Goal: Transaction & Acquisition: Purchase product/service

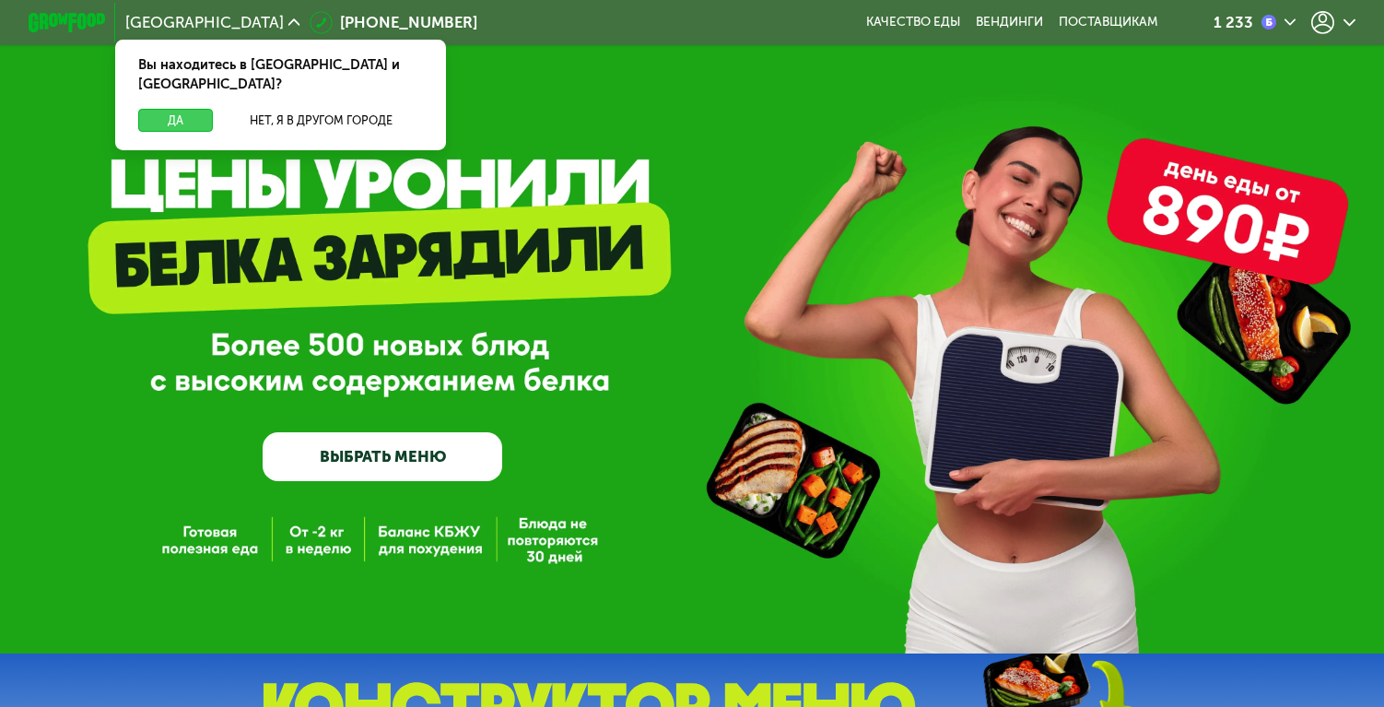
click at [172, 109] on button "Да" at bounding box center [175, 120] width 74 height 23
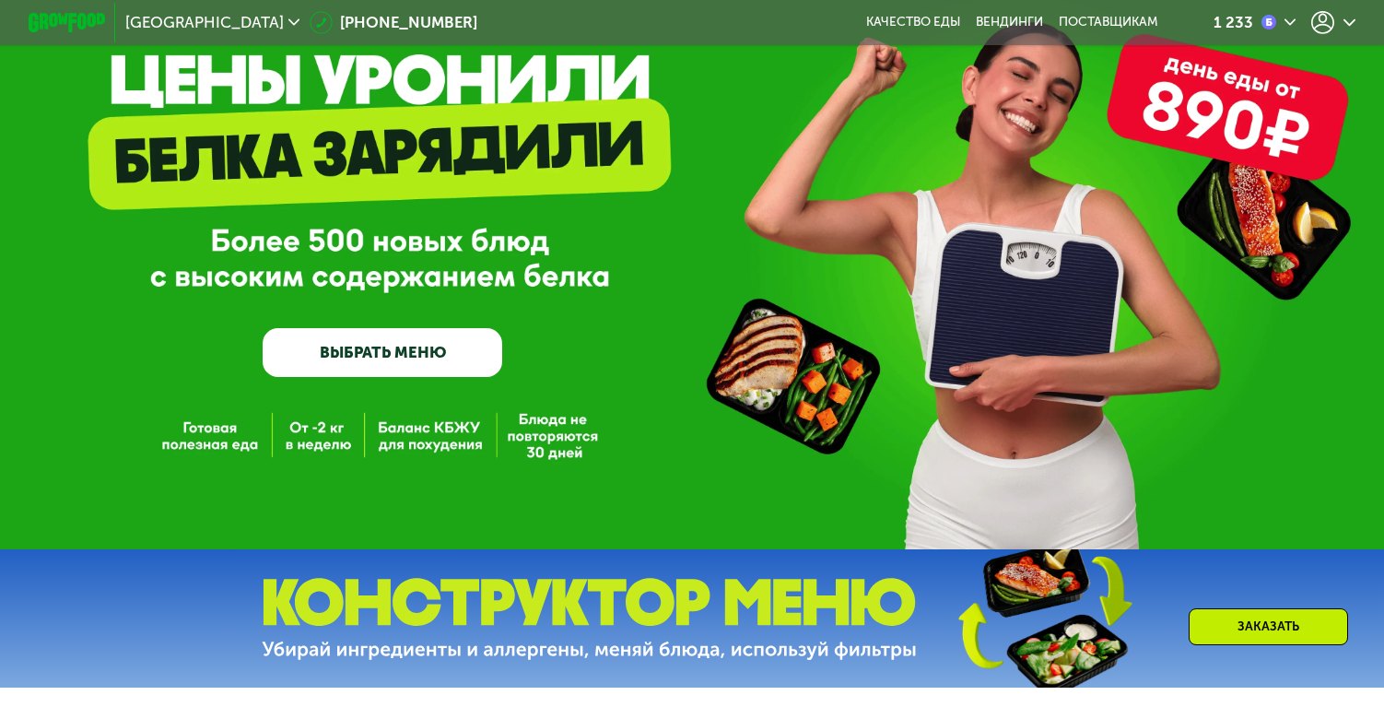
click at [433, 343] on link "ВЫБРАТЬ МЕНЮ" at bounding box center [383, 352] width 240 height 48
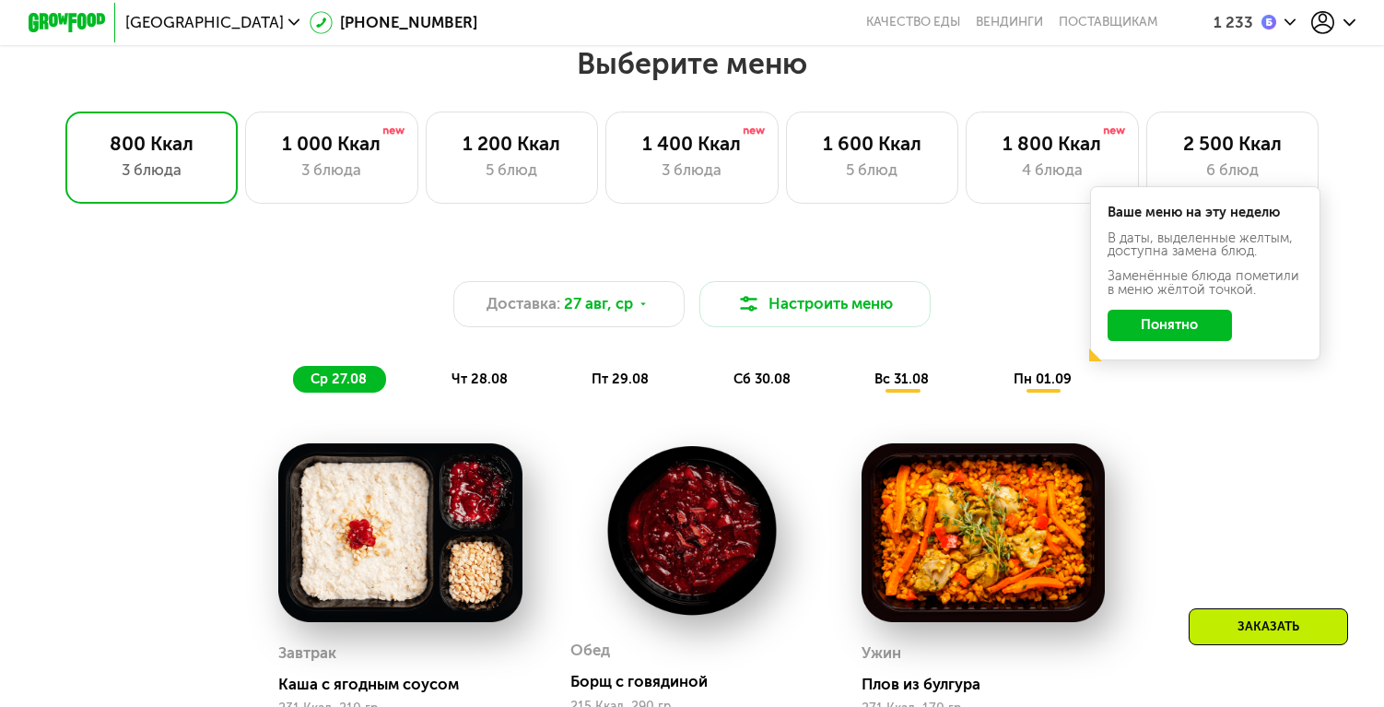
scroll to position [814, 0]
click at [605, 188] on div "1 200 Ккал 5 блюд" at bounding box center [691, 158] width 172 height 92
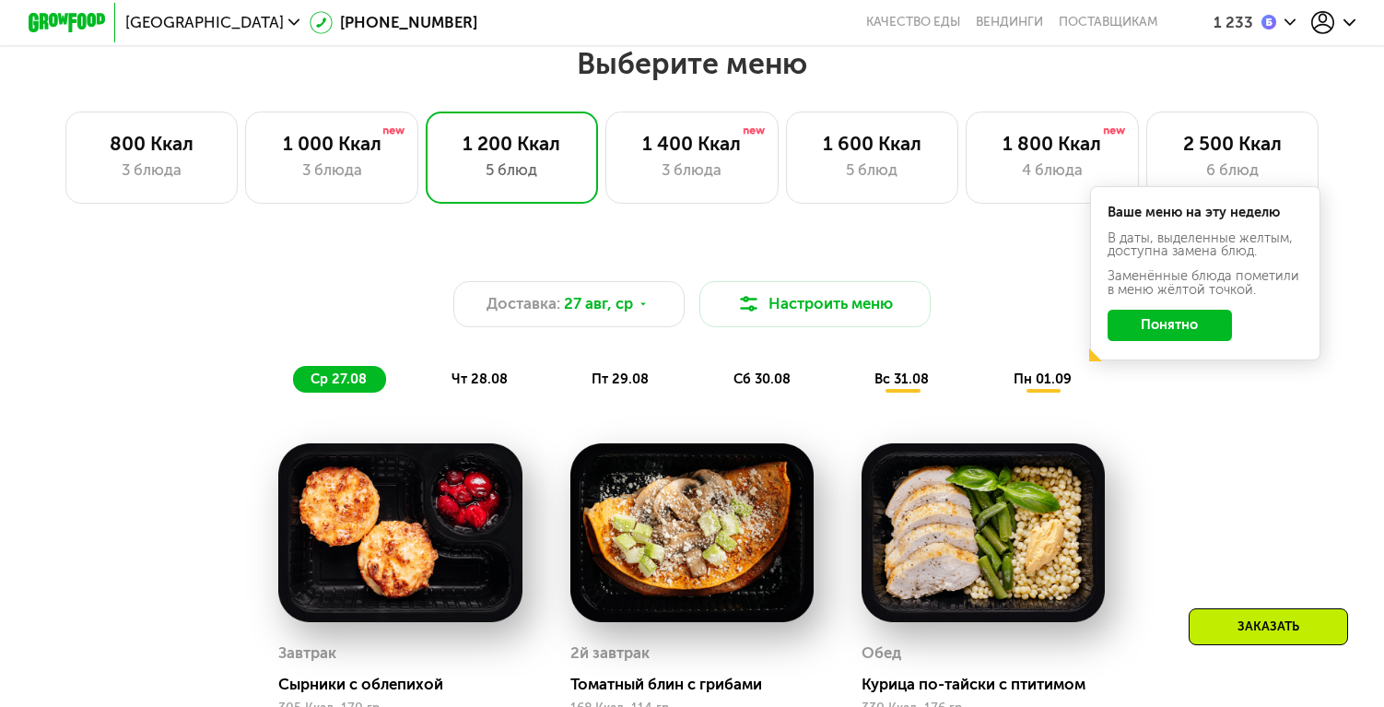
scroll to position [845, 0]
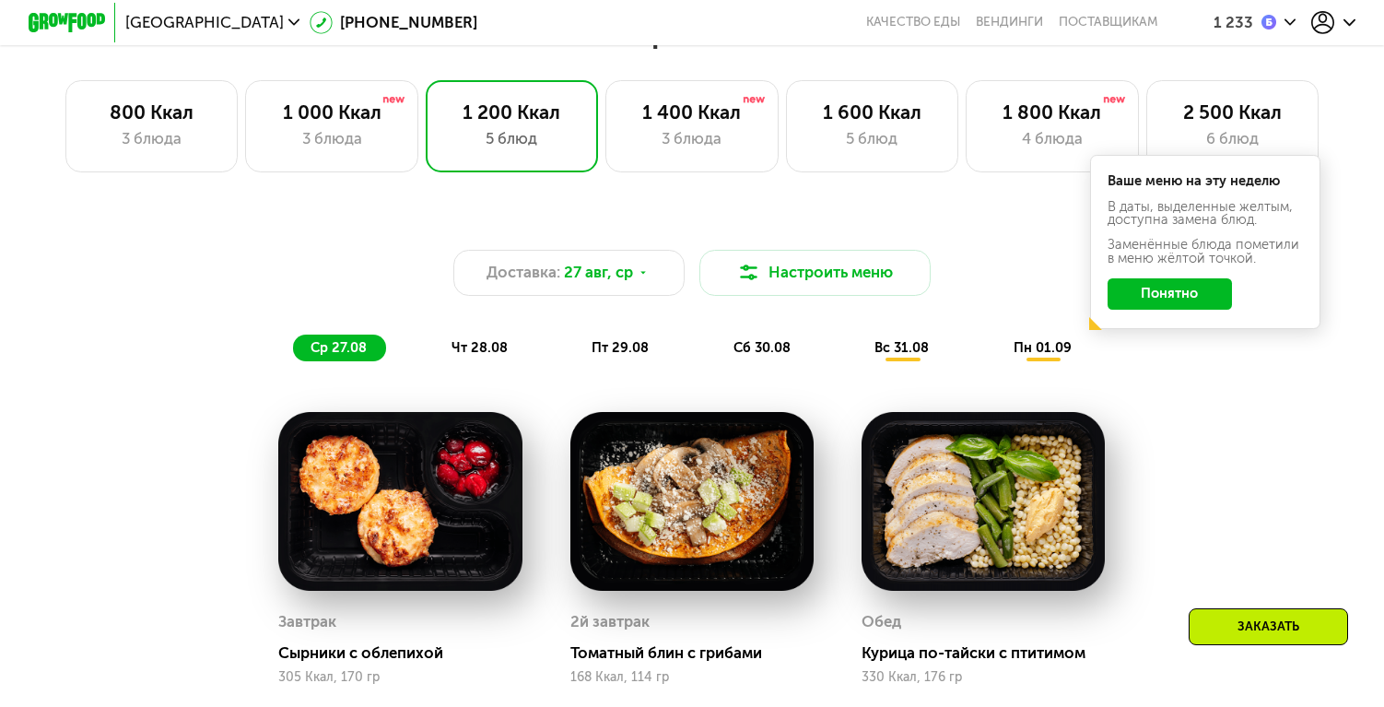
click at [1165, 307] on button "Понятно" at bounding box center [1170, 293] width 124 height 30
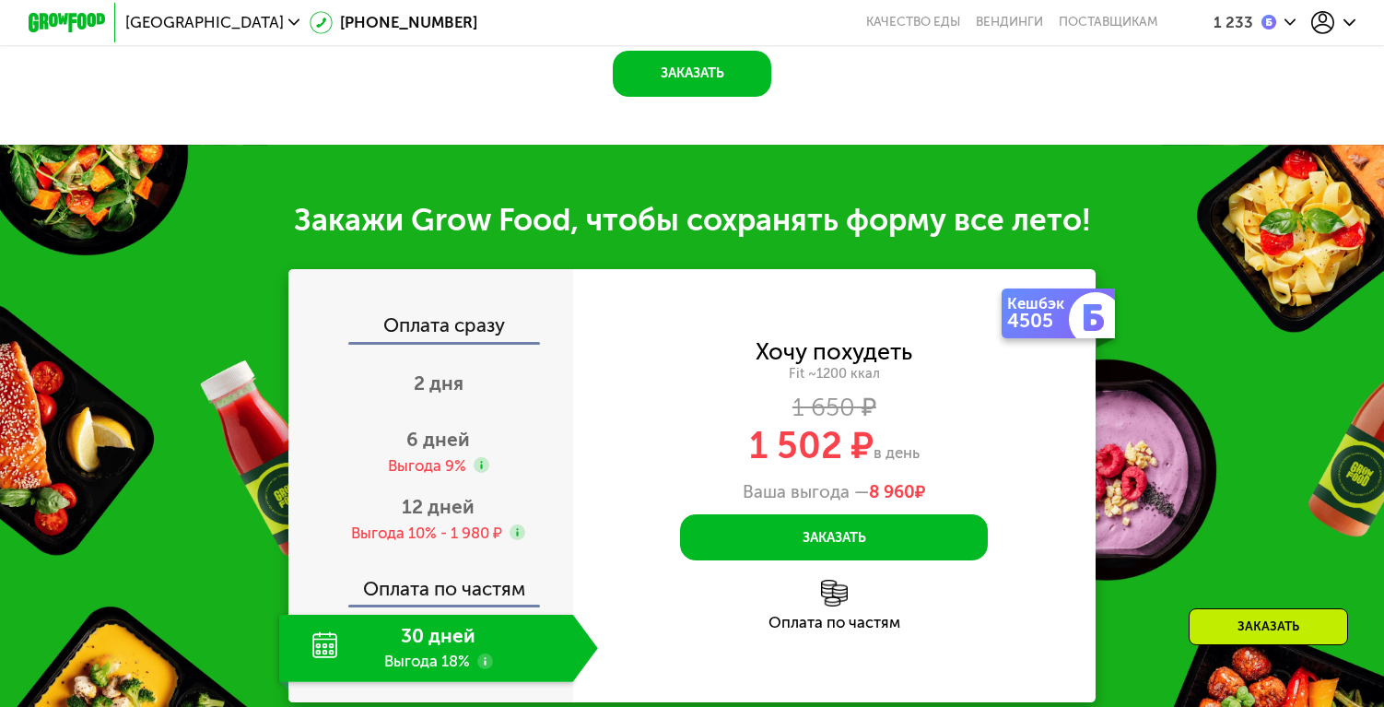
scroll to position [1866, 0]
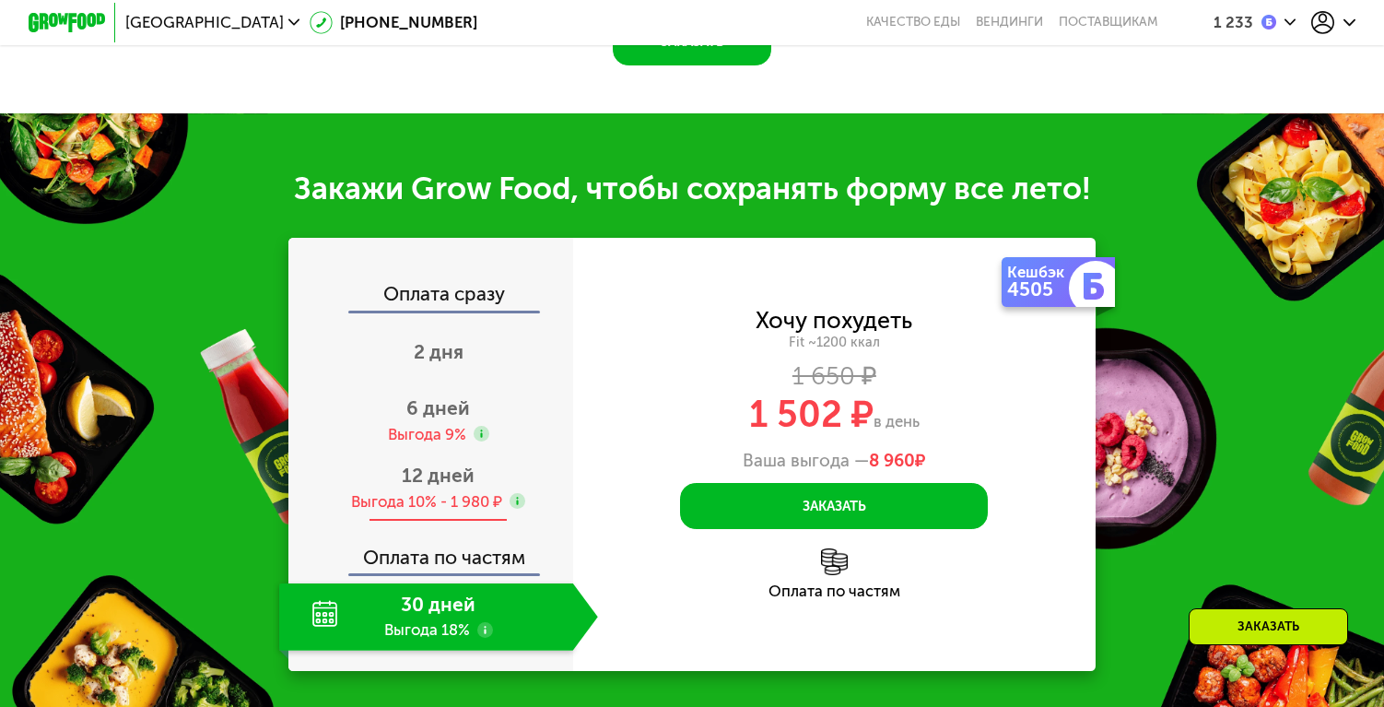
click at [480, 493] on div "Выгода 10% - 1 980 ₽" at bounding box center [426, 501] width 151 height 21
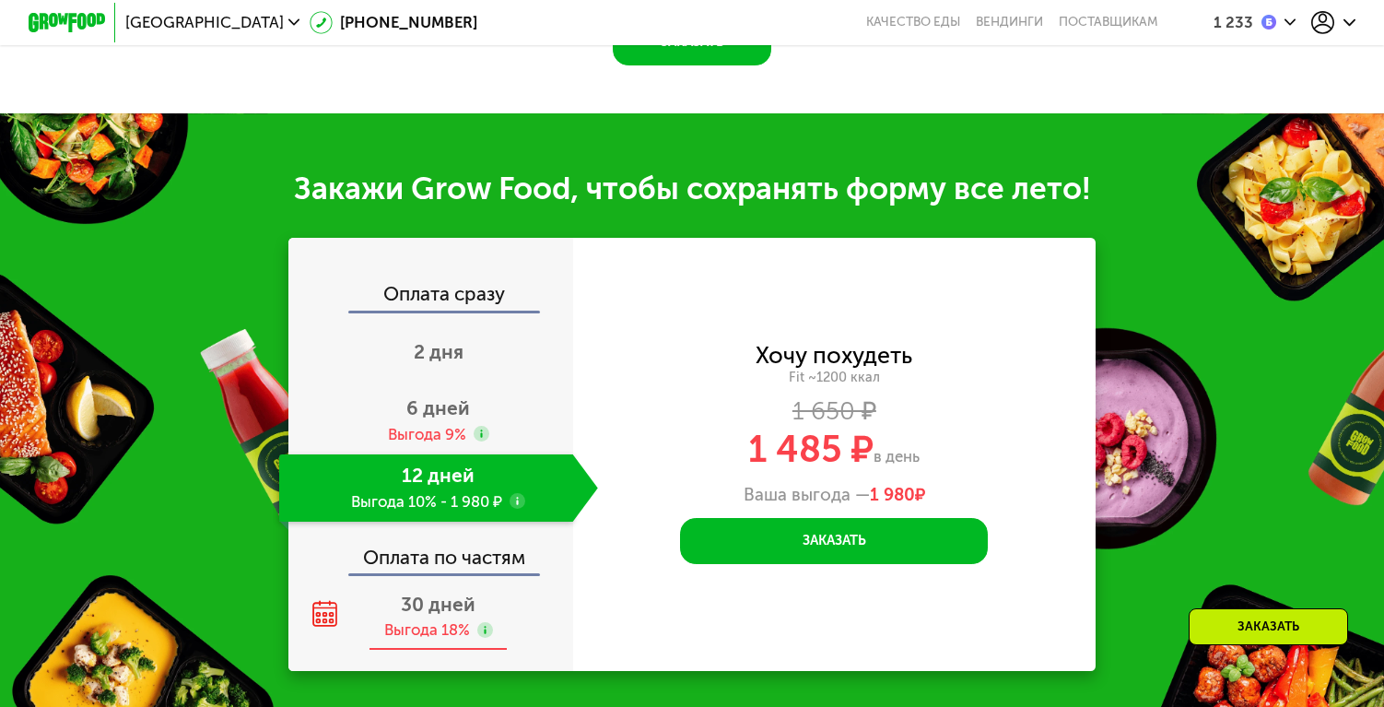
click at [461, 610] on span "30 дней" at bounding box center [438, 604] width 75 height 23
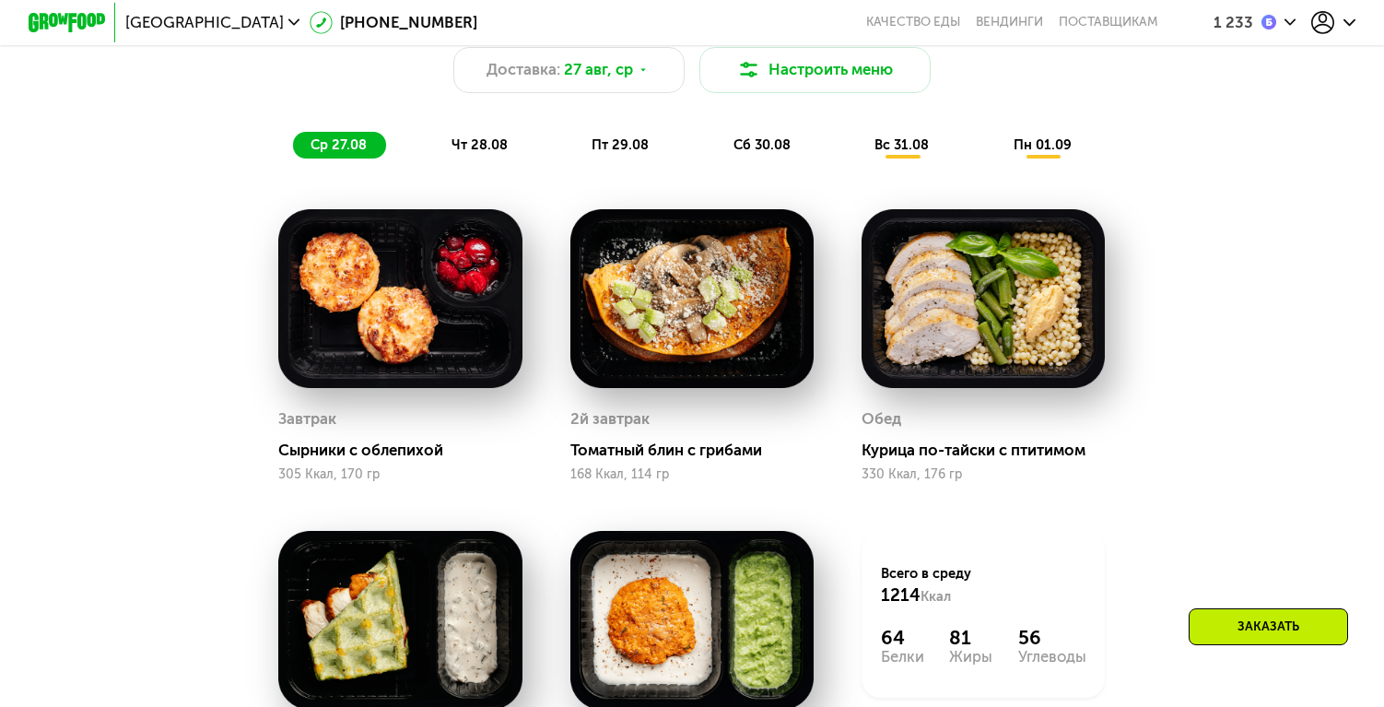
scroll to position [1055, 0]
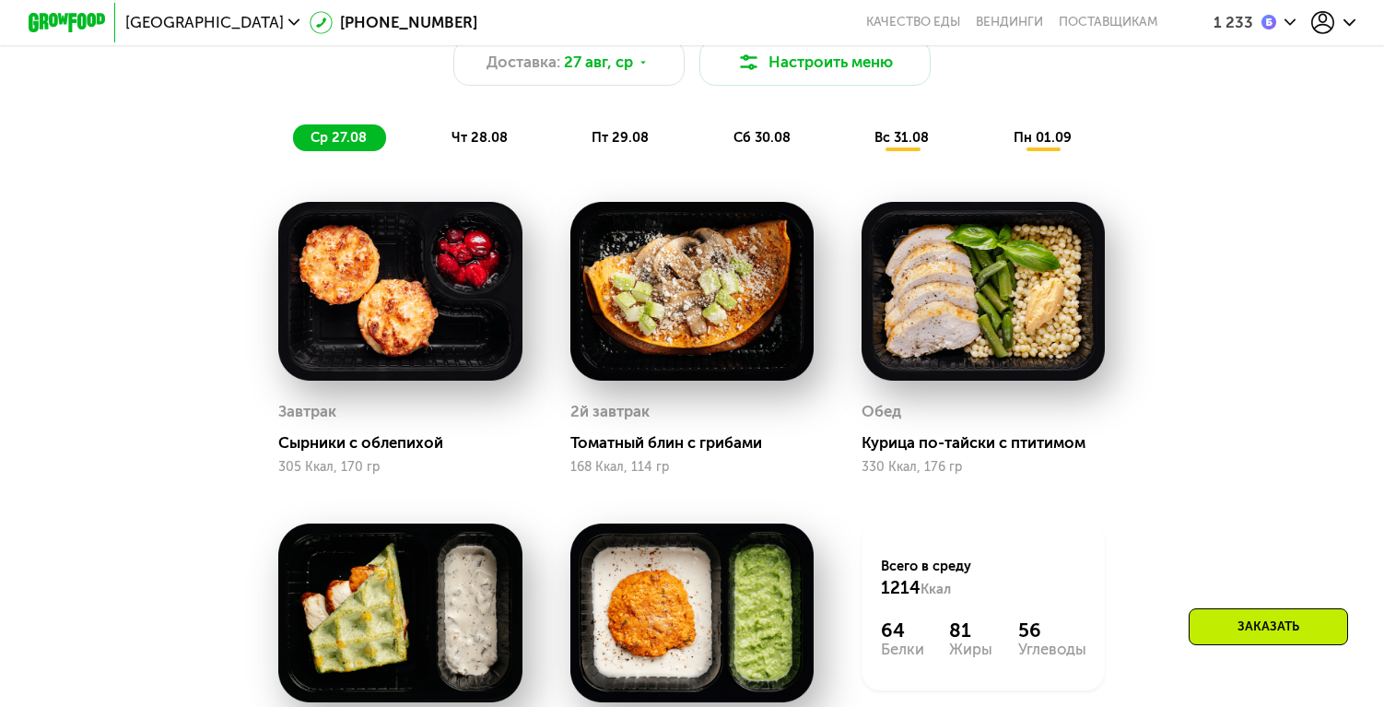
click at [574, 133] on div "чт 28.08" at bounding box center [621, 137] width 94 height 27
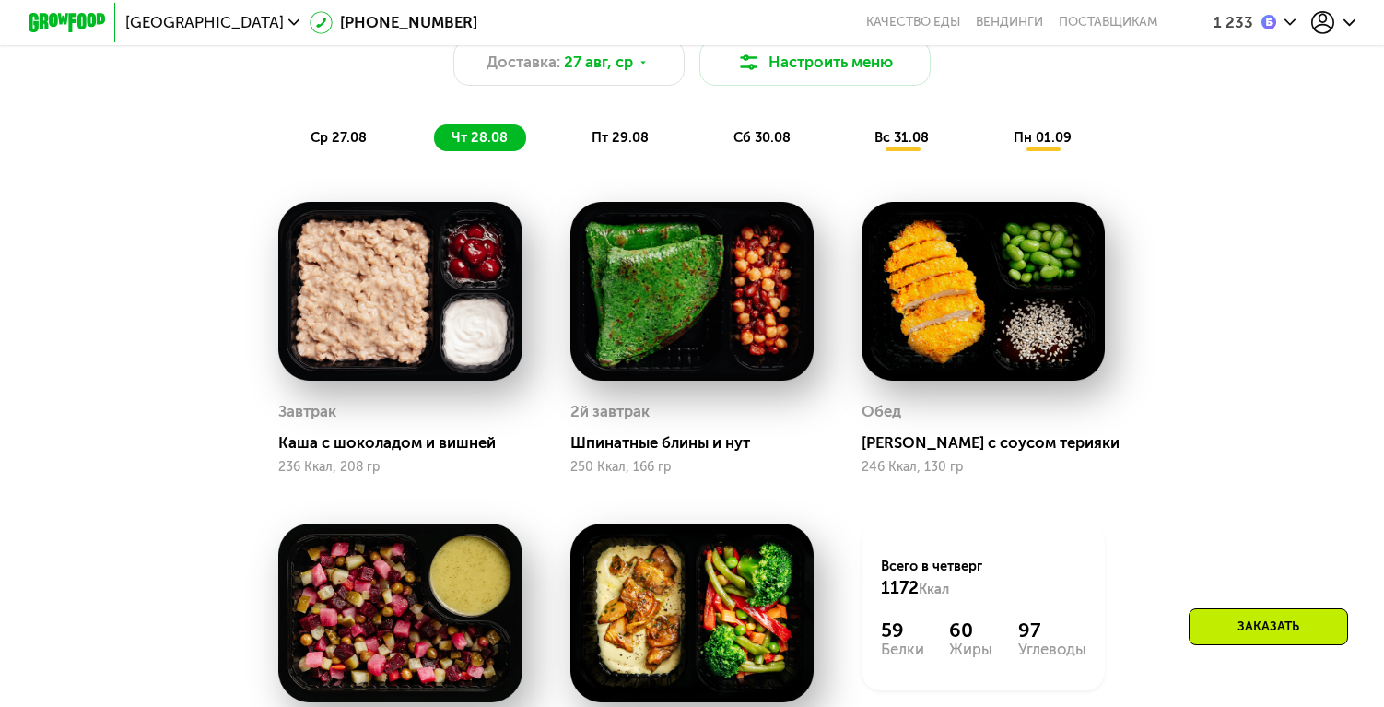
click at [716, 149] on div "пт 29.08" at bounding box center [763, 137] width 94 height 27
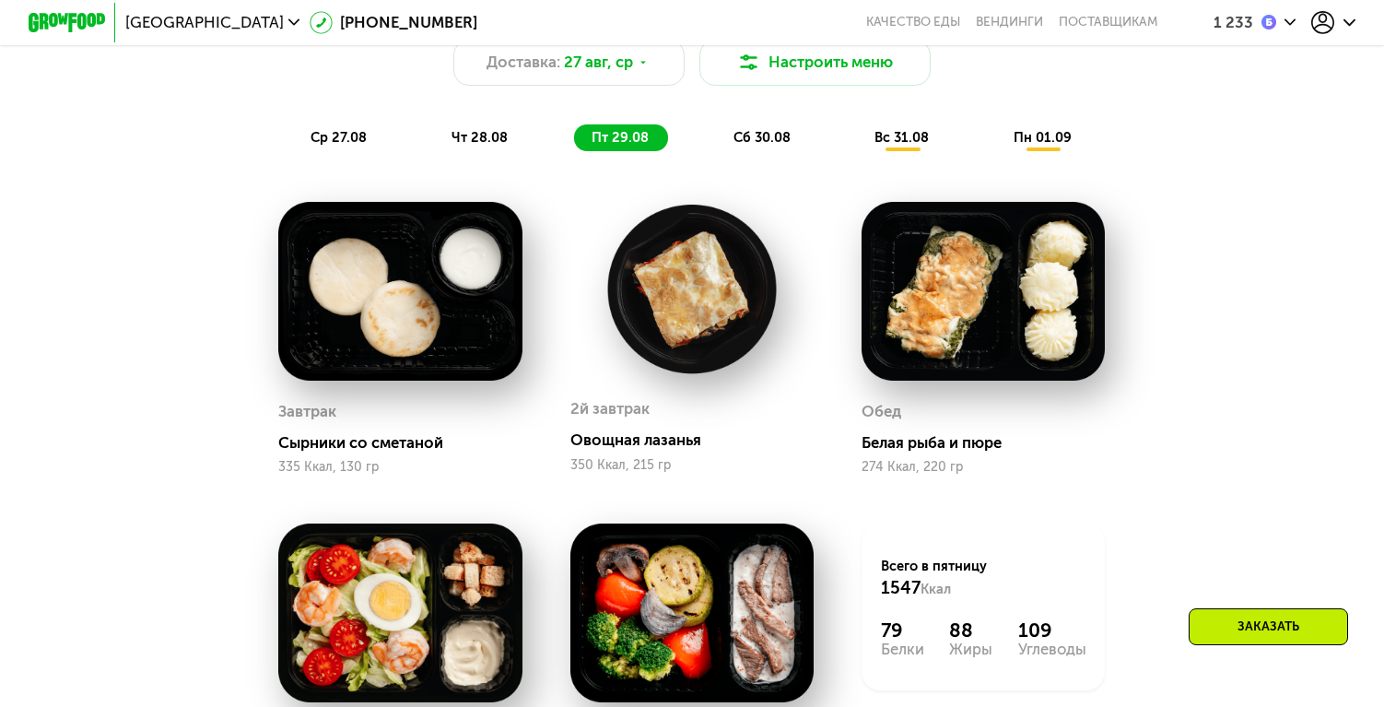
click at [785, 133] on span "сб 30.08" at bounding box center [762, 137] width 57 height 17
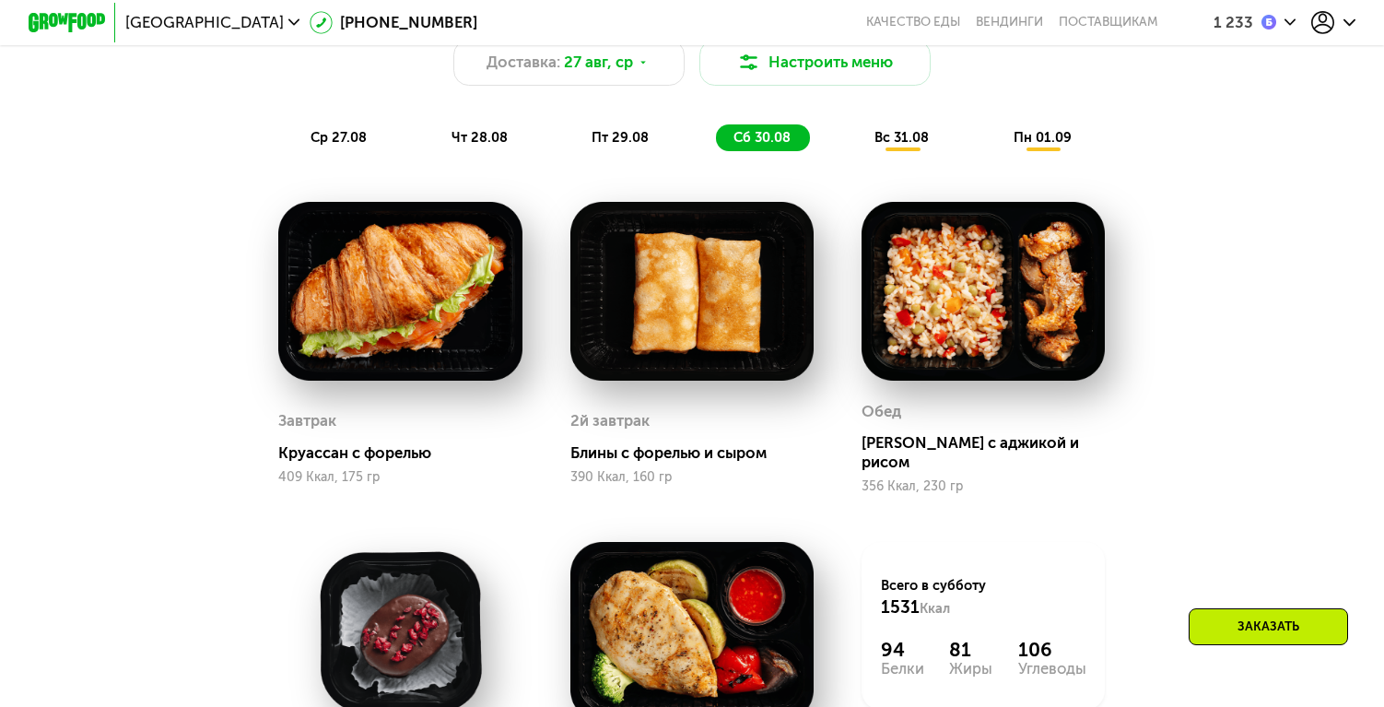
click at [885, 133] on span "вс 31.08" at bounding box center [902, 137] width 54 height 17
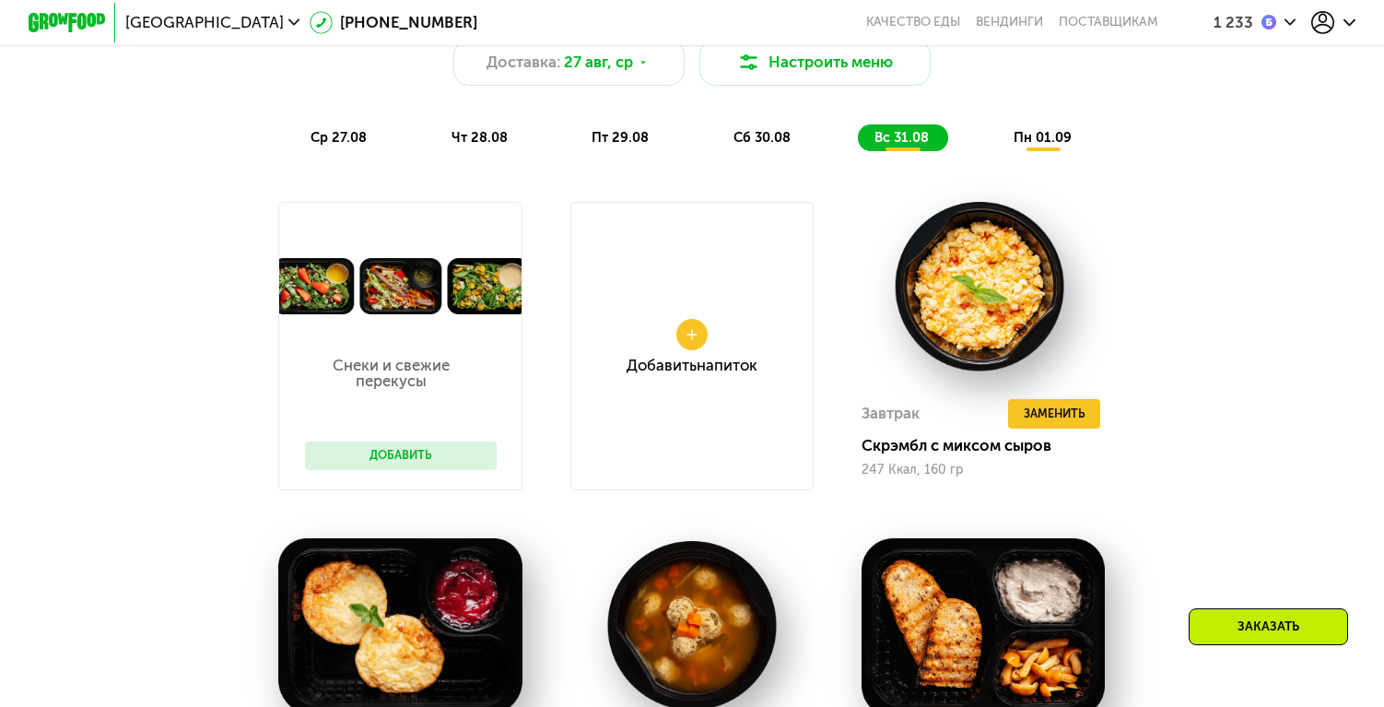
click at [1019, 136] on span "пн 01.09" at bounding box center [1043, 137] width 58 height 17
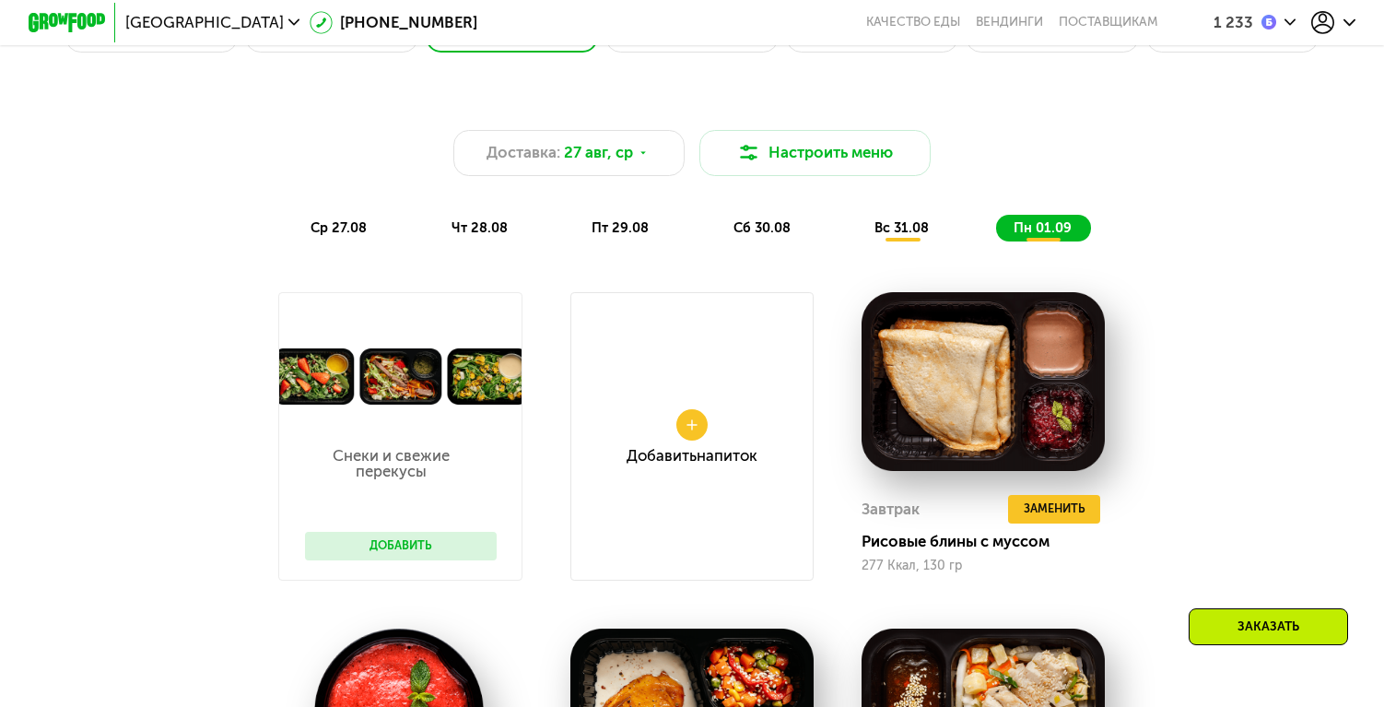
scroll to position [907, 0]
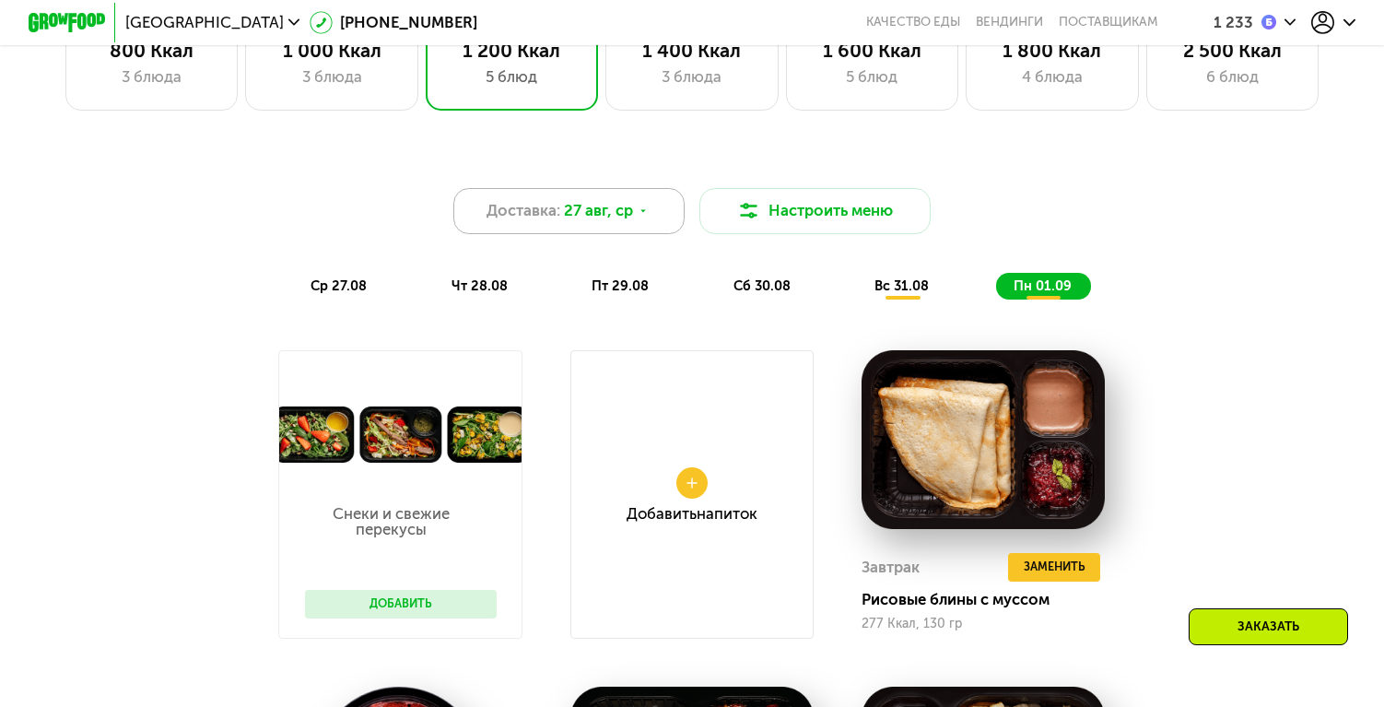
click at [630, 209] on span "27 авг, ср" at bounding box center [598, 210] width 69 height 23
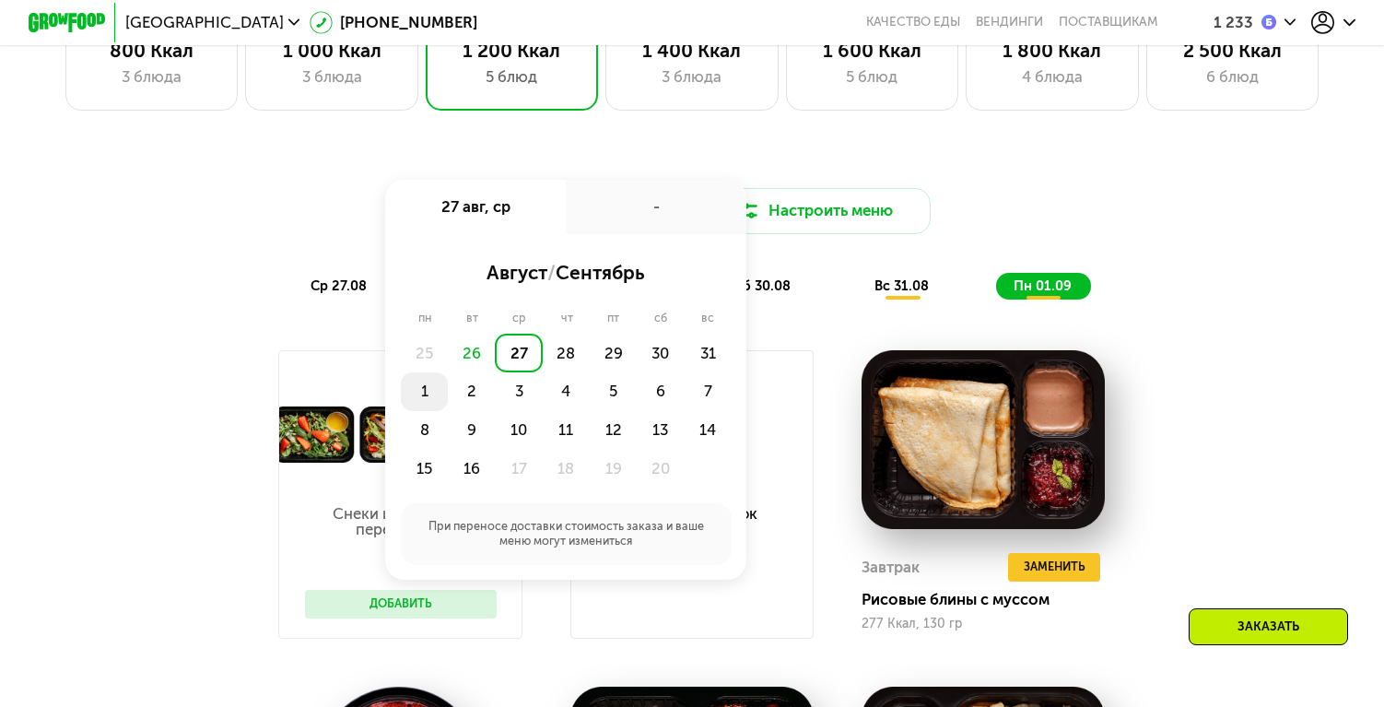
click at [448, 390] on div "1" at bounding box center [471, 391] width 47 height 39
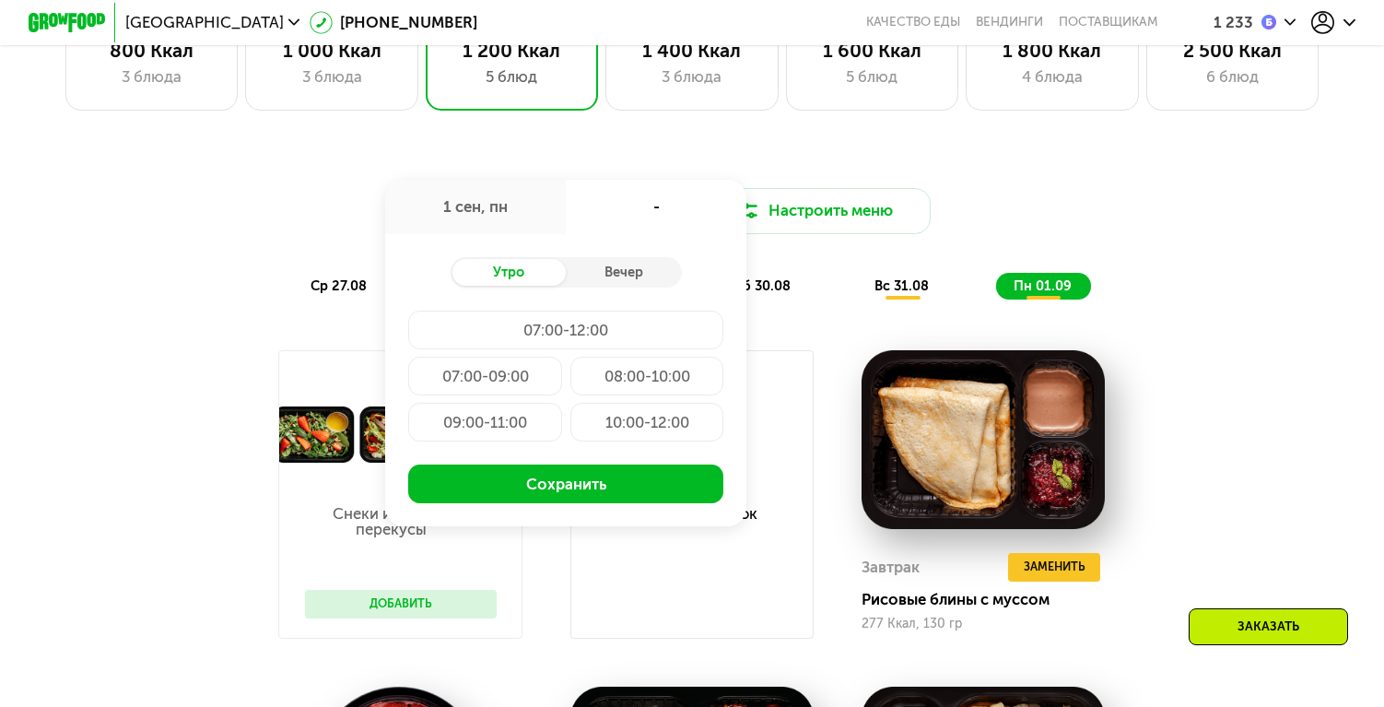
click at [657, 551] on div "Добавить Напиток" at bounding box center [691, 494] width 243 height 288
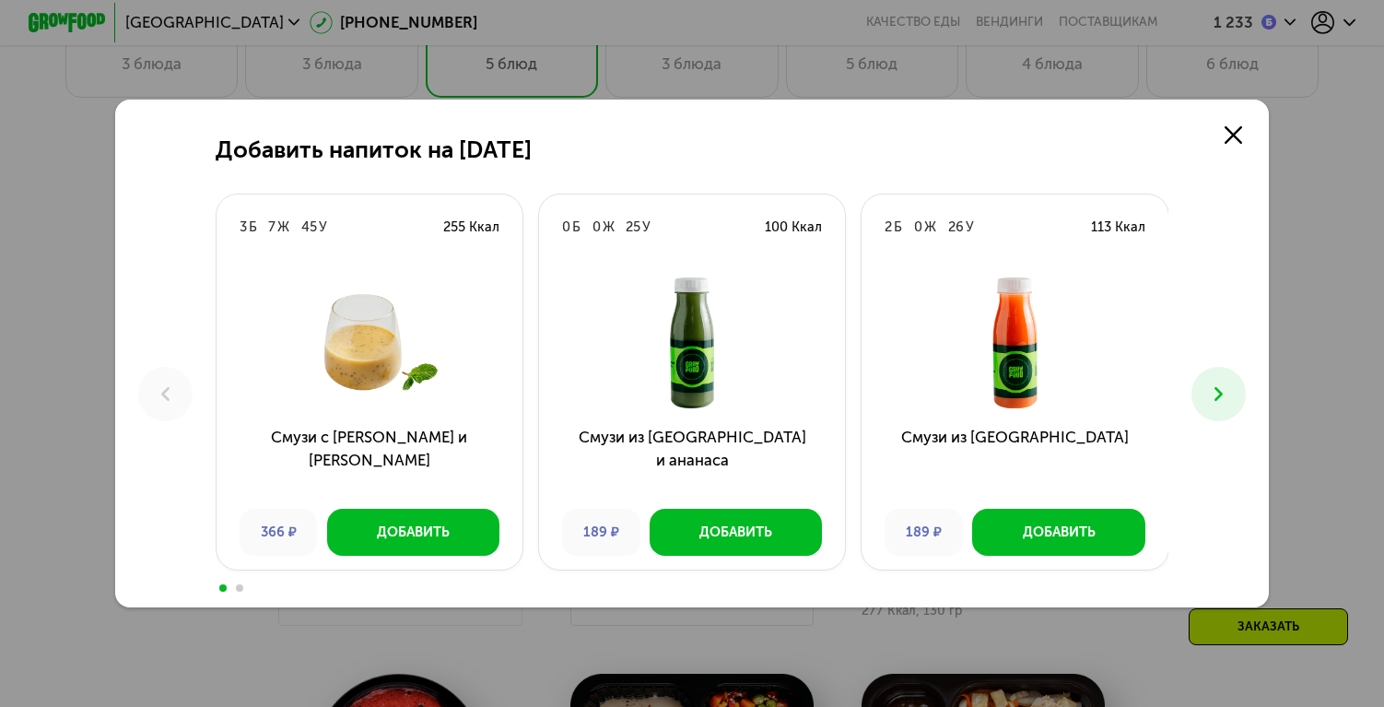
scroll to position [924, 0]
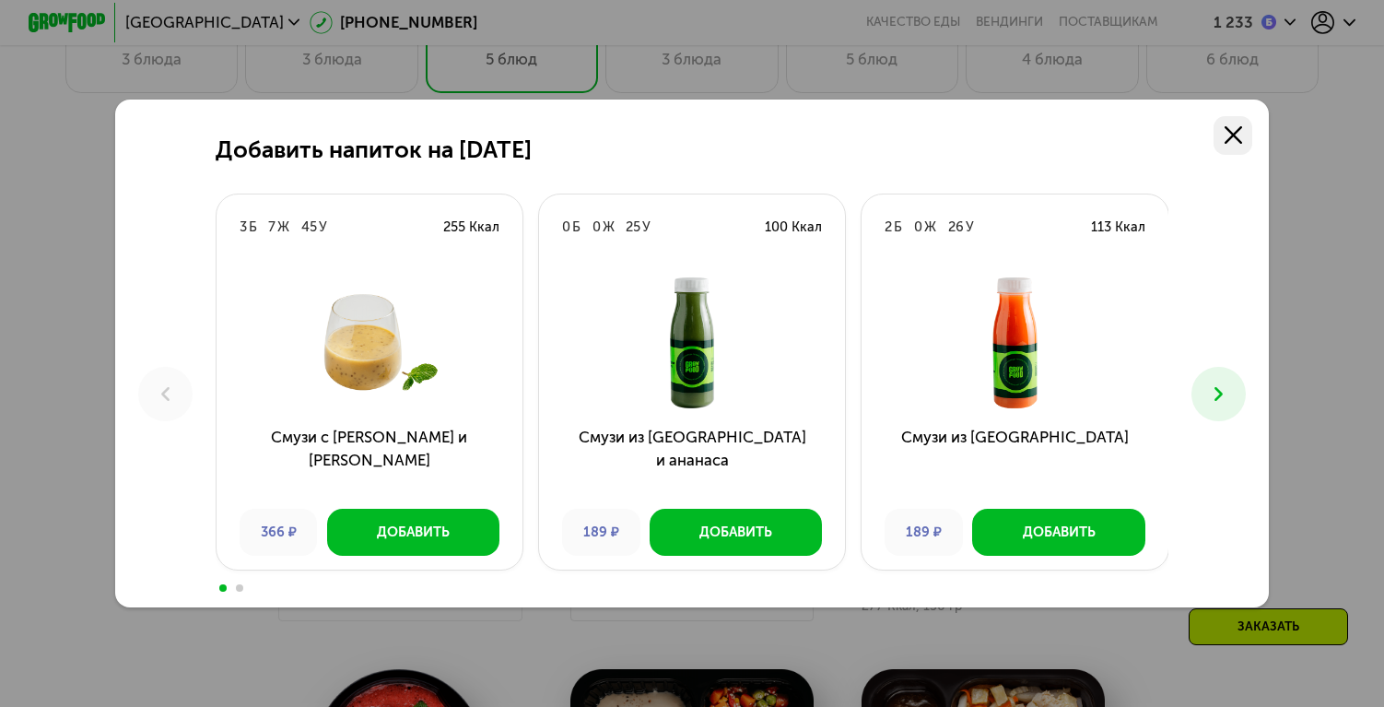
click at [1244, 119] on link at bounding box center [1233, 135] width 39 height 39
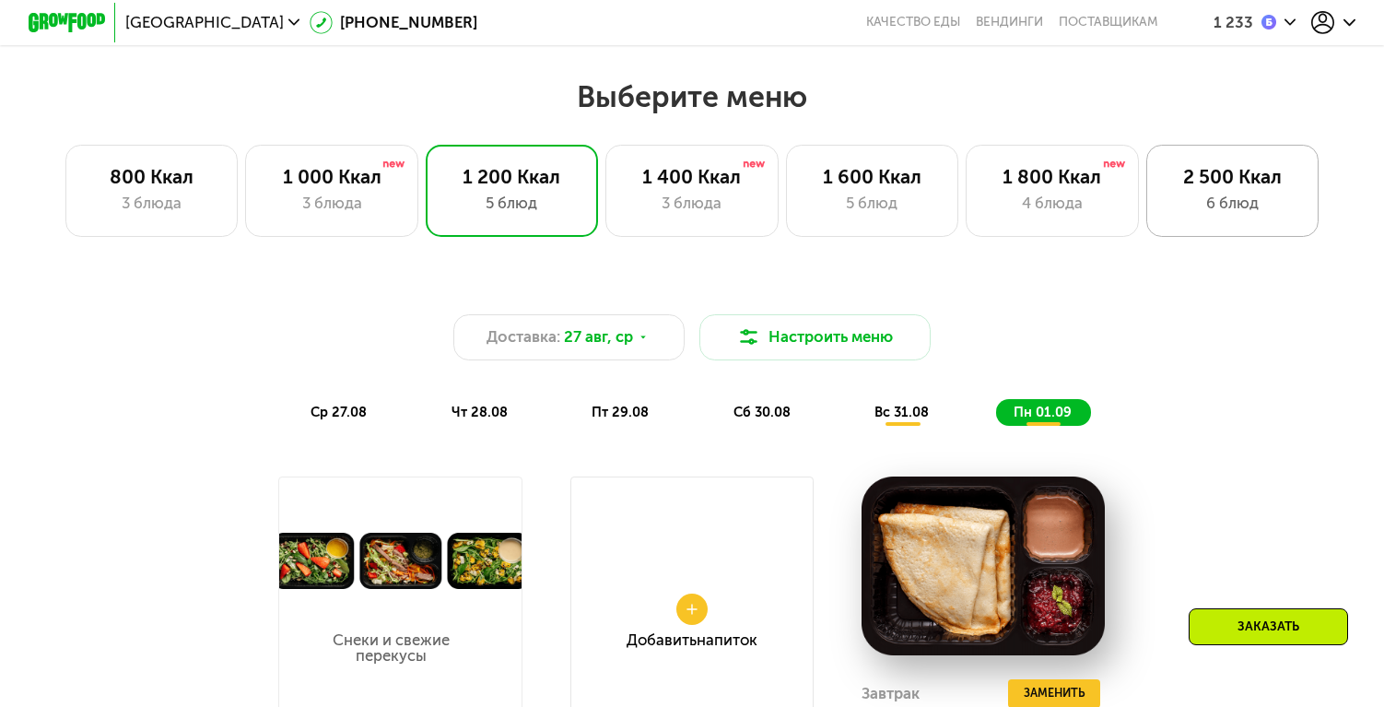
scroll to position [633, 0]
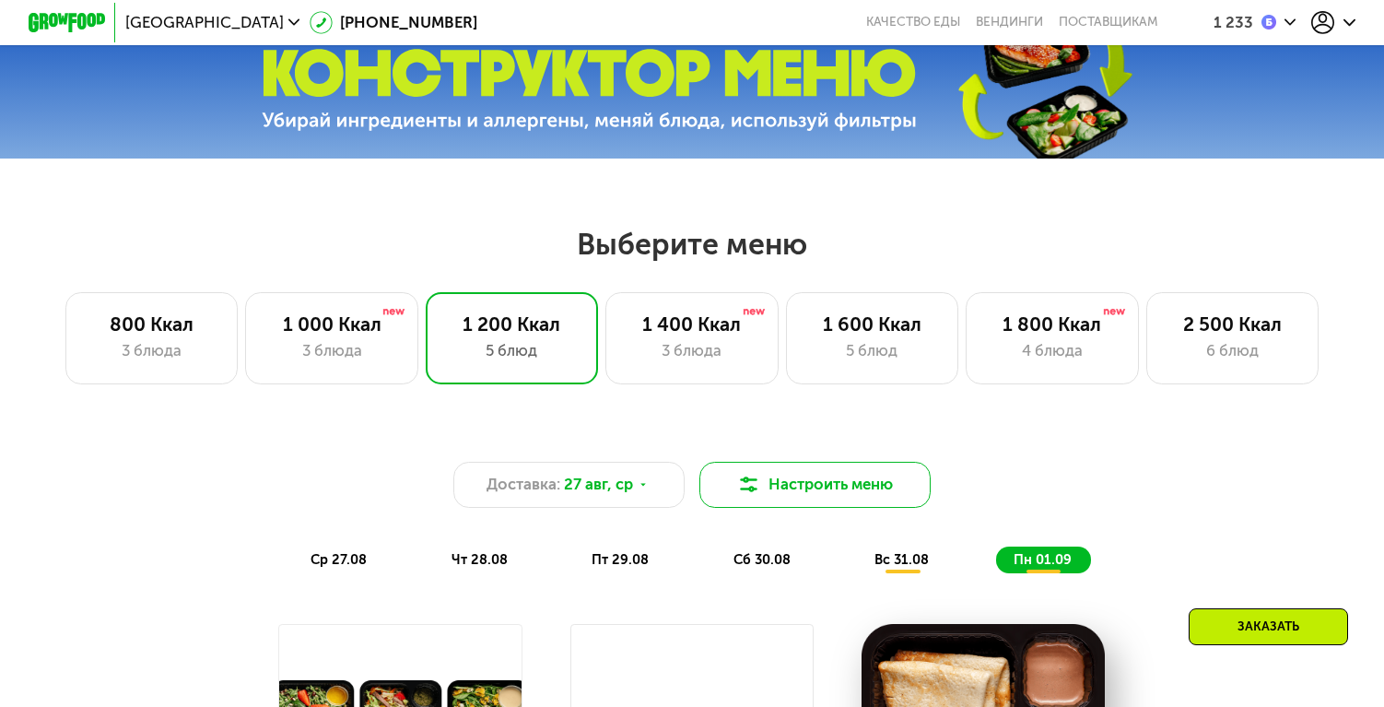
click at [796, 488] on button "Настроить меню" at bounding box center [814, 485] width 230 height 46
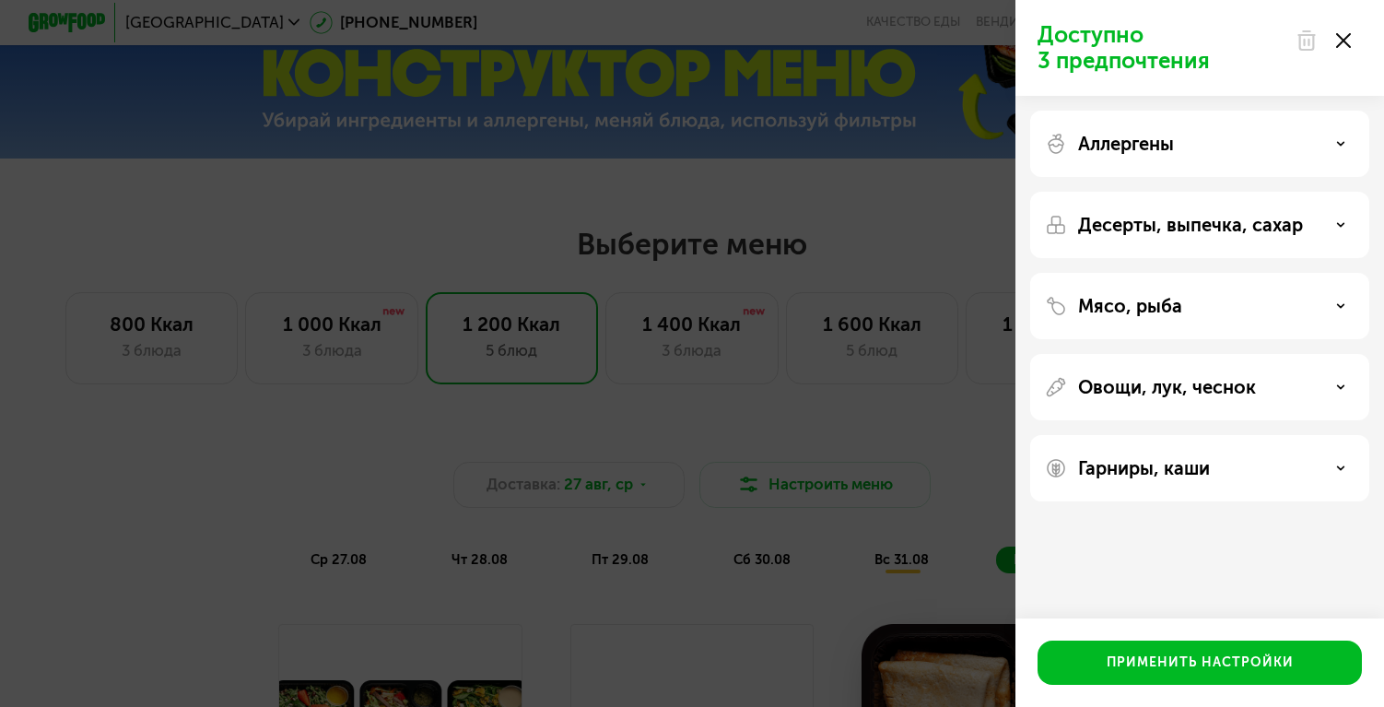
click at [1112, 273] on div "Десерты, выпечка, сахар" at bounding box center [1199, 306] width 339 height 66
click at [1176, 192] on div "Аллергены" at bounding box center [1199, 225] width 339 height 66
click at [1141, 354] on div "Мясо, рыба" at bounding box center [1199, 387] width 339 height 66
click at [1130, 354] on div "Мясо, рыба" at bounding box center [1199, 387] width 339 height 66
click at [1140, 314] on p "Мясо, рыба" at bounding box center [1130, 306] width 104 height 22
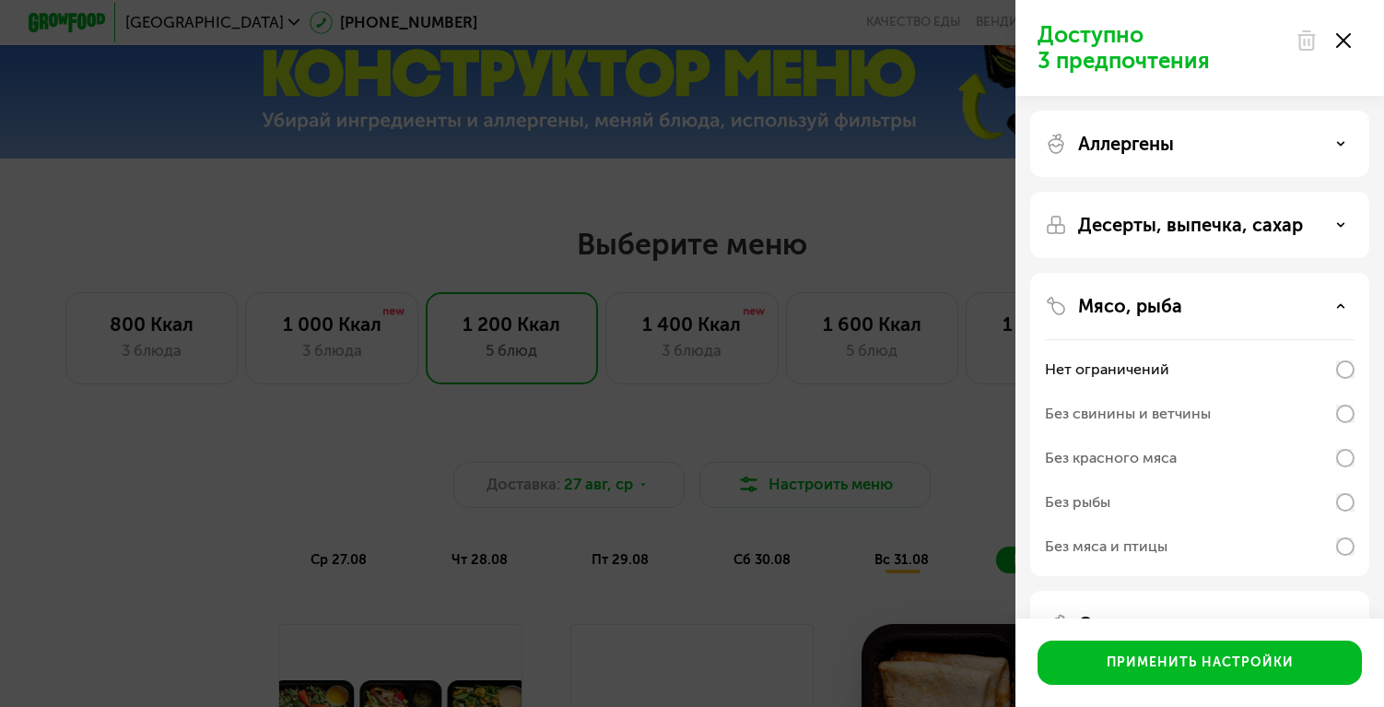
click at [852, 417] on div "Доступно 3 предпочтения Аллергены Десерты, выпечка, сахар Мясо, рыба Нет ограни…" at bounding box center [692, 353] width 1384 height 707
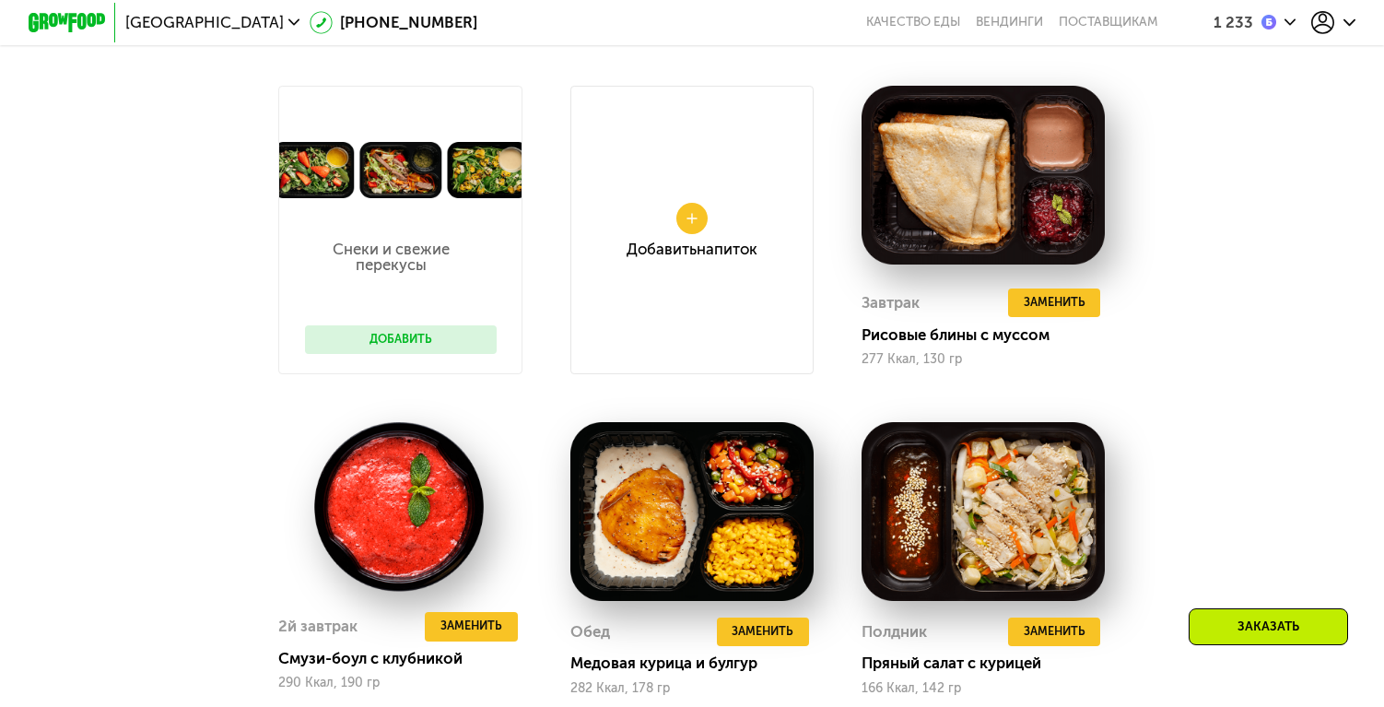
click at [1244, 622] on div "Заказать" at bounding box center [1268, 626] width 159 height 37
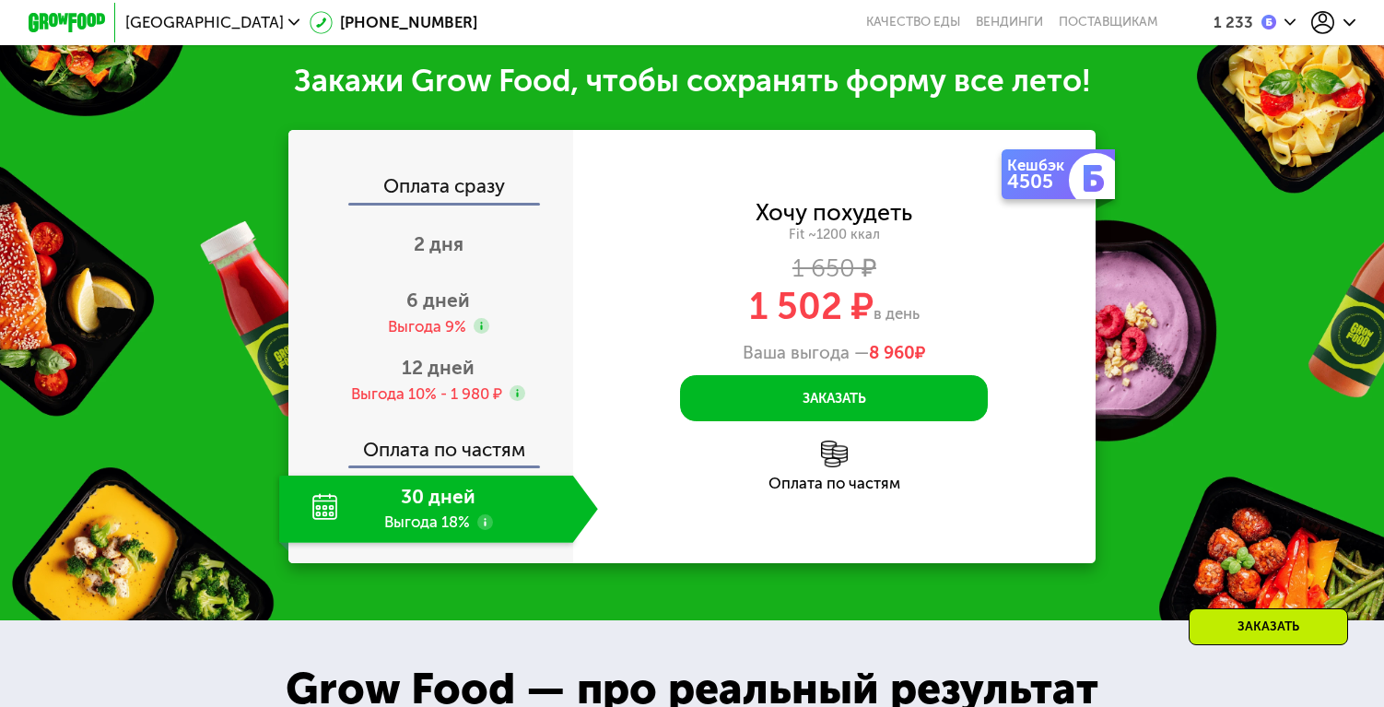
scroll to position [2317, 0]
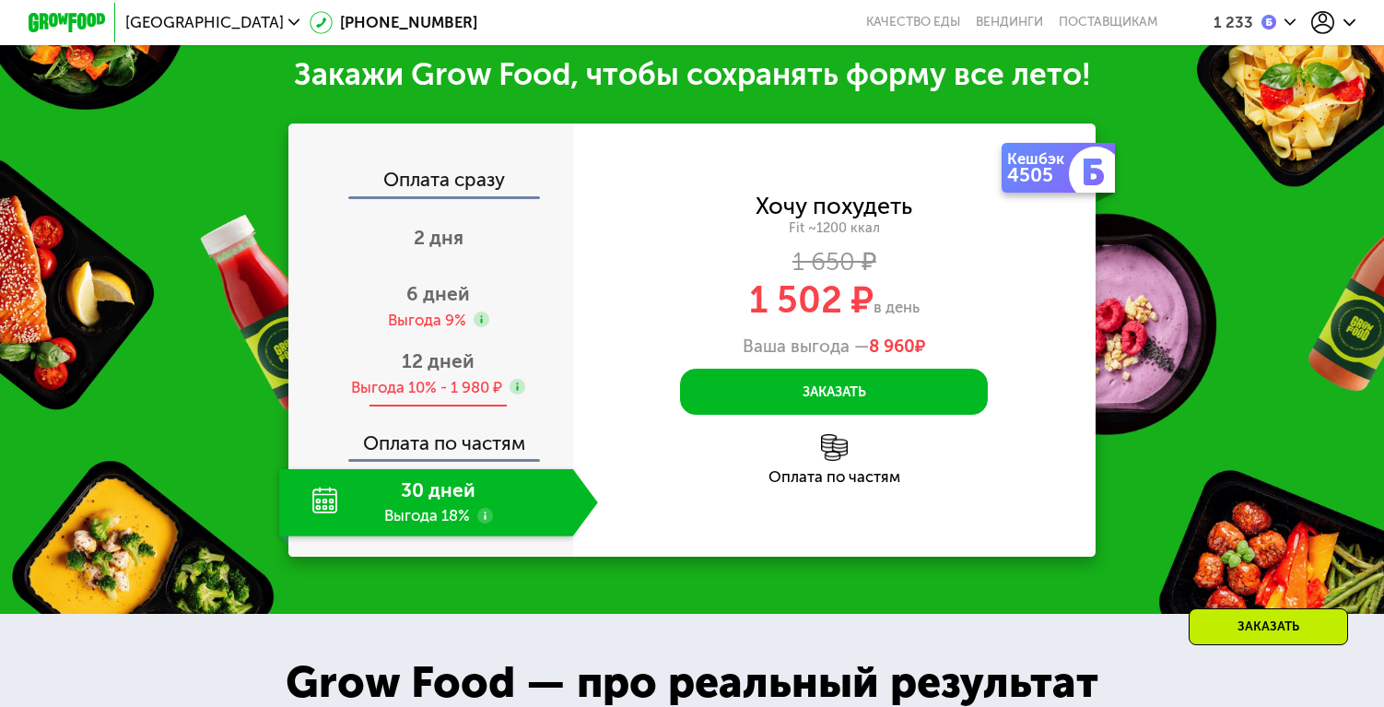
click at [469, 370] on span "12 дней" at bounding box center [438, 360] width 73 height 23
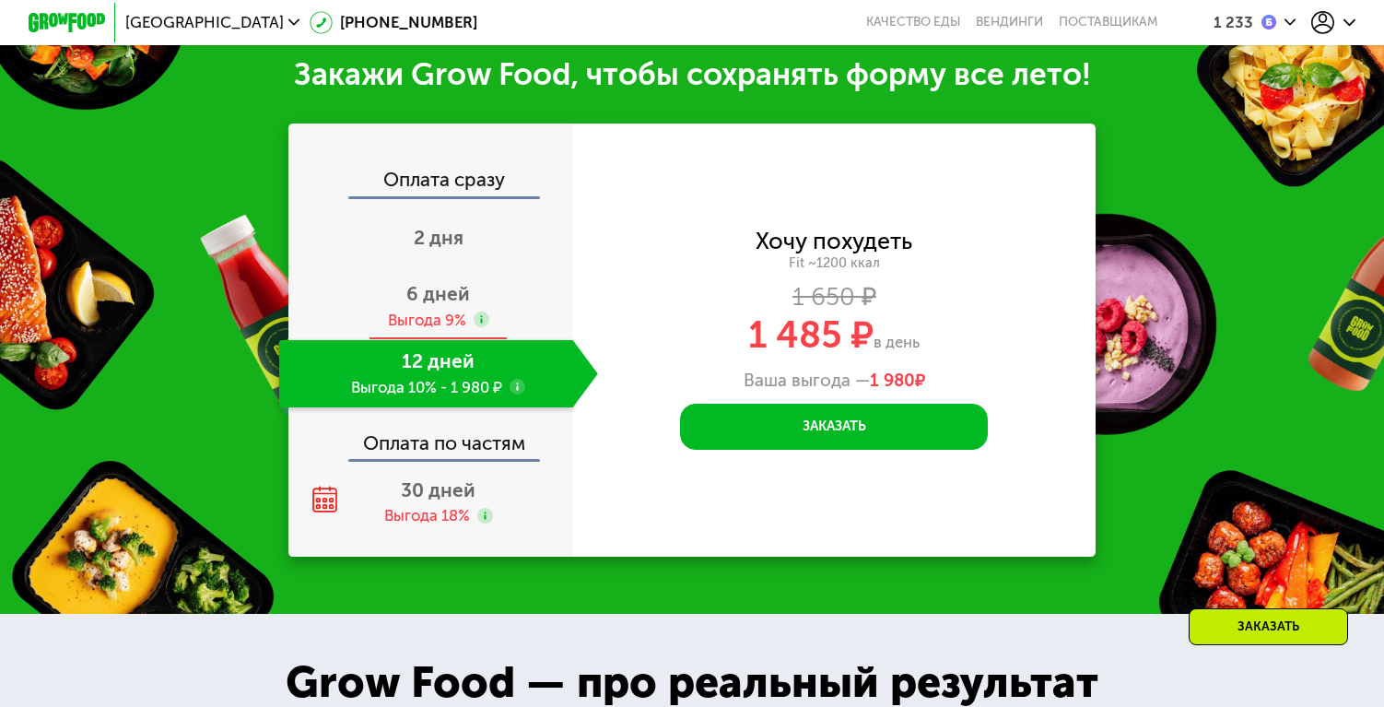
click at [465, 302] on span "6 дней" at bounding box center [438, 293] width 64 height 23
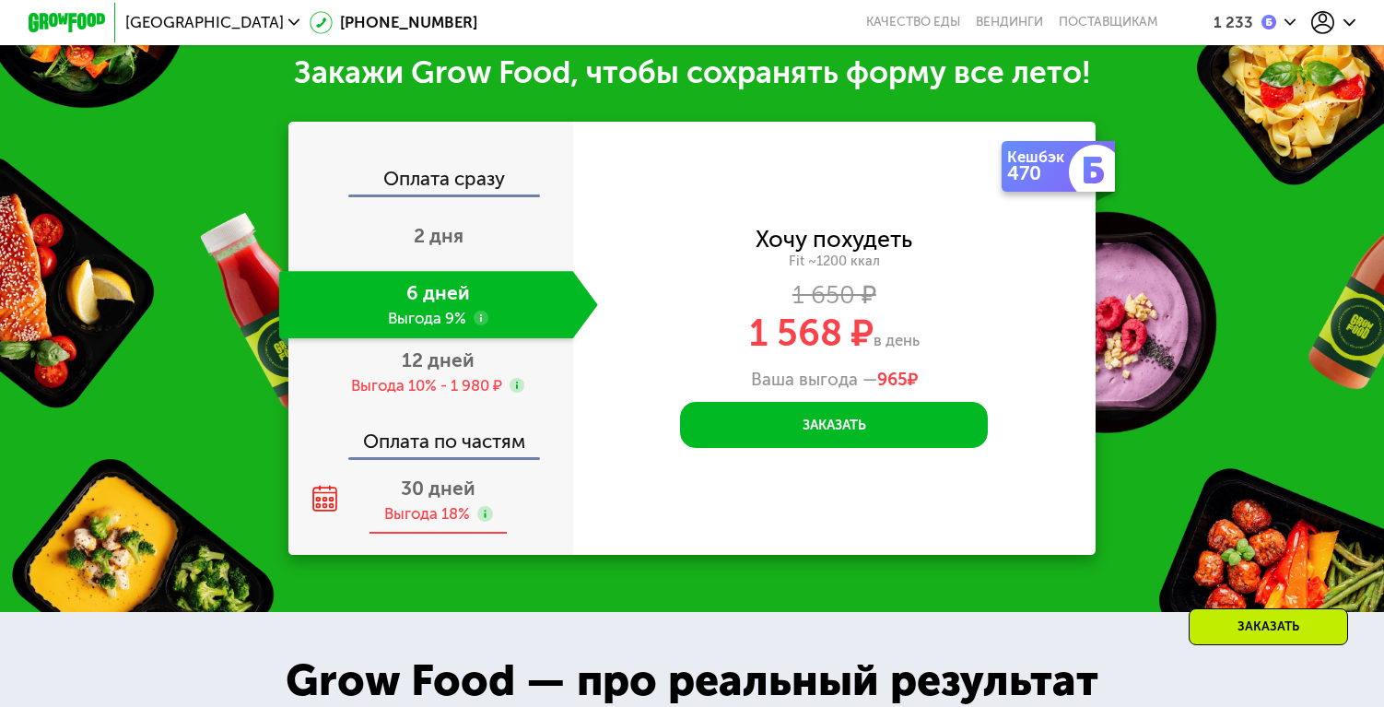
click at [432, 499] on span "30 дней" at bounding box center [438, 487] width 75 height 23
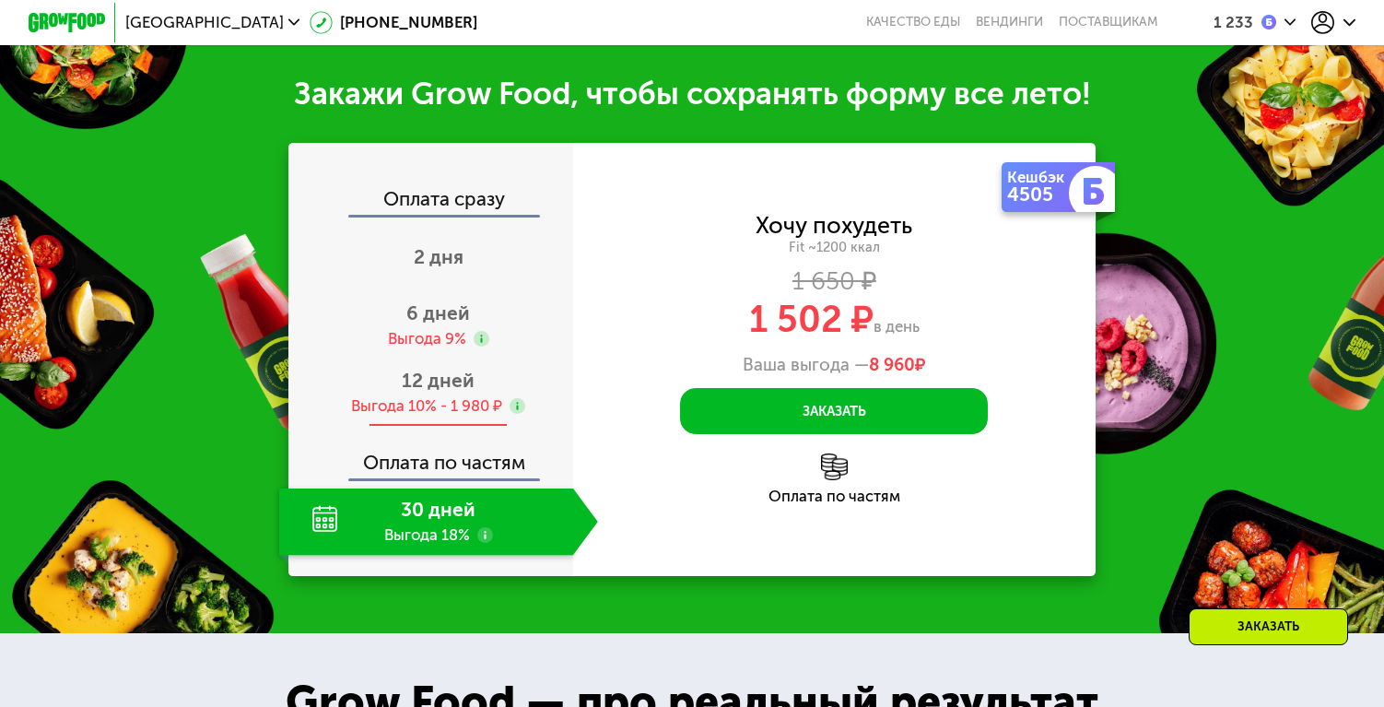
click at [460, 359] on div "12 дней Выгода 10% - 1 980 ₽" at bounding box center [438, 392] width 319 height 67
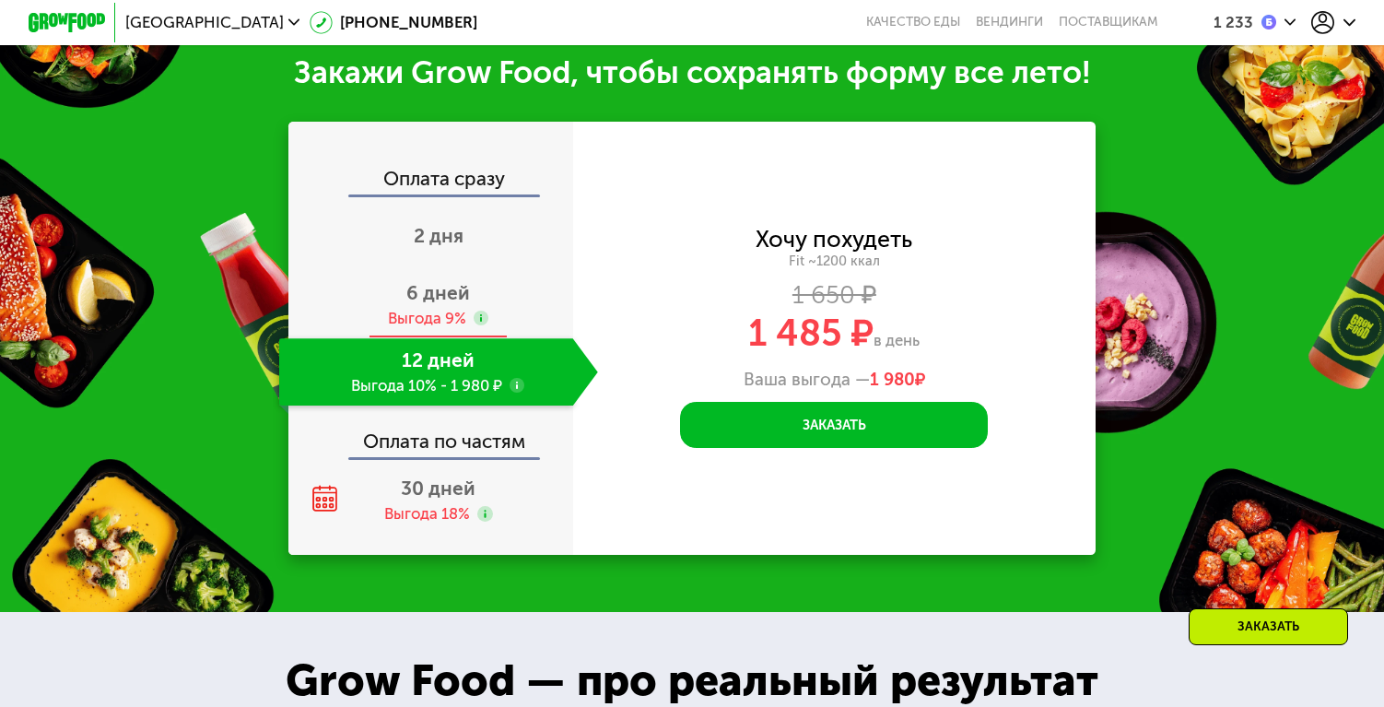
click at [460, 299] on span "6 дней" at bounding box center [438, 292] width 64 height 23
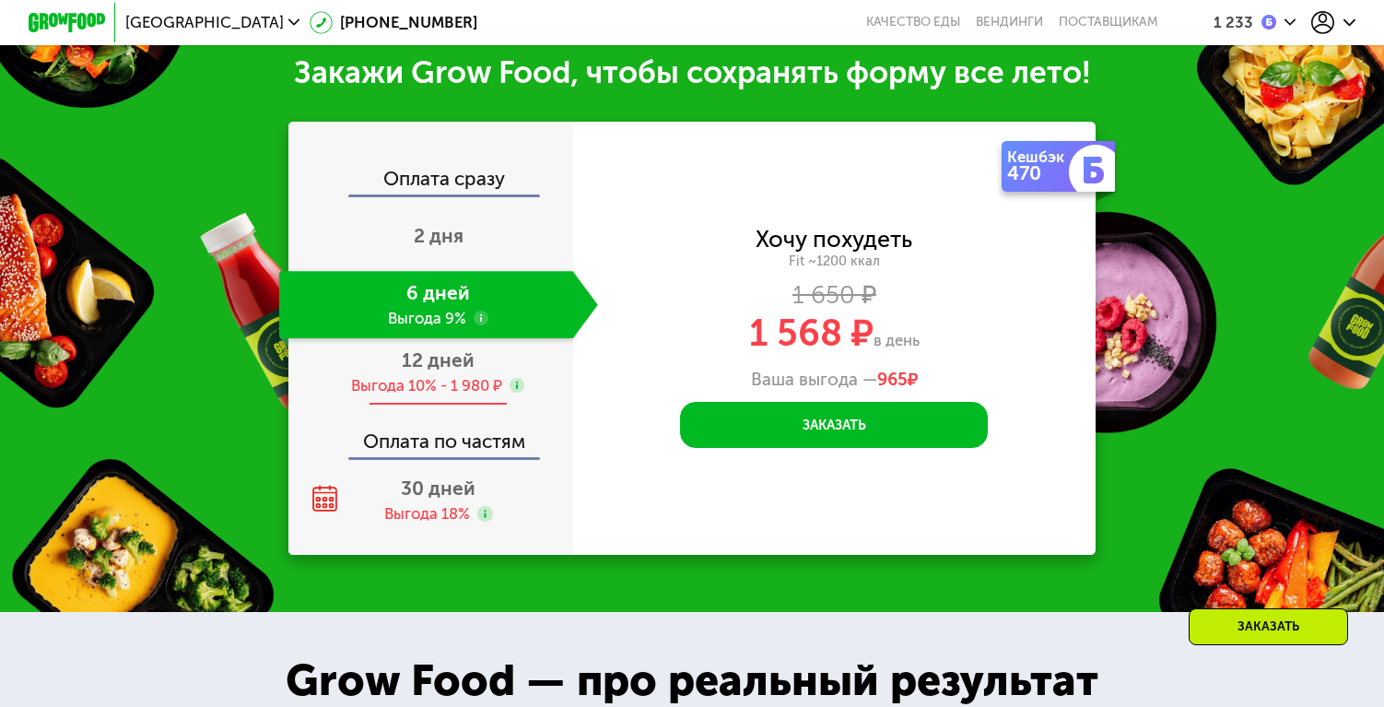
click at [445, 383] on div "Выгода 10% - 1 980 ₽" at bounding box center [426, 385] width 151 height 21
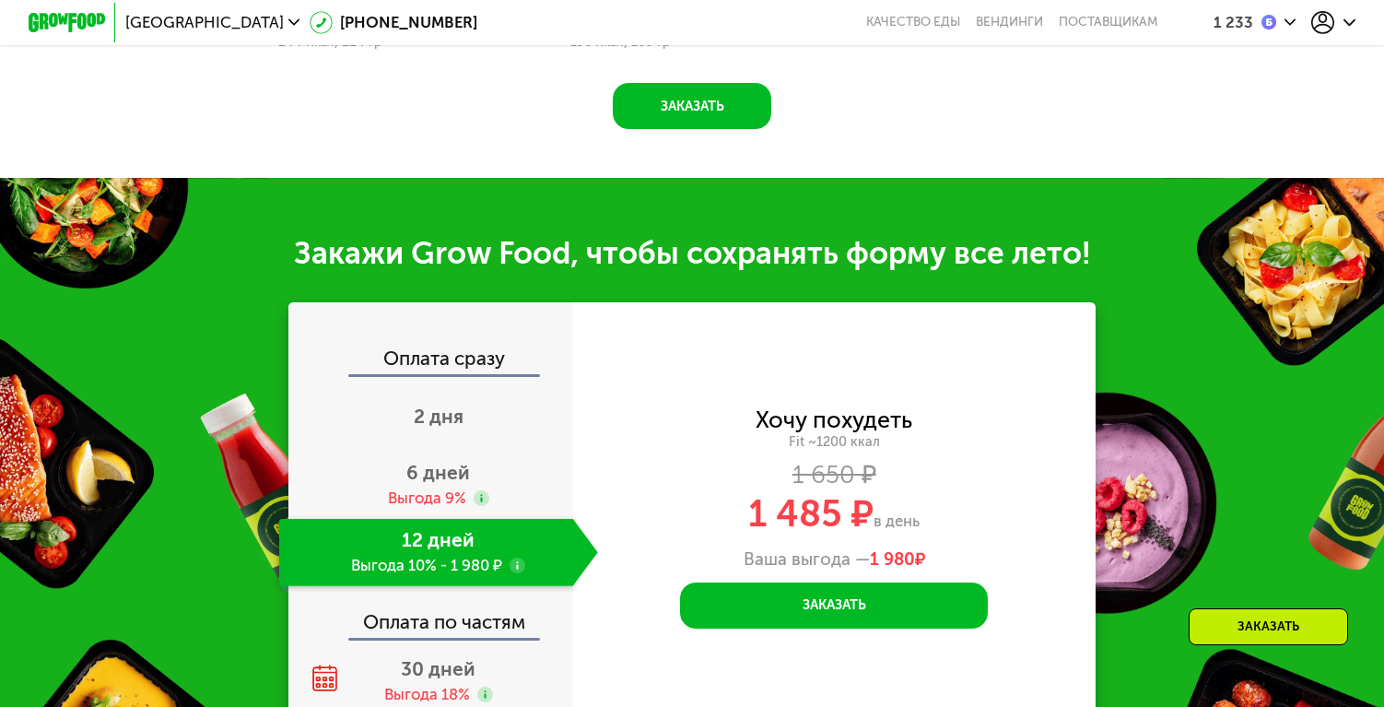
scroll to position [1961, 0]
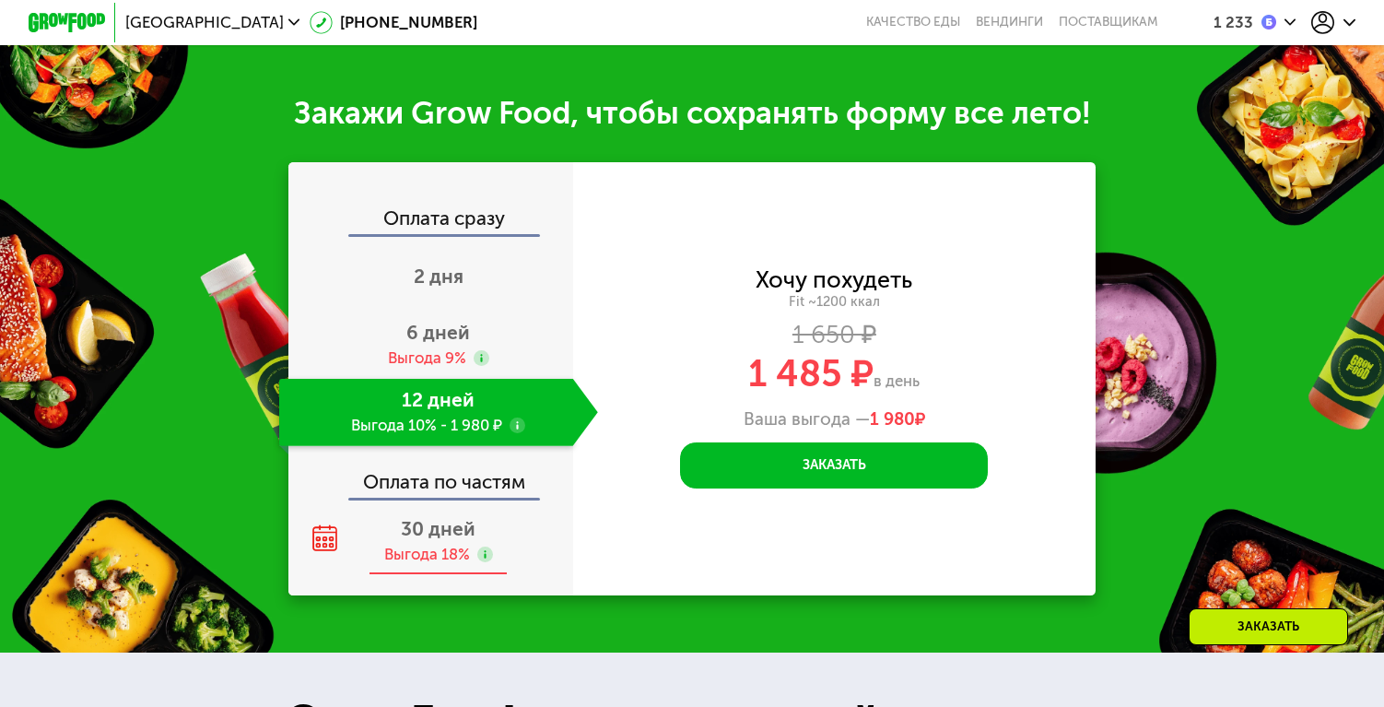
click at [415, 544] on div "Выгода 18%" at bounding box center [427, 554] width 86 height 21
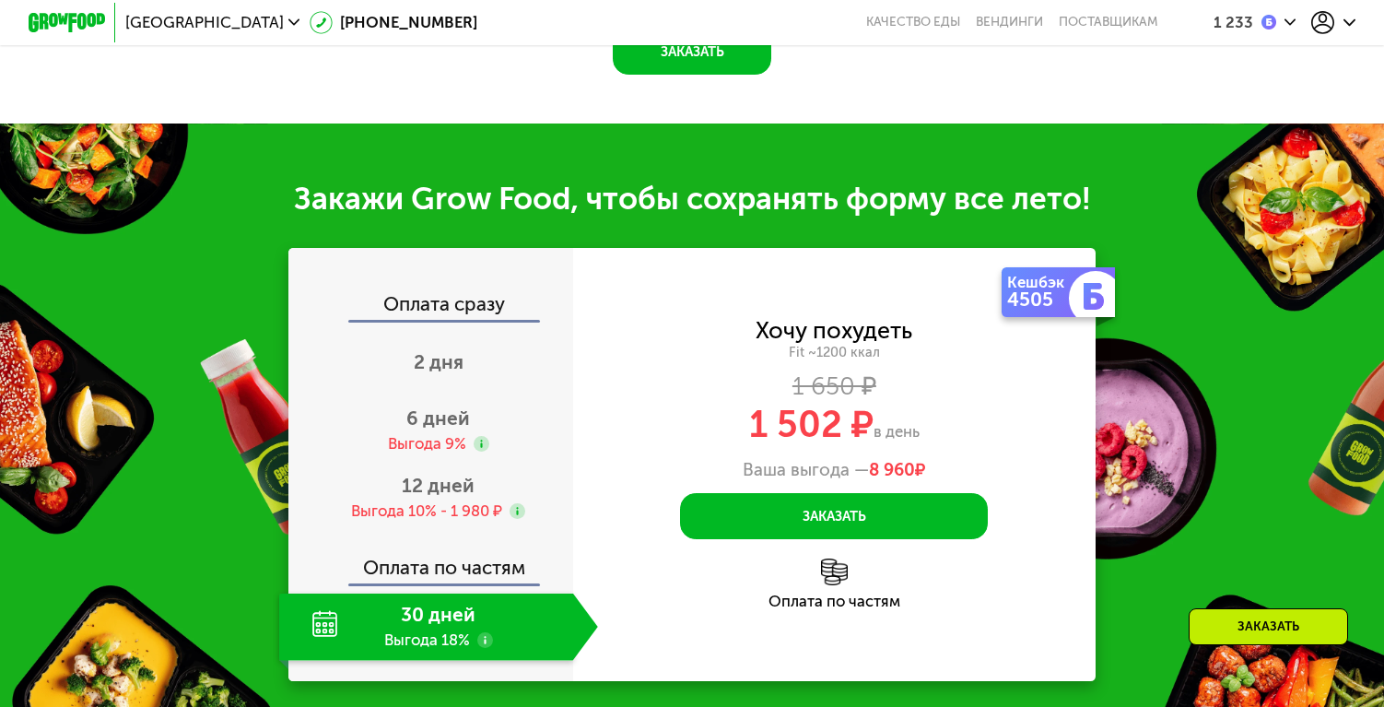
scroll to position [1842, 0]
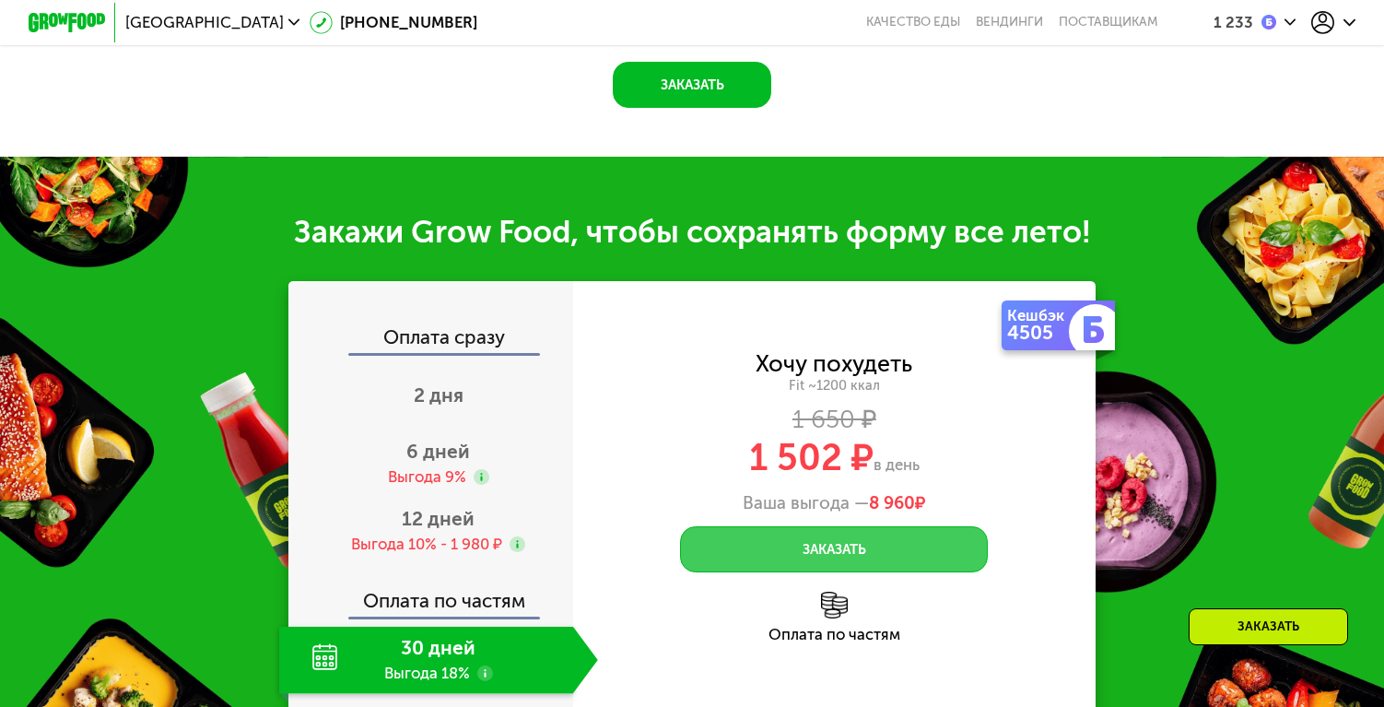
click at [779, 532] on button "Заказать" at bounding box center [834, 549] width 308 height 46
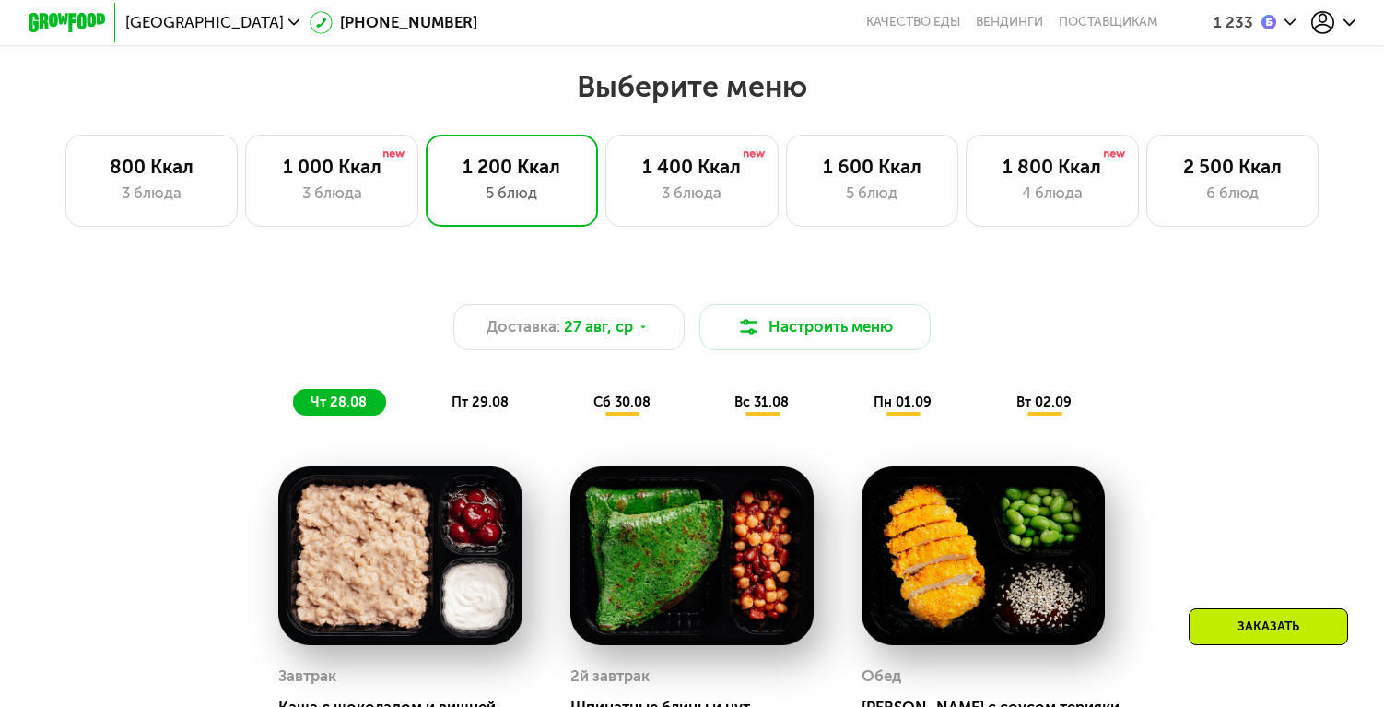
scroll to position [710, 0]
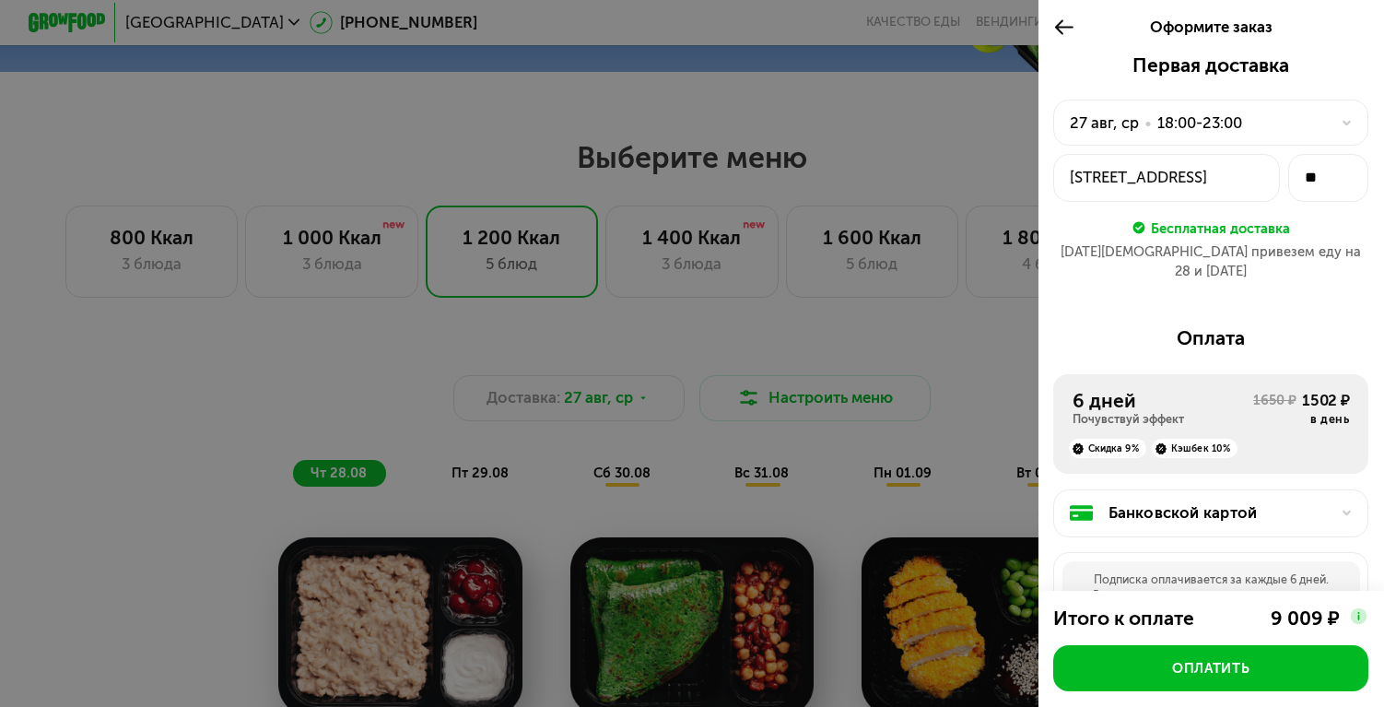
click at [1240, 122] on div "18:00-23:00" at bounding box center [1199, 123] width 85 height 23
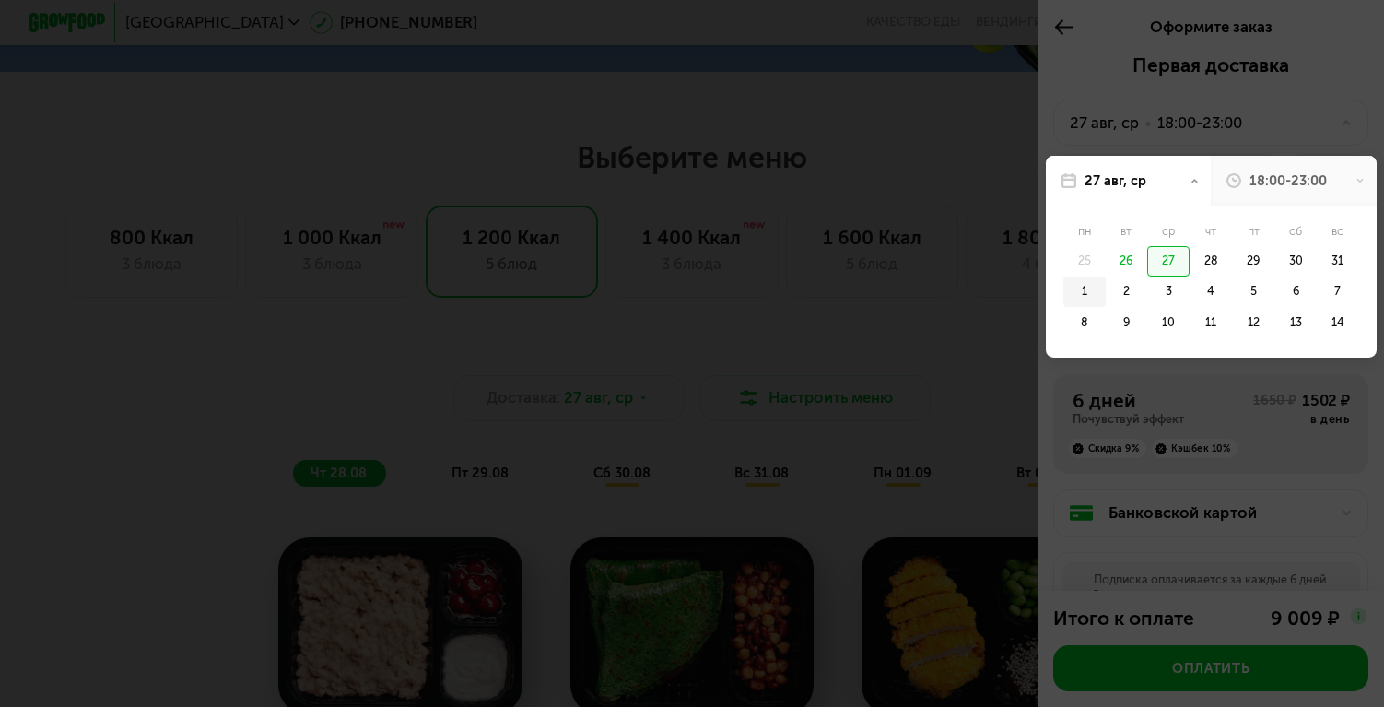
click at [1106, 294] on div "1" at bounding box center [1127, 291] width 42 height 30
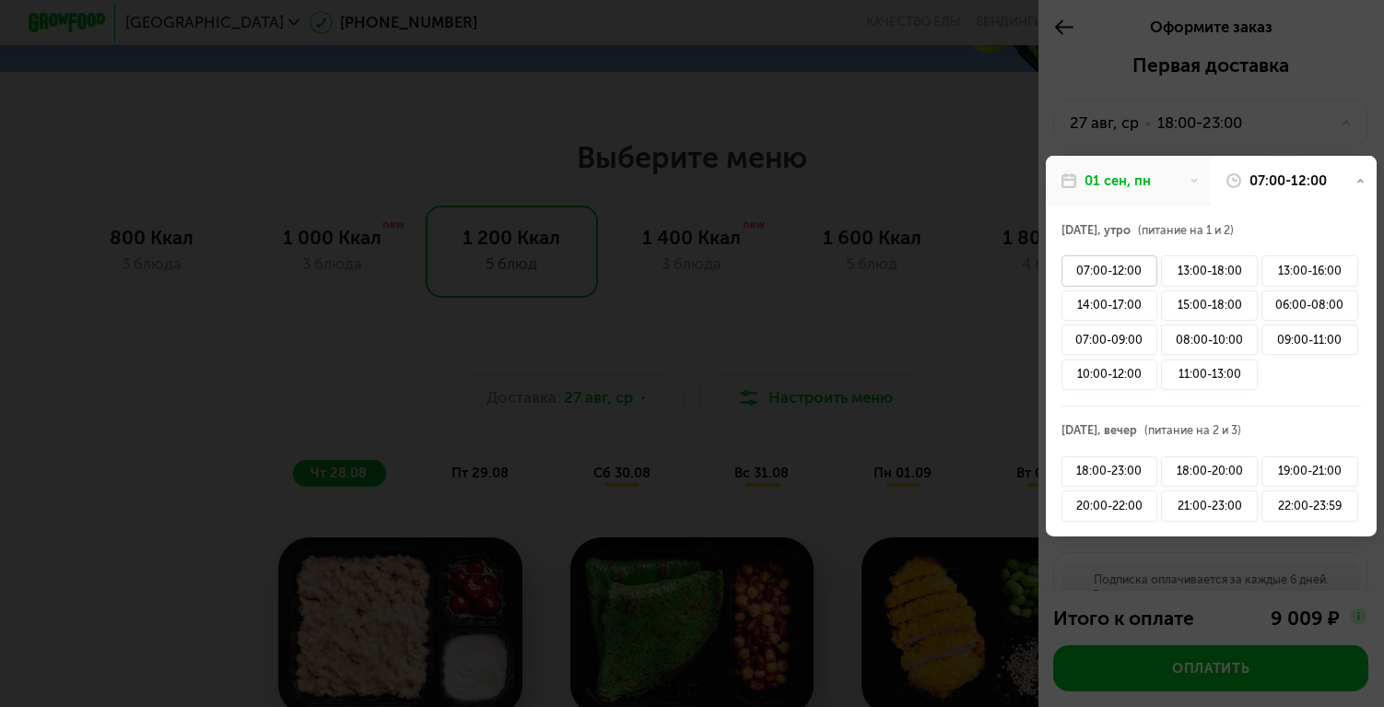
click at [1144, 269] on div "07:00-12:00" at bounding box center [1110, 270] width 97 height 30
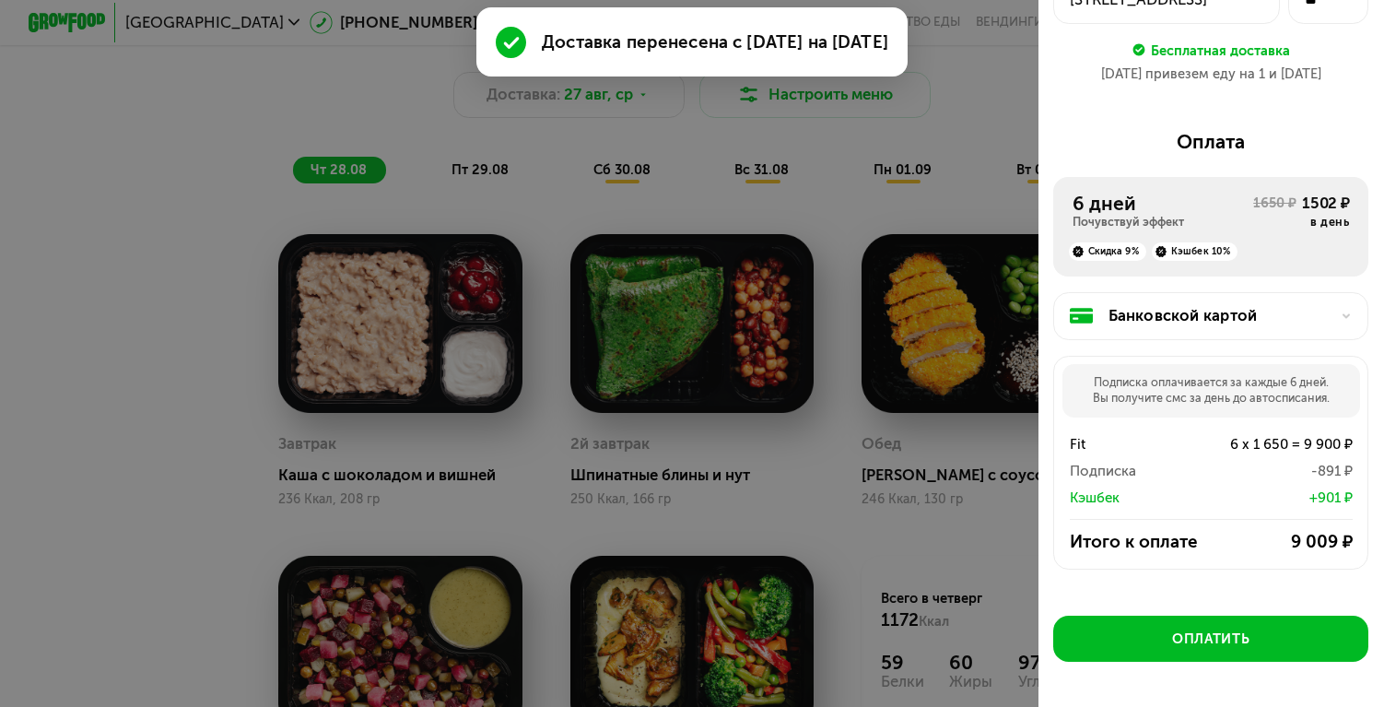
scroll to position [207, 0]
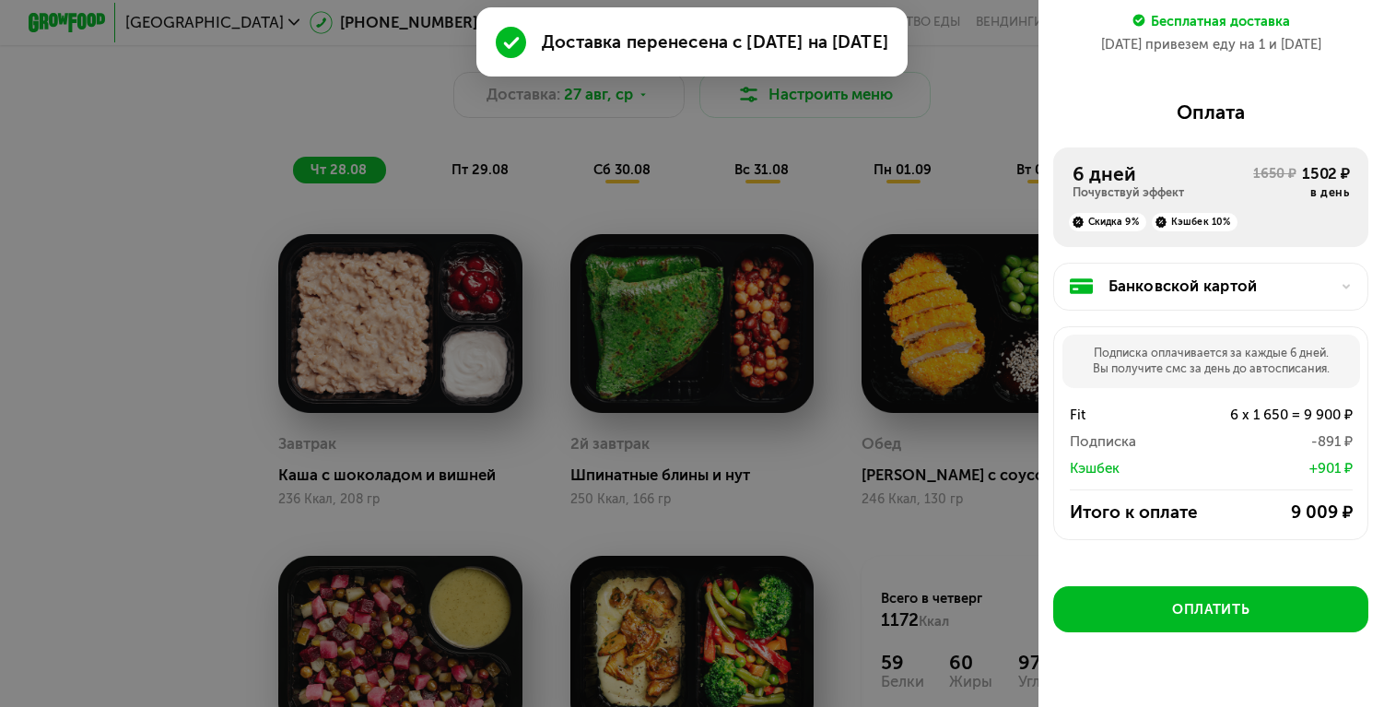
click at [1176, 285] on div "Банковской картой" at bounding box center [1219, 286] width 221 height 23
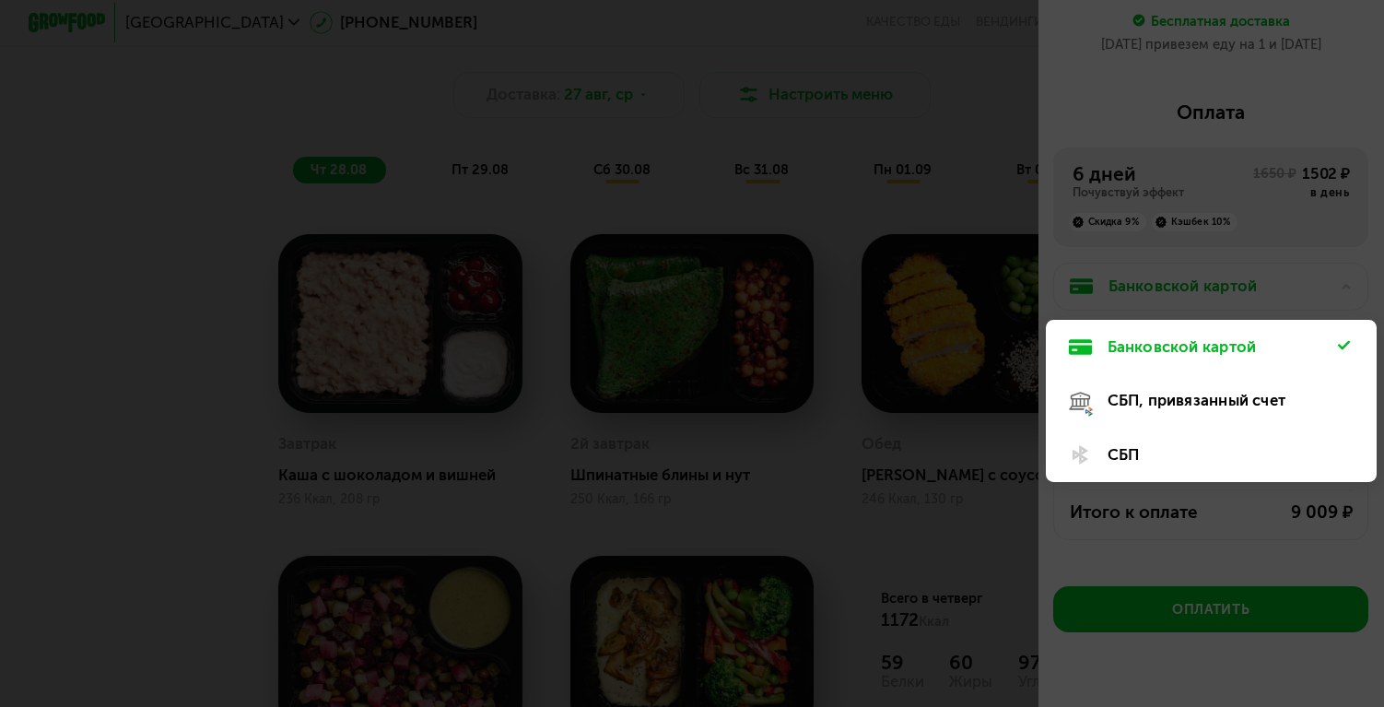
click at [1176, 283] on div at bounding box center [692, 353] width 1384 height 707
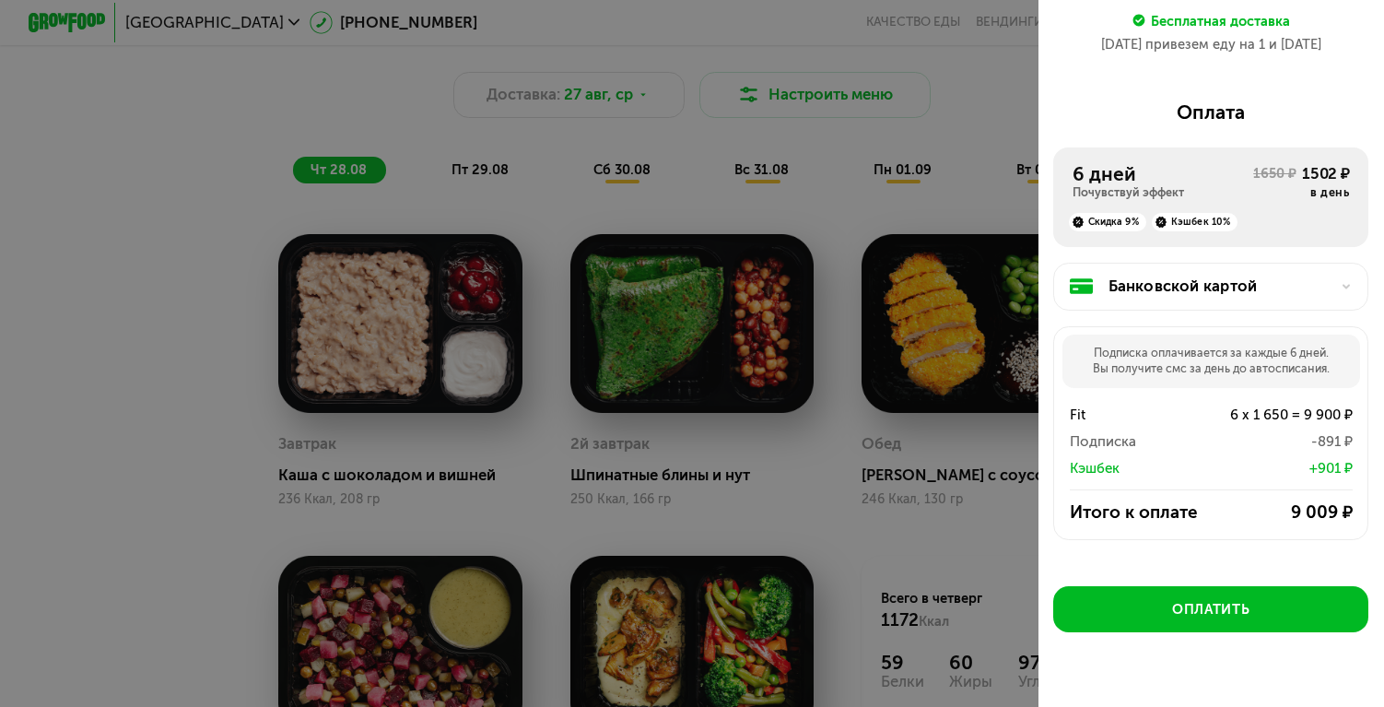
scroll to position [1112, 0]
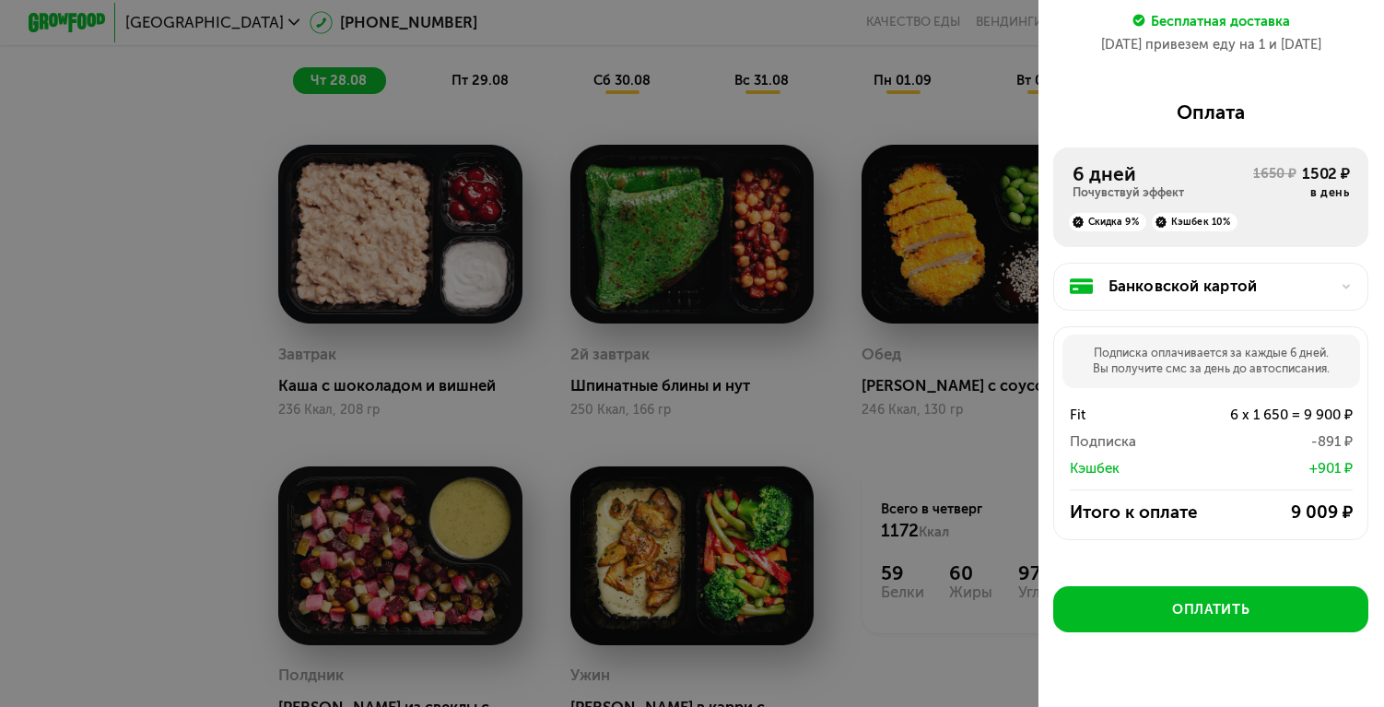
click at [1105, 217] on div "Скидка 9%" at bounding box center [1107, 222] width 77 height 19
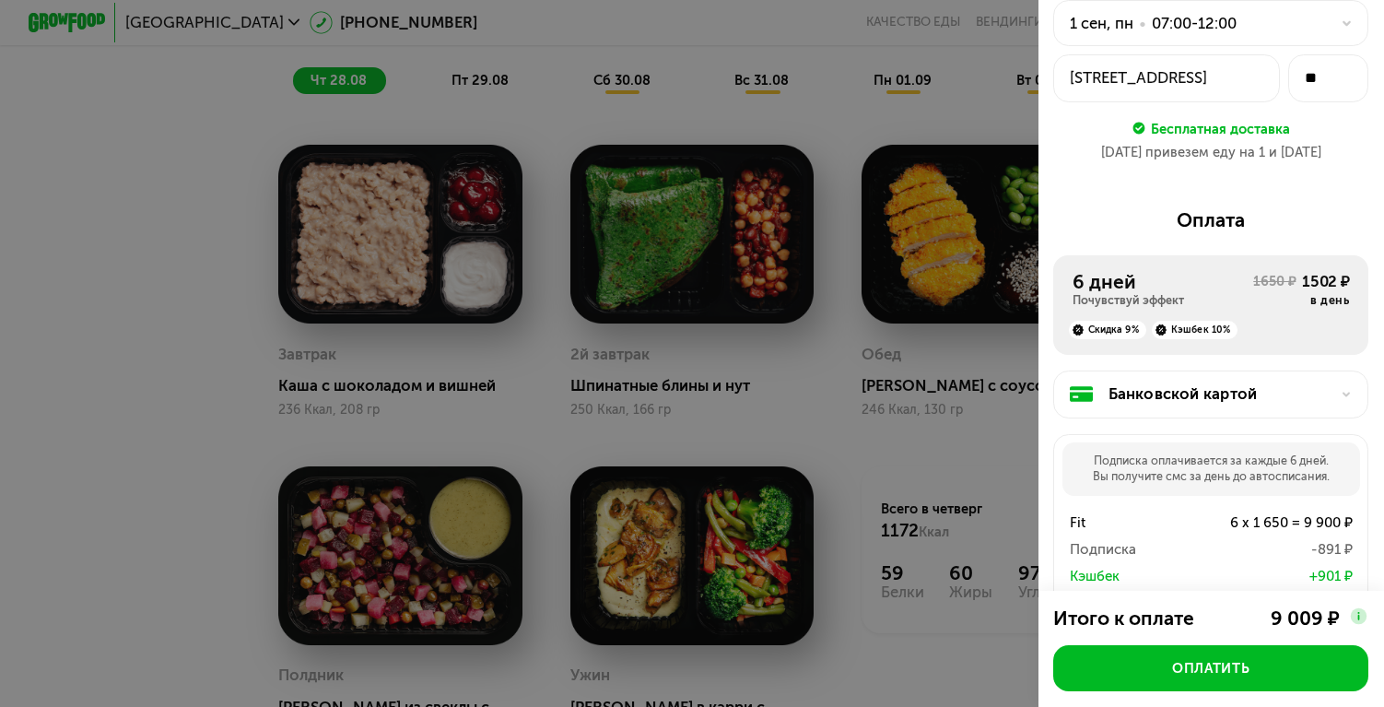
scroll to position [244, 0]
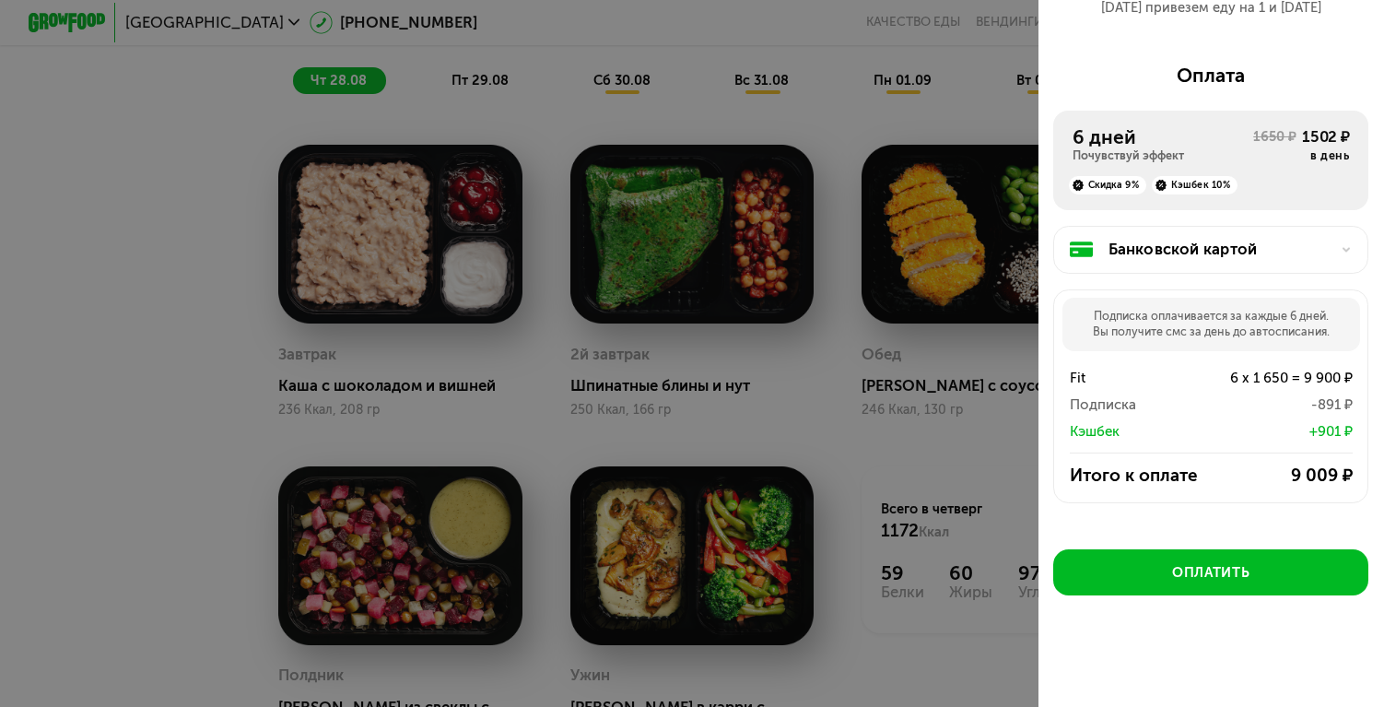
click at [824, 294] on div at bounding box center [692, 353] width 1384 height 707
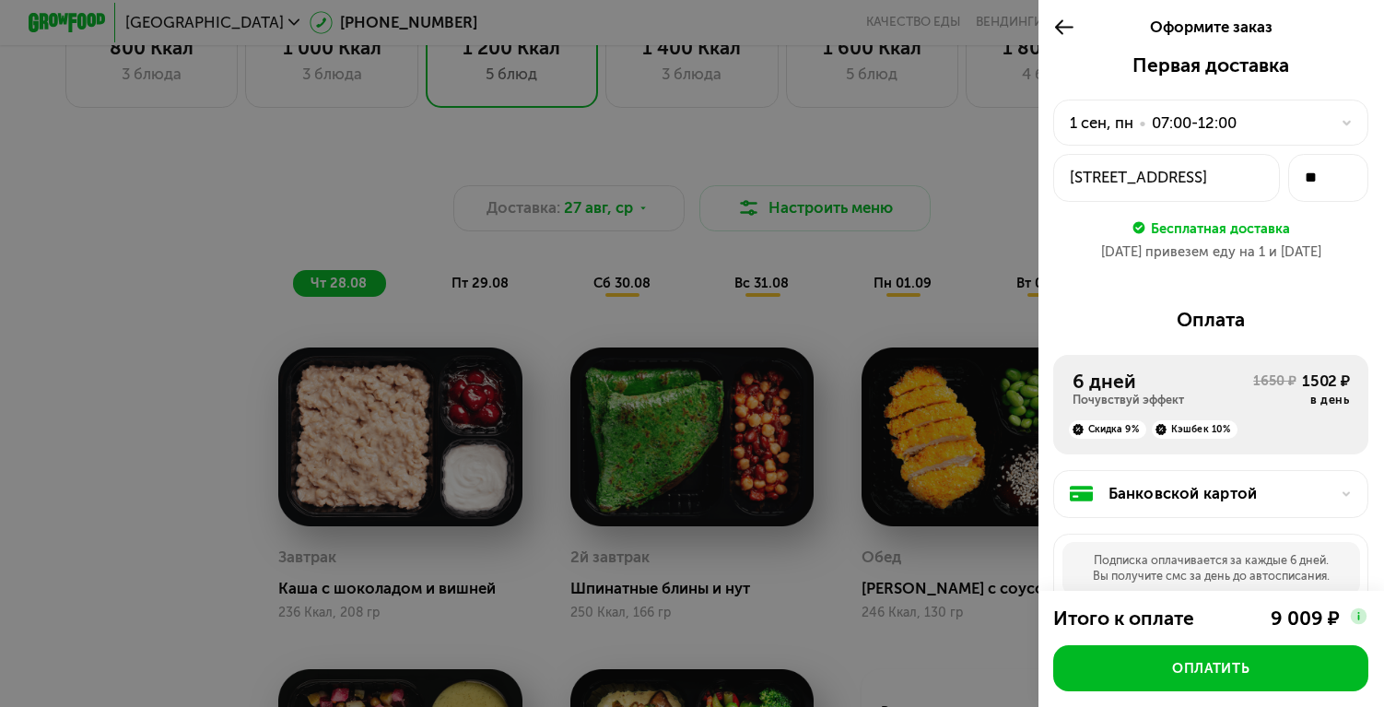
scroll to position [727, 0]
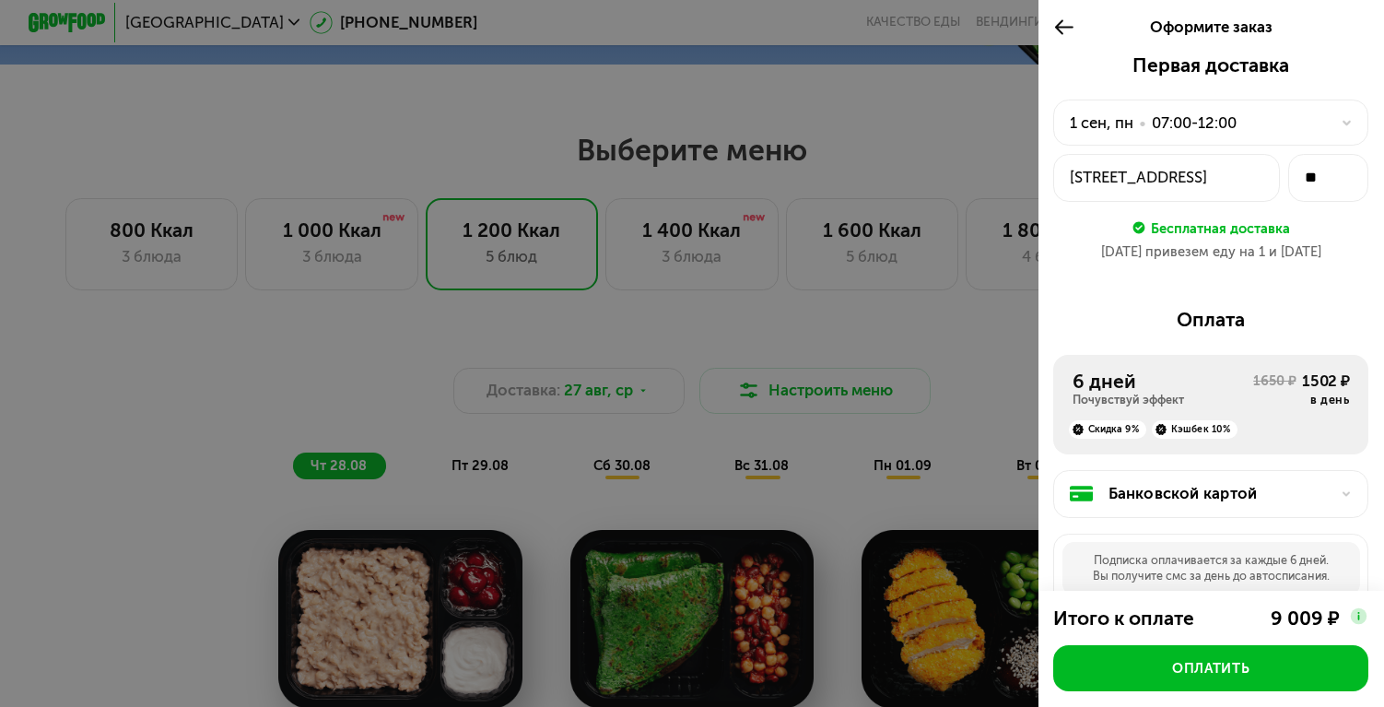
click at [946, 89] on div at bounding box center [692, 353] width 1384 height 707
click at [1046, 21] on div "Оформите заказ" at bounding box center [1212, 26] width 346 height 53
click at [1072, 25] on icon at bounding box center [1064, 27] width 22 height 23
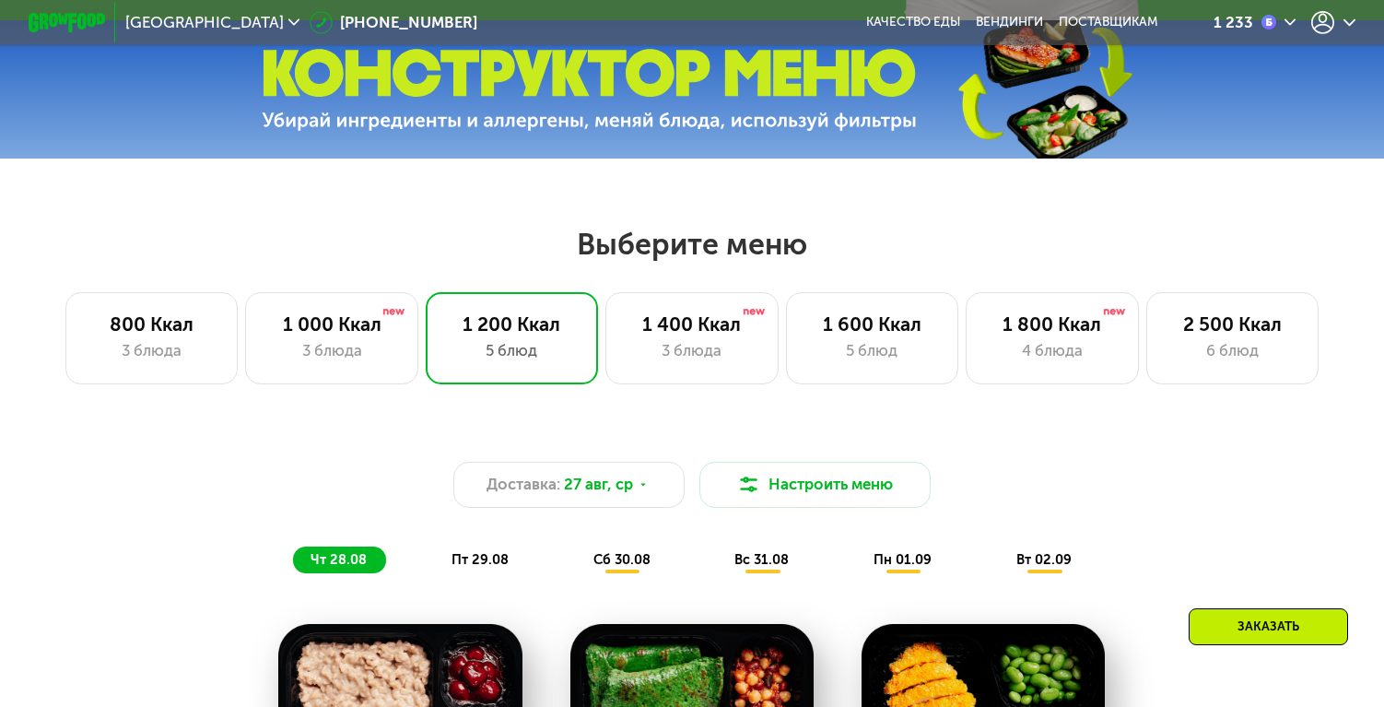
scroll to position [769, 0]
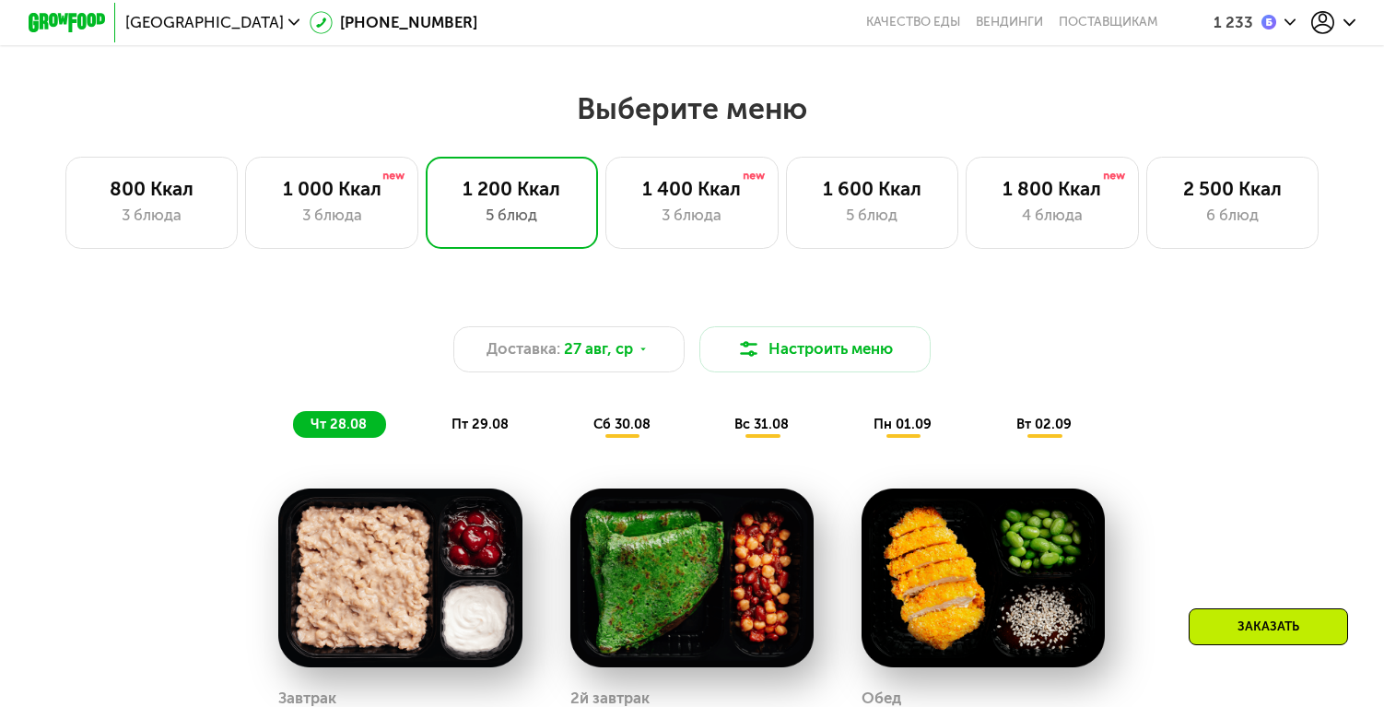
click at [1250, 641] on div "Заказать" at bounding box center [1268, 626] width 159 height 37
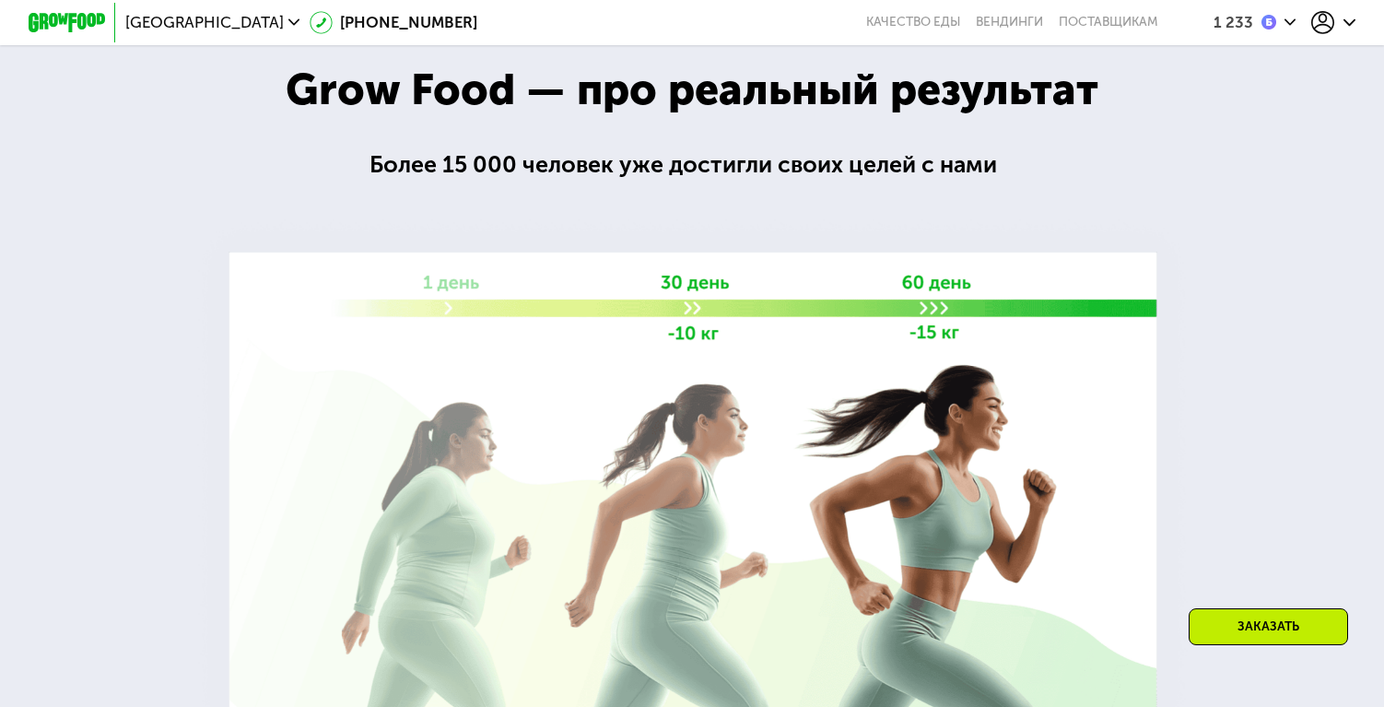
scroll to position [2793, 0]
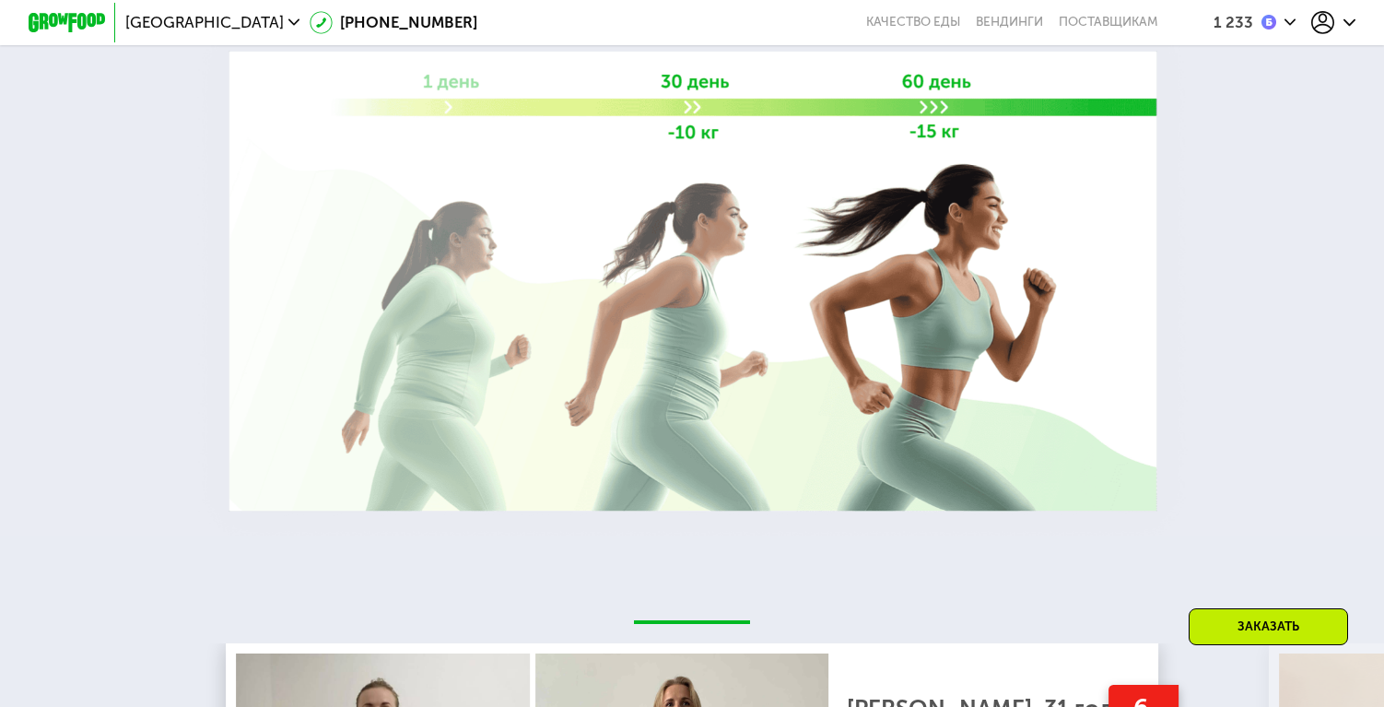
click at [1262, 614] on div "Заказать" at bounding box center [1268, 626] width 159 height 37
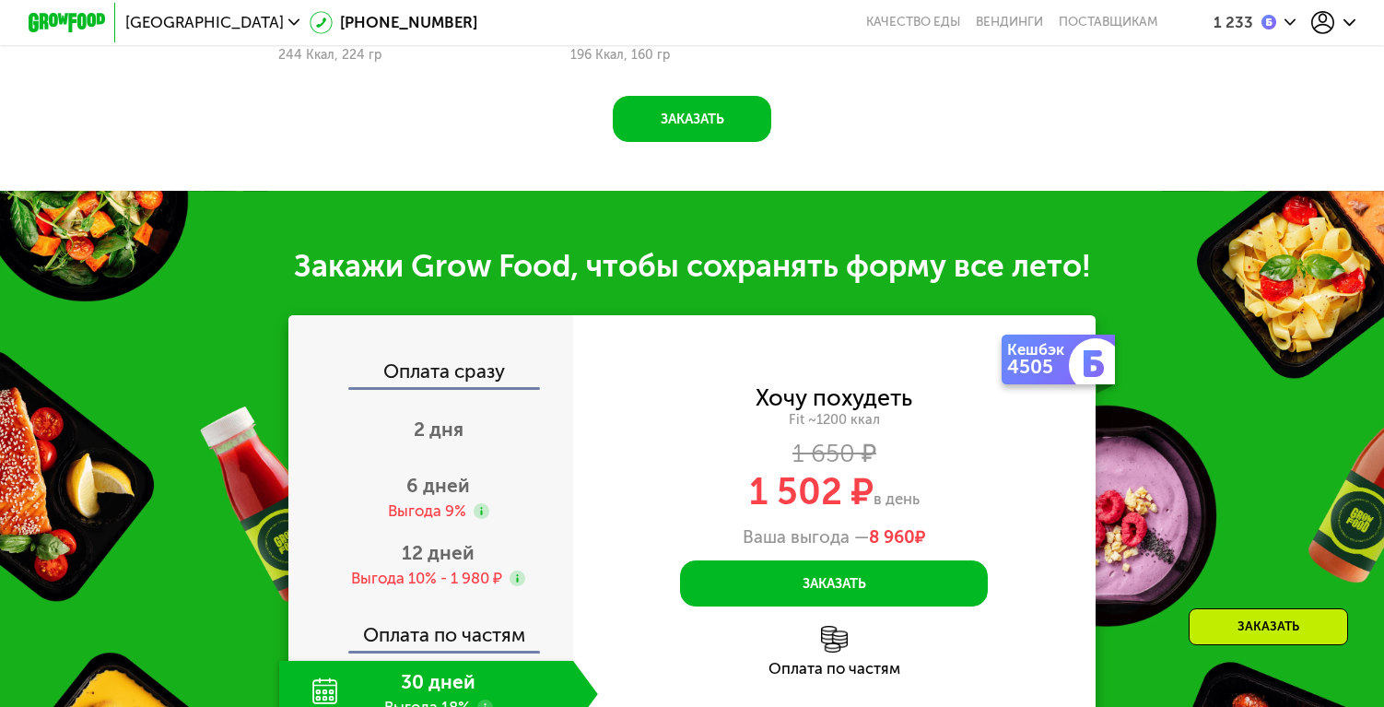
scroll to position [1809, 0]
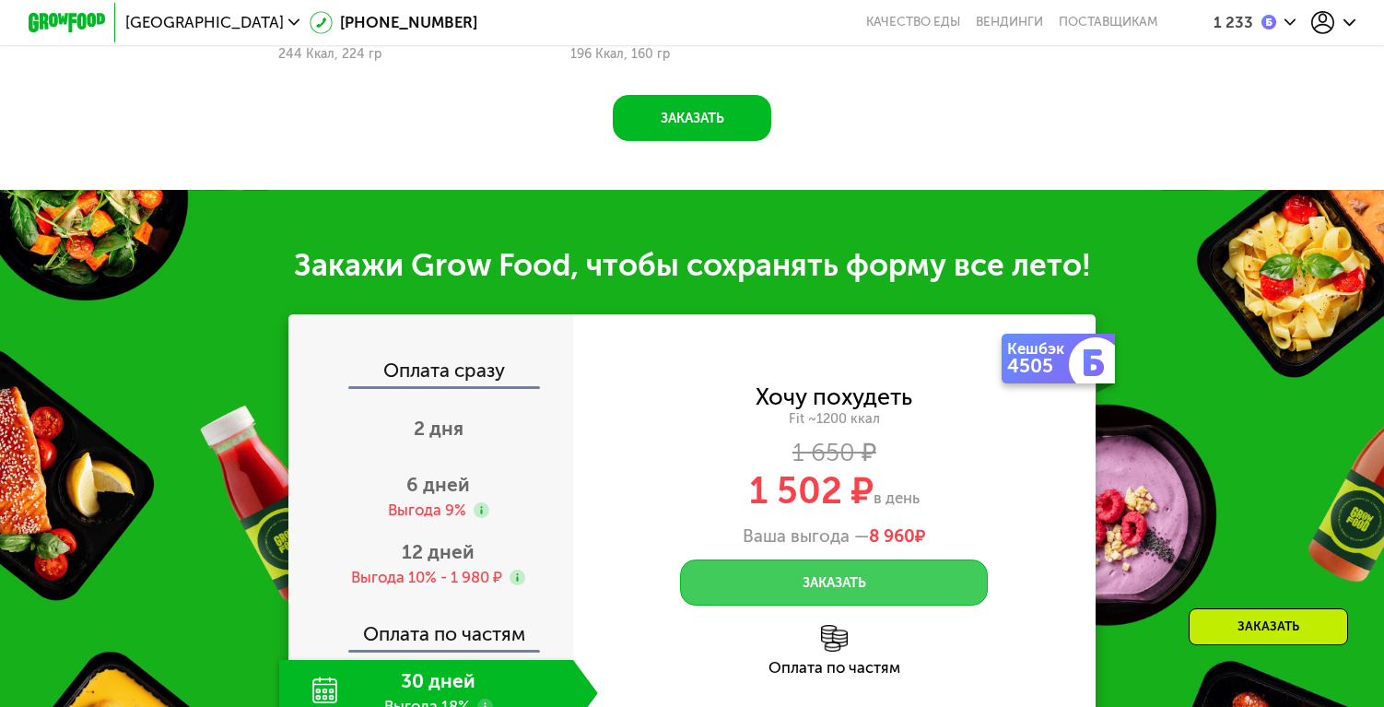
click at [874, 564] on button "Заказать" at bounding box center [834, 582] width 308 height 46
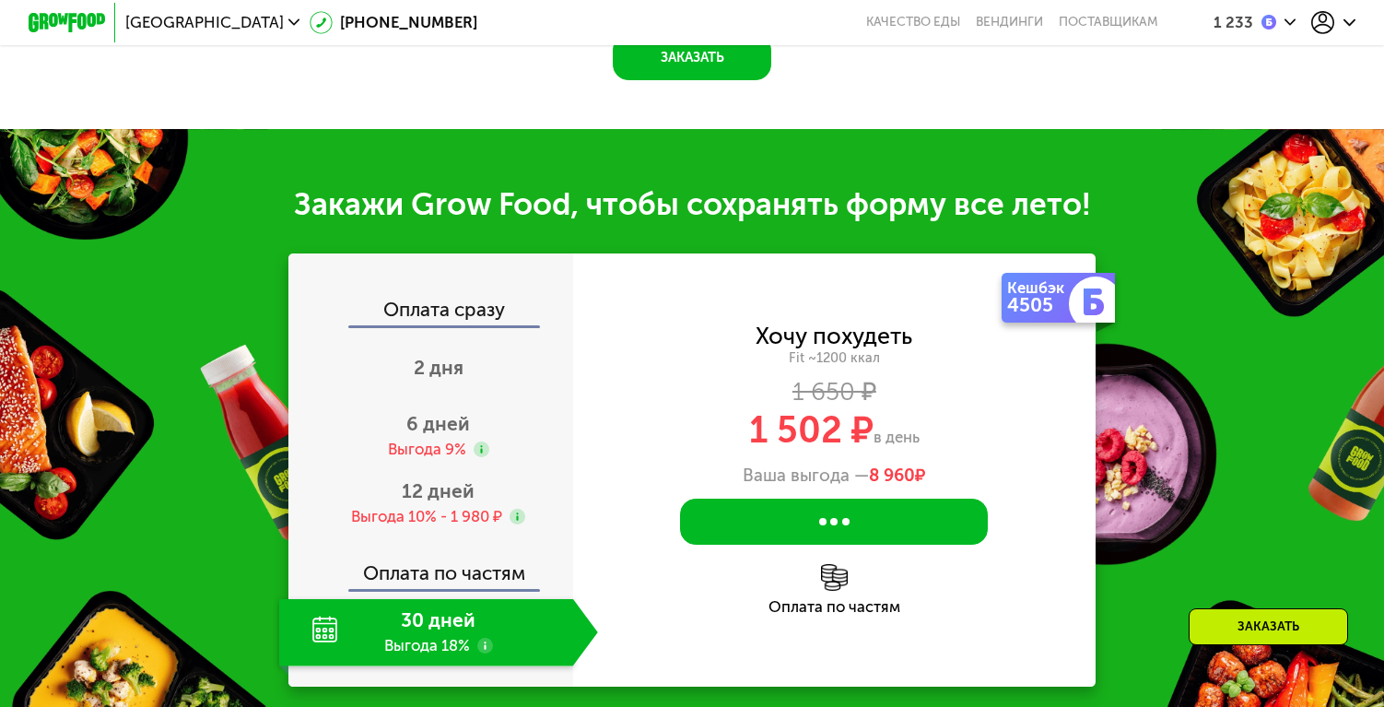
scroll to position [1987, 0]
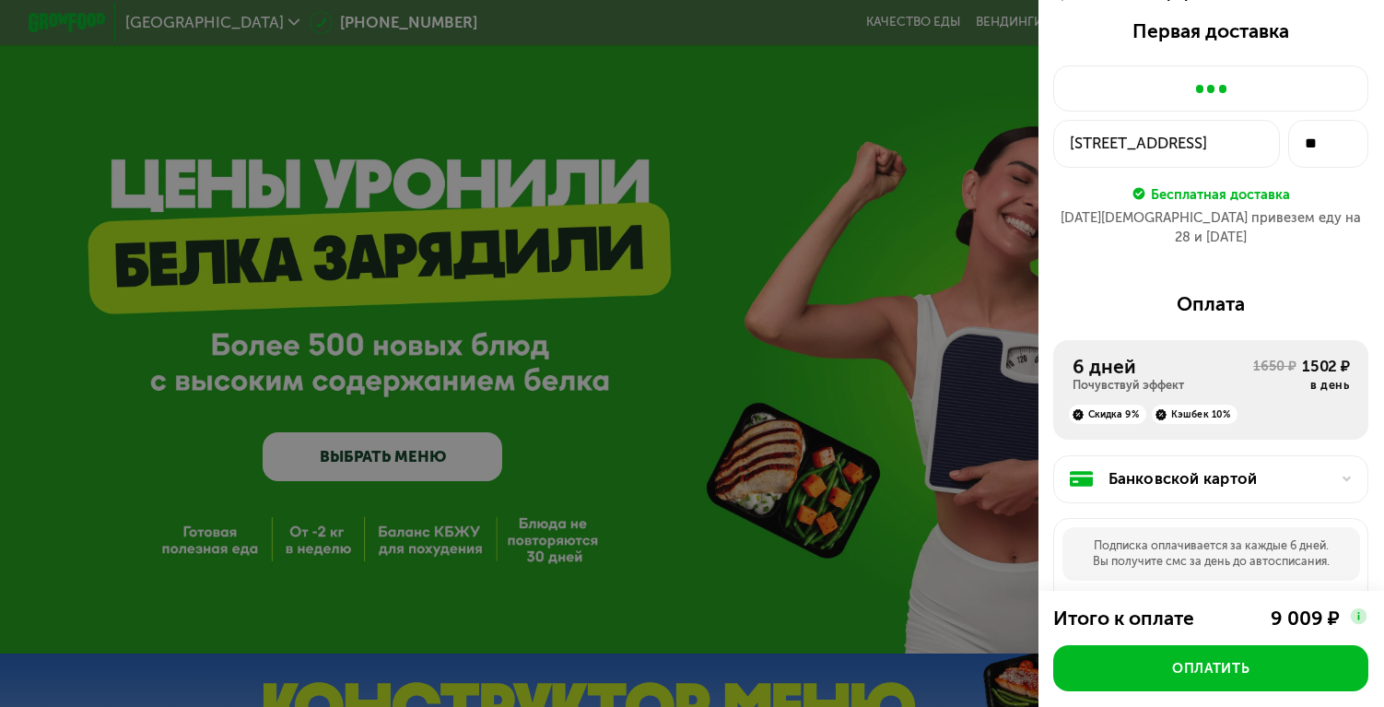
scroll to position [36, 0]
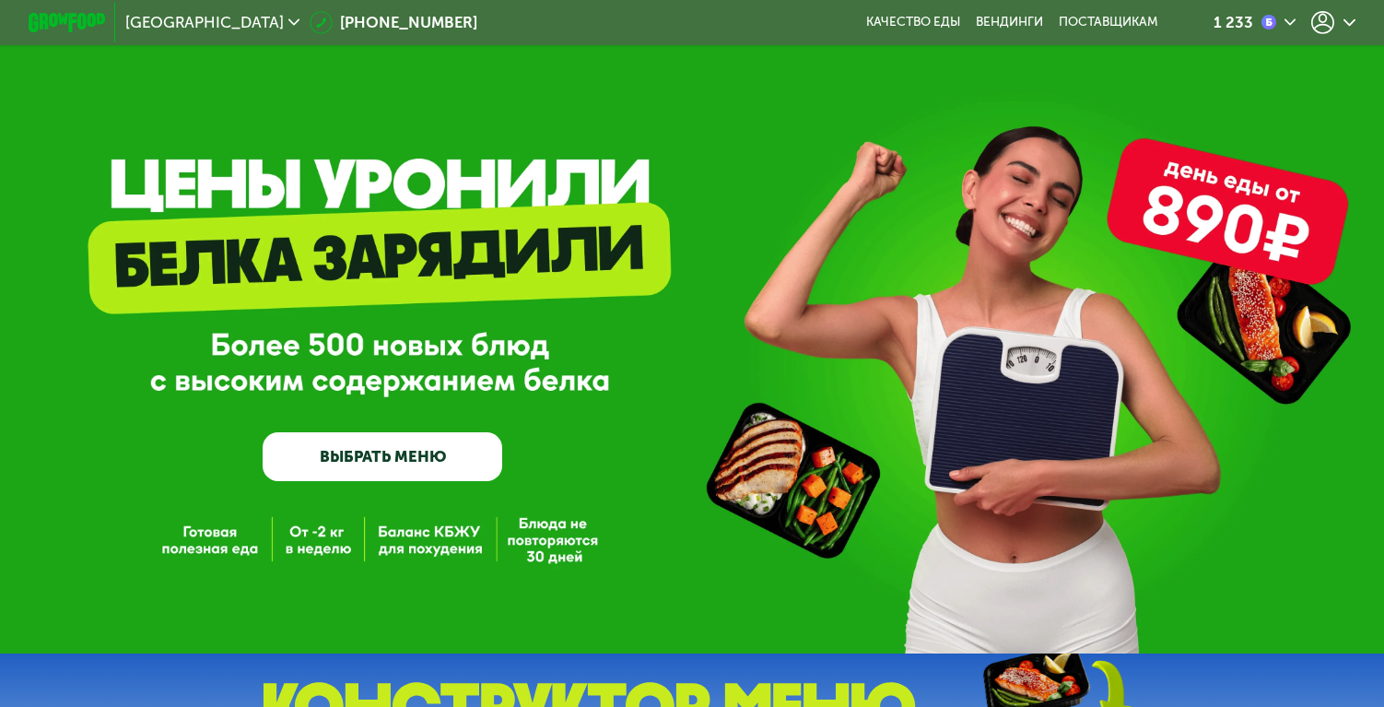
click at [1280, 21] on div "1 233" at bounding box center [1255, 22] width 82 height 23
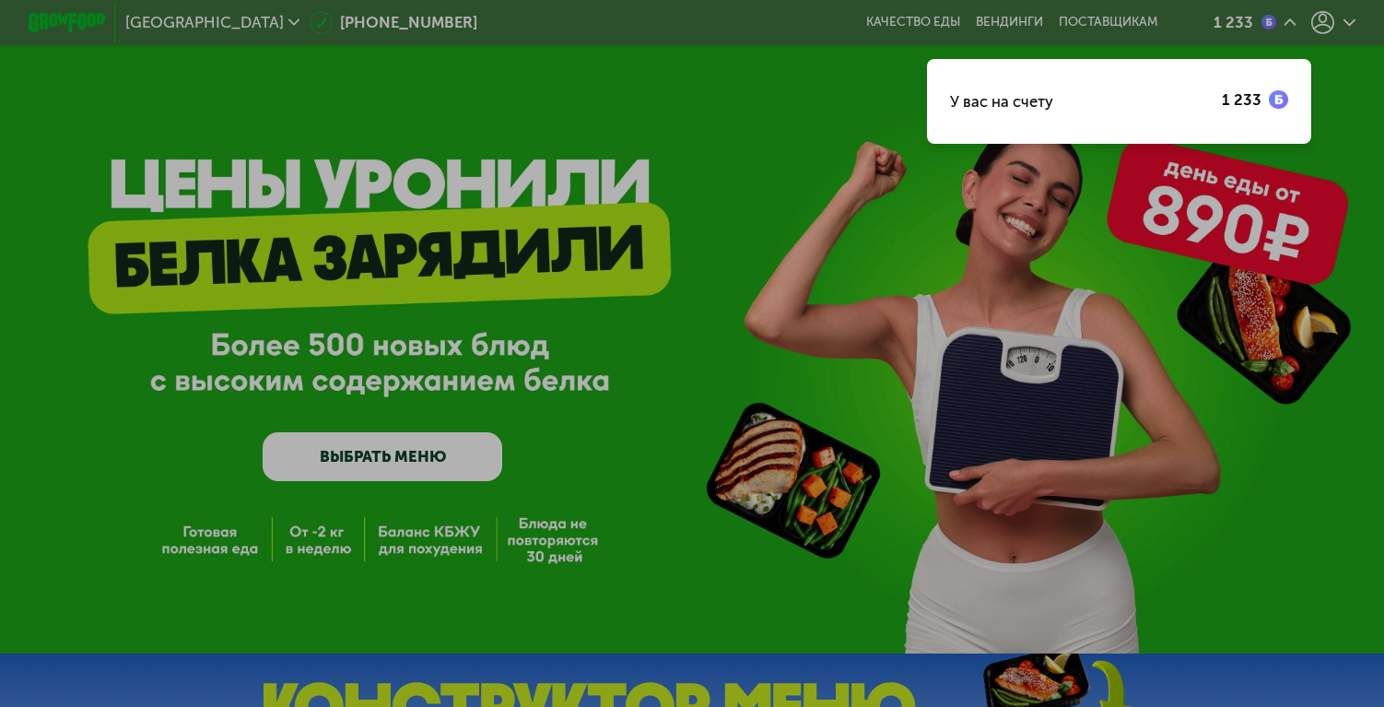
click at [1280, 101] on img at bounding box center [1278, 99] width 19 height 19
click at [1321, 10] on div at bounding box center [692, 353] width 1384 height 707
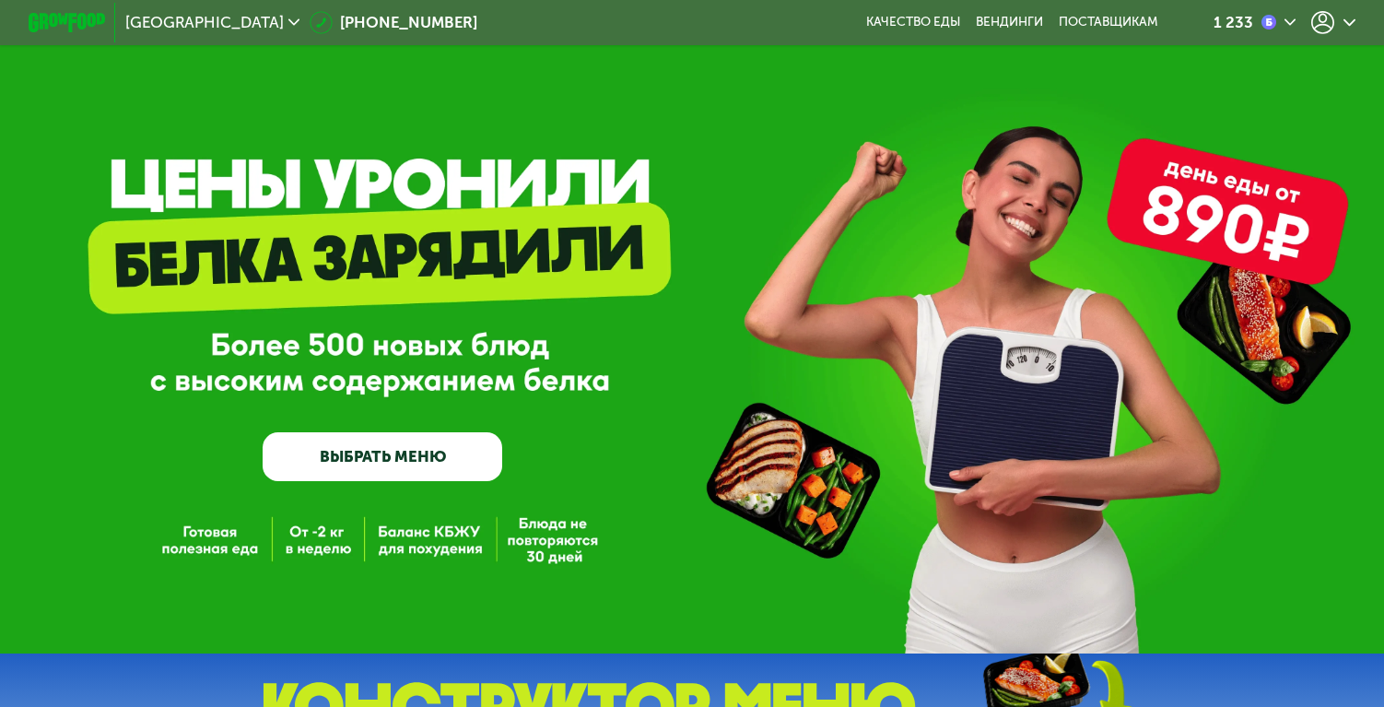
click at [358, 440] on link "ВЫБРАТЬ МЕНЮ" at bounding box center [383, 456] width 240 height 48
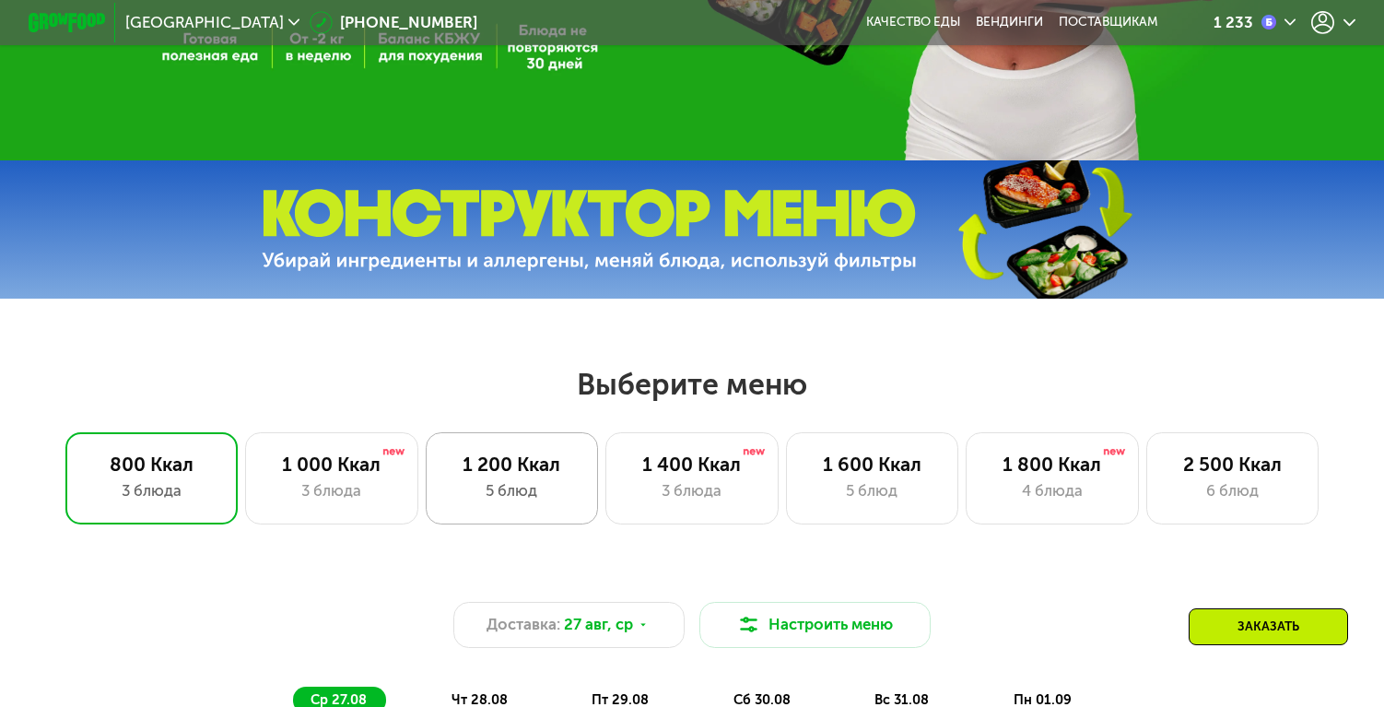
scroll to position [524, 0]
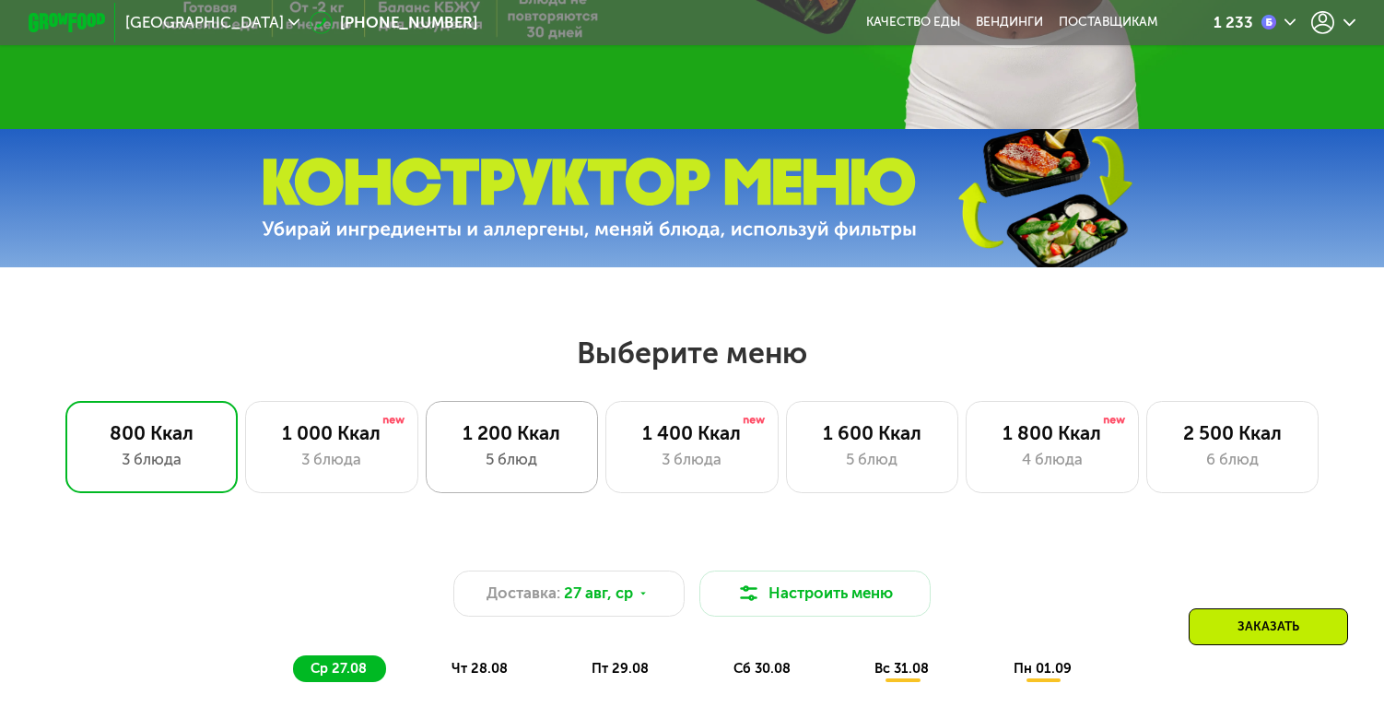
click at [605, 473] on div "1 200 Ккал 5 блюд" at bounding box center [691, 447] width 172 height 92
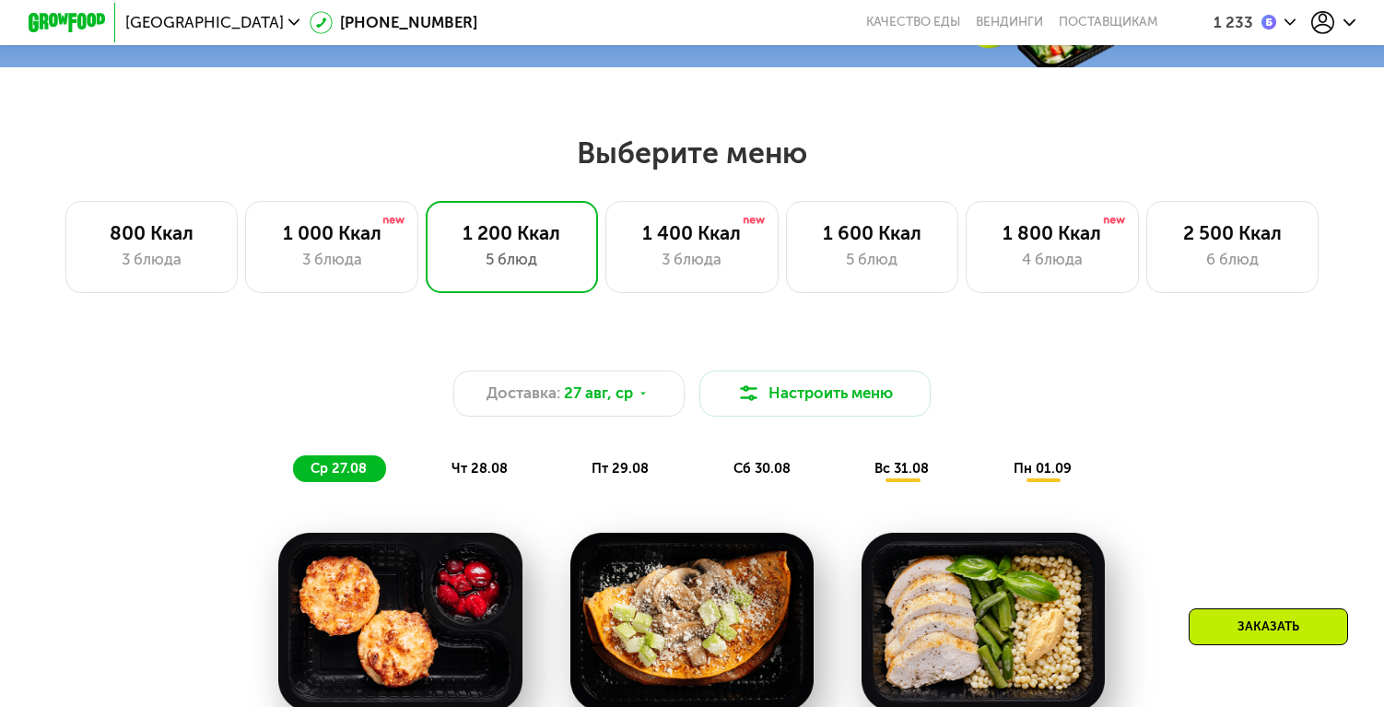
scroll to position [748, 0]
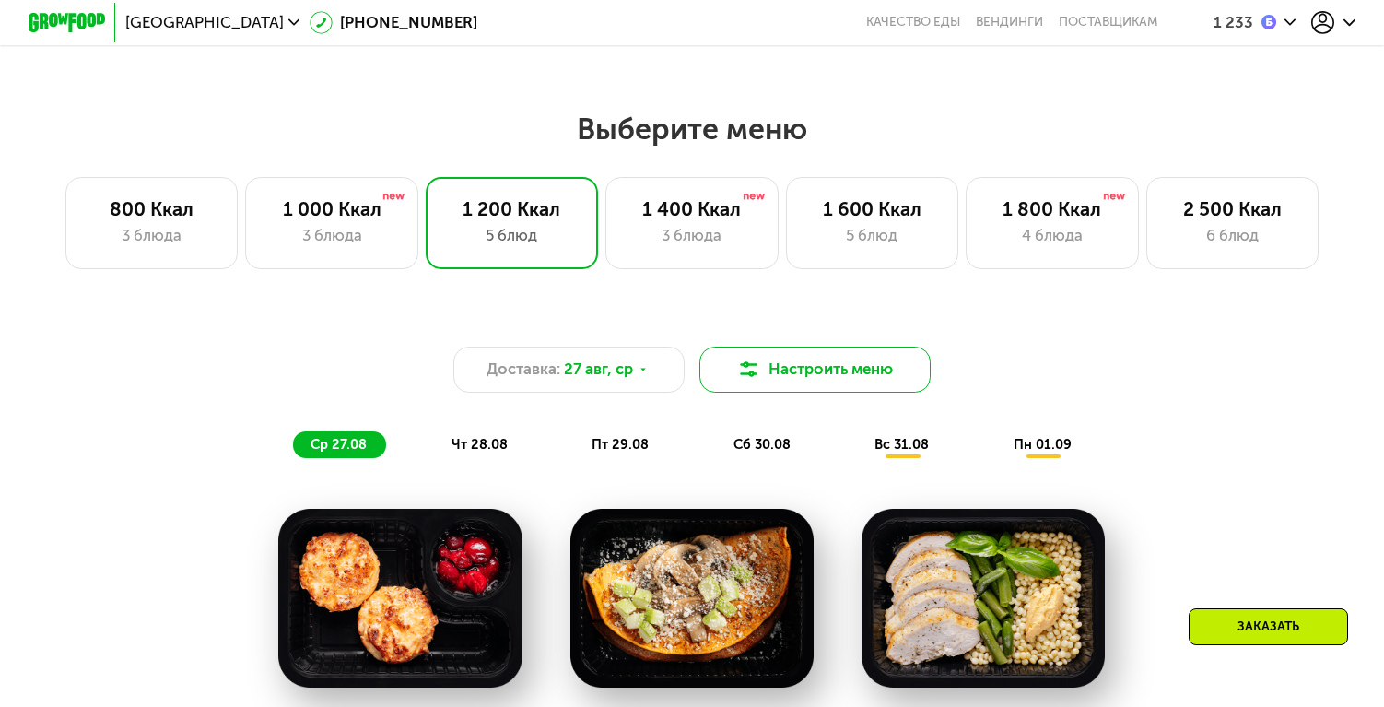
click at [773, 372] on button "Настроить меню" at bounding box center [814, 369] width 230 height 46
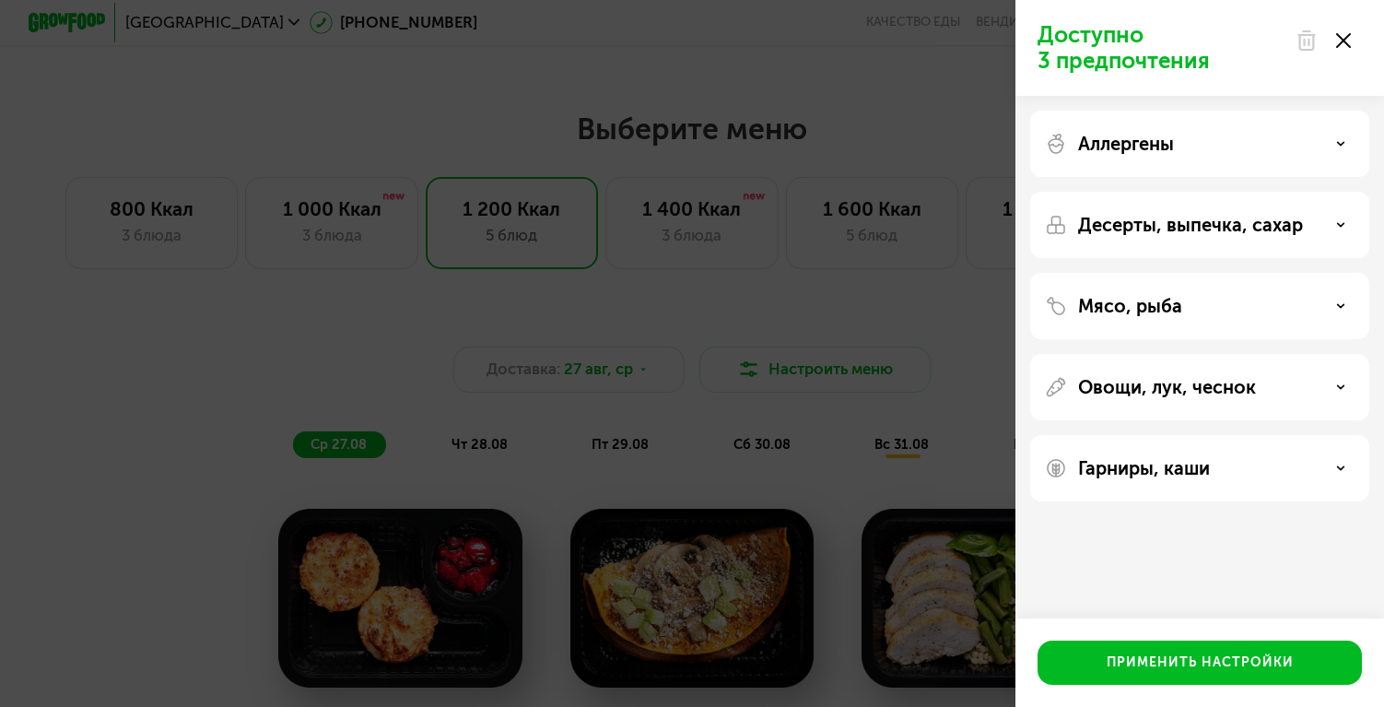
click at [1154, 435] on div "Овощи, лук, чеснок" at bounding box center [1199, 468] width 339 height 66
click at [1152, 311] on p "Мясо, рыба" at bounding box center [1130, 306] width 104 height 22
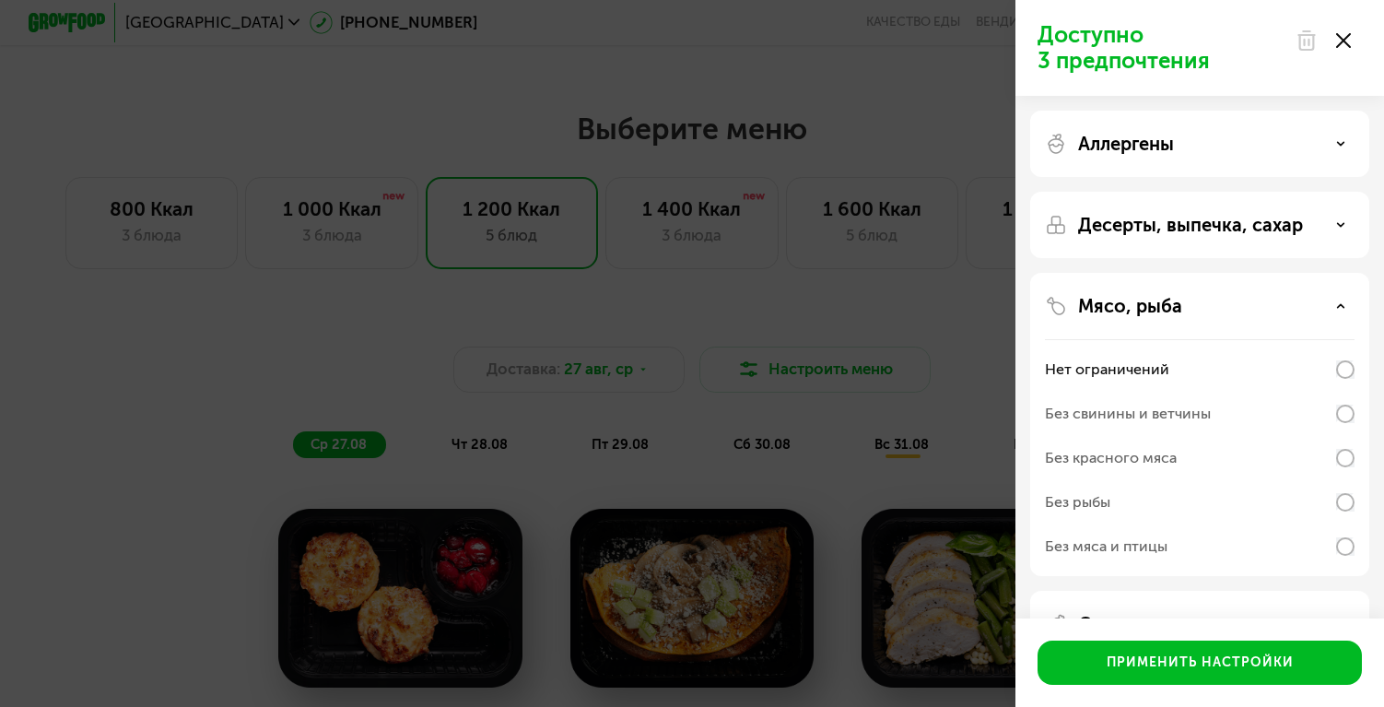
click at [1152, 311] on p "Мясо, рыба" at bounding box center [1130, 306] width 104 height 22
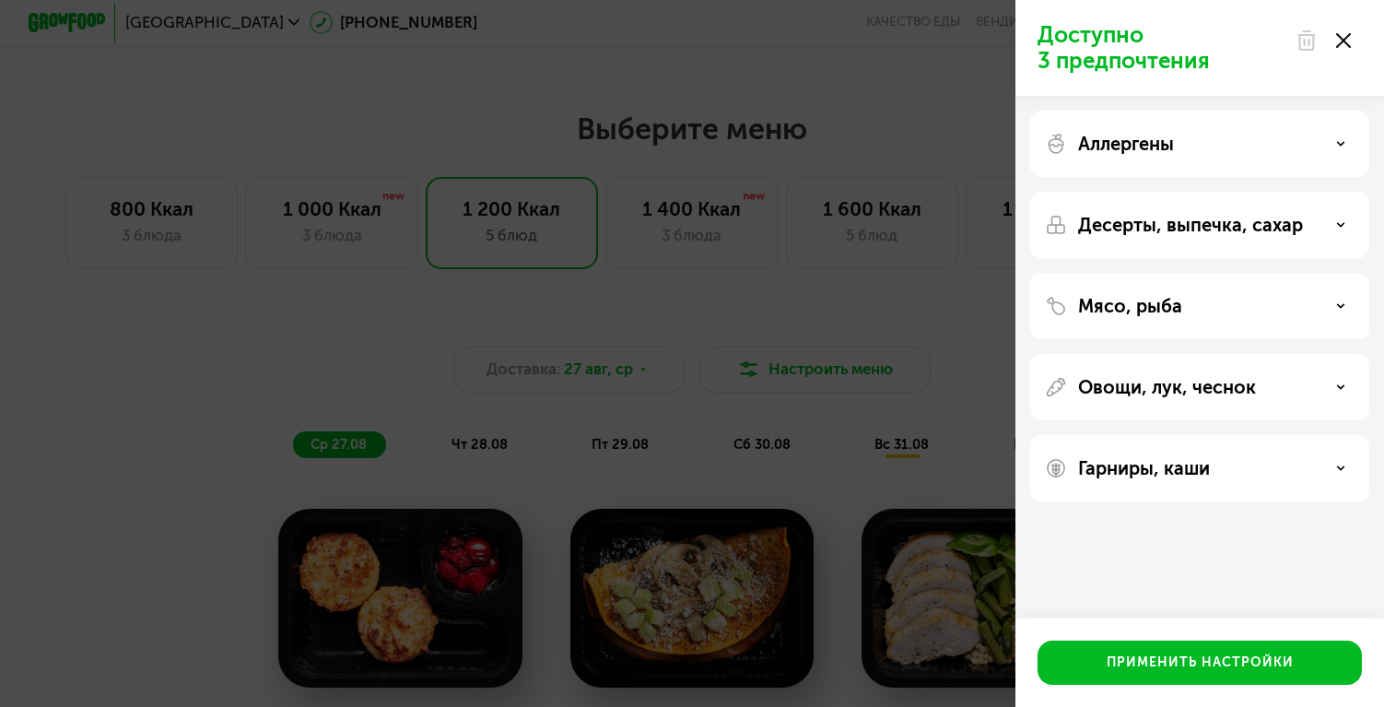
click at [1133, 435] on div "Овощи, лук, чеснок" at bounding box center [1199, 468] width 339 height 66
click at [1150, 382] on p "Овощи, лук, чеснок" at bounding box center [1167, 387] width 178 height 22
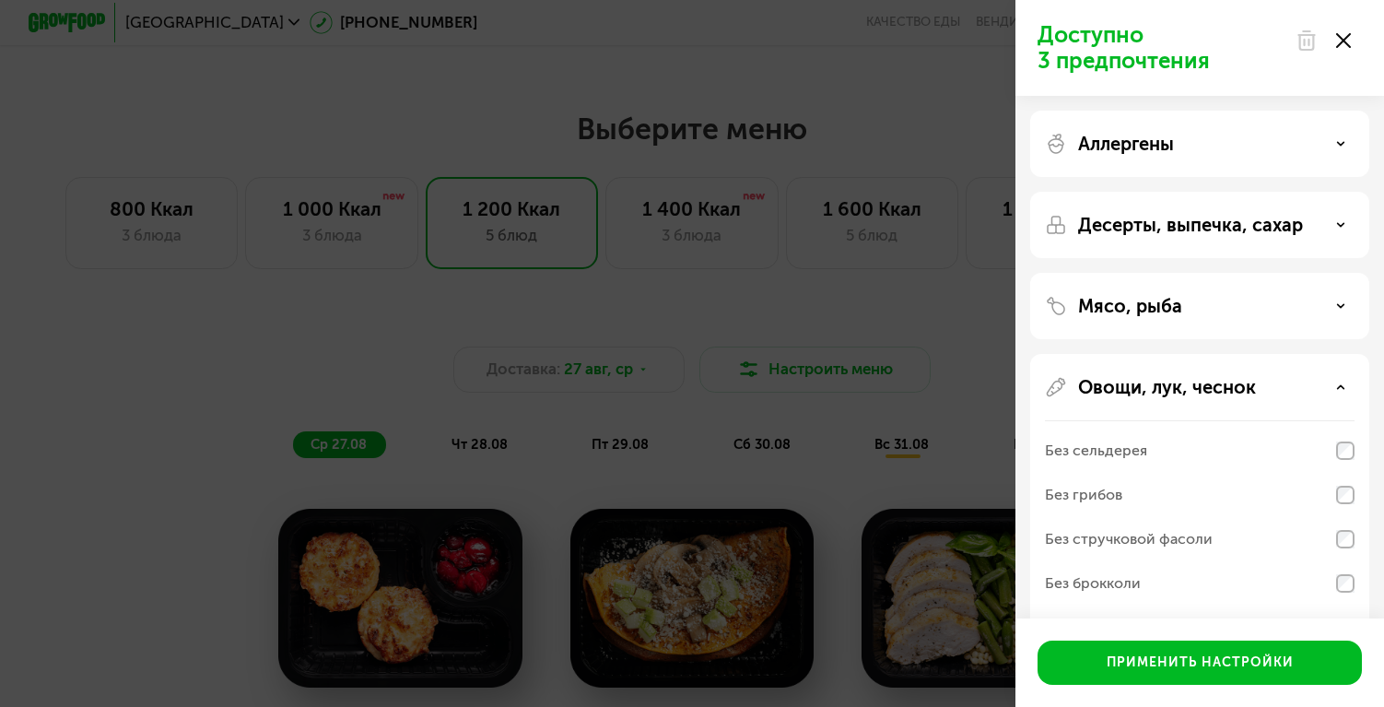
click at [903, 328] on div "Доступно 3 предпочтения Аллергены Десерты, выпечка, сахар Мясо, рыба Овощи, лук…" at bounding box center [692, 353] width 1384 height 707
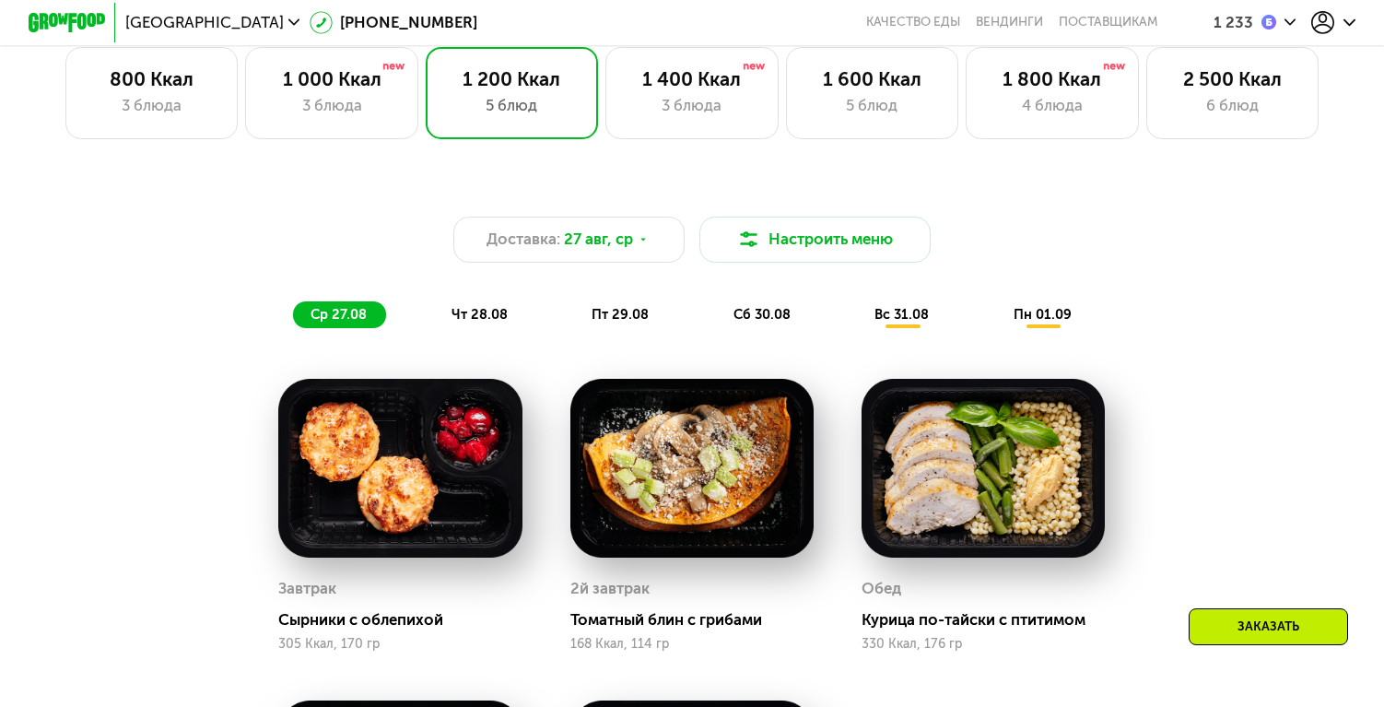
scroll to position [901, 0]
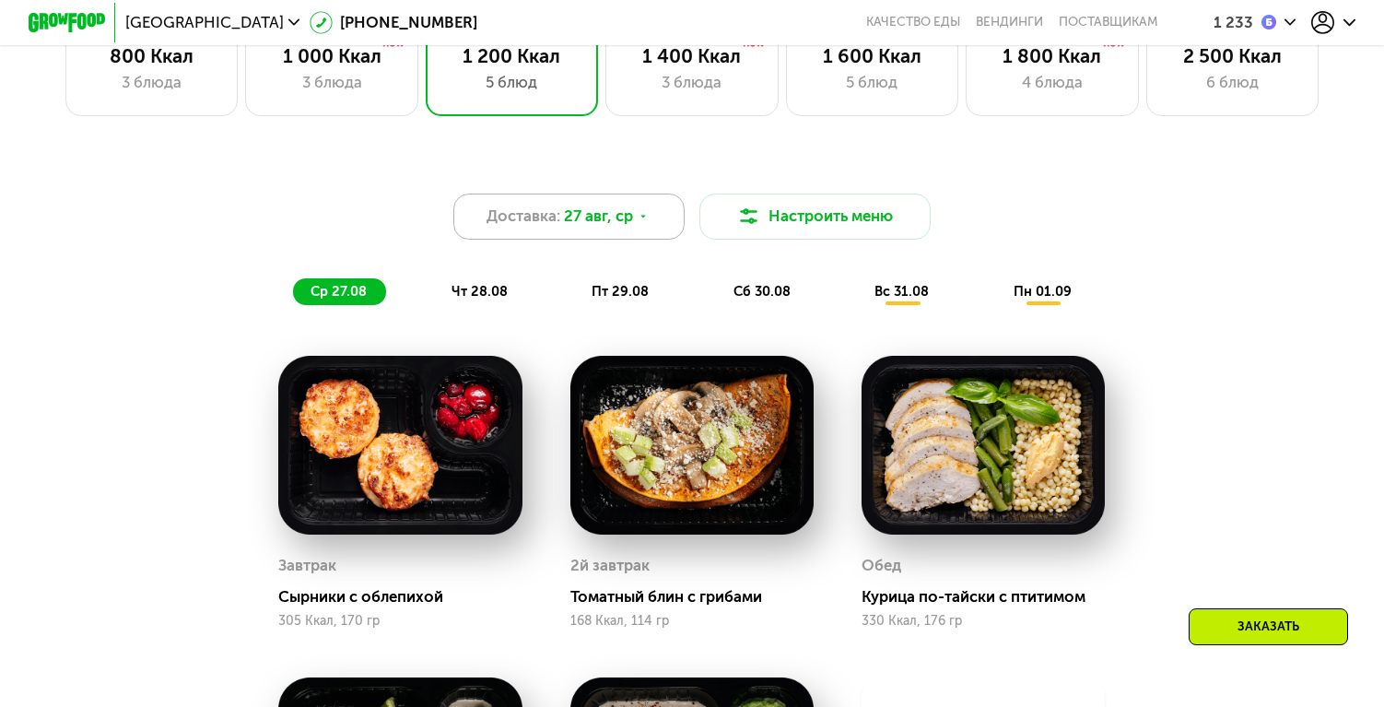
click at [645, 228] on div "Доставка: 27 авг, ср" at bounding box center [568, 217] width 230 height 46
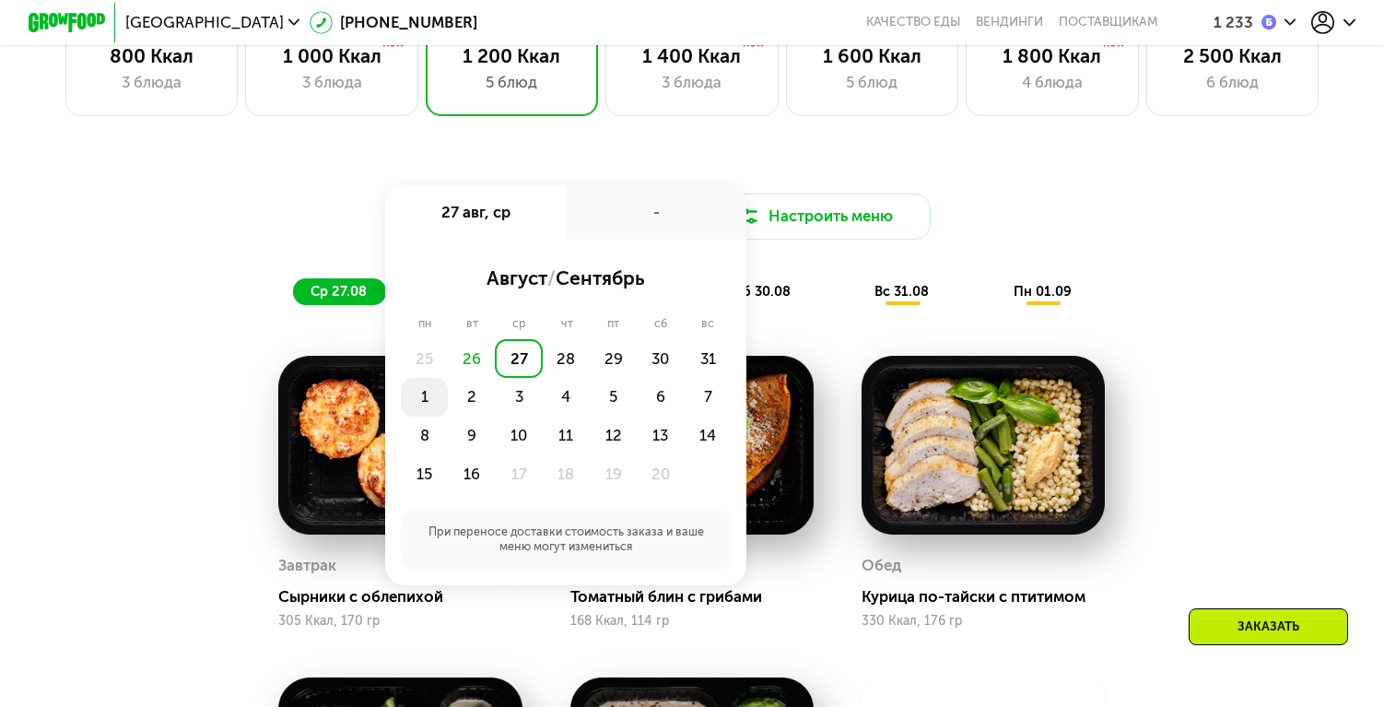
click at [448, 389] on div "1" at bounding box center [471, 397] width 47 height 39
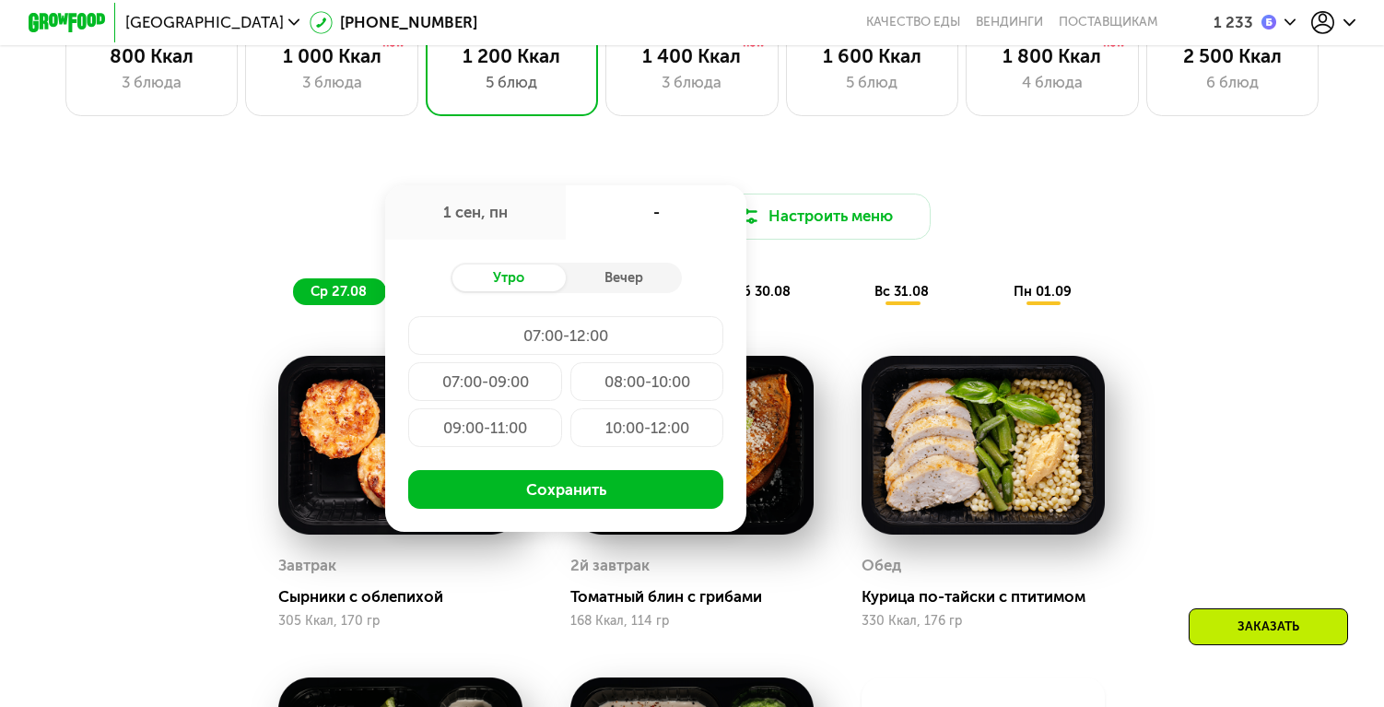
click at [558, 362] on div "07:00-12:00" at bounding box center [485, 381] width 154 height 39
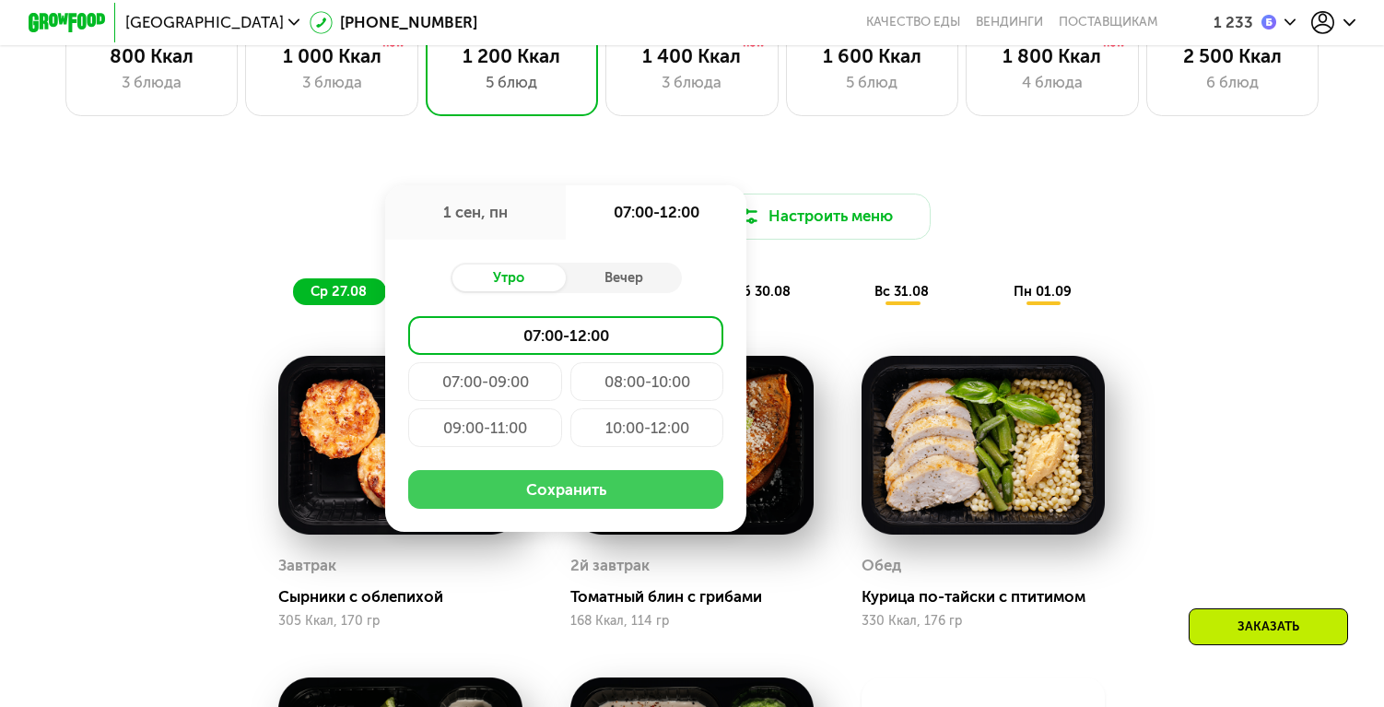
click at [599, 499] on button "Сохранить" at bounding box center [565, 489] width 315 height 39
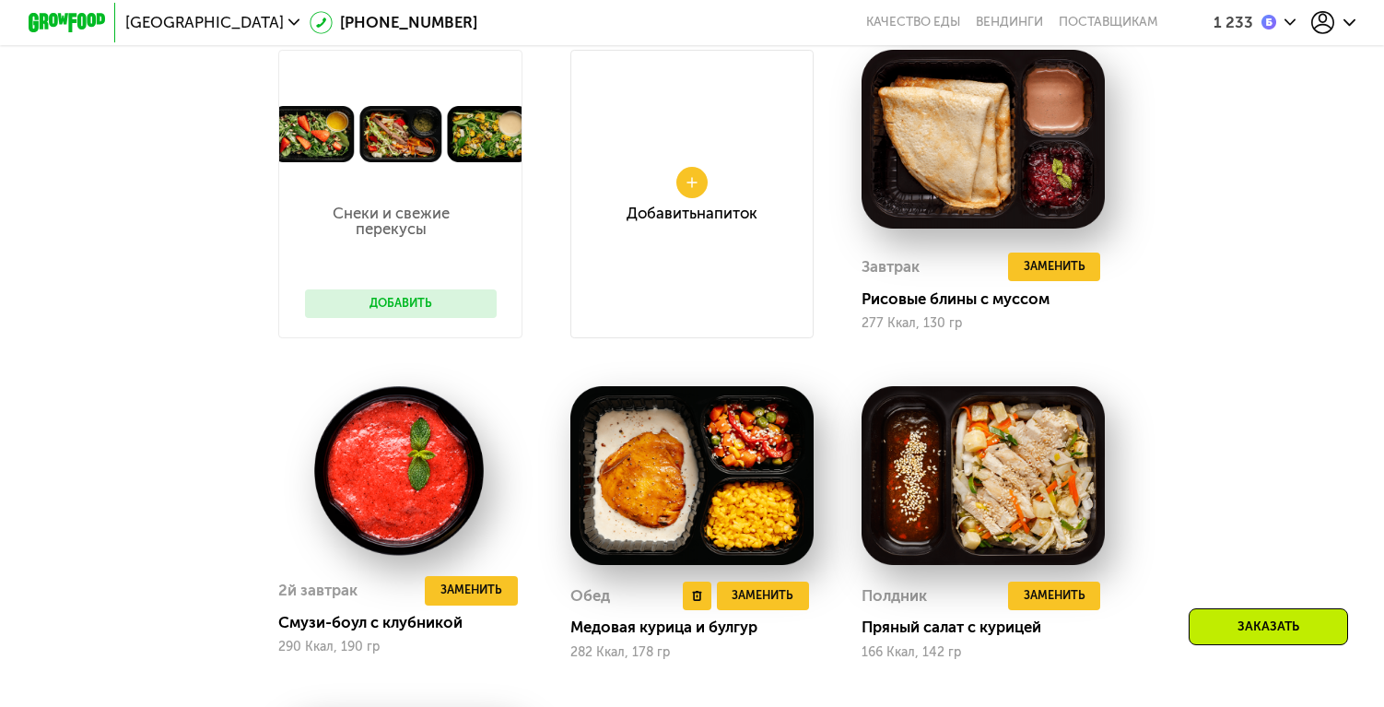
scroll to position [799, 0]
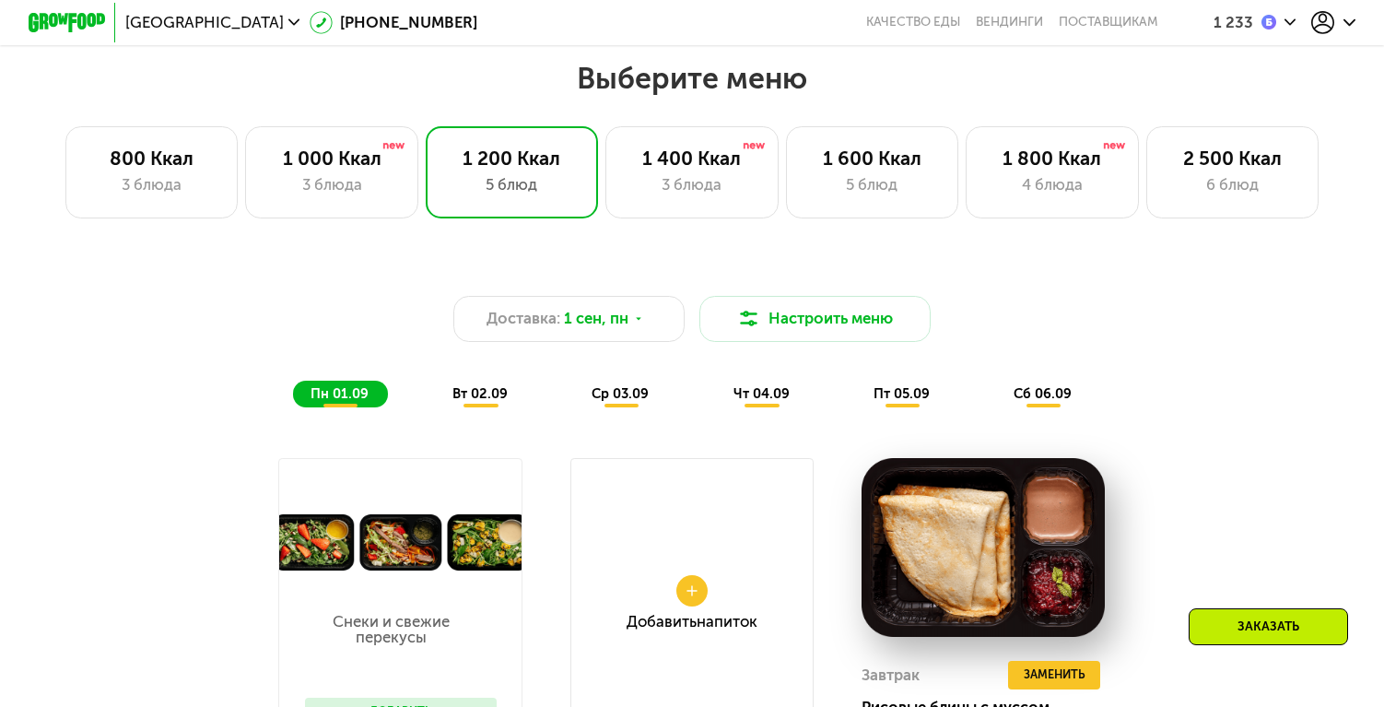
click at [575, 406] on div "вт 02.09" at bounding box center [622, 394] width 94 height 27
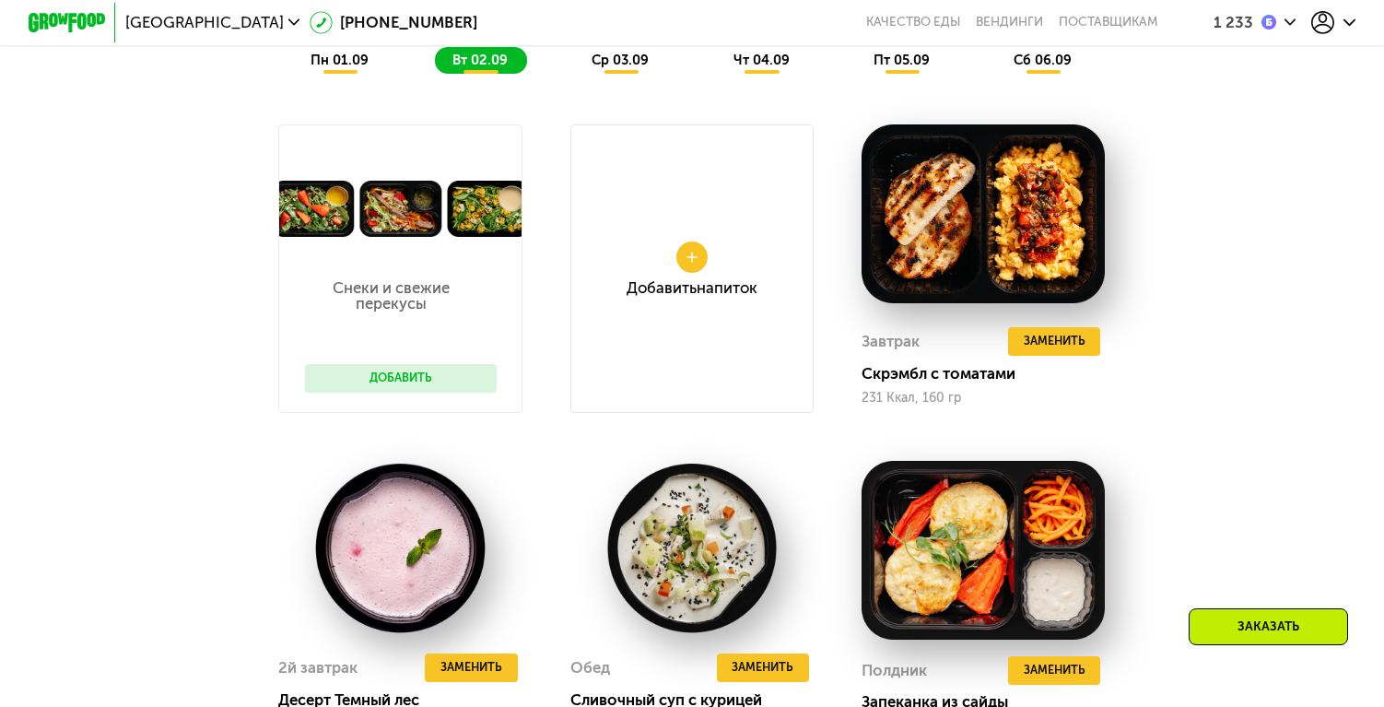
scroll to position [1109, 0]
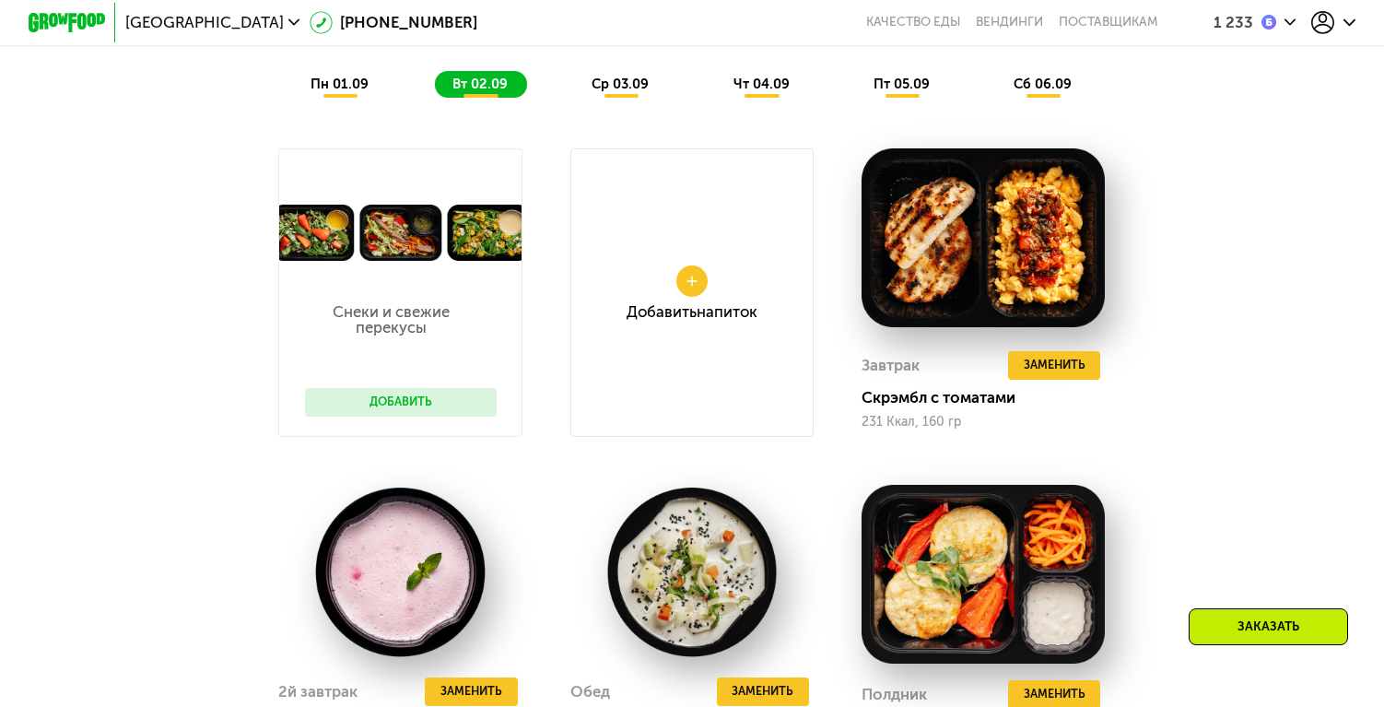
click at [716, 96] on div "ср 03.09" at bounding box center [762, 84] width 93 height 27
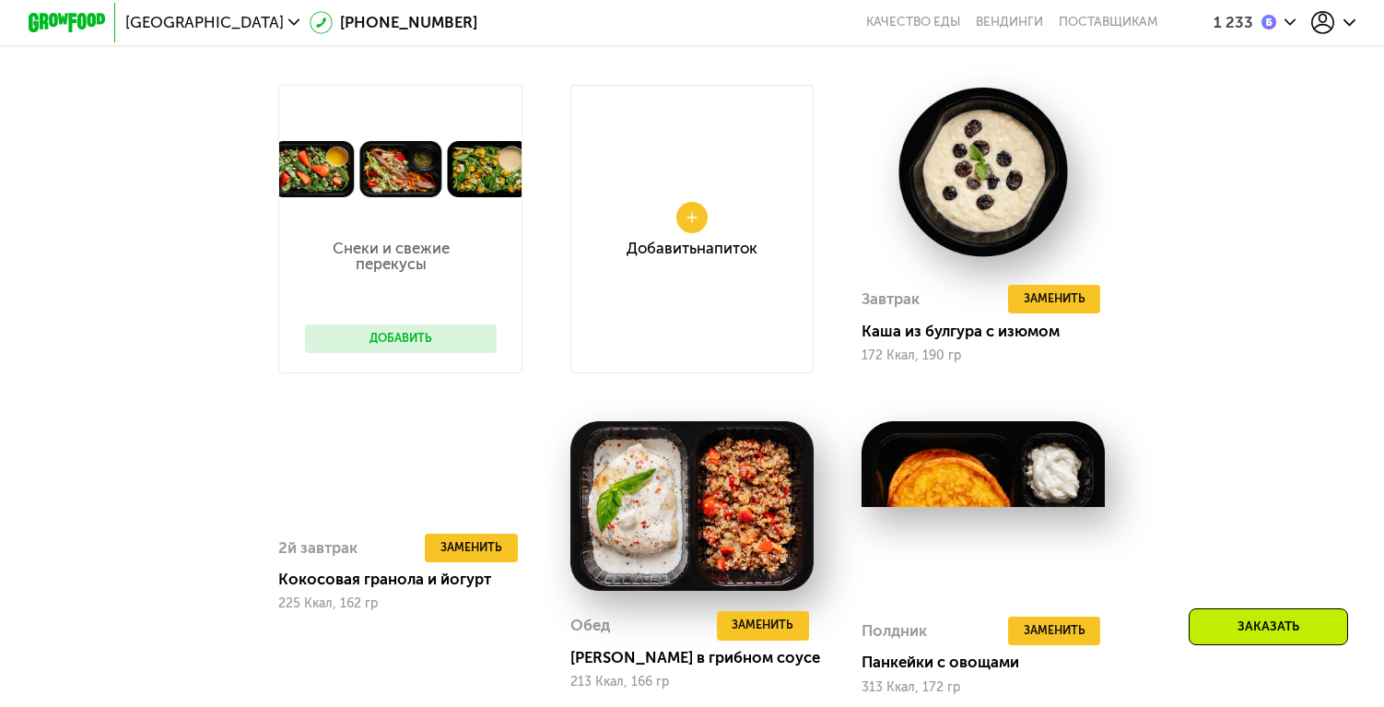
scroll to position [1100, 0]
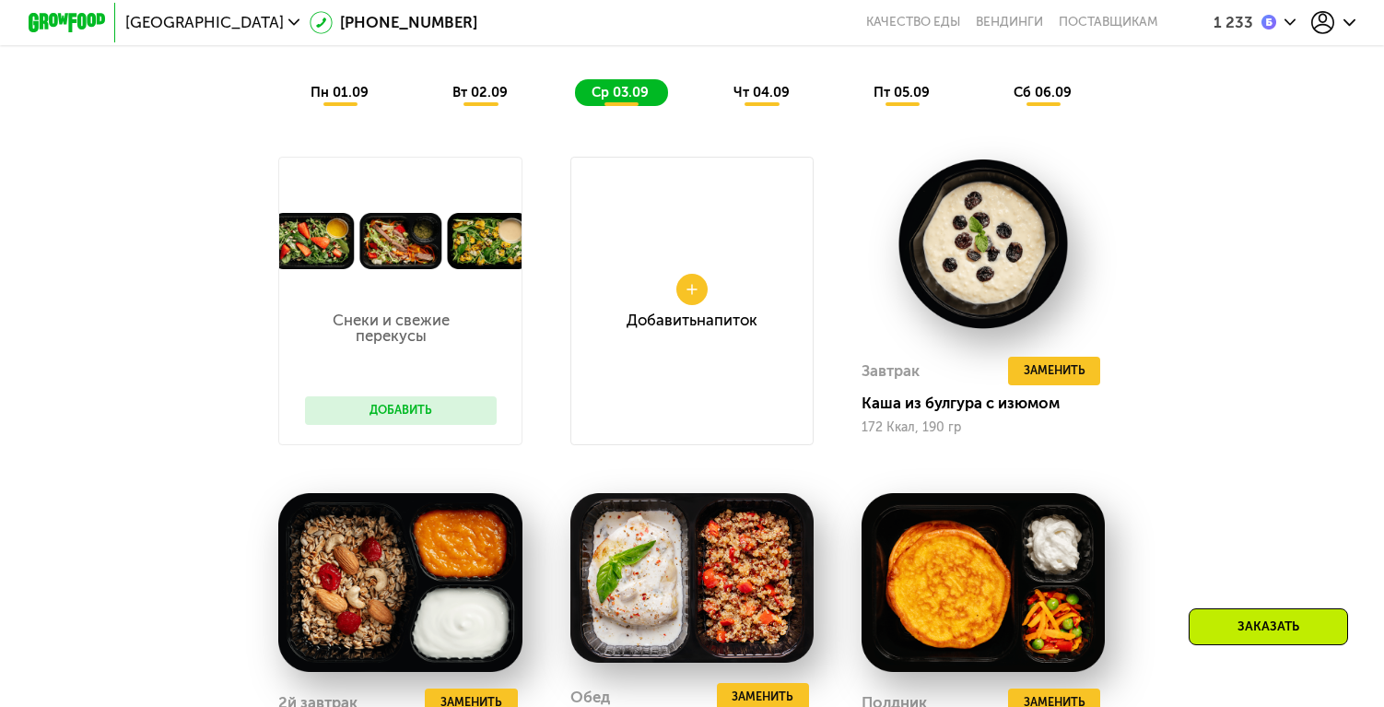
click at [787, 86] on span "чт 04.09" at bounding box center [762, 92] width 56 height 17
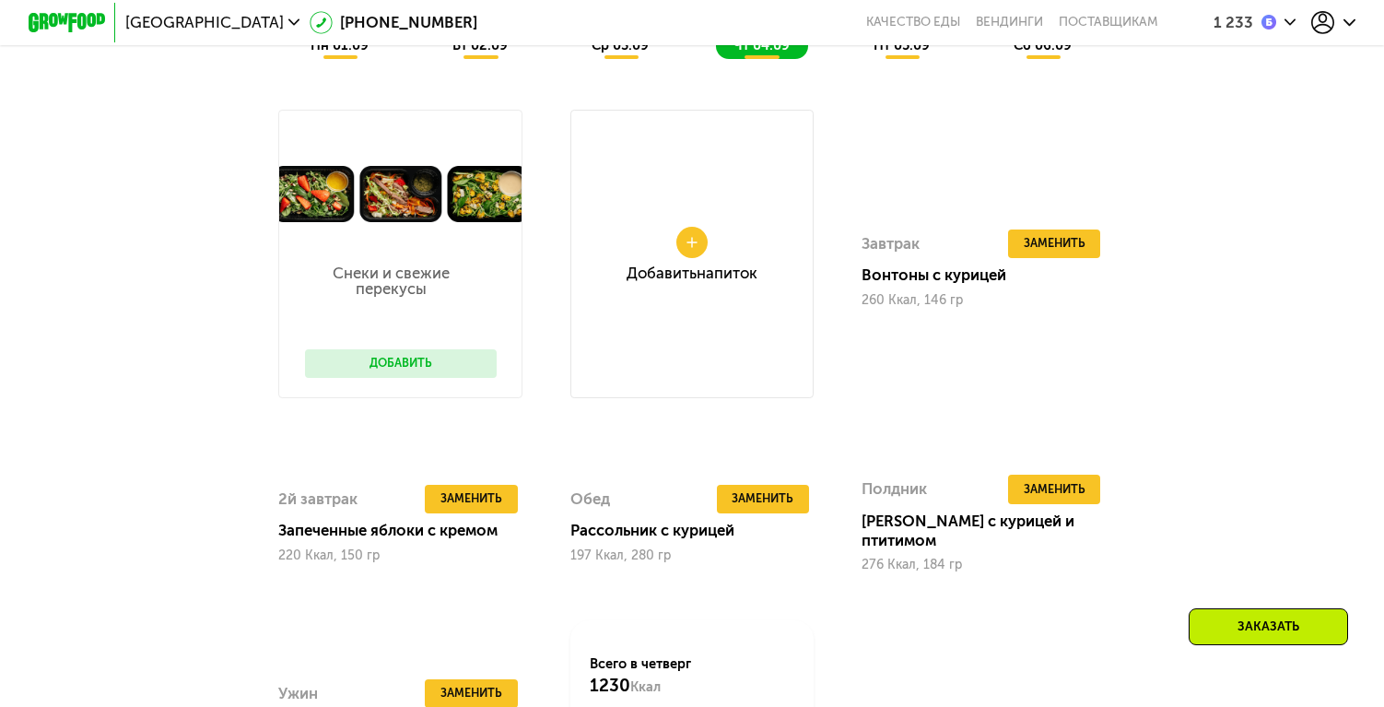
scroll to position [1146, 0]
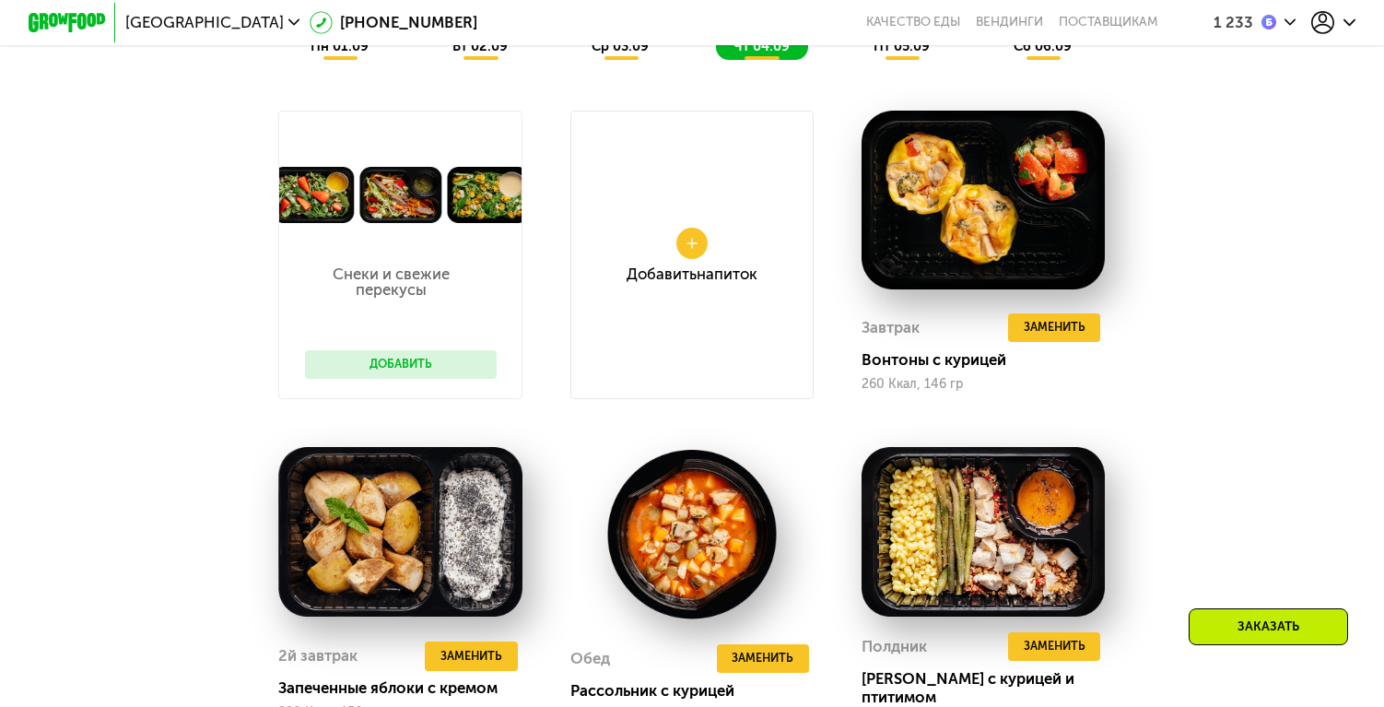
click at [895, 76] on div "Доставка: 1 сен, пн Настроить меню пн 01.09 вт 02.09 ср 03.09 чт 04.09 пт 05.09…" at bounding box center [692, 518] width 1184 height 1225
click at [996, 53] on div "пт 05.09" at bounding box center [1043, 46] width 95 height 27
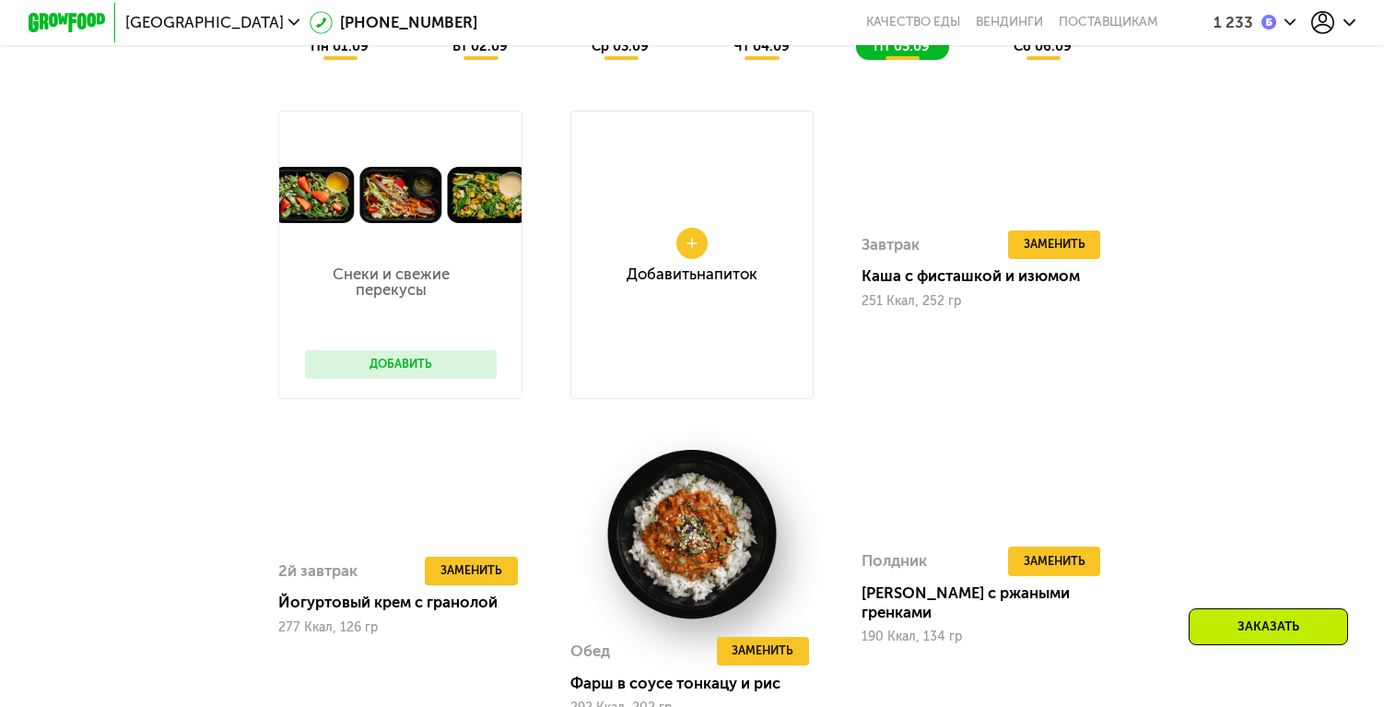
scroll to position [1121, 0]
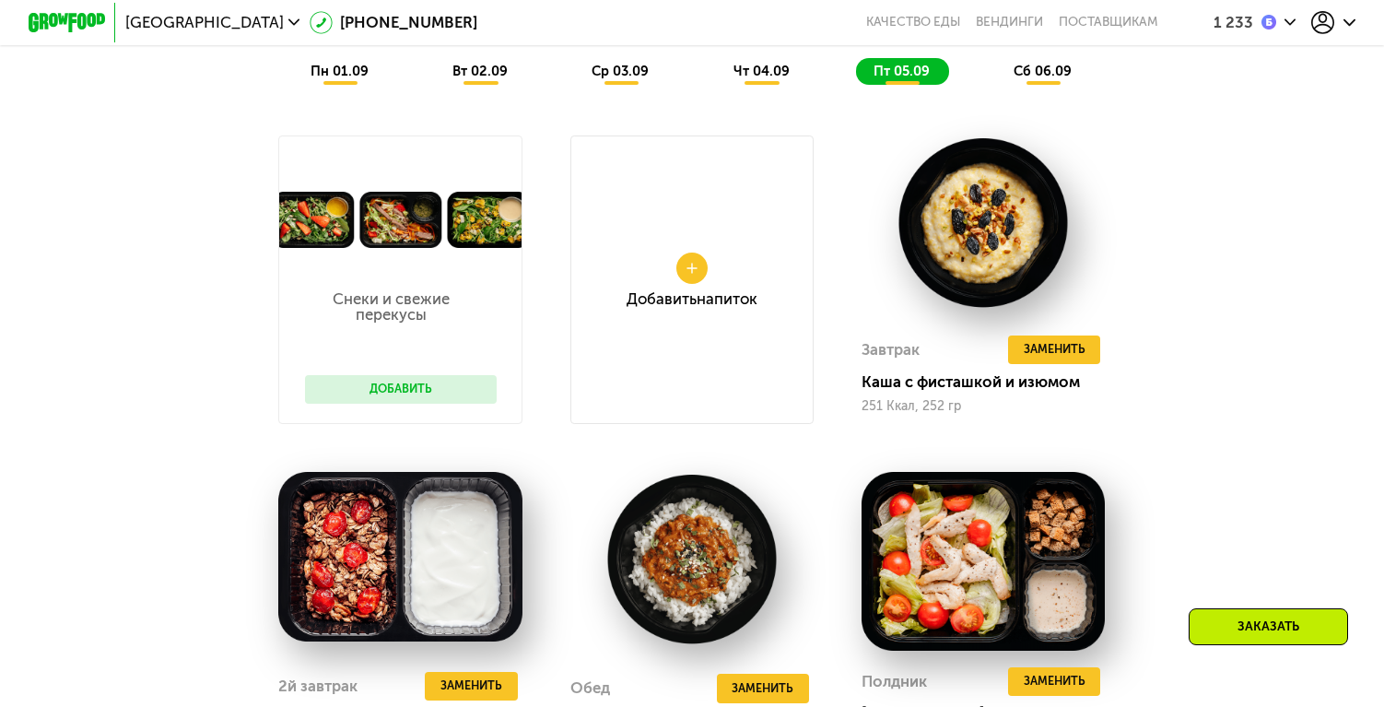
click at [1049, 76] on span "сб 06.09" at bounding box center [1043, 71] width 58 height 17
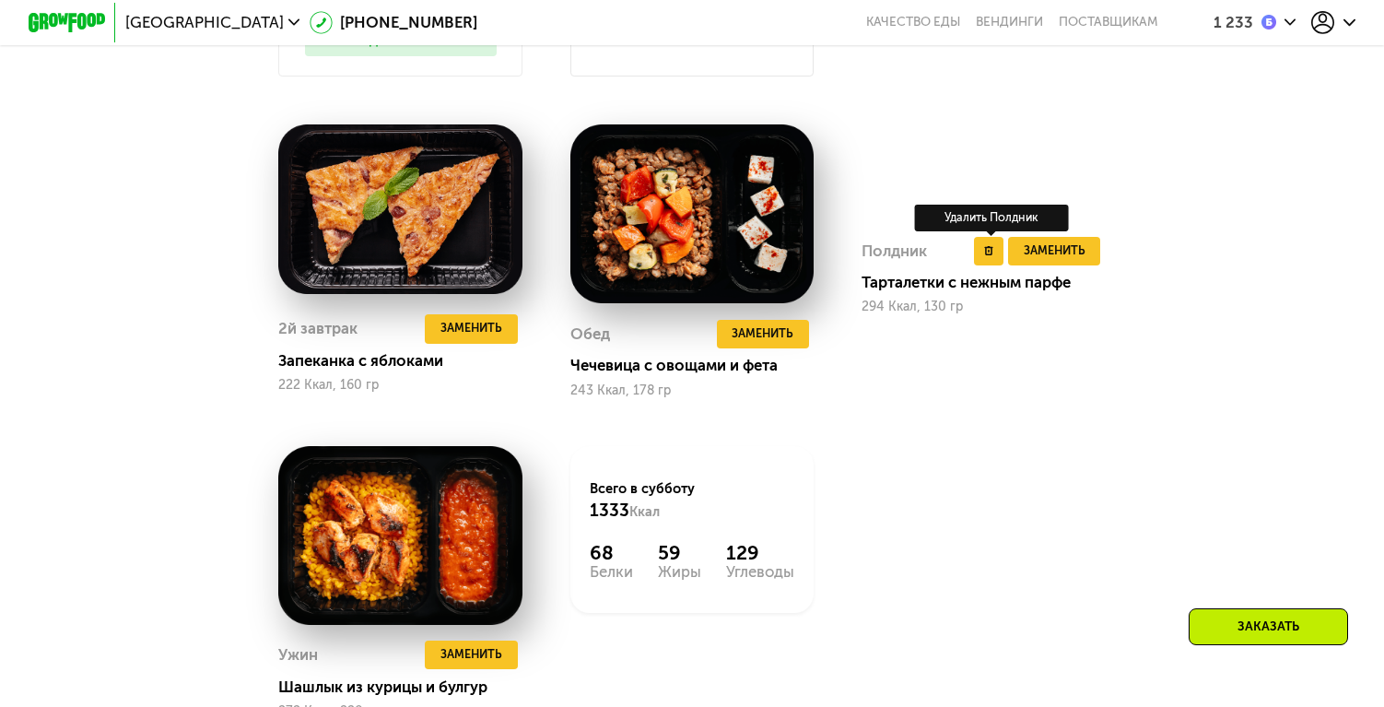
scroll to position [1485, 0]
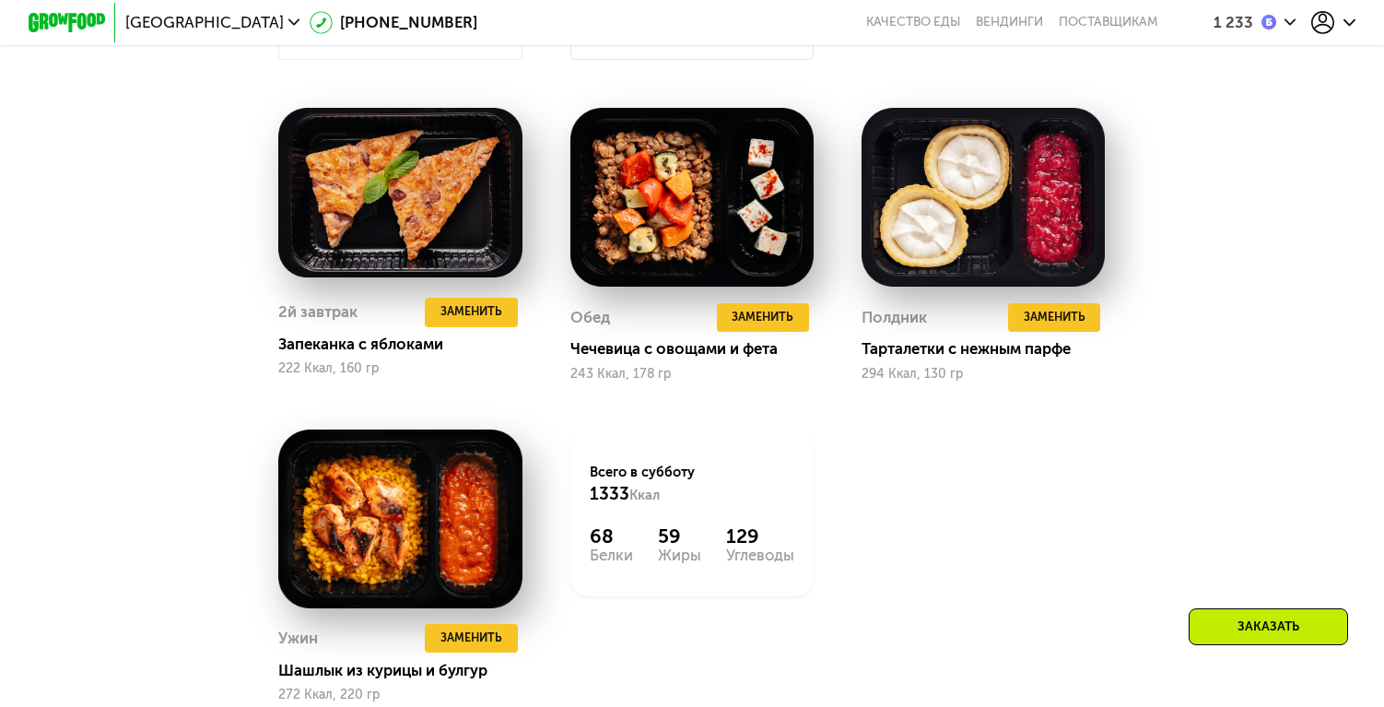
click at [1266, 625] on div "Заказать" at bounding box center [1268, 626] width 159 height 37
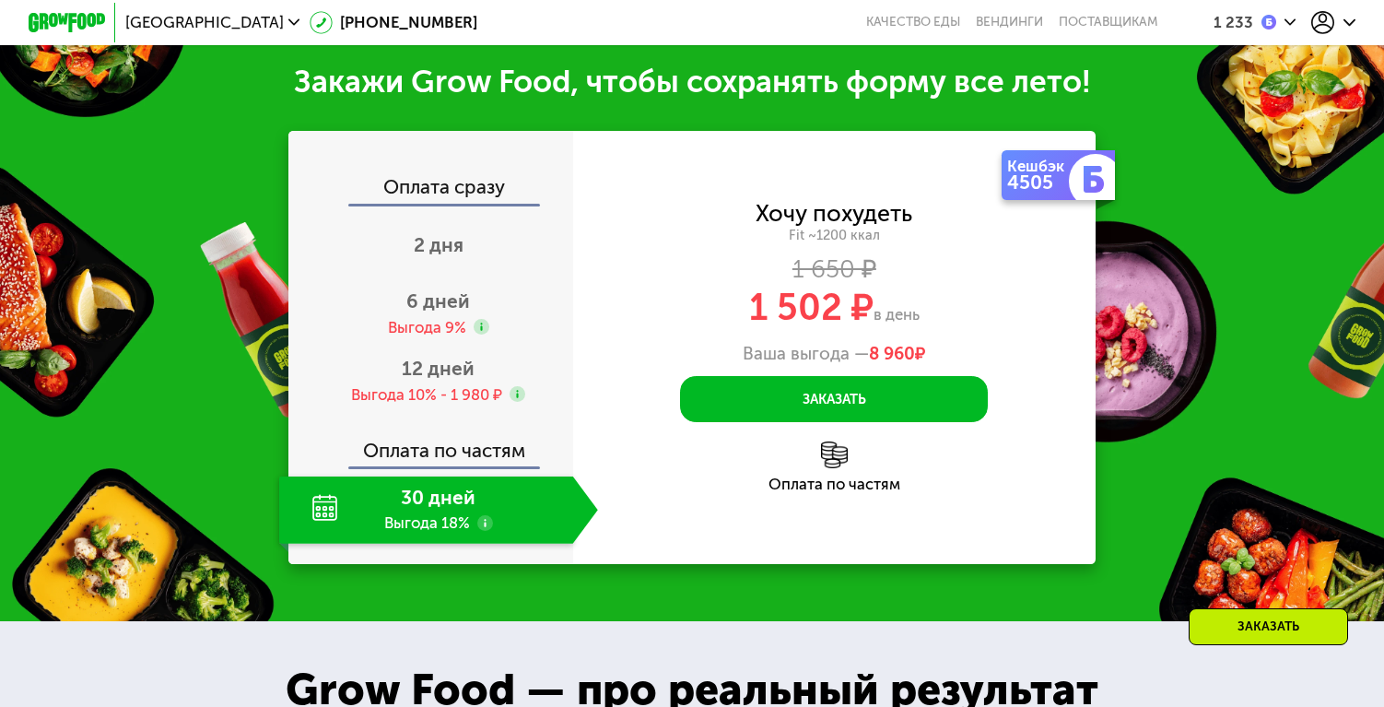
scroll to position [2317, 0]
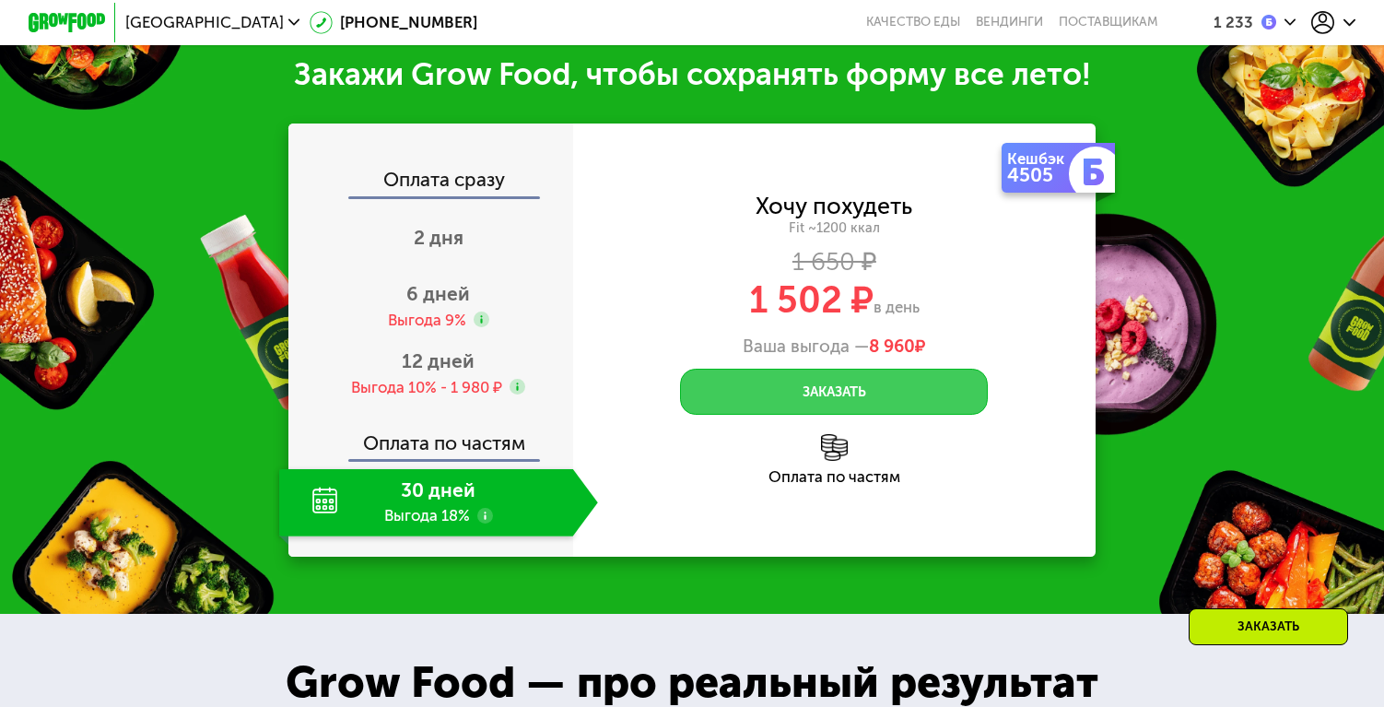
click at [804, 378] on button "Заказать" at bounding box center [834, 392] width 308 height 46
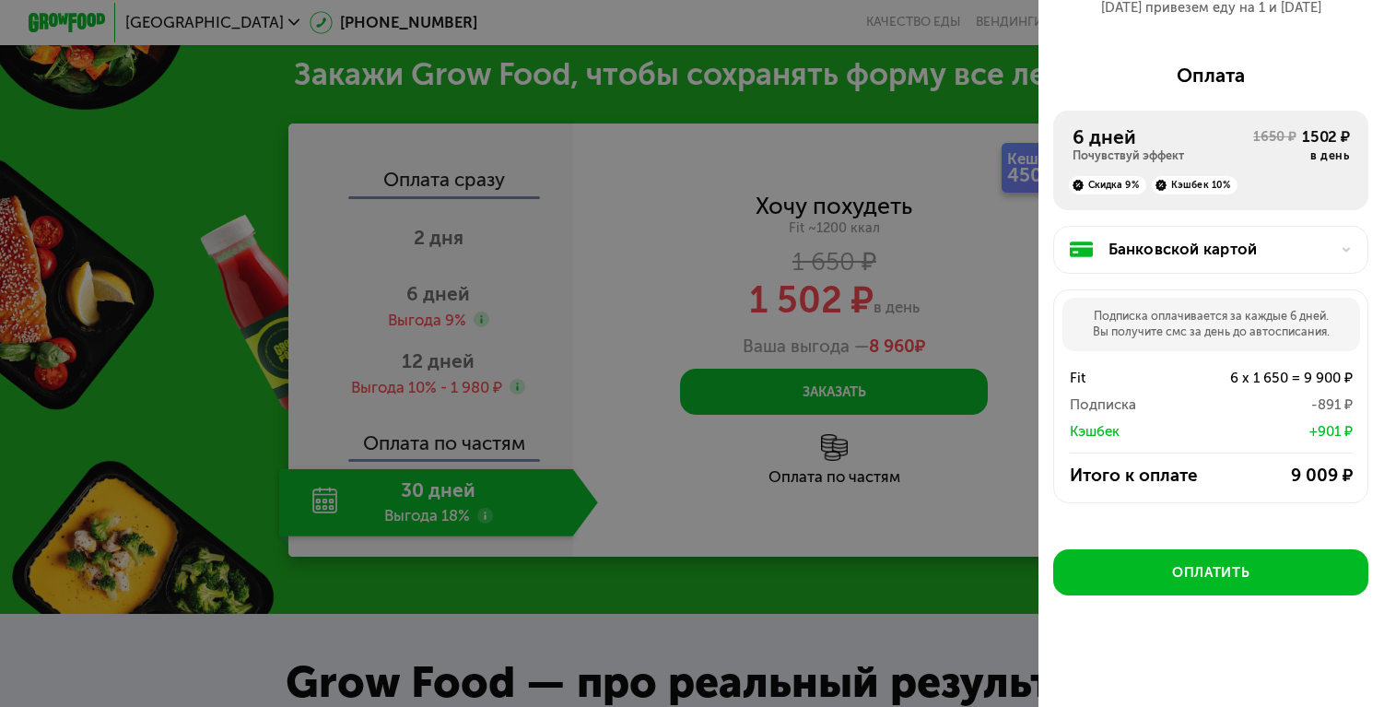
scroll to position [2318, 0]
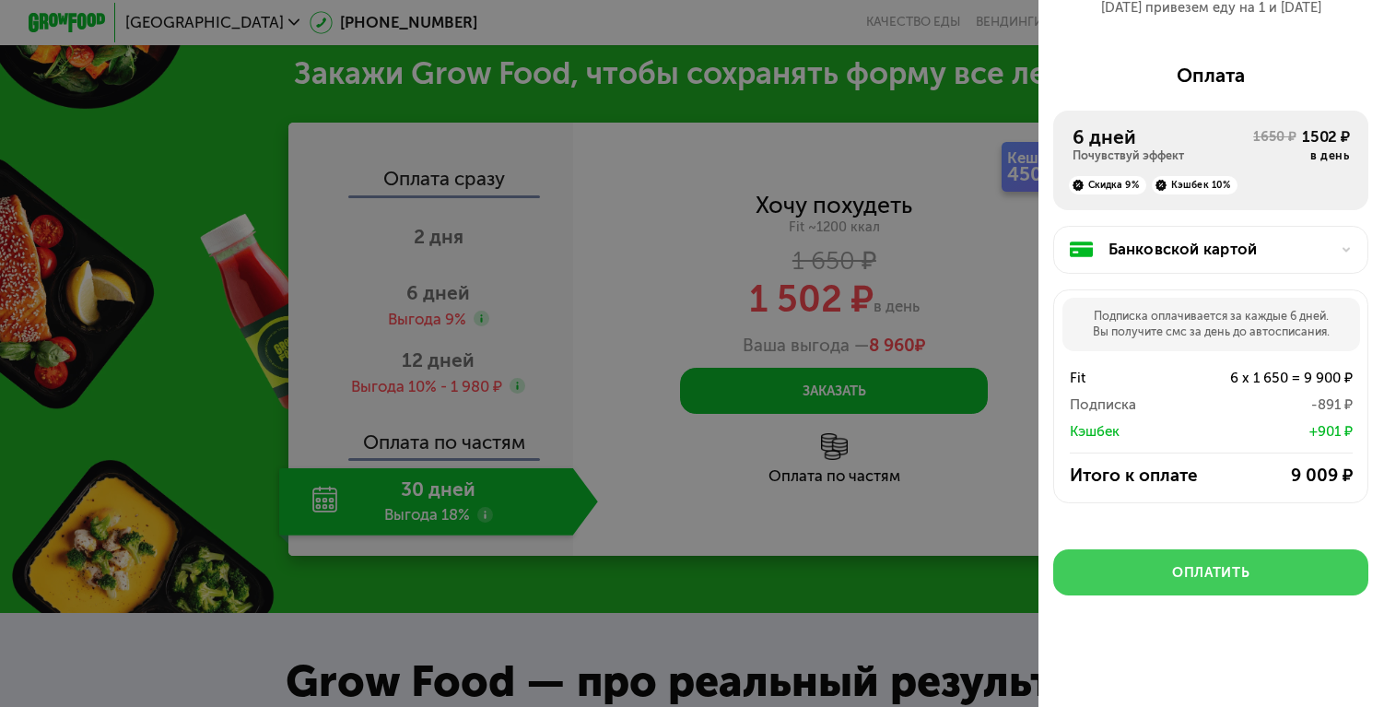
click at [1149, 577] on button "Оплатить" at bounding box center [1210, 572] width 315 height 46
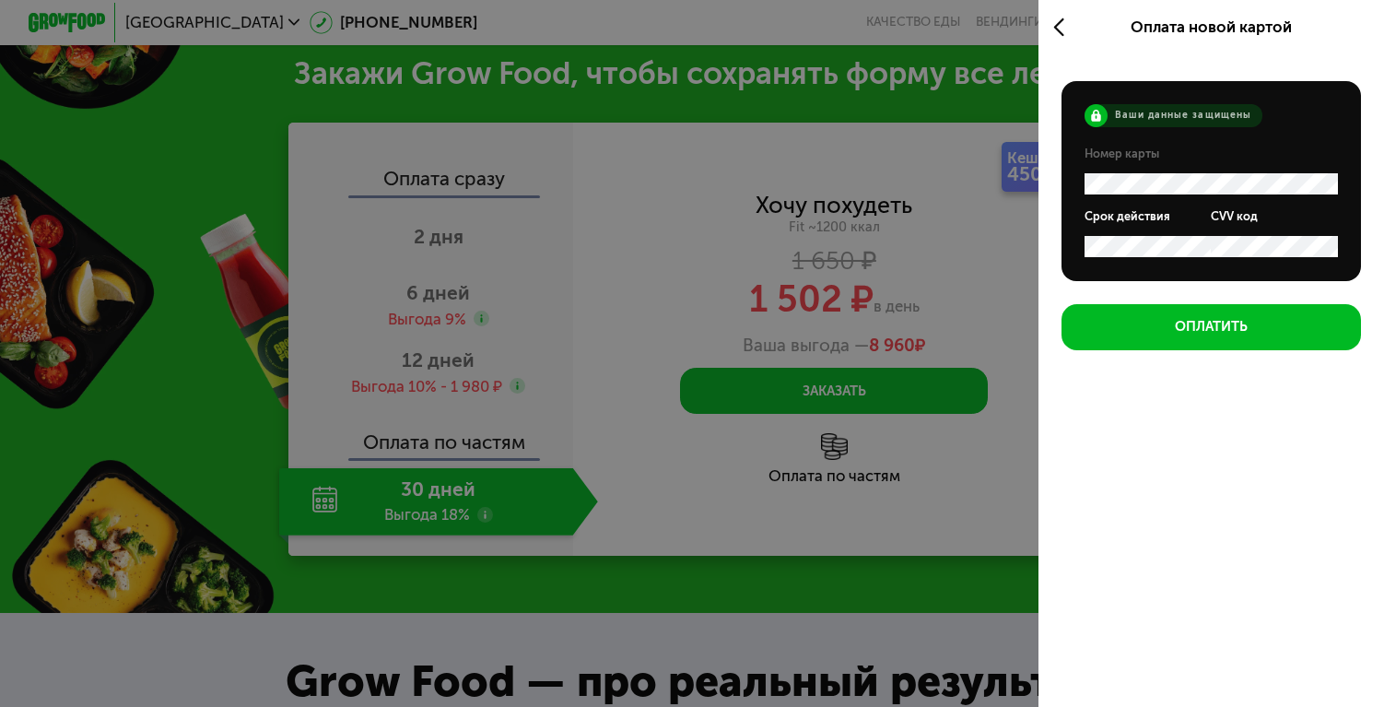
scroll to position [0, 0]
click at [1055, 38] on div at bounding box center [1068, 26] width 31 height 53
click at [1055, 38] on icon at bounding box center [1064, 27] width 22 height 23
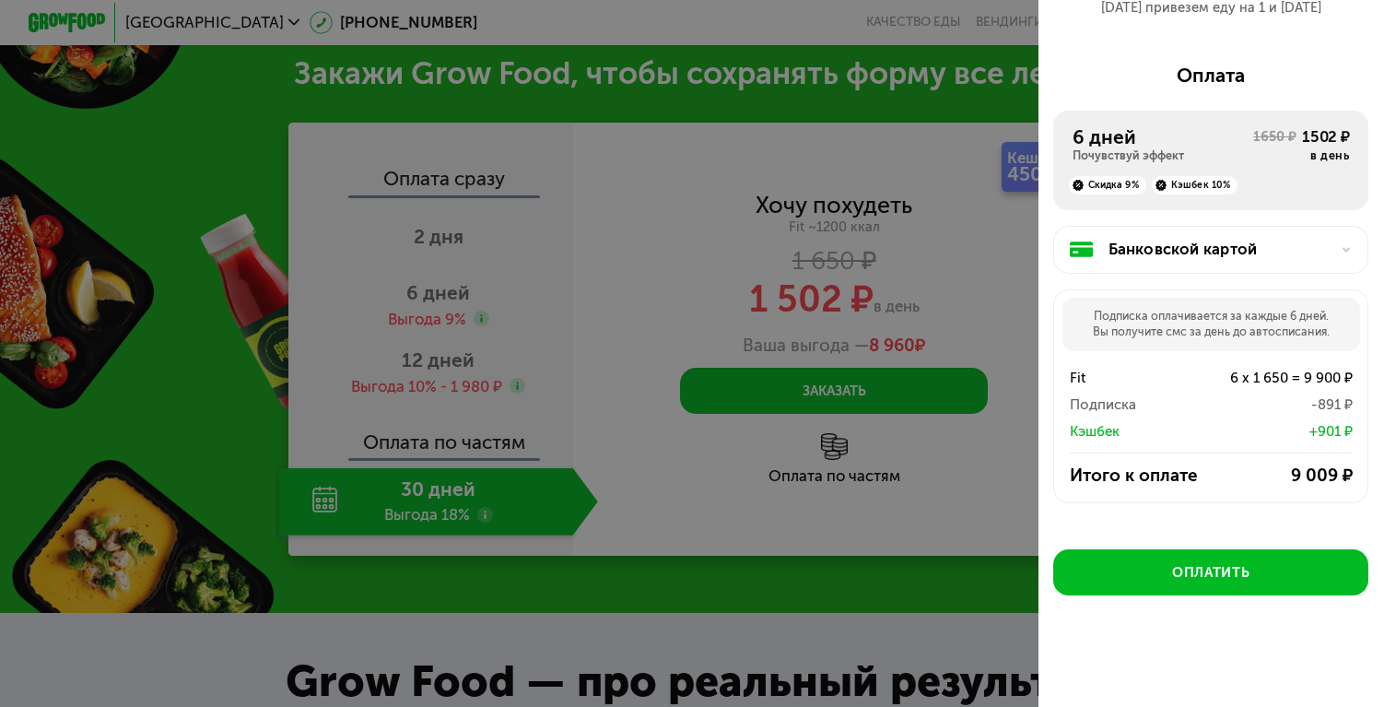
click at [1180, 251] on div "Банковской картой" at bounding box center [1219, 249] width 221 height 23
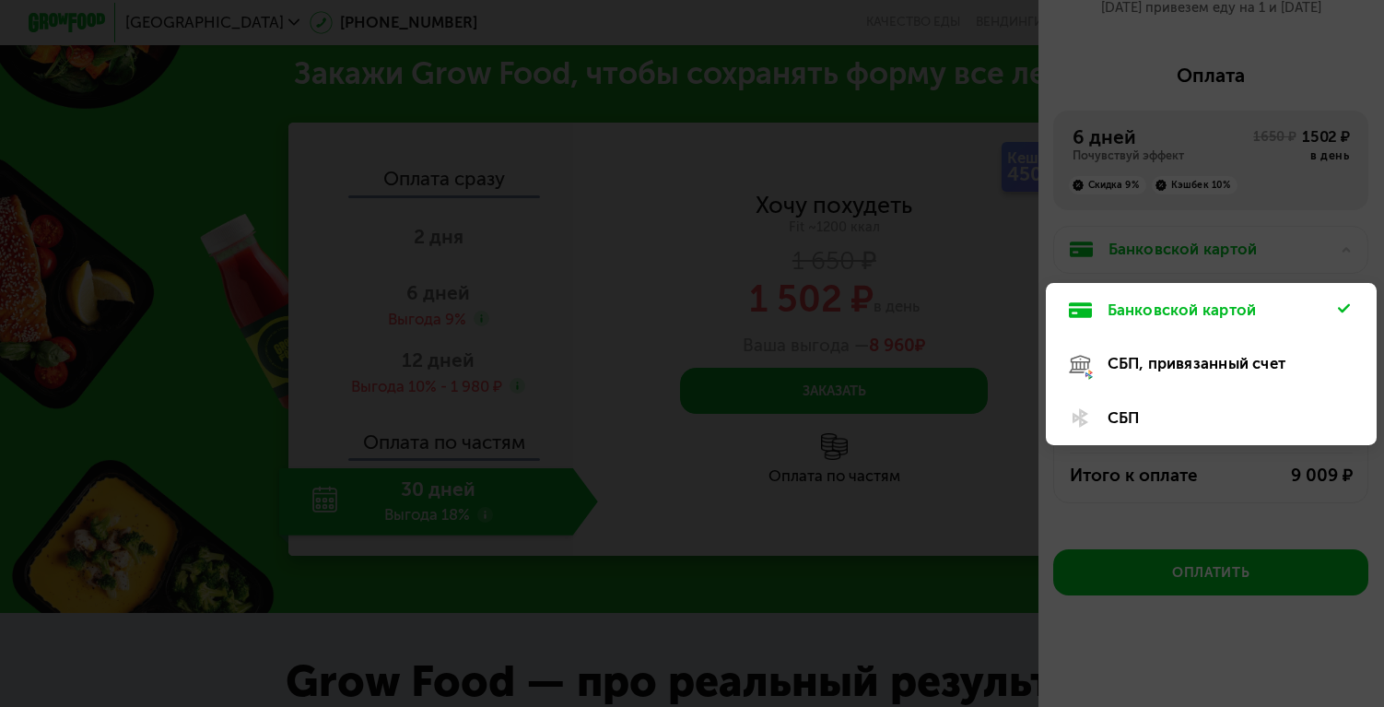
click at [1165, 391] on div "СБП, привязанный счет" at bounding box center [1211, 417] width 331 height 53
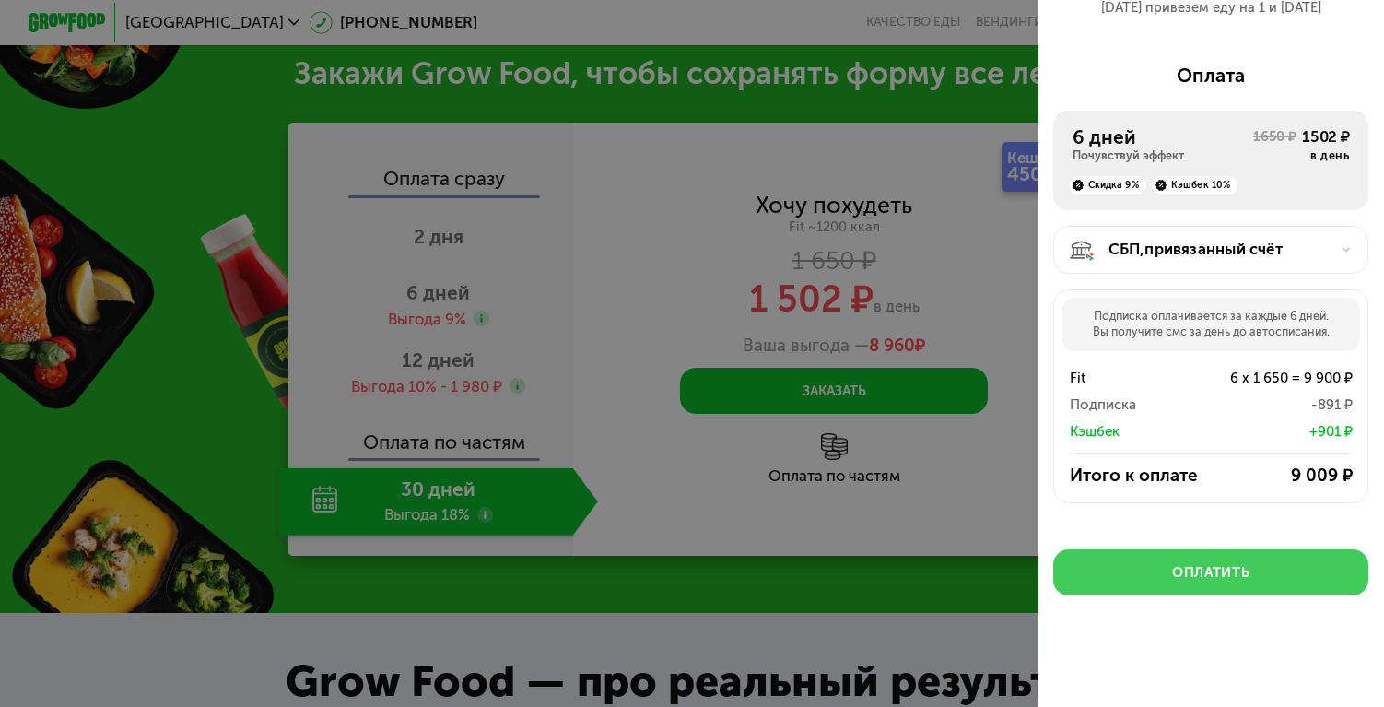
click at [1166, 561] on button "Оплатить" at bounding box center [1210, 572] width 315 height 46
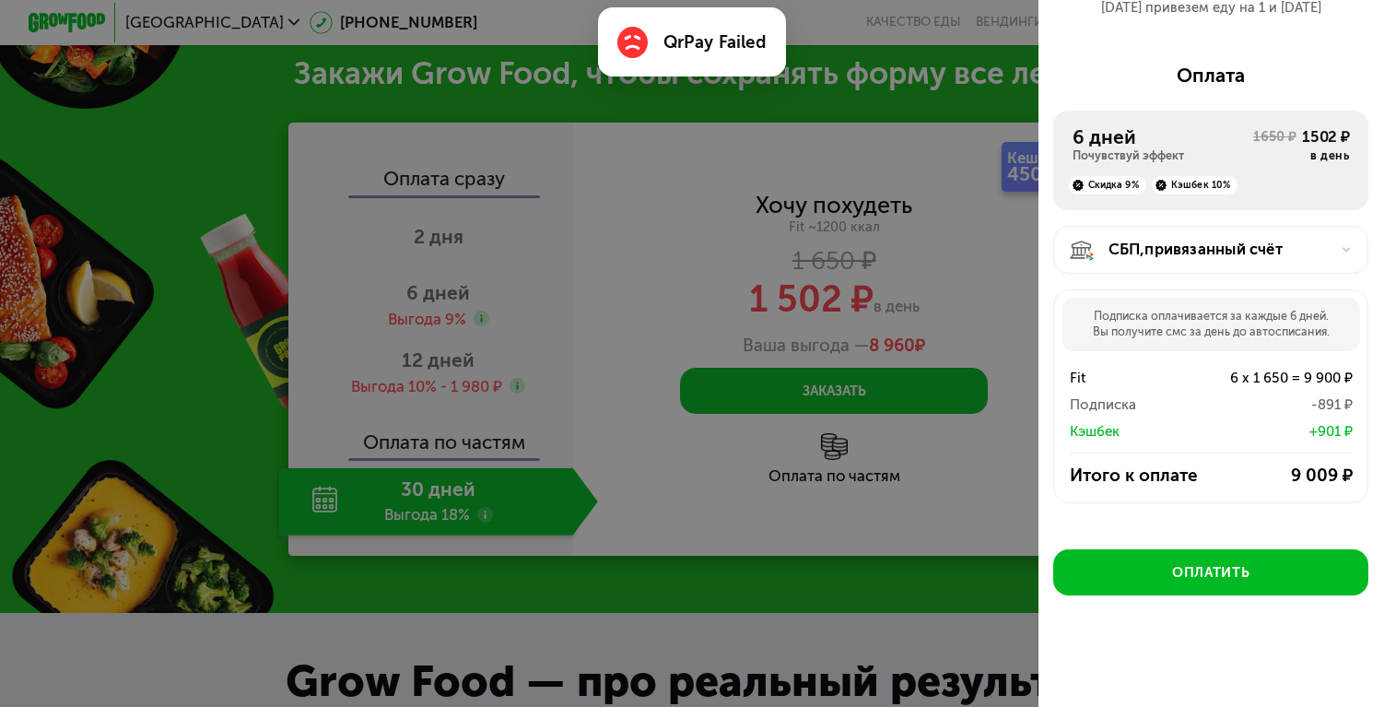
click at [1219, 275] on div "СБП, привязанный счёт Подписка оплачивается за каждые 6 дней. Вы получите смс з…" at bounding box center [1210, 368] width 315 height 316
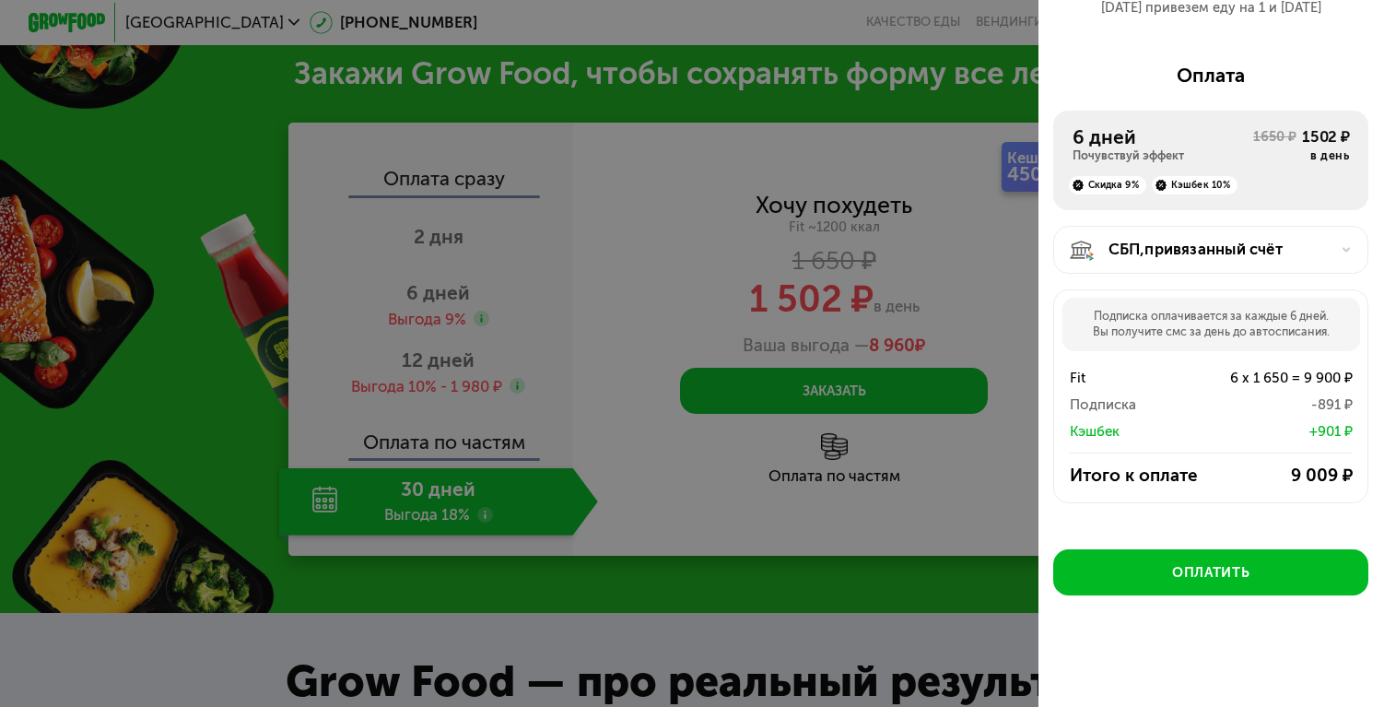
click at [1224, 265] on div "СБП, привязанный счёт" at bounding box center [1210, 250] width 315 height 48
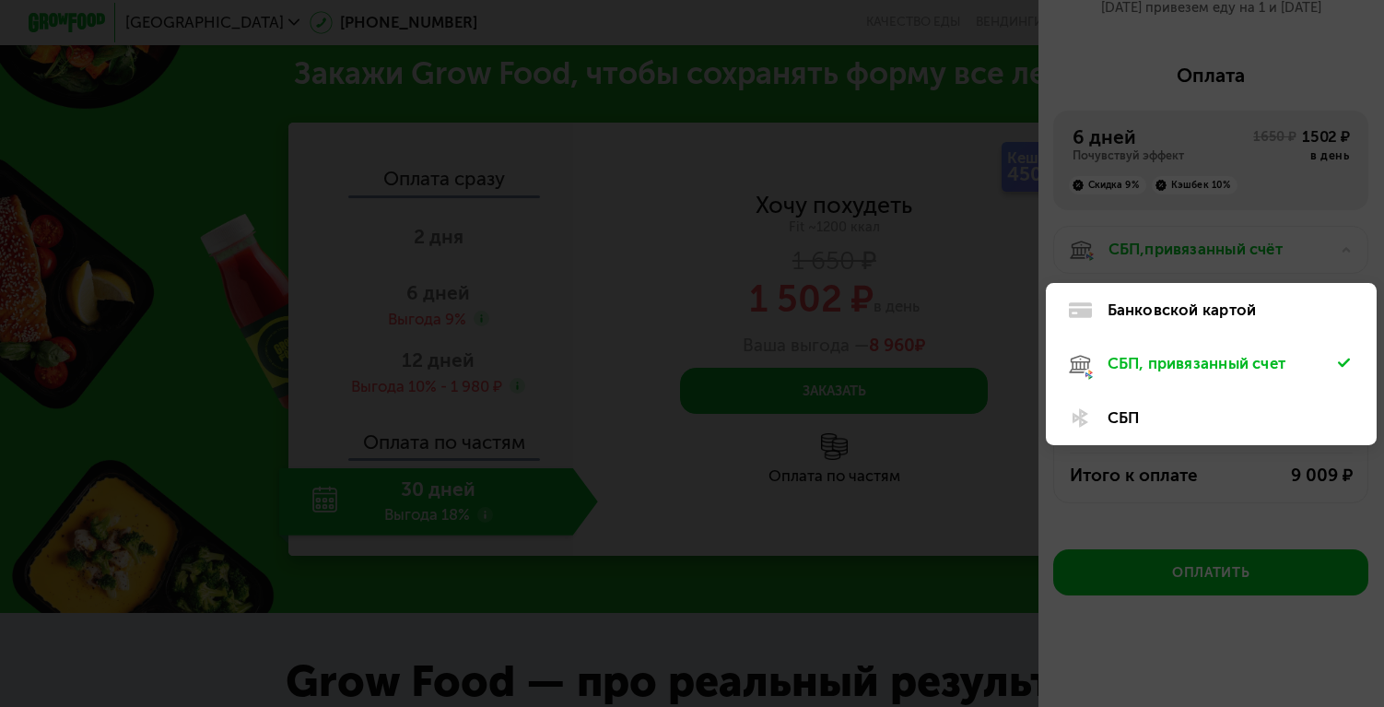
click at [1156, 424] on div "СБП" at bounding box center [1223, 417] width 230 height 23
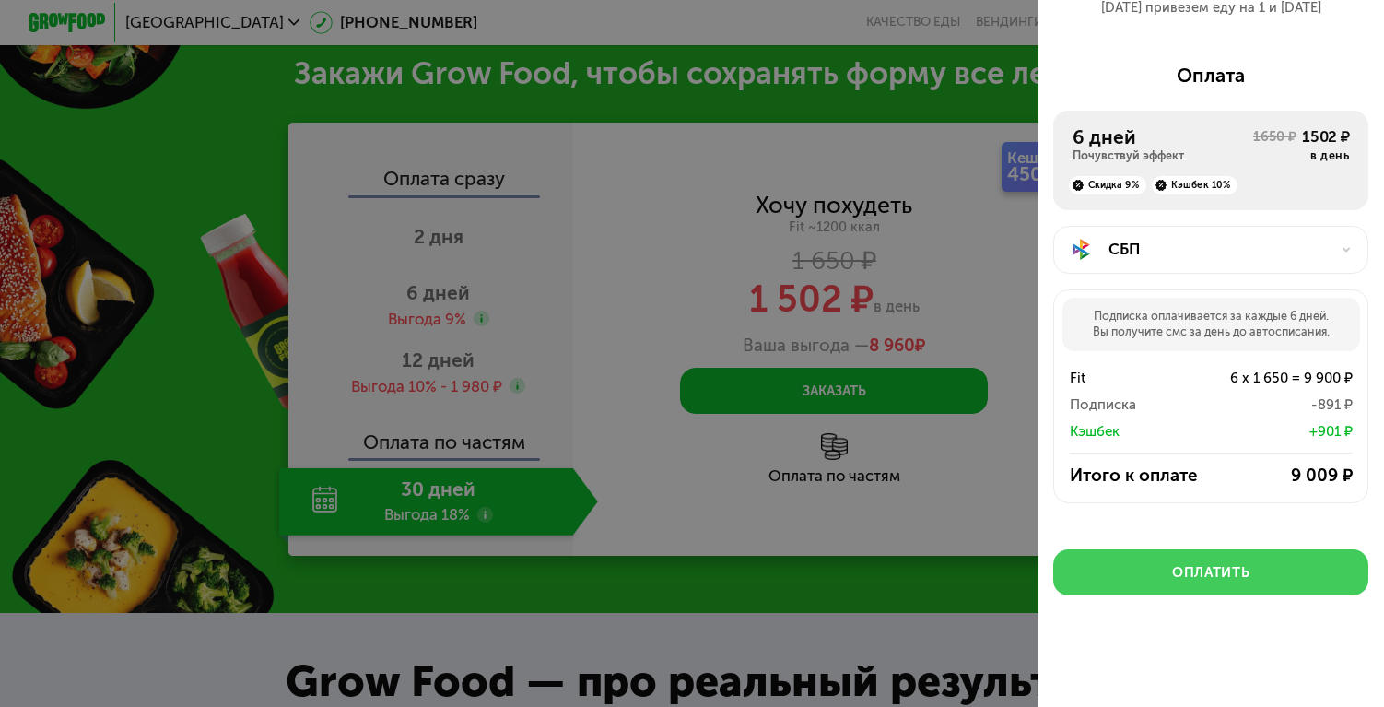
click at [1150, 583] on button "Оплатить" at bounding box center [1210, 572] width 315 height 46
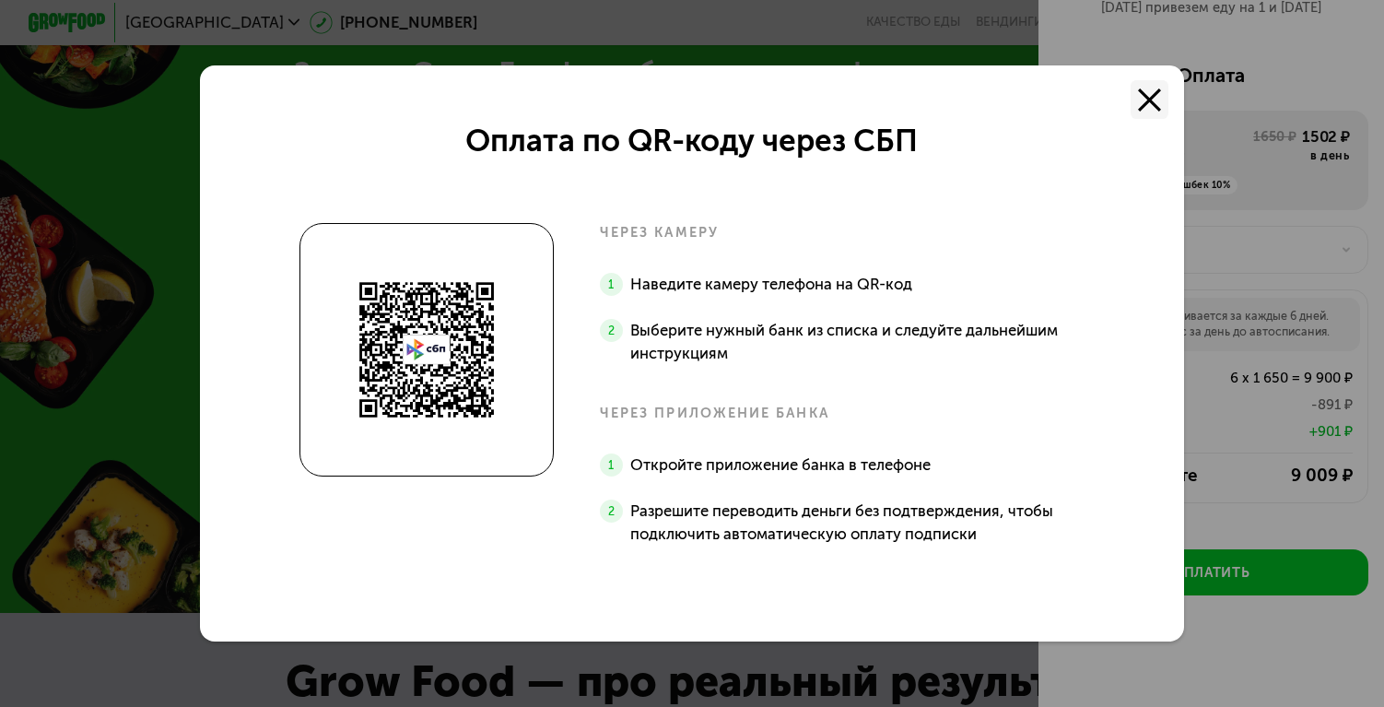
click at [1150, 99] on use at bounding box center [1149, 99] width 23 height 23
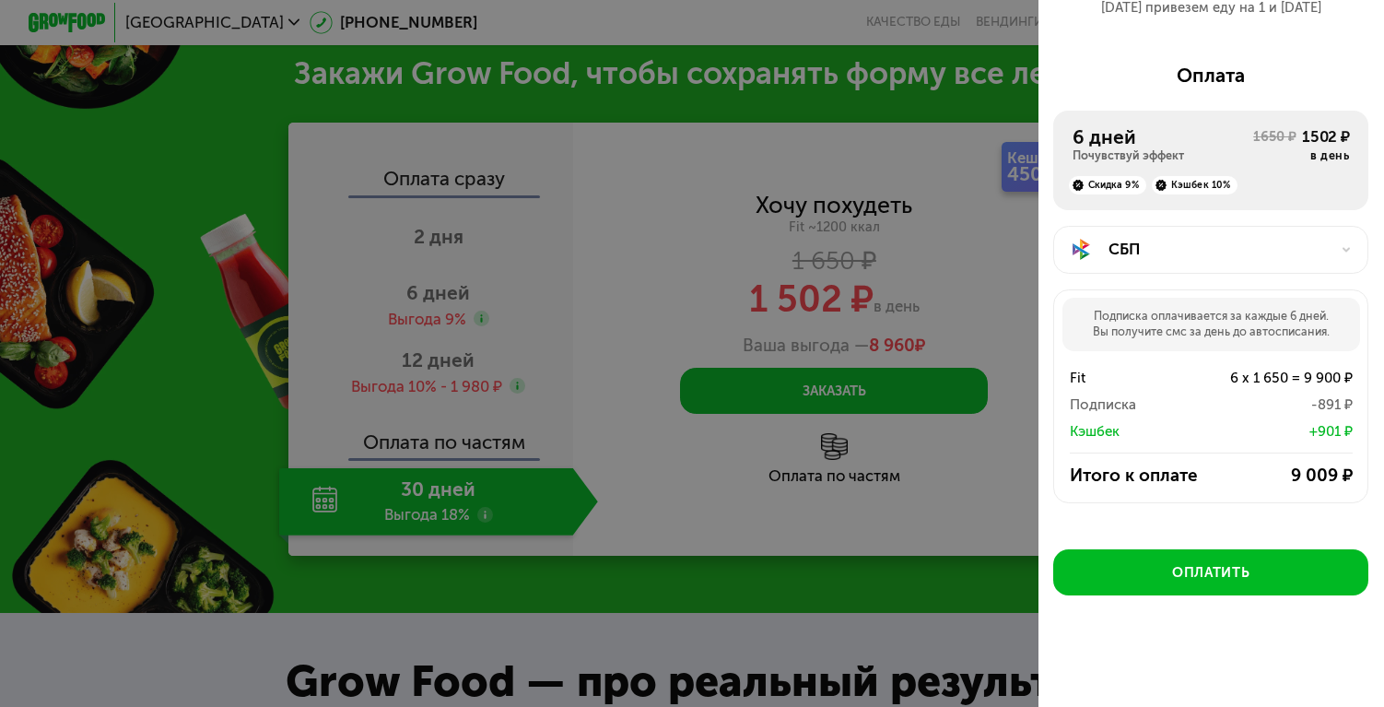
click at [1151, 270] on div "СБП" at bounding box center [1210, 250] width 315 height 48
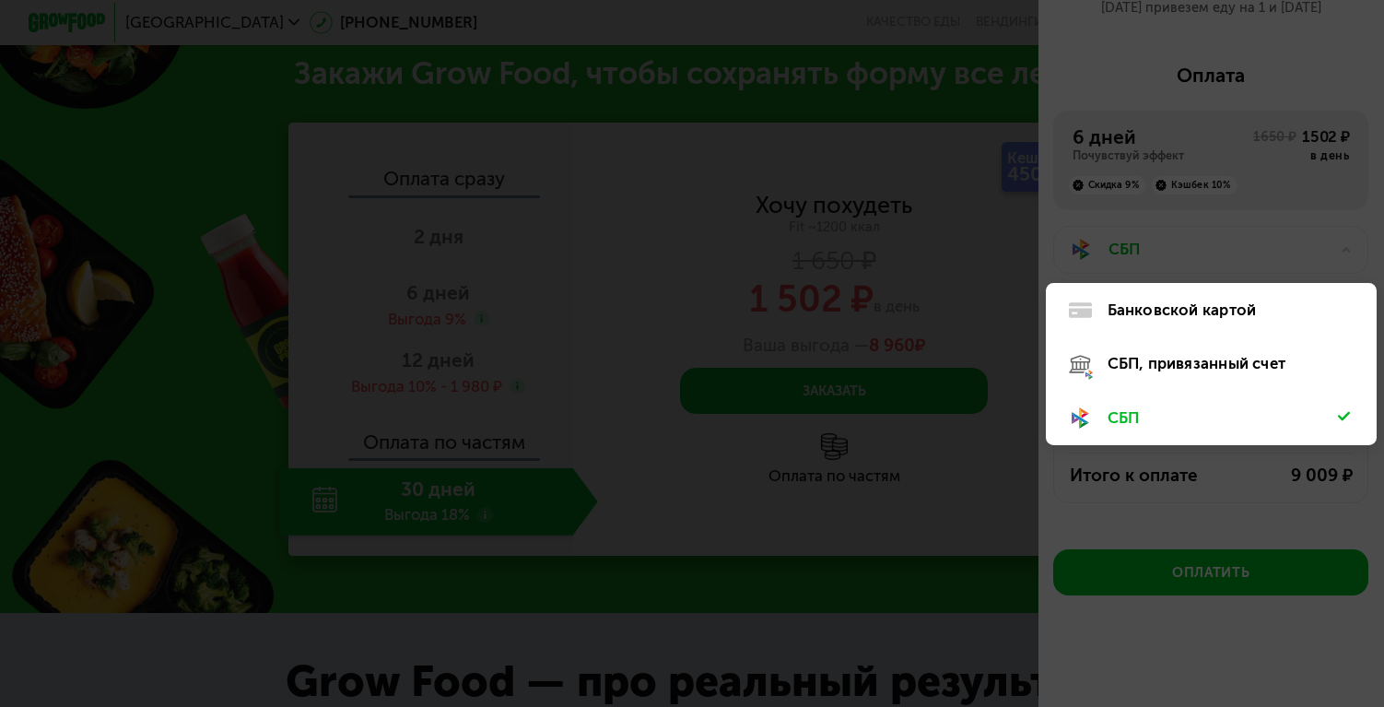
click at [1145, 337] on div "Банковской картой" at bounding box center [1211, 363] width 331 height 53
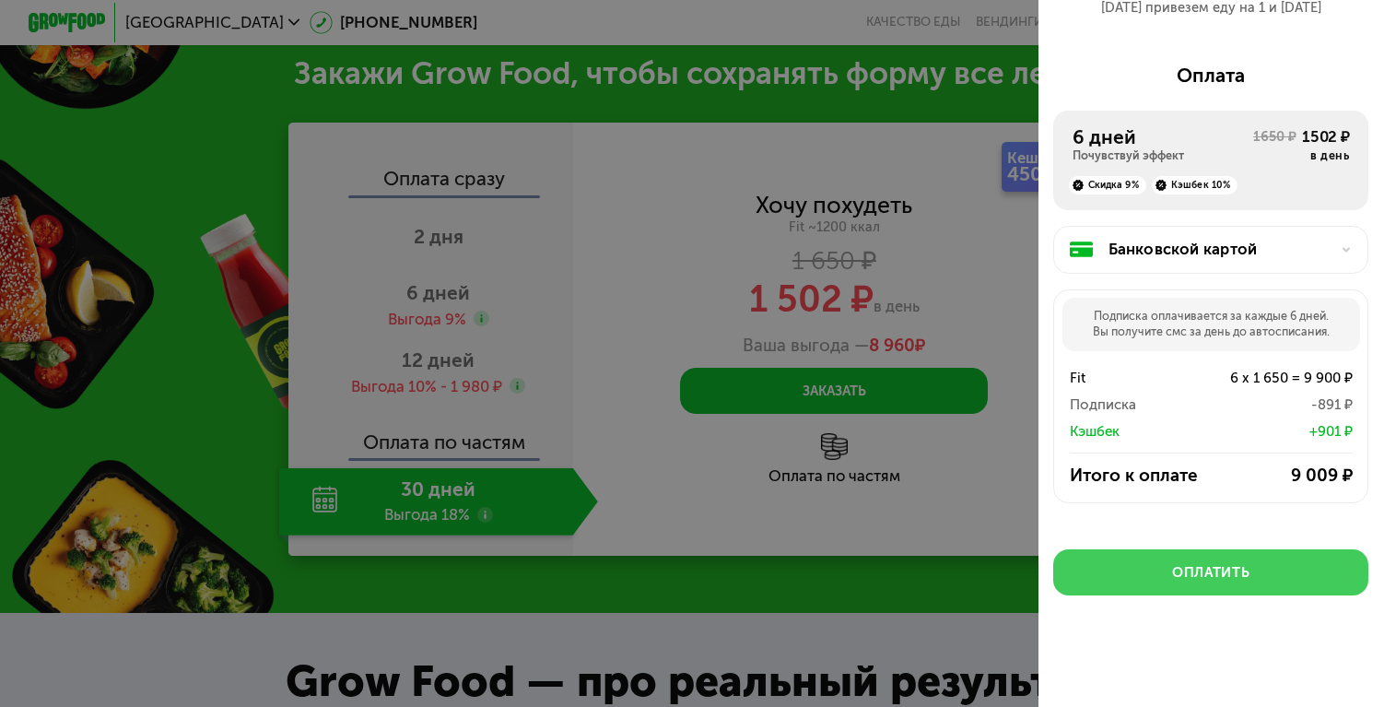
click at [1156, 554] on button "Оплатить" at bounding box center [1210, 572] width 315 height 46
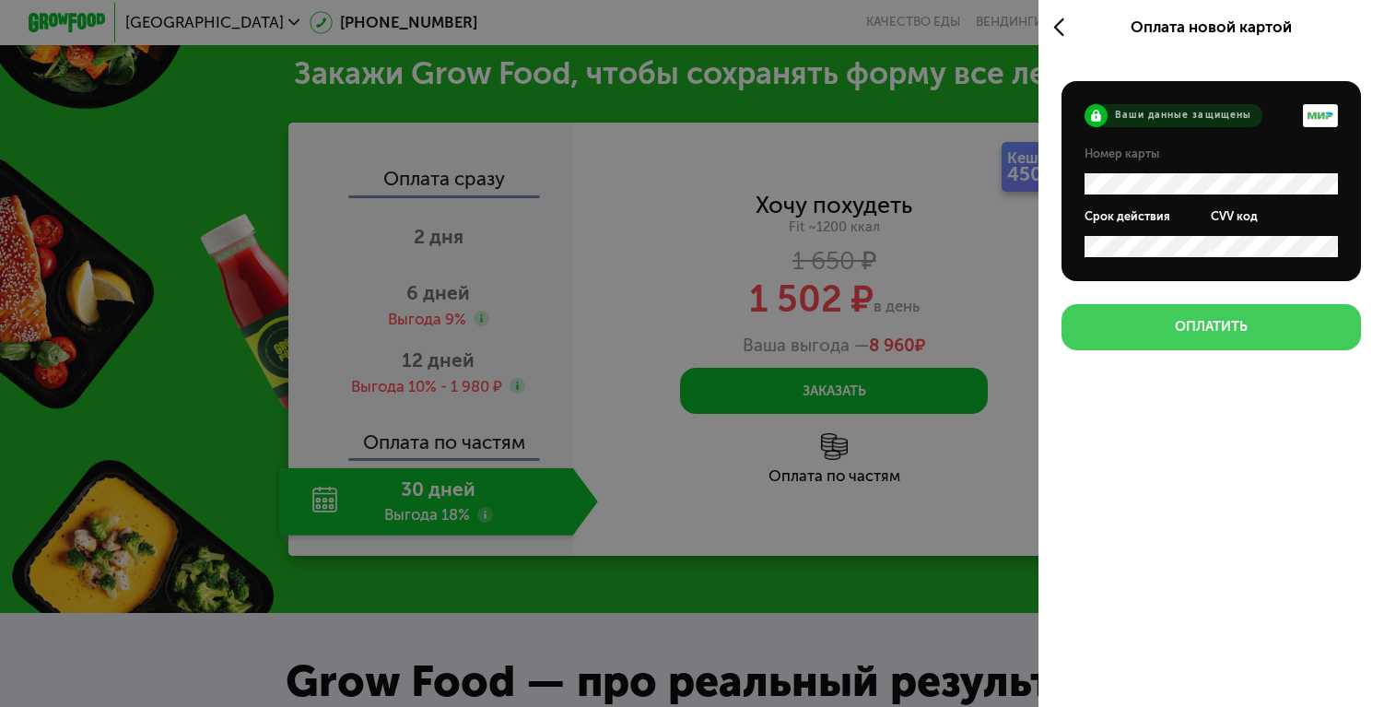
click at [1301, 339] on button "Оплатить" at bounding box center [1211, 327] width 299 height 46
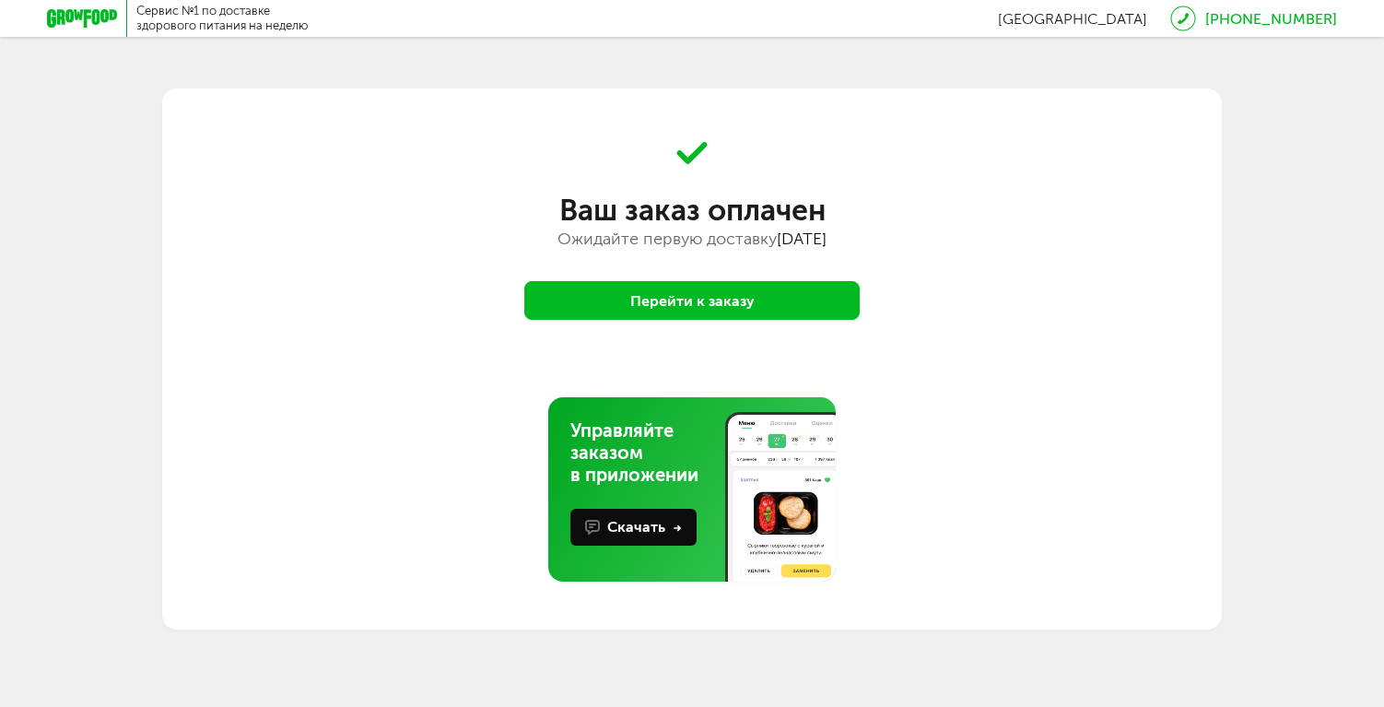
click at [793, 306] on button "Перейти к заказу" at bounding box center [691, 300] width 335 height 39
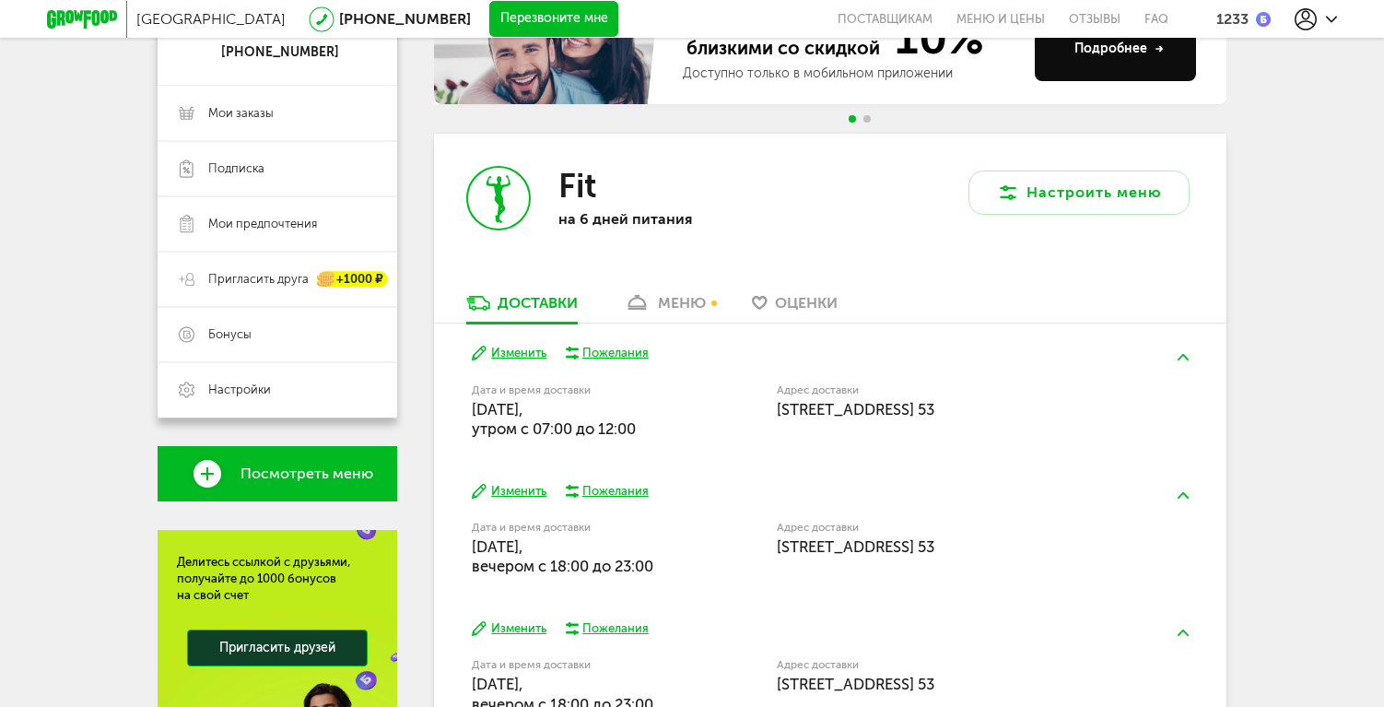
scroll to position [170, 0]
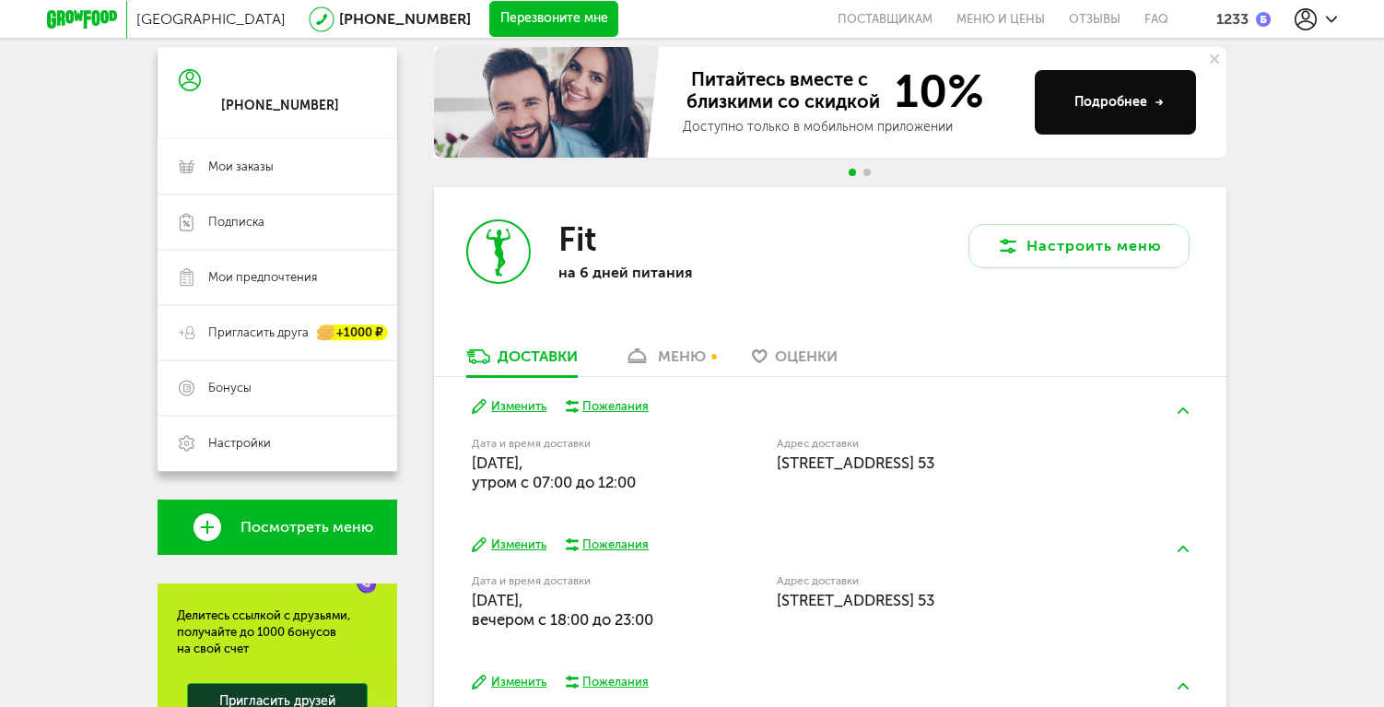
click at [812, 351] on span "Оценки" at bounding box center [806, 356] width 63 height 18
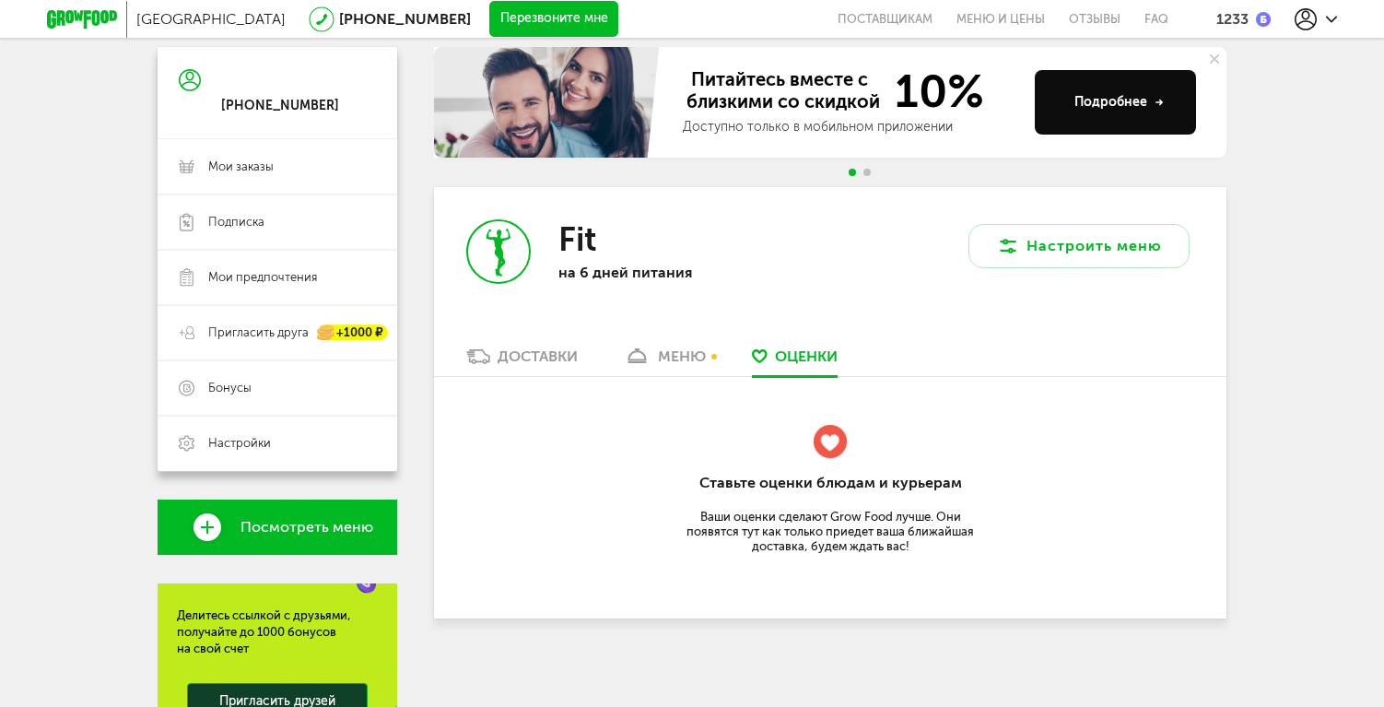
click at [699, 344] on div "Fit на 6 дней питания" at bounding box center [632, 266] width 396 height 159
click at [687, 346] on div "Fit на 6 дней питания" at bounding box center [632, 266] width 396 height 159
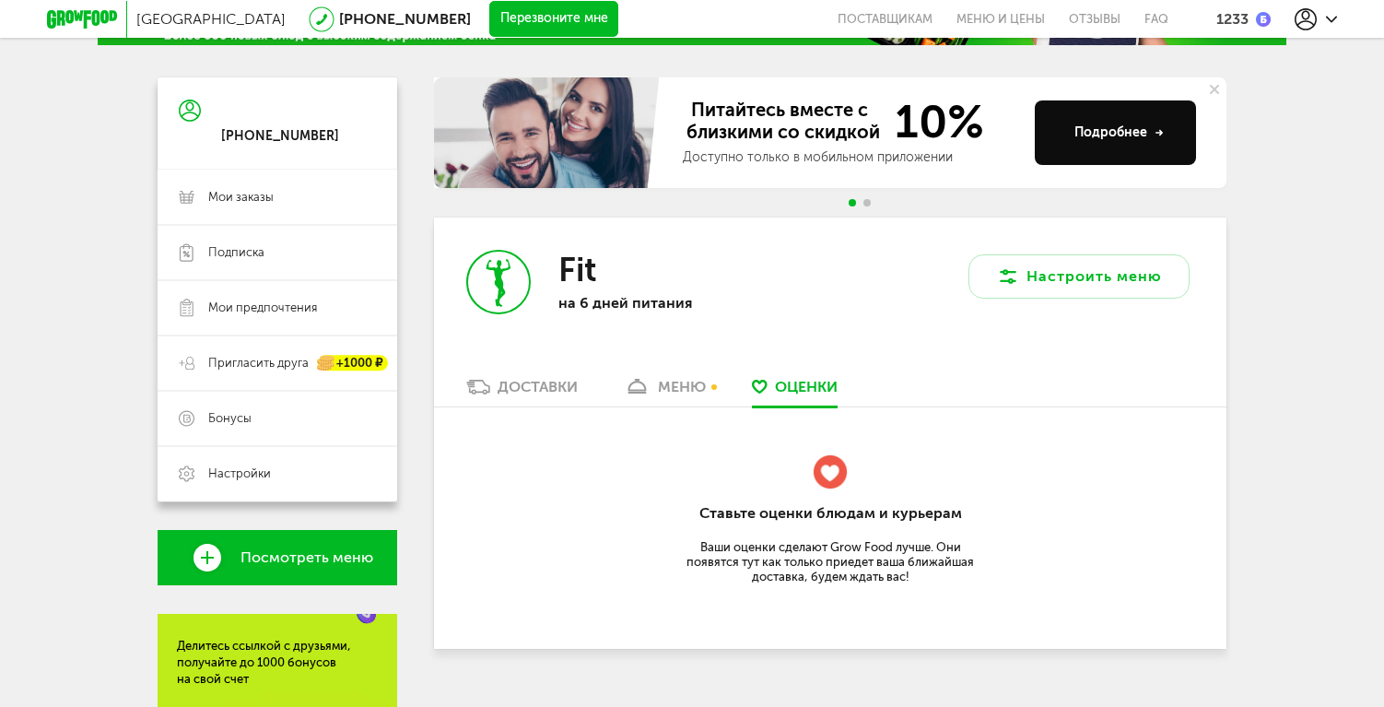
click at [518, 367] on div "Fit на 6 дней питания" at bounding box center [632, 296] width 396 height 159
click at [515, 384] on div "Доставки" at bounding box center [538, 387] width 80 height 18
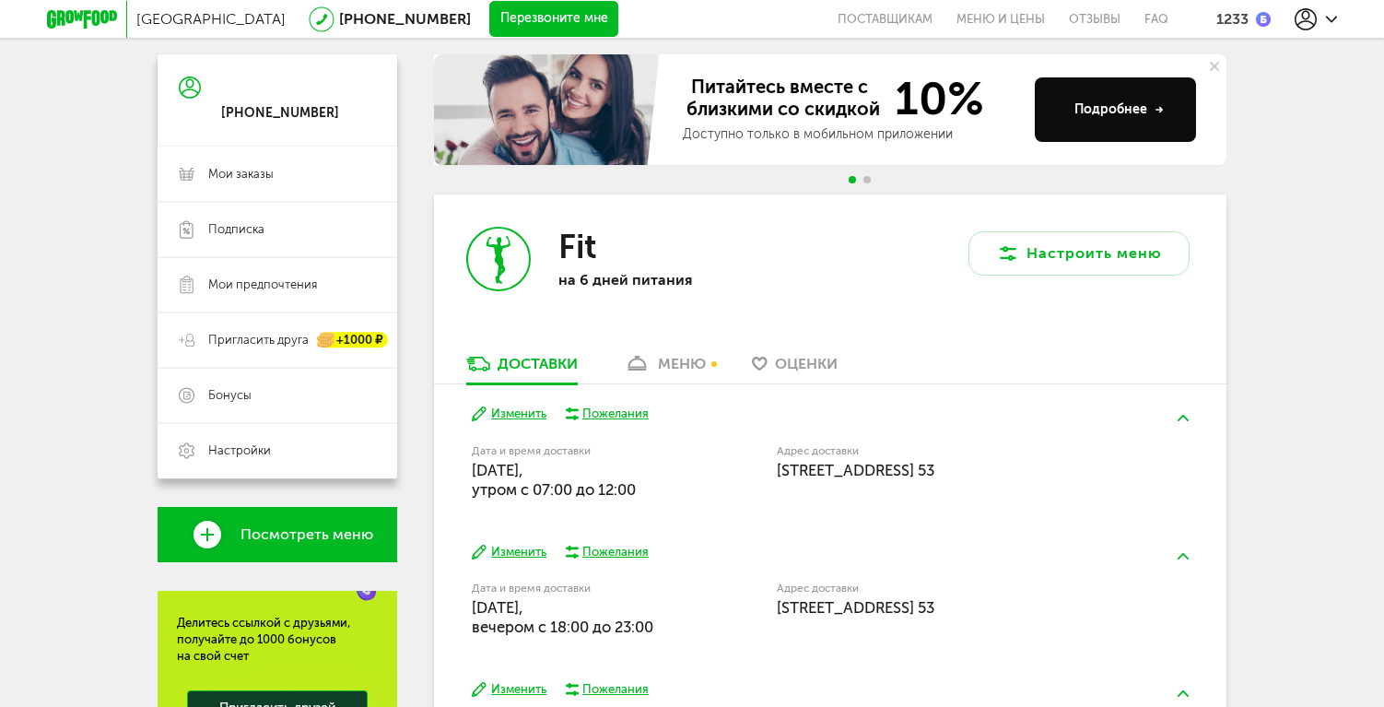
click at [652, 370] on link "меню" at bounding box center [665, 368] width 100 height 29
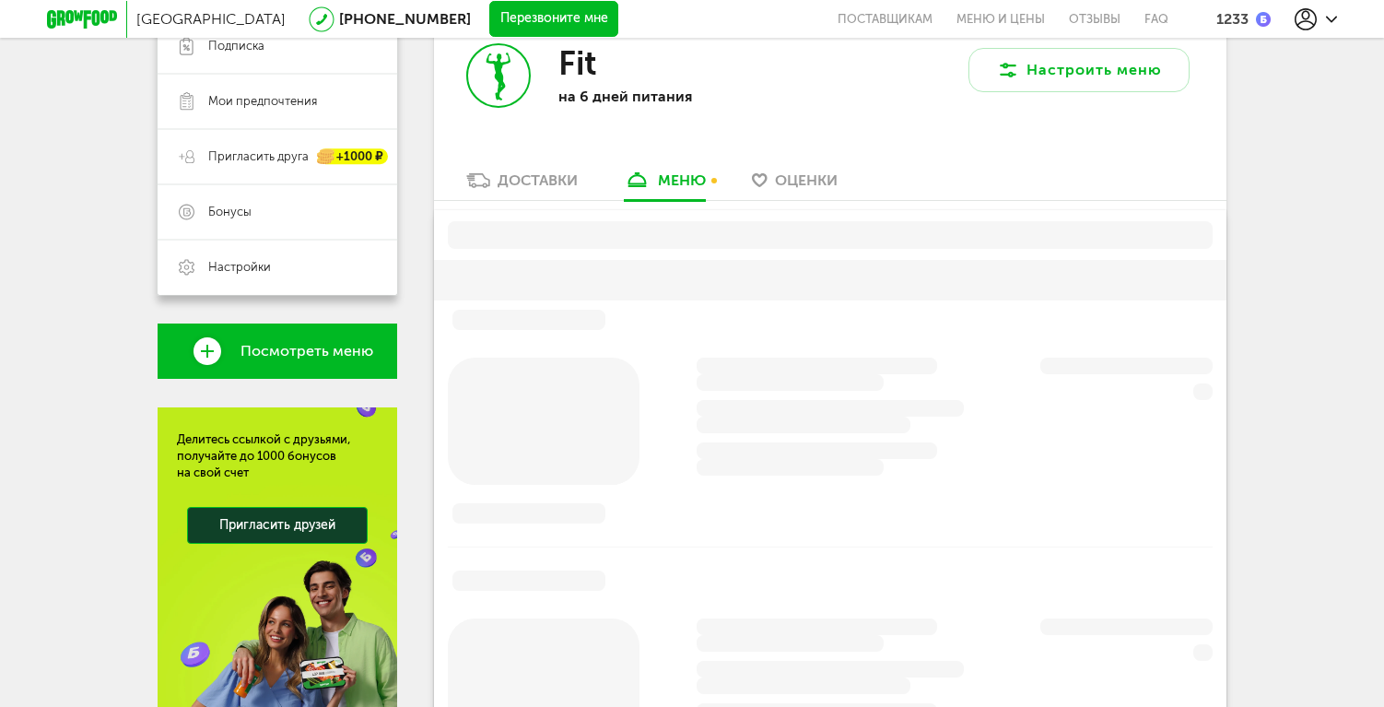
scroll to position [382, 0]
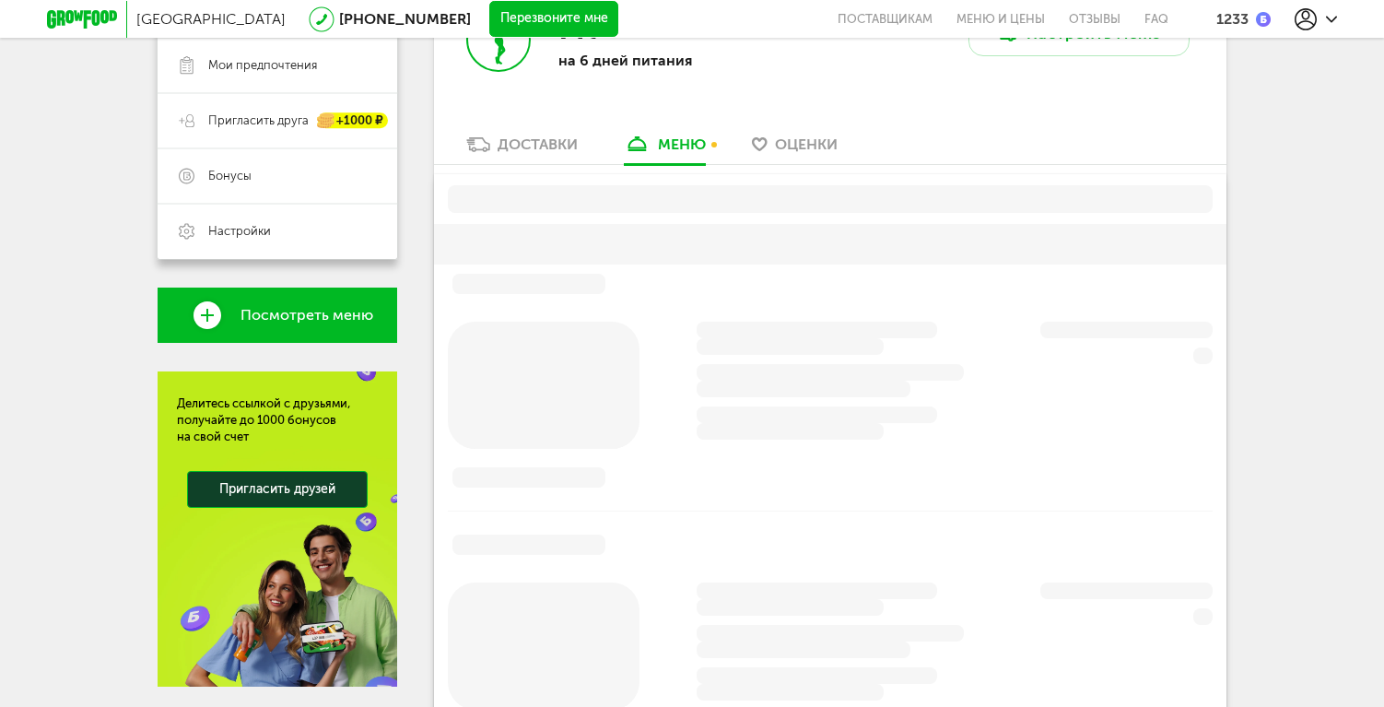
click at [557, 157] on link "Доставки" at bounding box center [522, 149] width 130 height 29
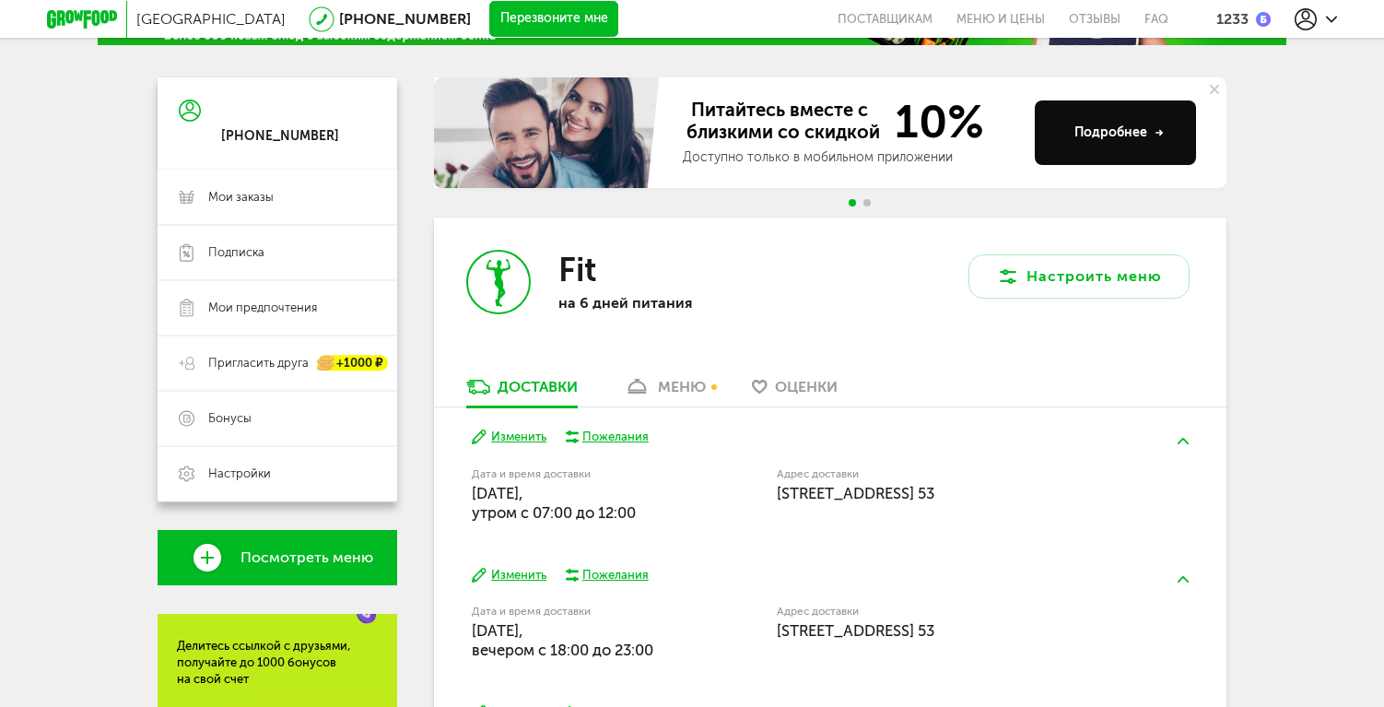
scroll to position [74, 0]
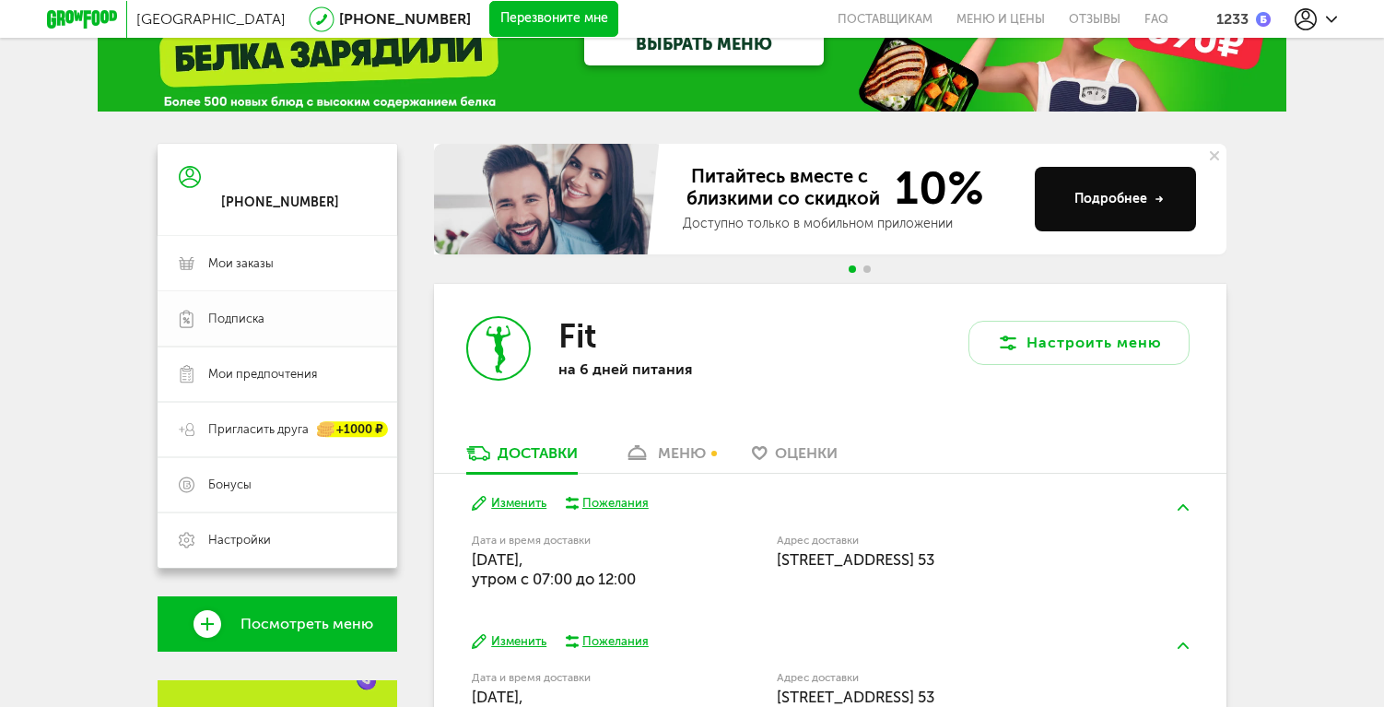
click at [276, 307] on link "Подписка" at bounding box center [278, 318] width 240 height 55
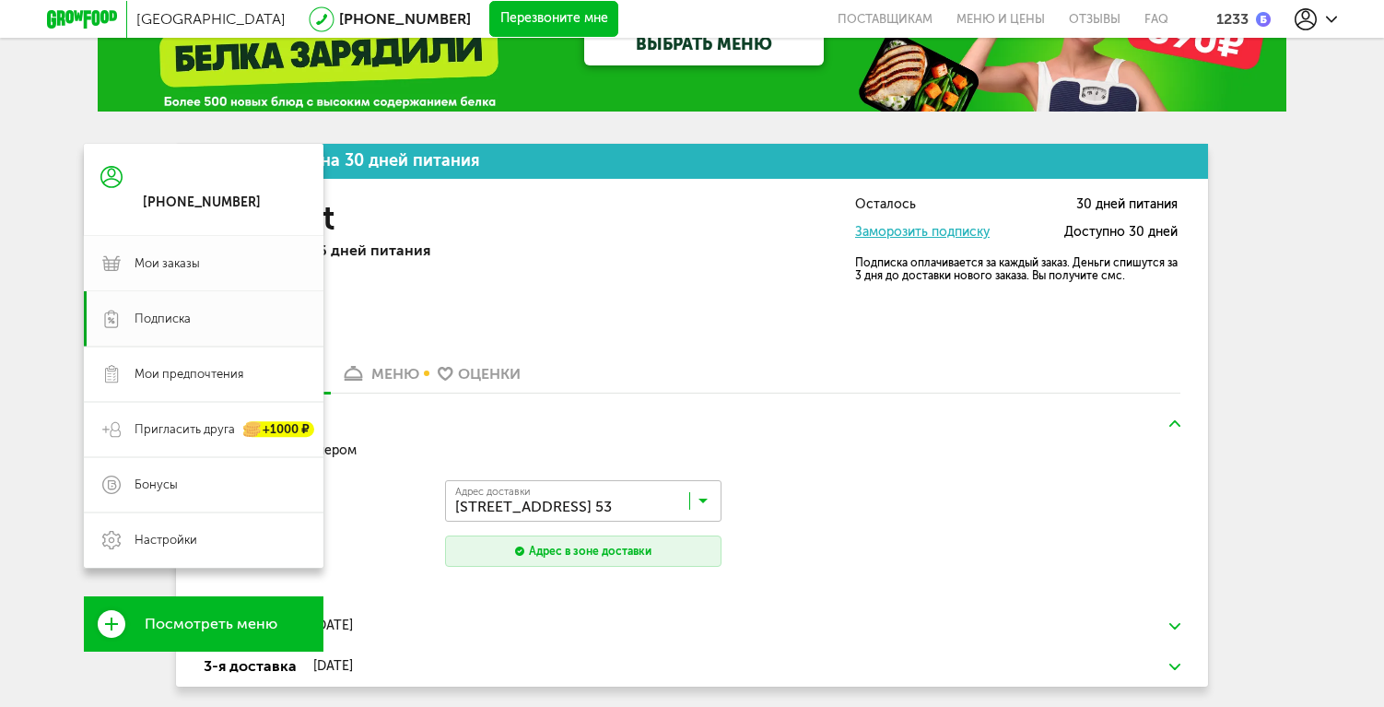
click at [252, 283] on link "Мои заказы" at bounding box center [204, 263] width 240 height 55
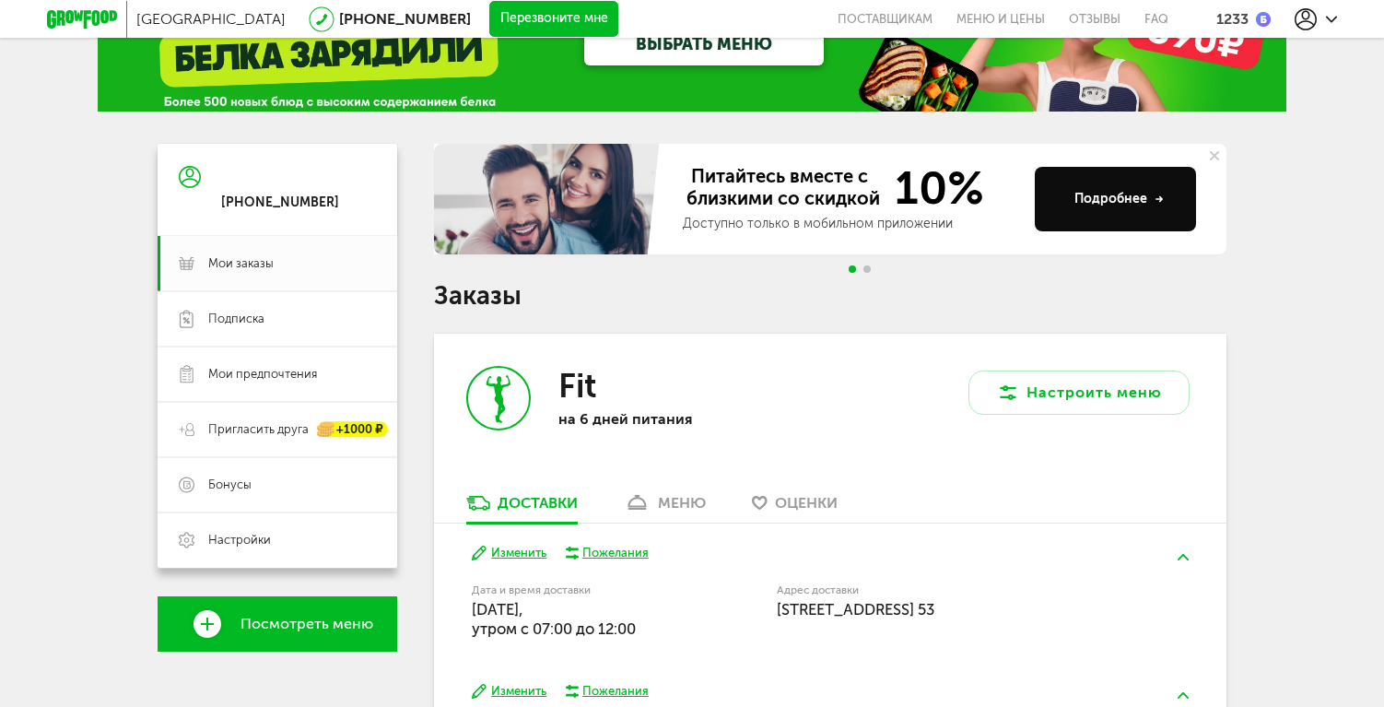
scroll to position [111, 0]
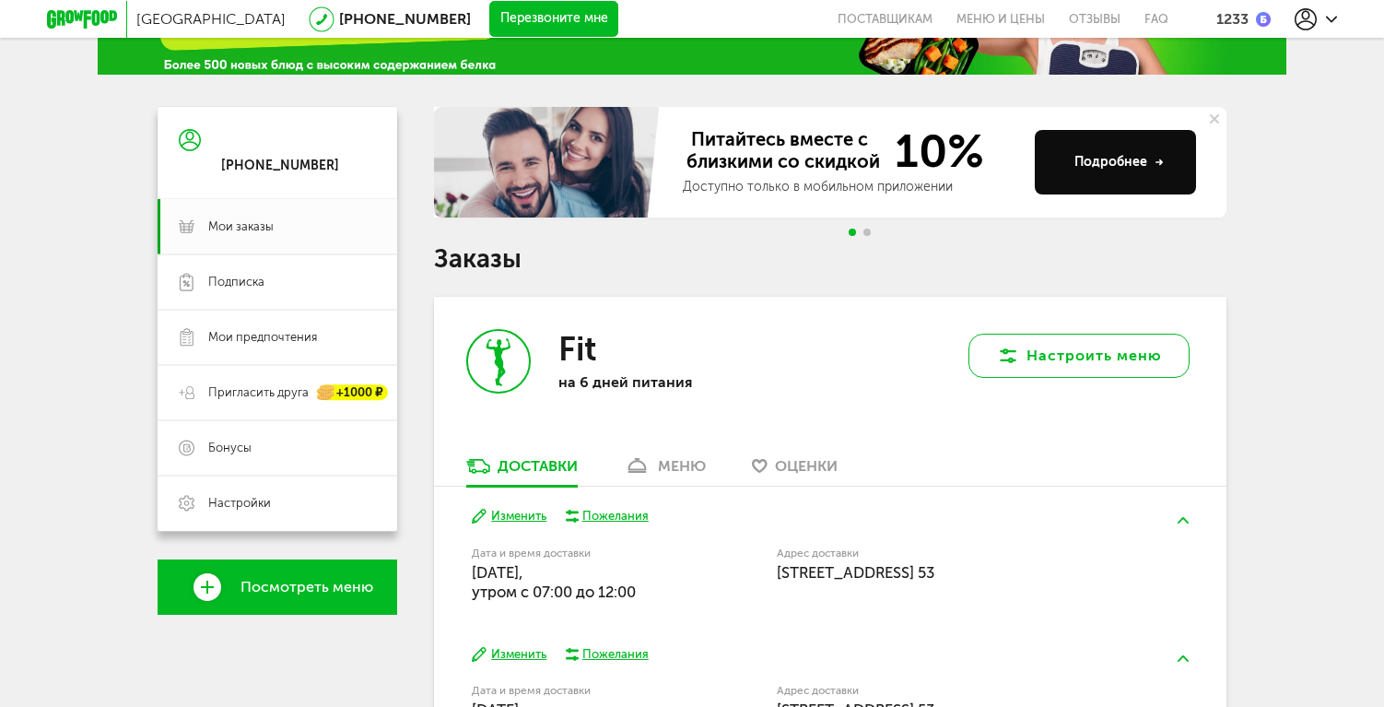
click at [1075, 369] on button "Настроить меню" at bounding box center [1079, 356] width 221 height 44
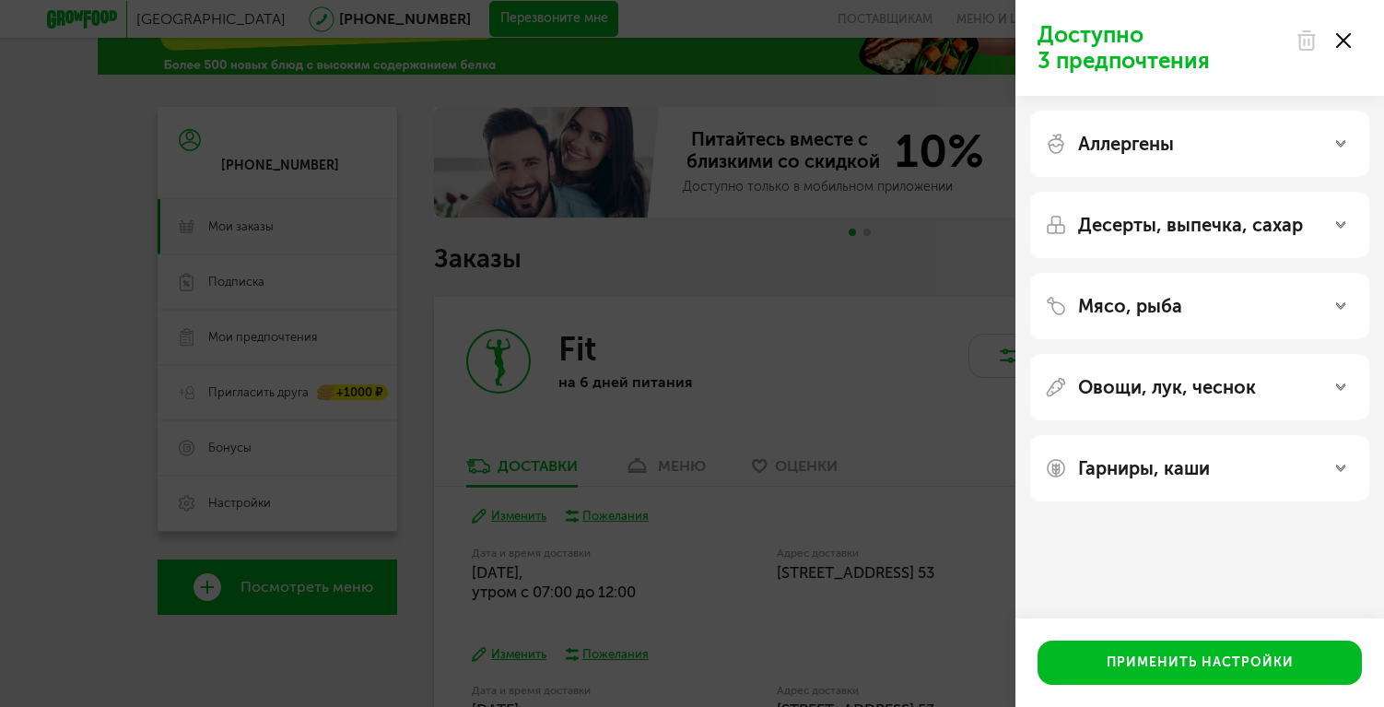
click at [1342, 36] on icon at bounding box center [1343, 40] width 15 height 15
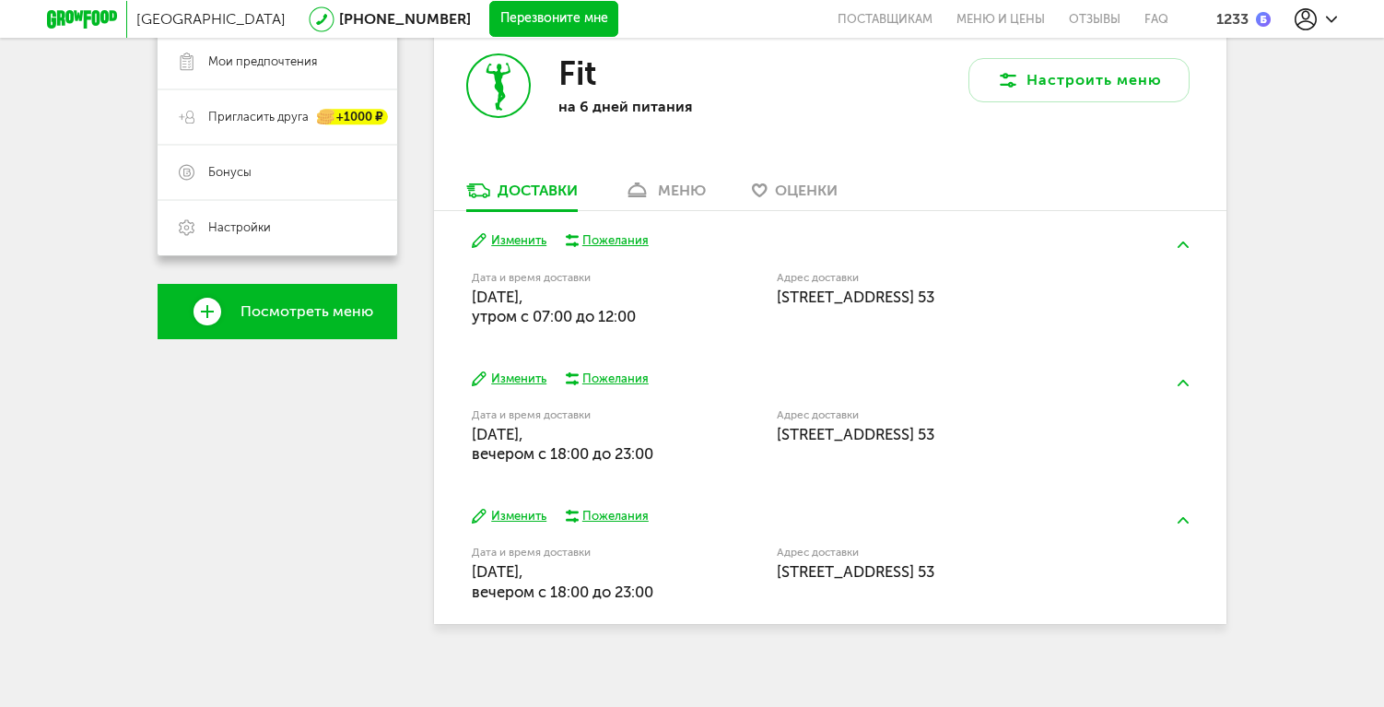
scroll to position [387, 0]
click at [545, 380] on button "Изменить" at bounding box center [509, 379] width 75 height 18
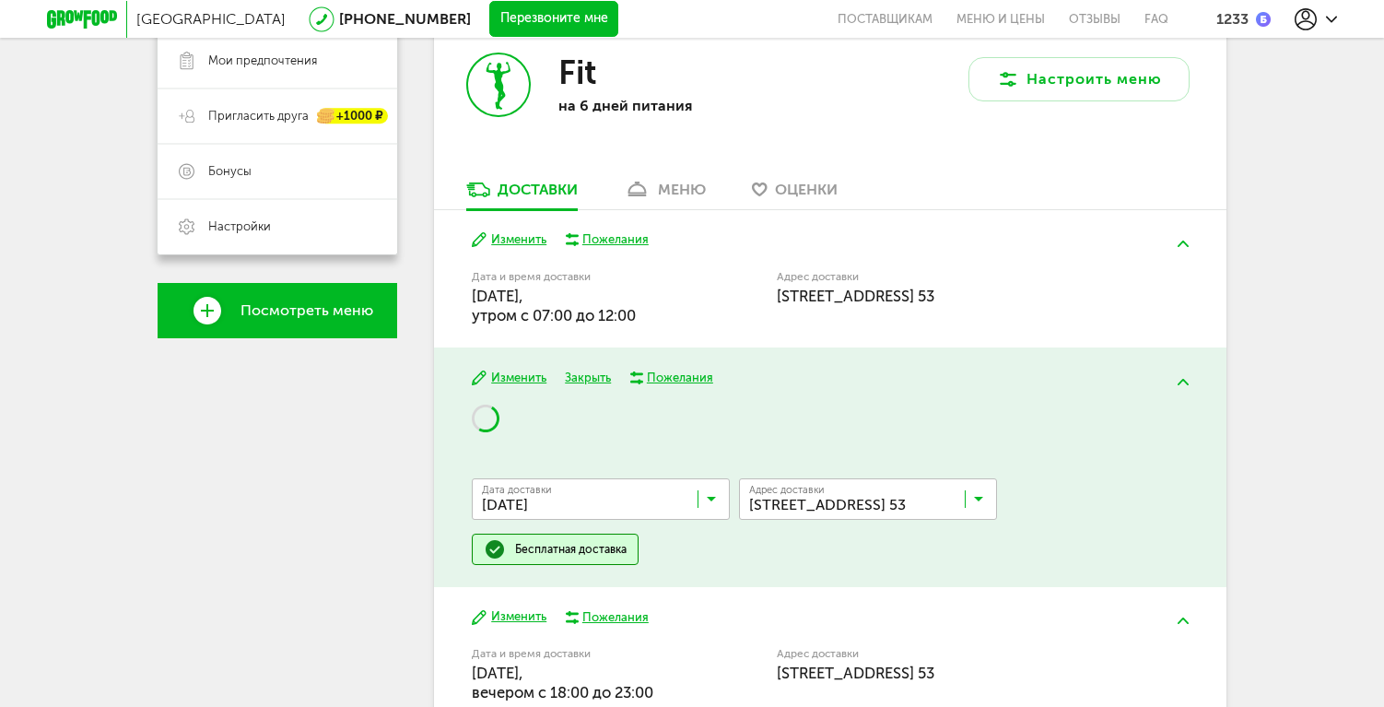
scroll to position [411, 0]
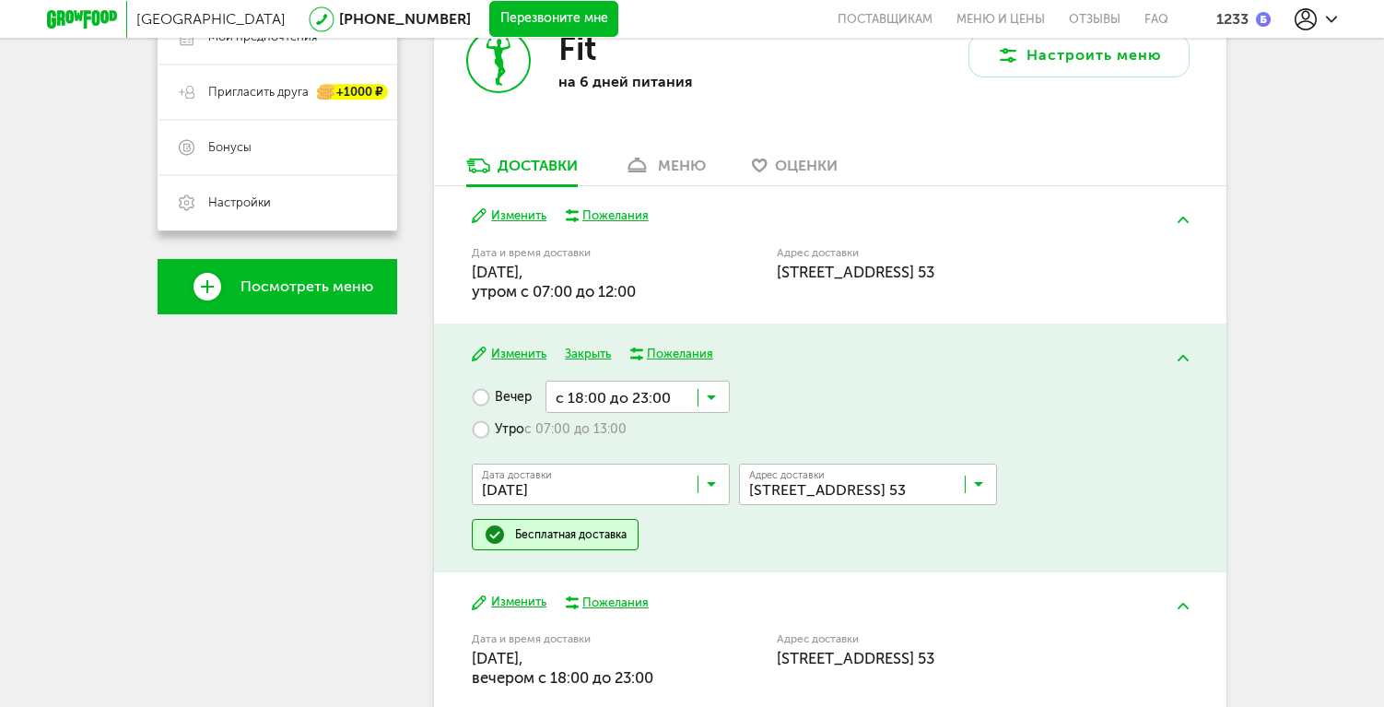
click at [527, 352] on button "Изменить" at bounding box center [509, 355] width 75 height 18
click at [605, 394] on input "Search for option" at bounding box center [638, 396] width 184 height 31
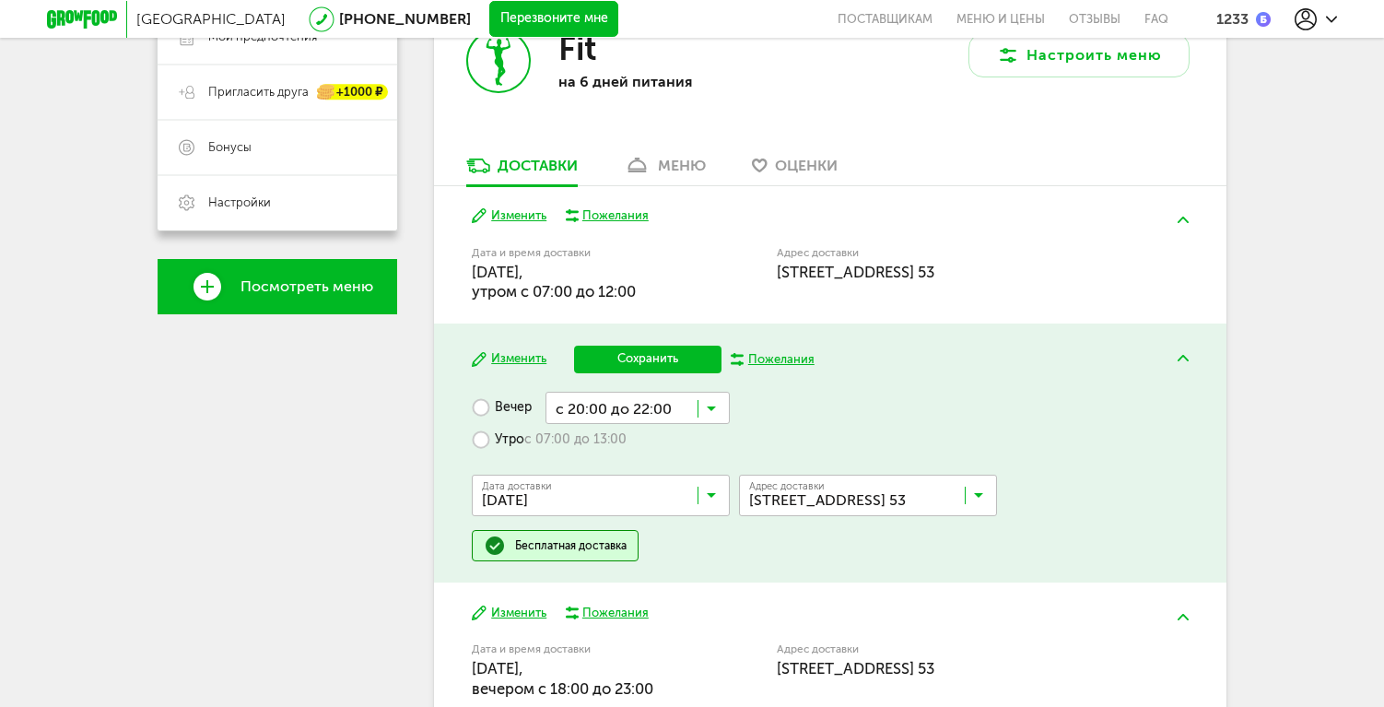
click at [619, 552] on span "с 20:00 до 22:00" at bounding box center [637, 553] width 182 height 39
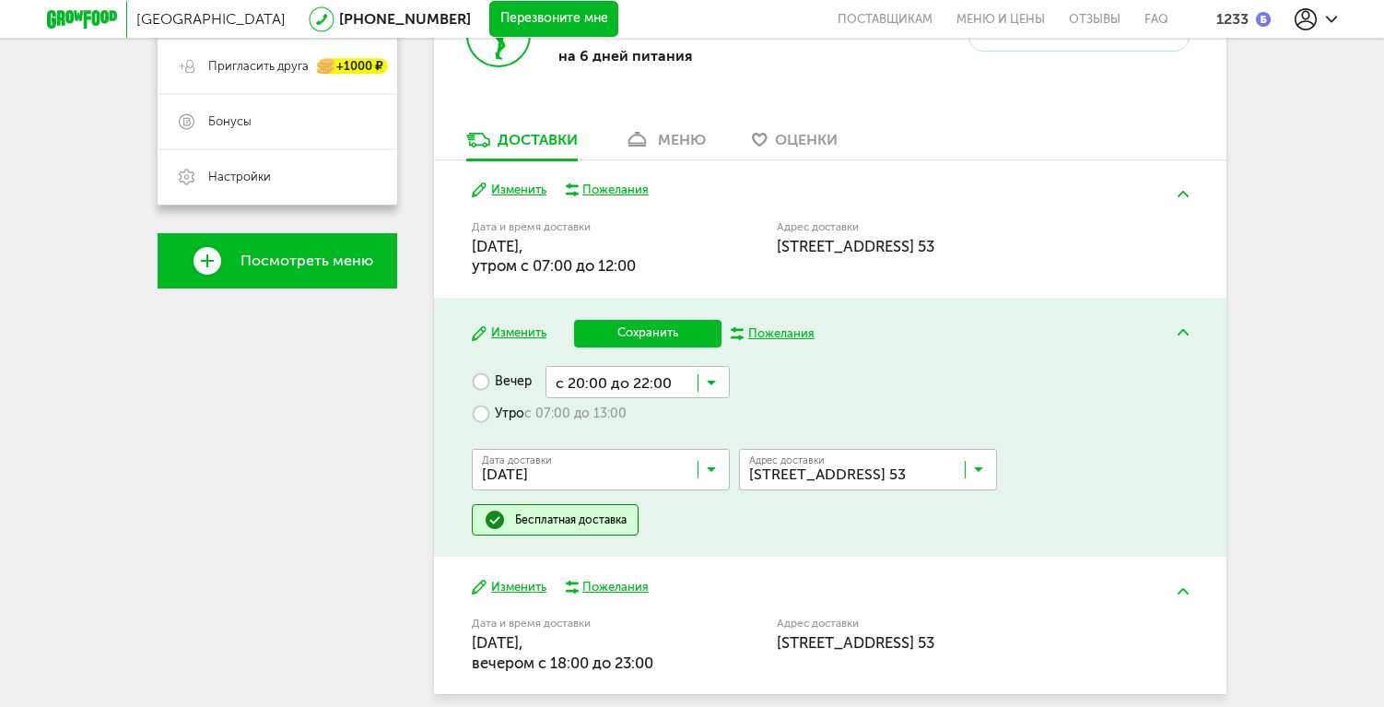
scroll to position [480, 0]
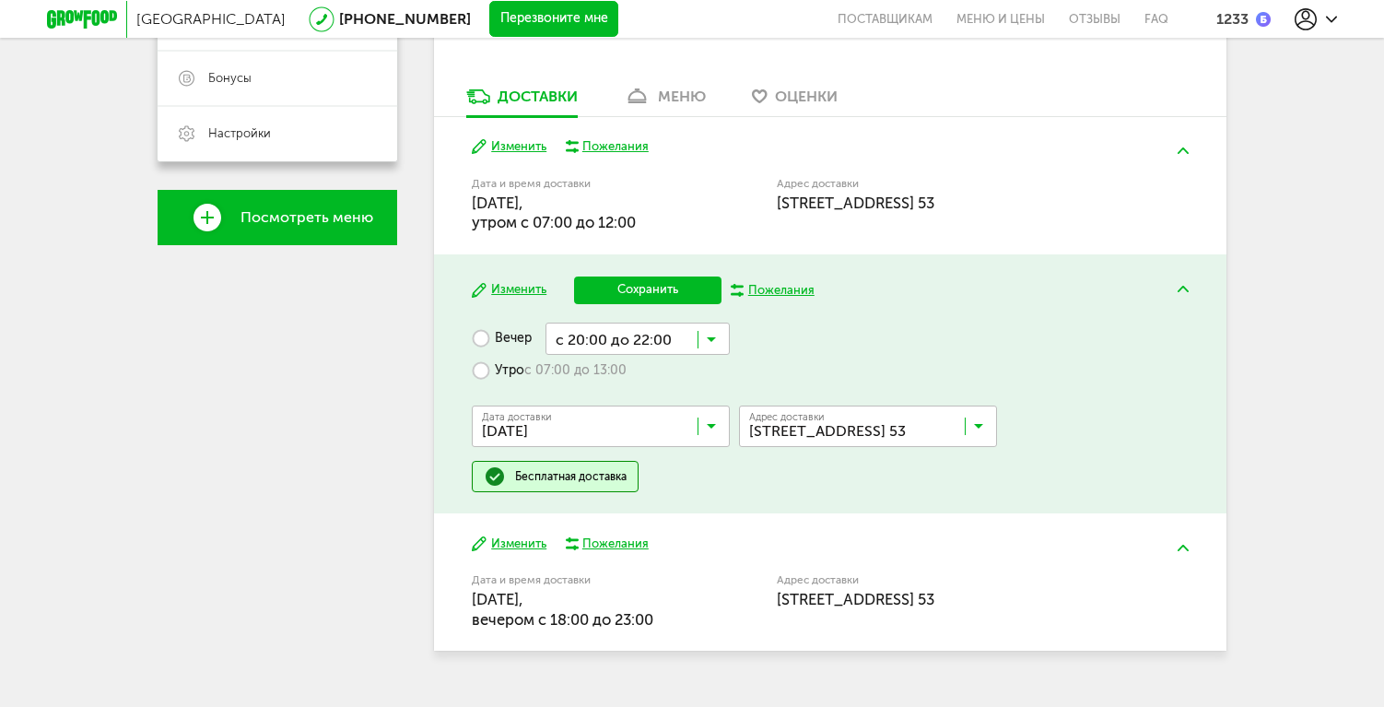
click at [658, 299] on button "Сохранить" at bounding box center [647, 290] width 147 height 28
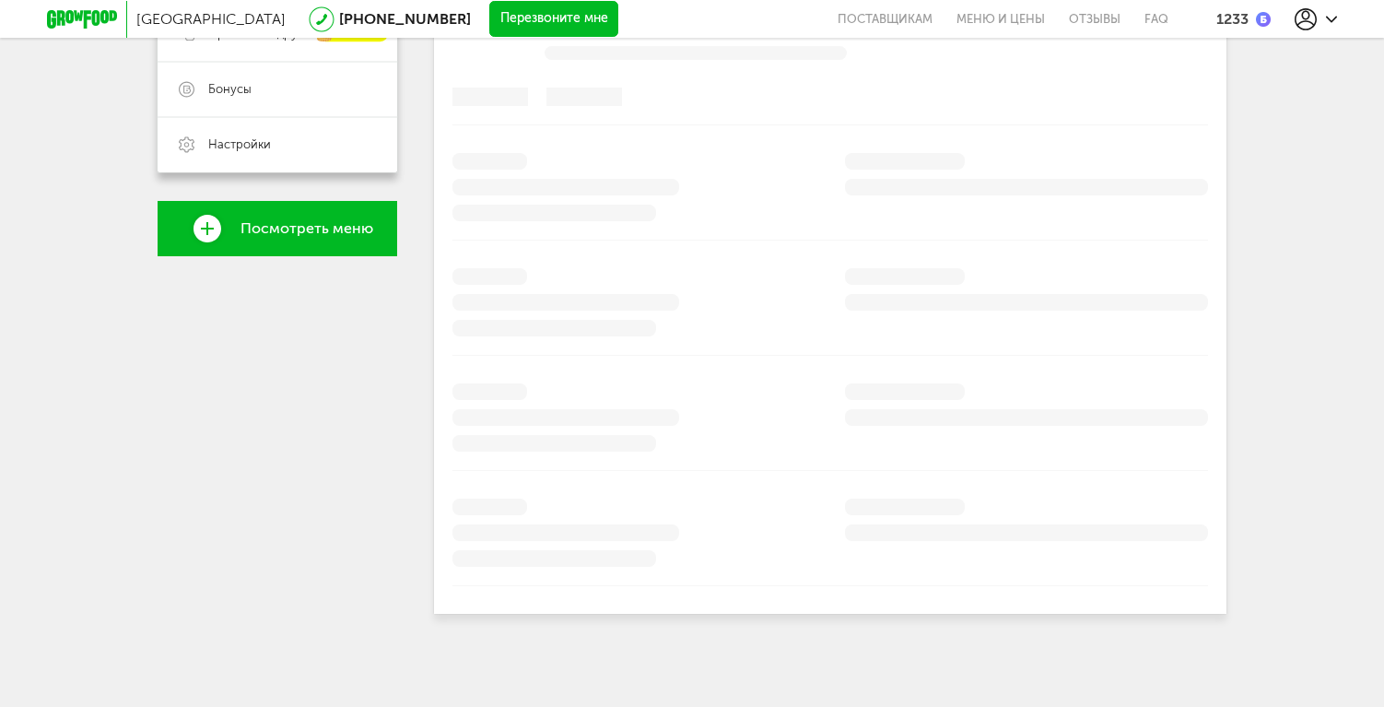
scroll to position [397, 0]
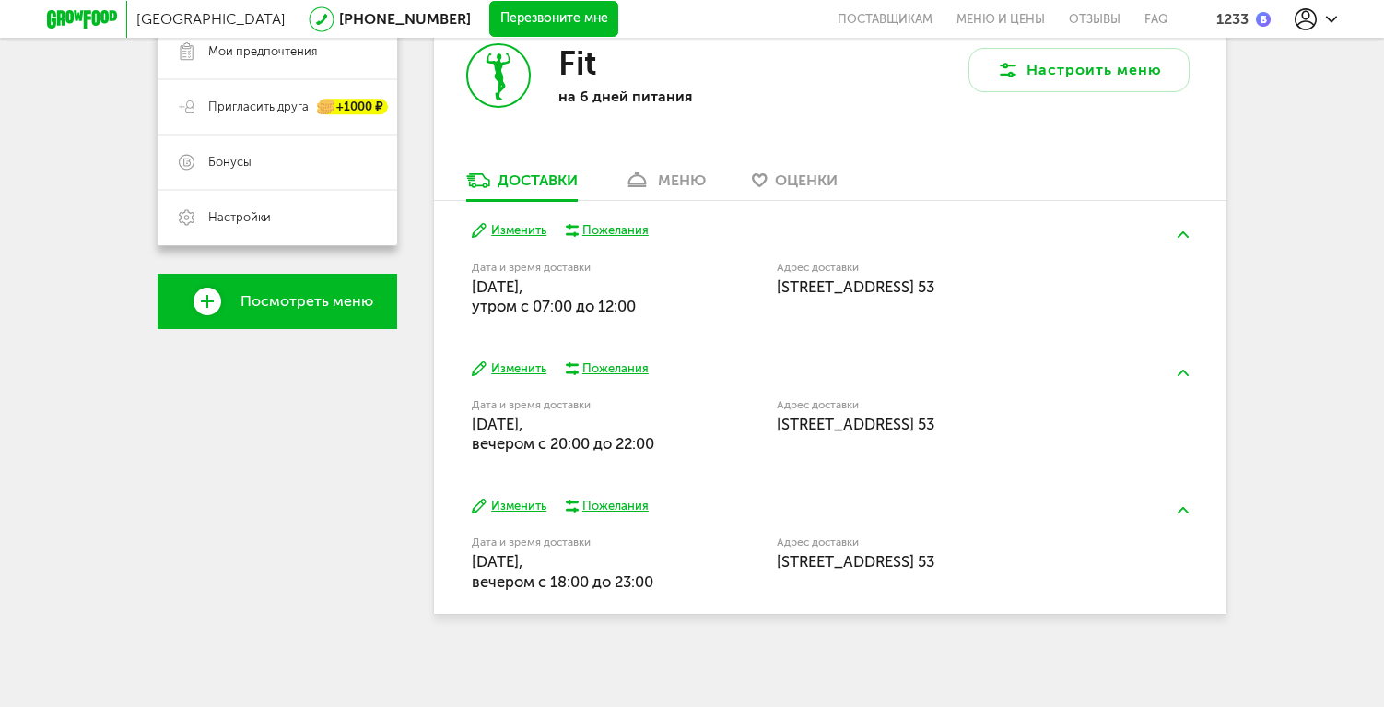
click at [511, 499] on button "Изменить" at bounding box center [509, 507] width 75 height 18
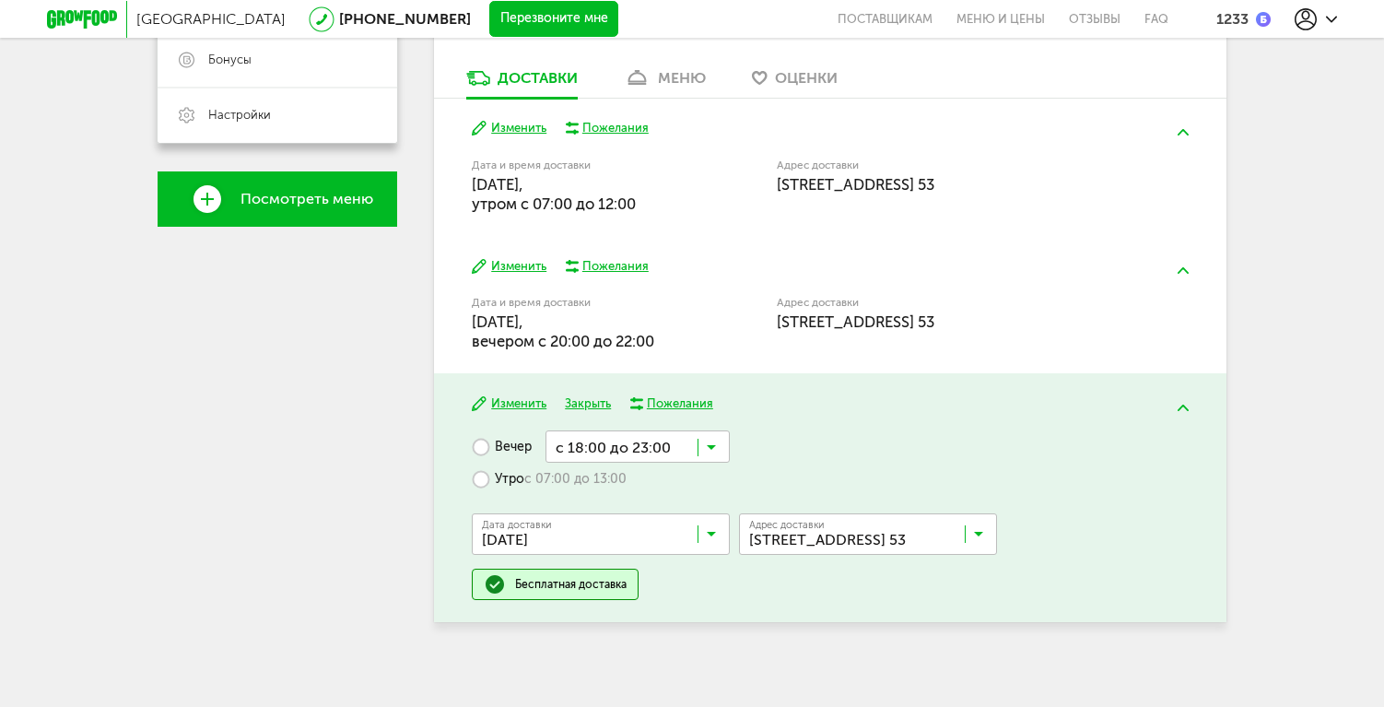
scroll to position [508, 0]
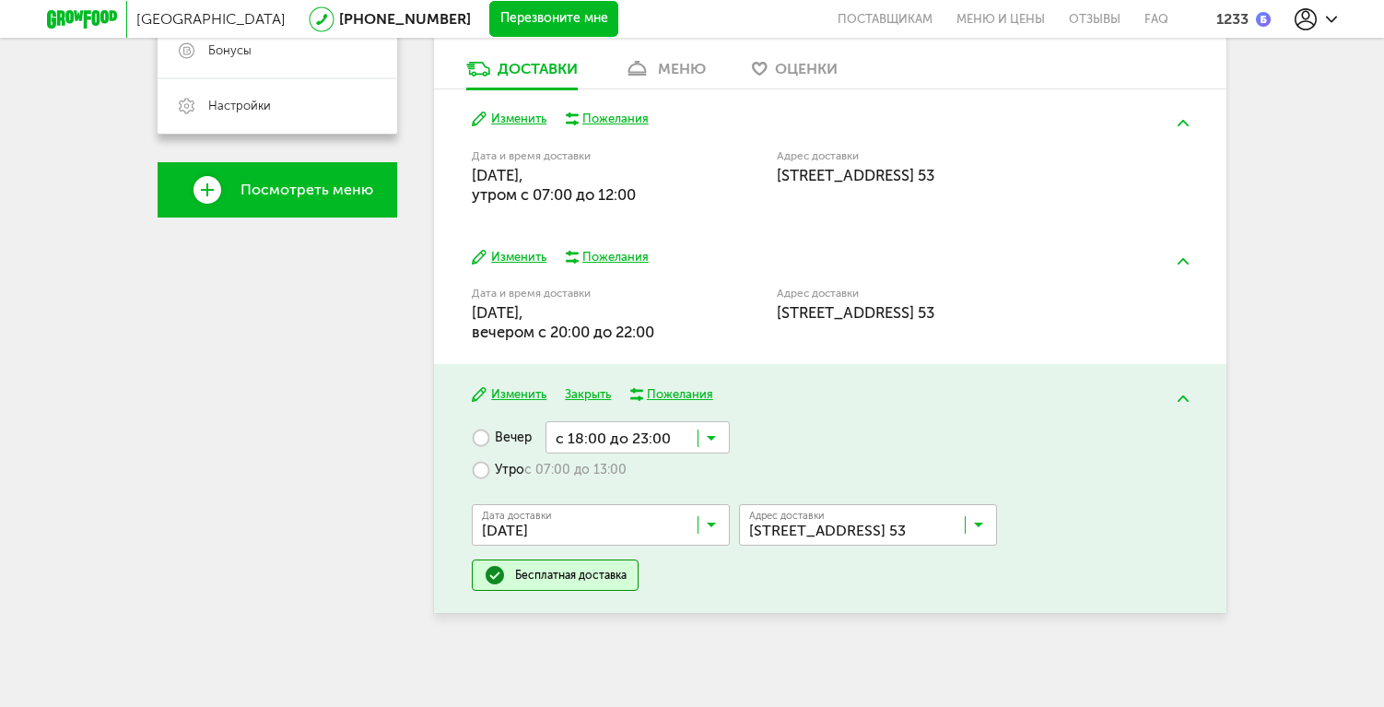
click at [667, 523] on input "Search for option" at bounding box center [605, 528] width 258 height 31
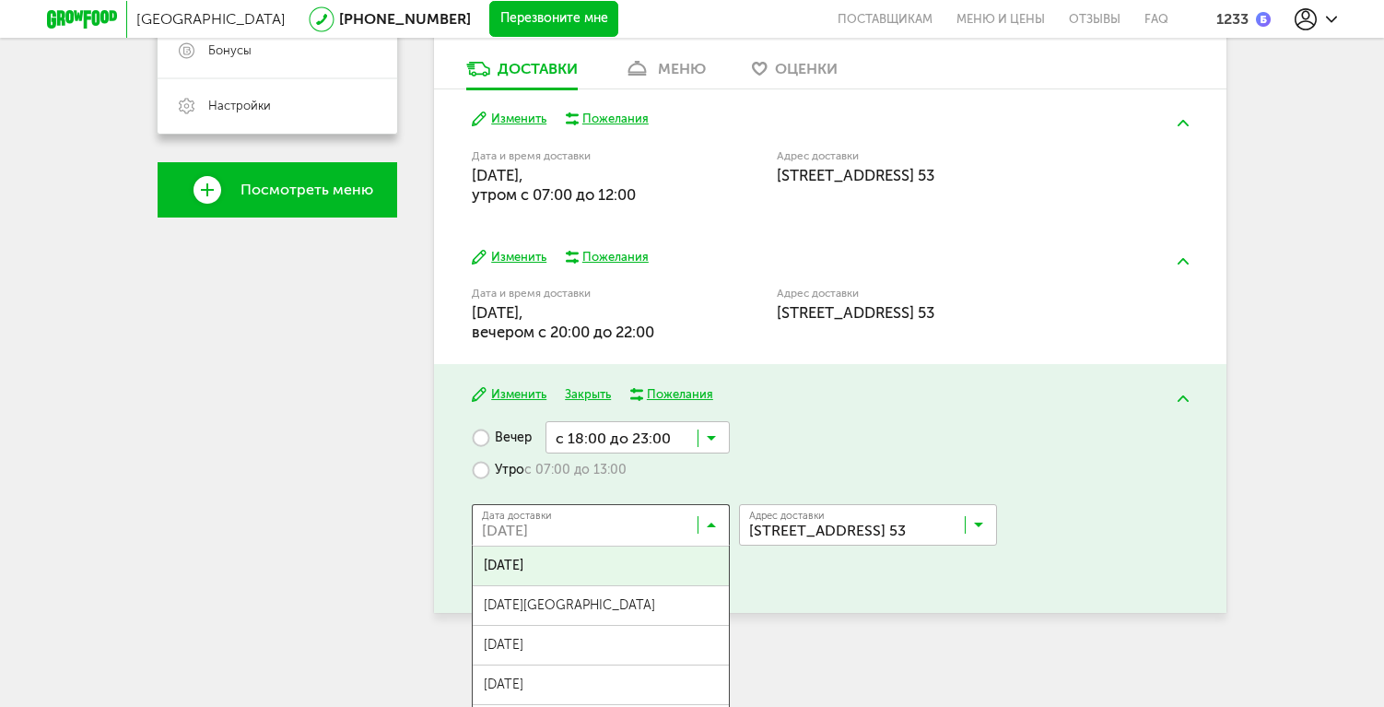
click at [758, 474] on div "Вечер с 18:00 до 23:00 Загрузка... Утро с 07:00 до 13:00 Дата доставки 04 сентя…" at bounding box center [830, 506] width 716 height 170
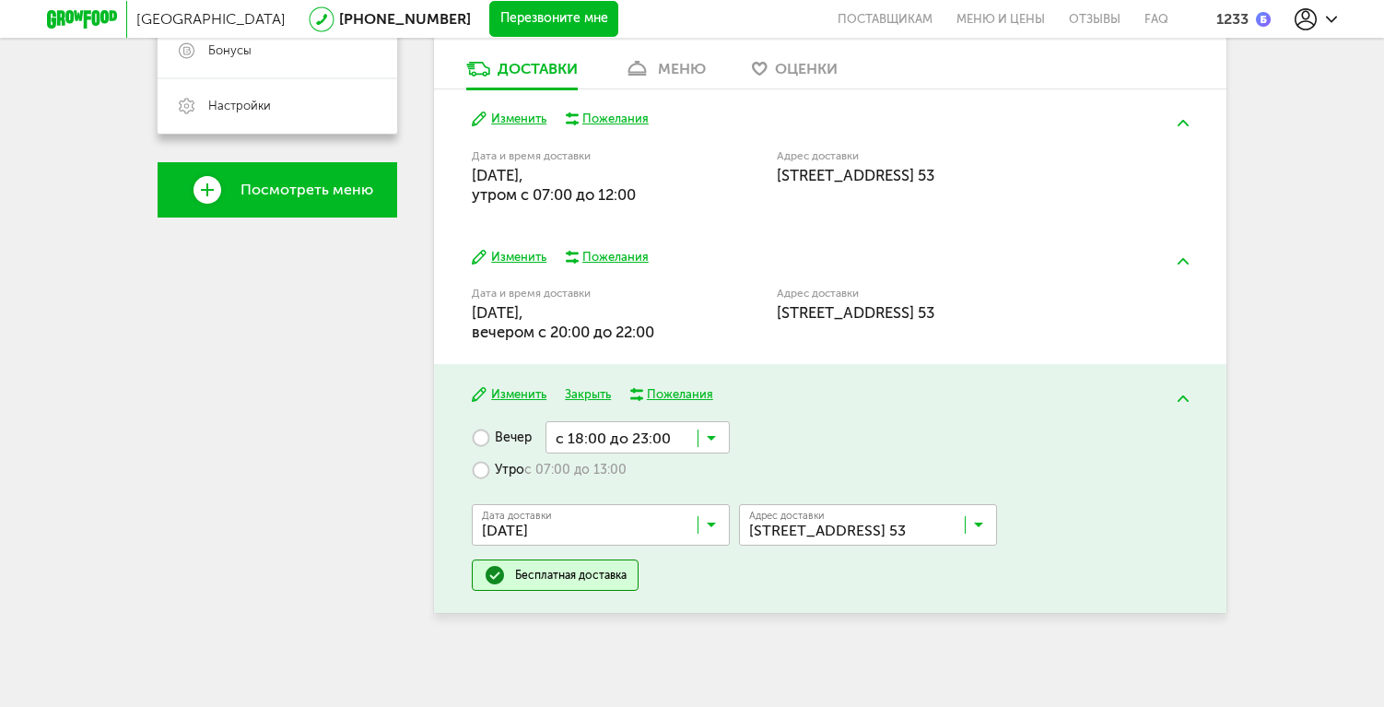
click at [650, 431] on input "Search for option" at bounding box center [638, 436] width 184 height 31
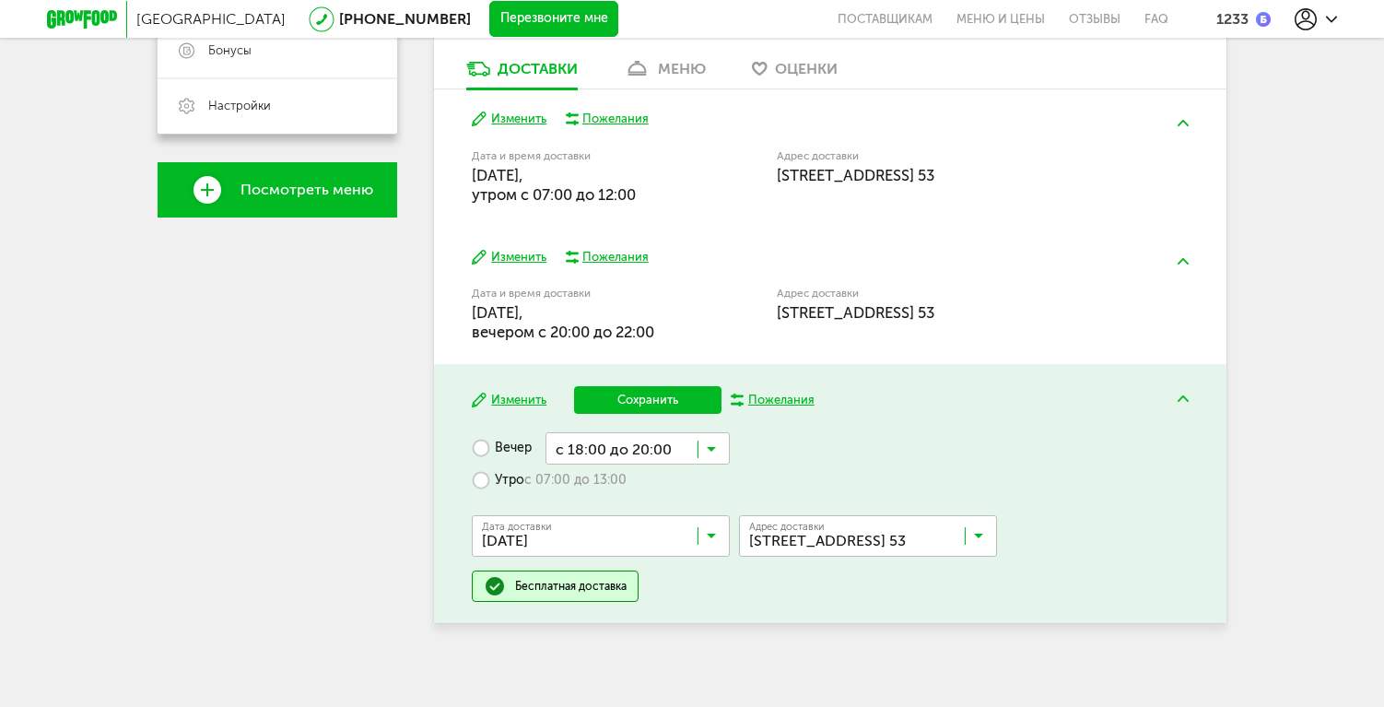
click at [650, 516] on span "с 18:00 до 20:00" at bounding box center [637, 520] width 182 height 39
click at [641, 406] on button "Сохранить" at bounding box center [647, 400] width 147 height 28
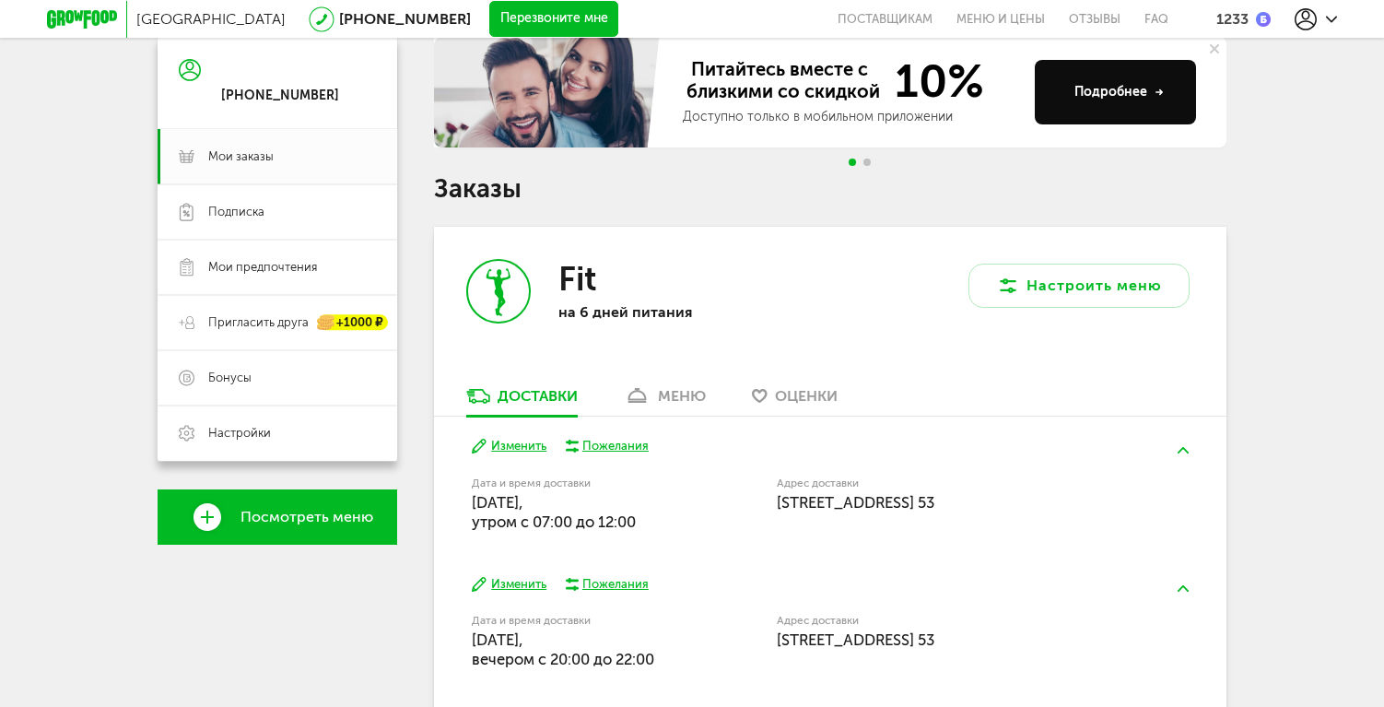
scroll to position [0, 0]
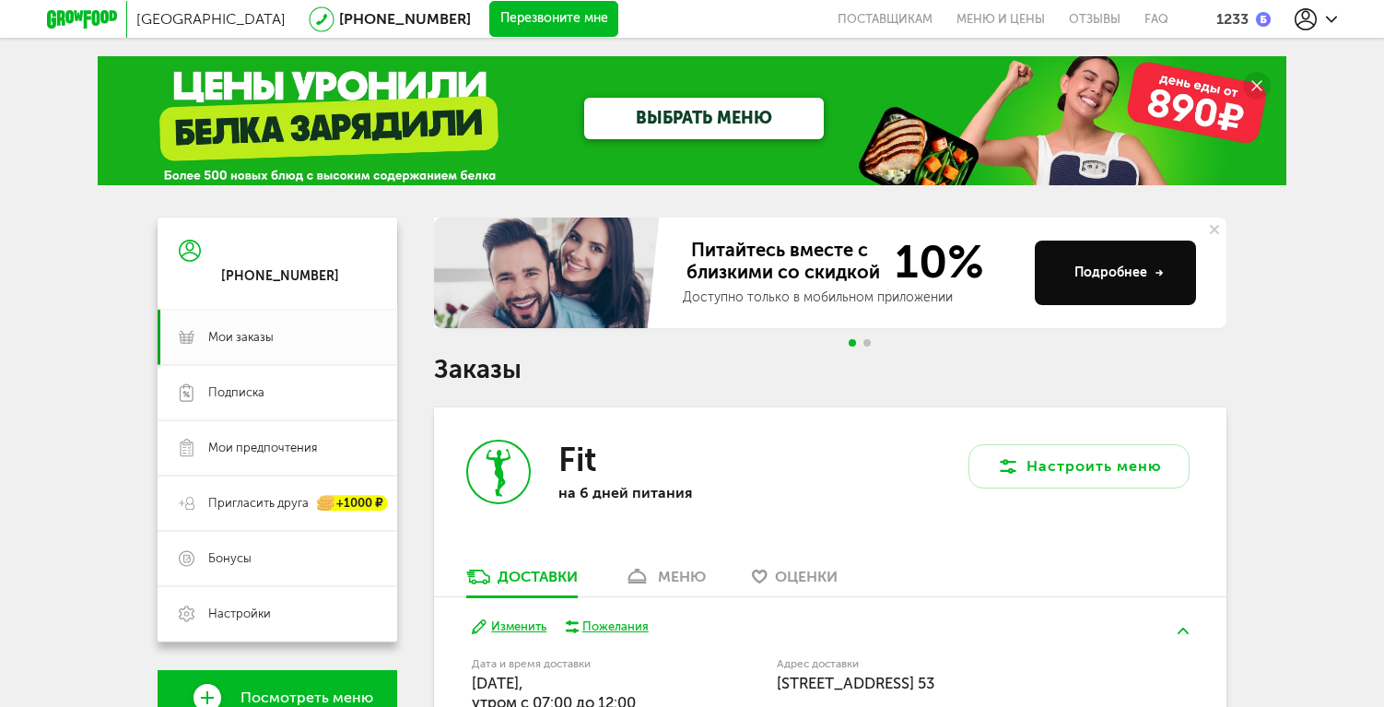
click at [421, 122] on div "ВЫБРАТЬ МЕНЮ" at bounding box center [703, 118] width 688 height 41
click at [639, 109] on link "ВЫБРАТЬ МЕНЮ" at bounding box center [704, 118] width 240 height 41
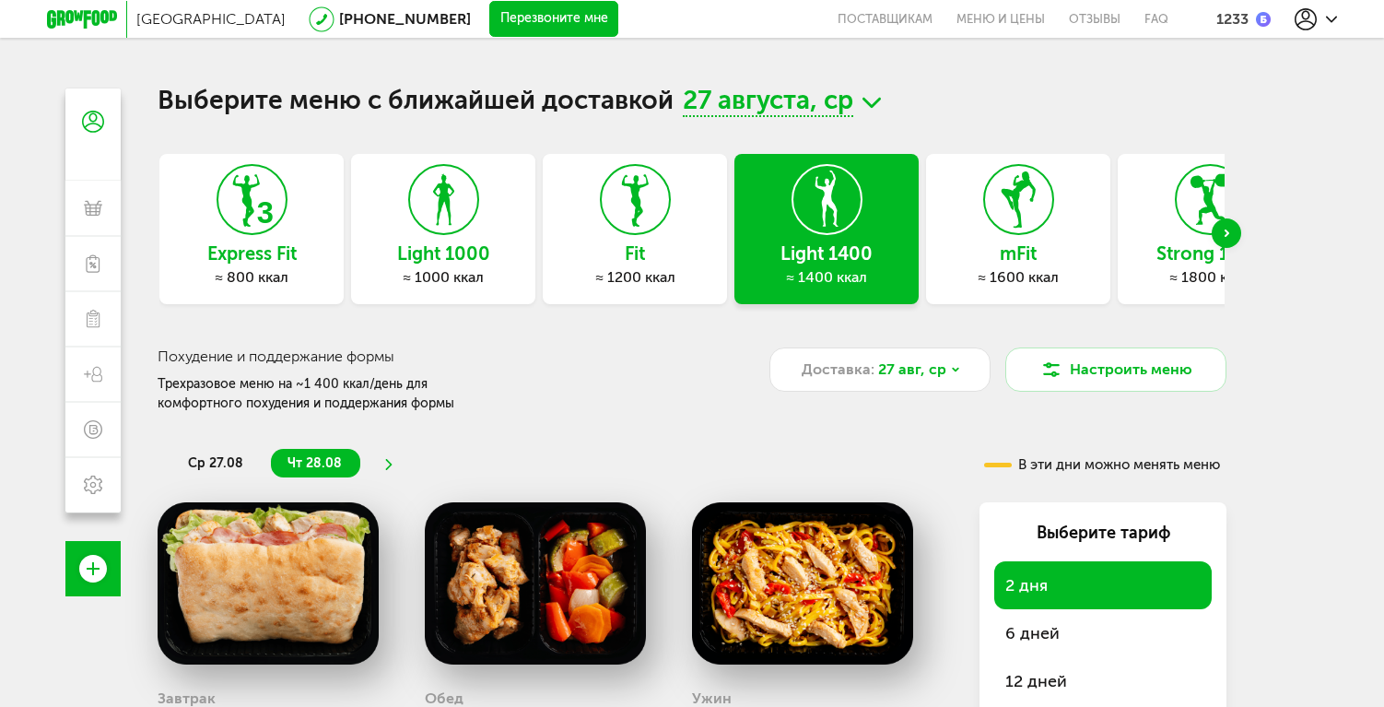
click at [625, 269] on div "≈ 1200 ккал" at bounding box center [635, 277] width 184 height 18
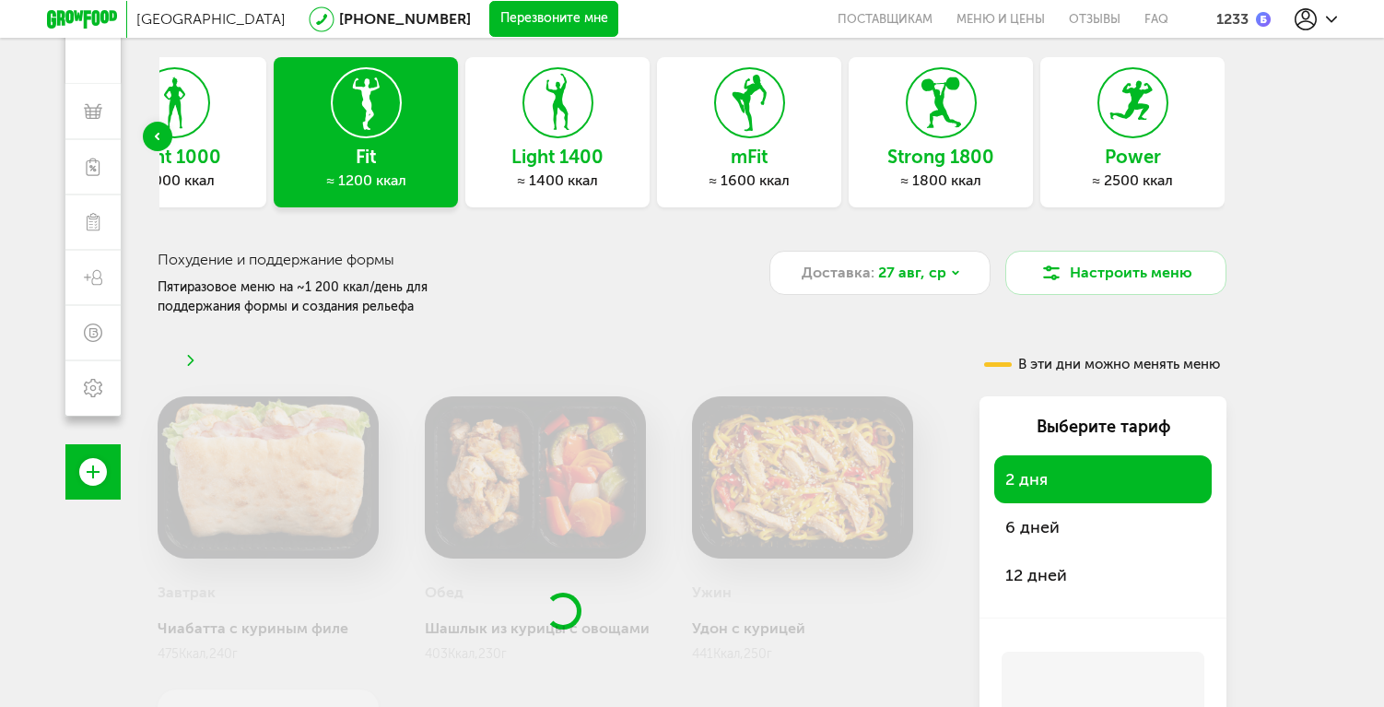
scroll to position [187, 0]
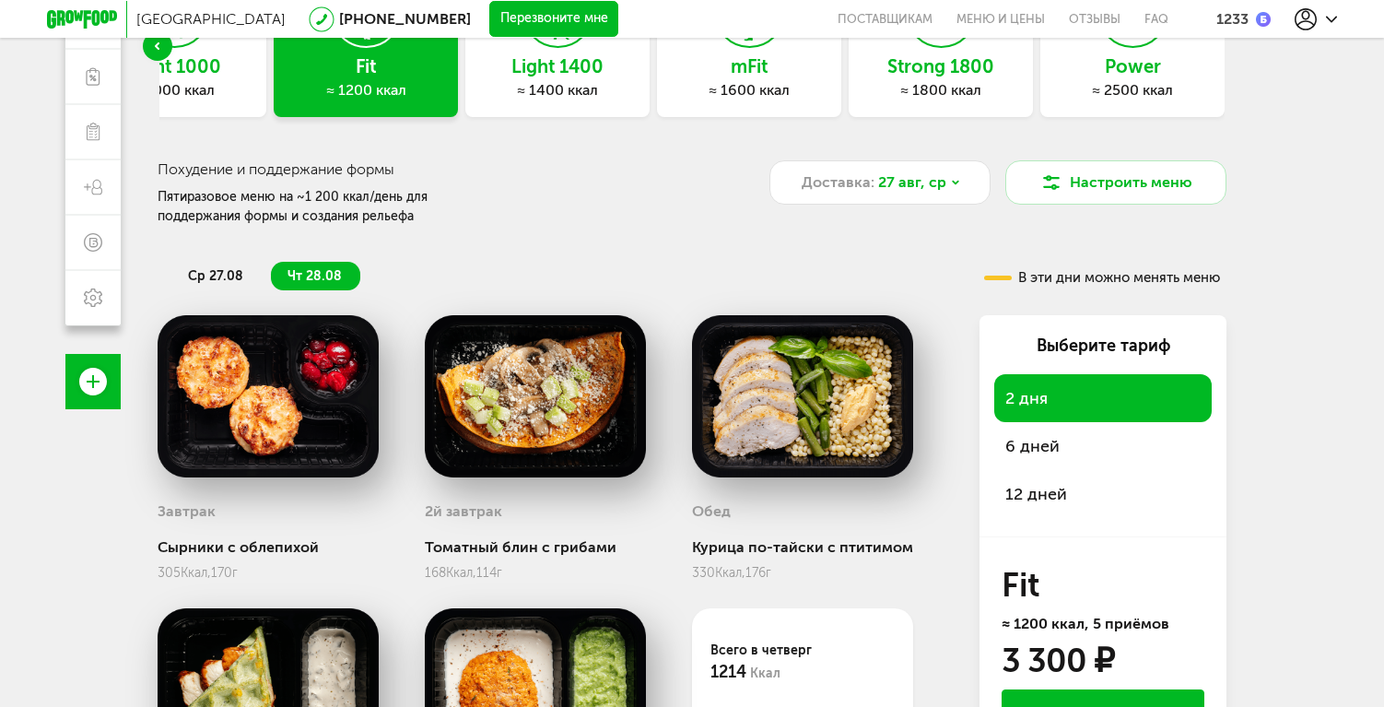
click at [1051, 486] on span "12 дней" at bounding box center [1036, 494] width 62 height 20
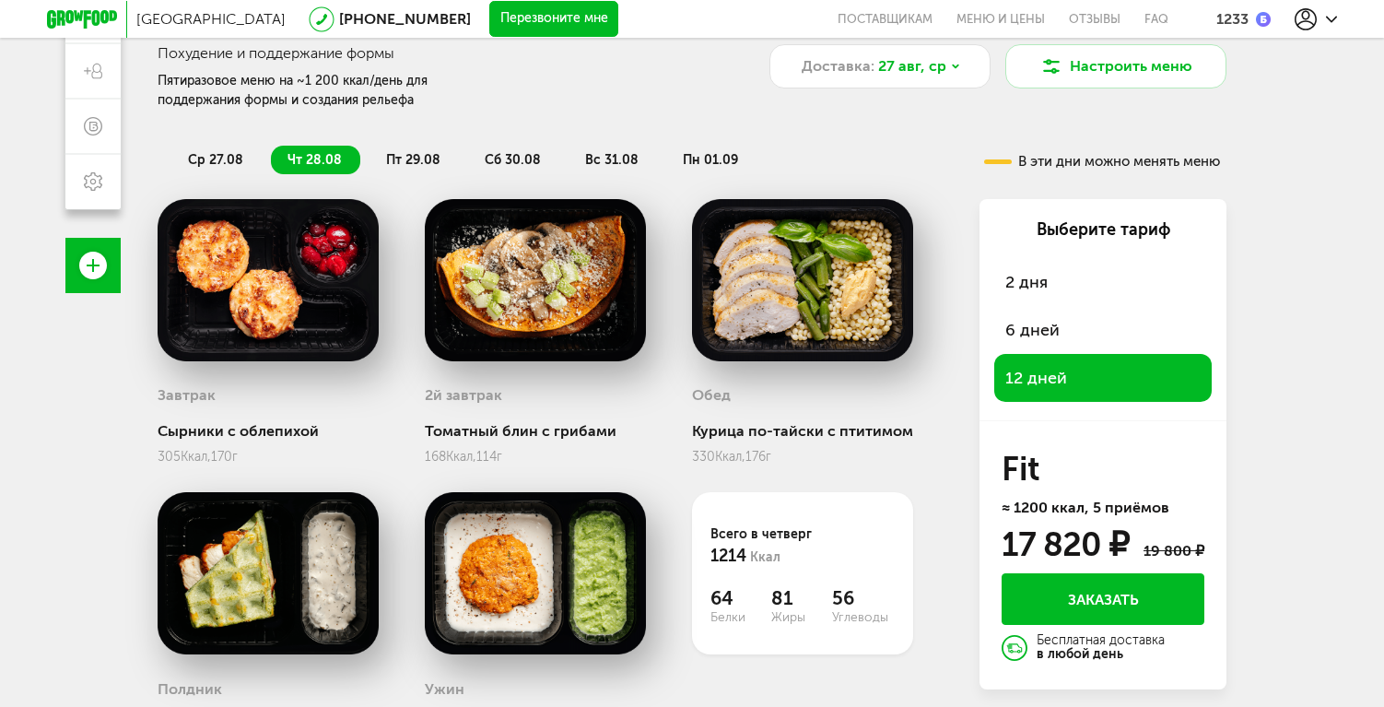
scroll to position [411, 0]
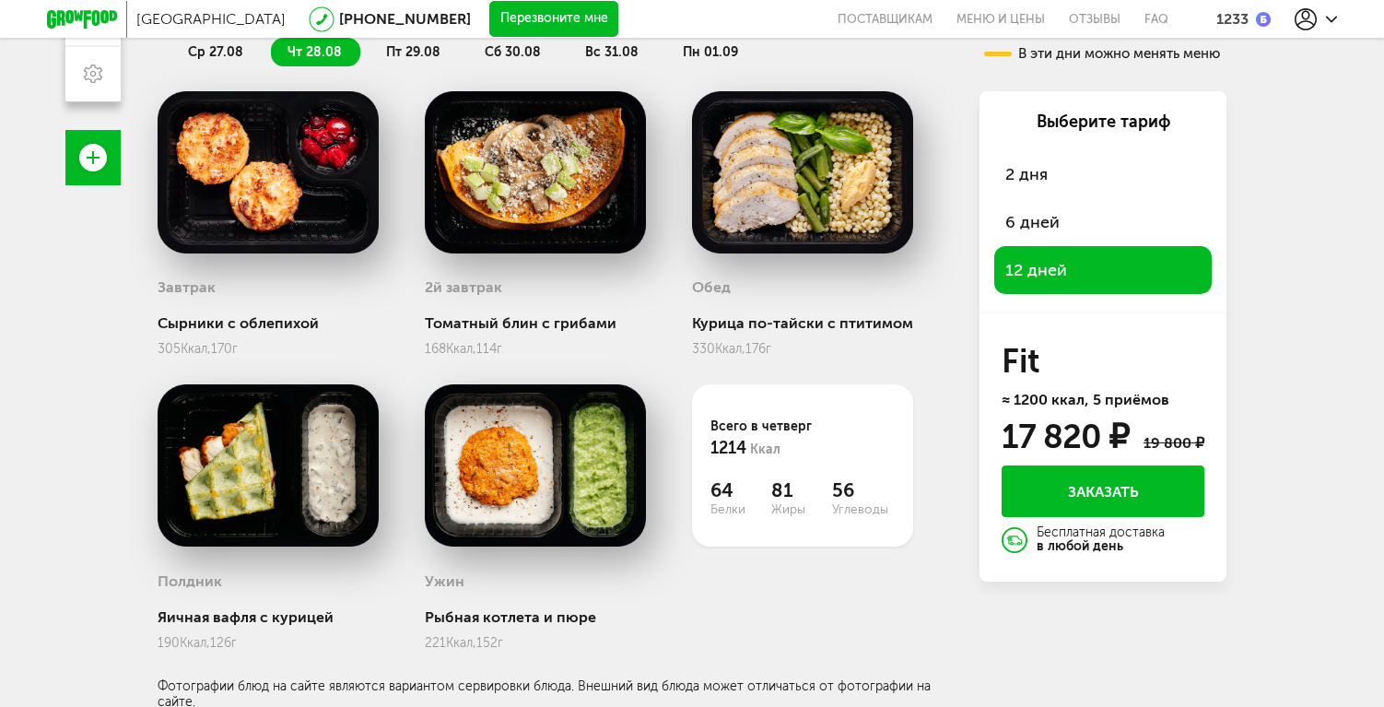
click at [1023, 221] on span "6 дней" at bounding box center [1032, 222] width 54 height 20
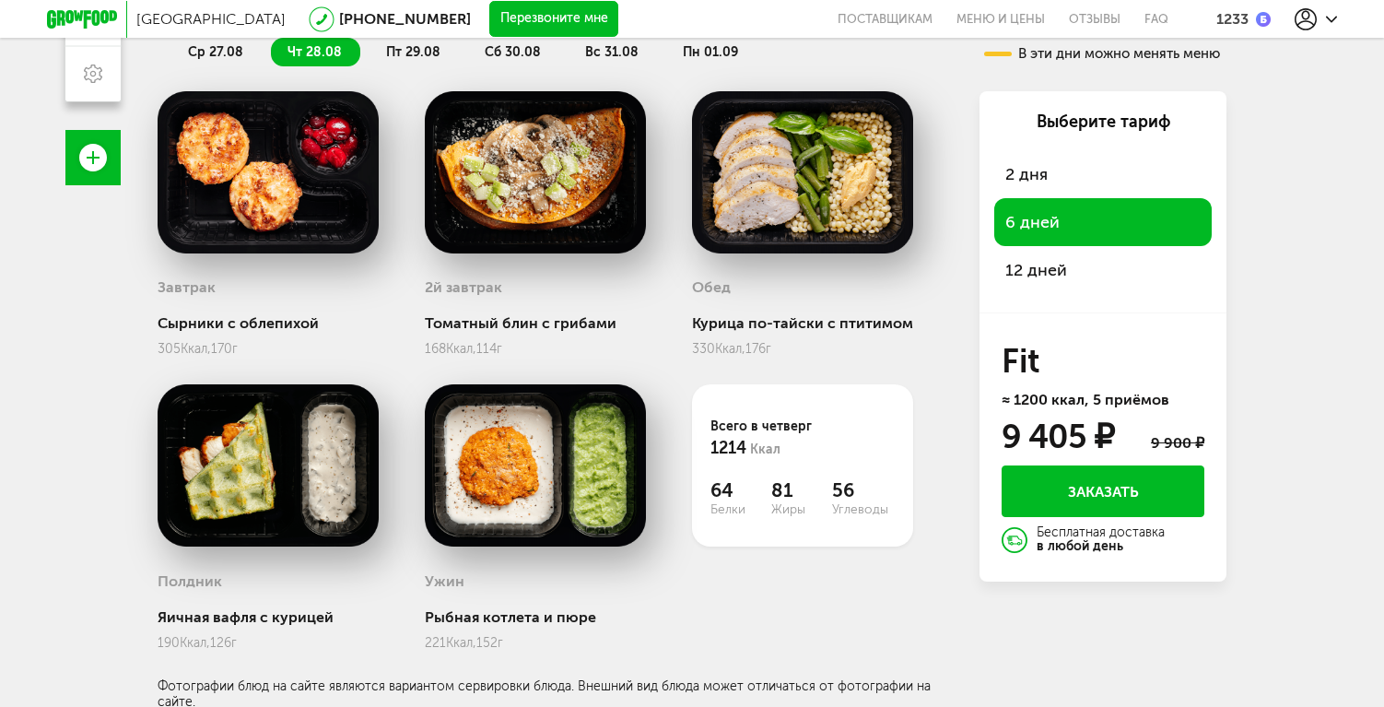
click at [1027, 260] on span "12 дней" at bounding box center [1036, 270] width 62 height 20
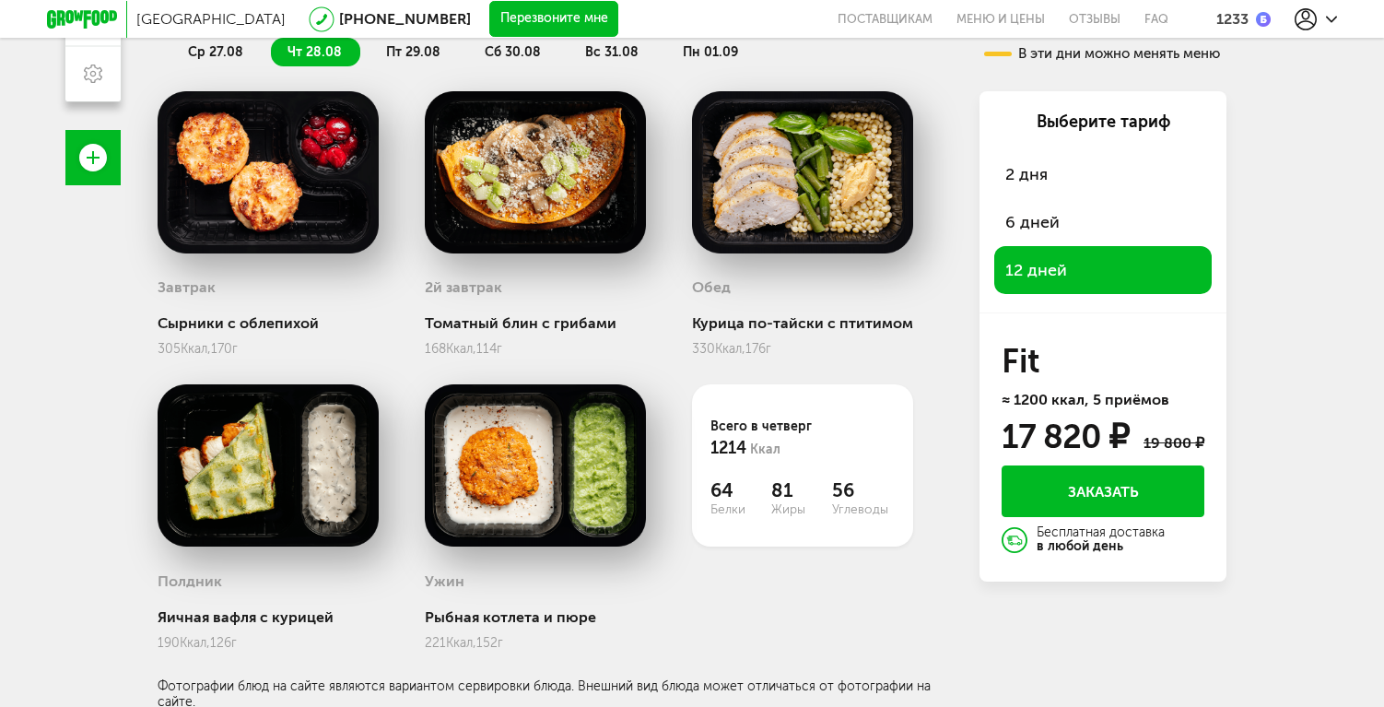
click at [1003, 232] on div "6 дней" at bounding box center [1102, 222] width 217 height 48
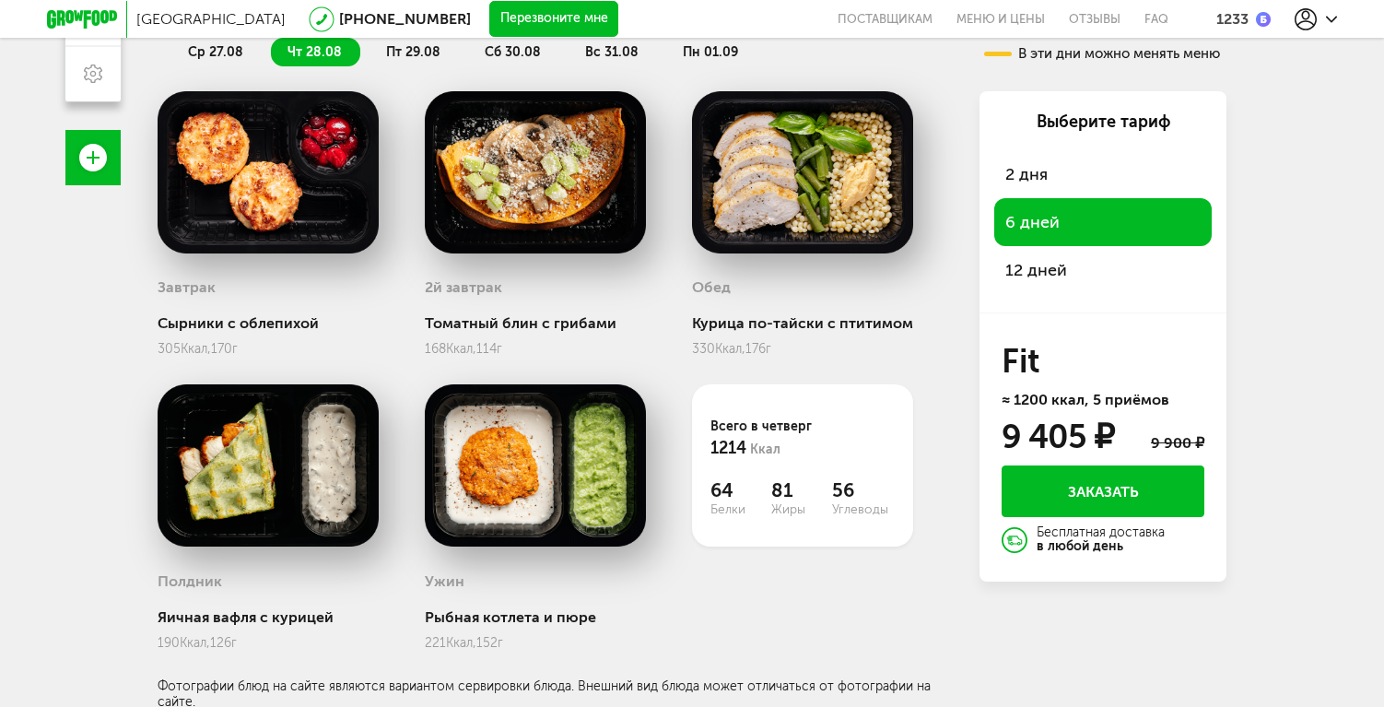
click at [1019, 271] on span "12 дней" at bounding box center [1036, 270] width 62 height 20
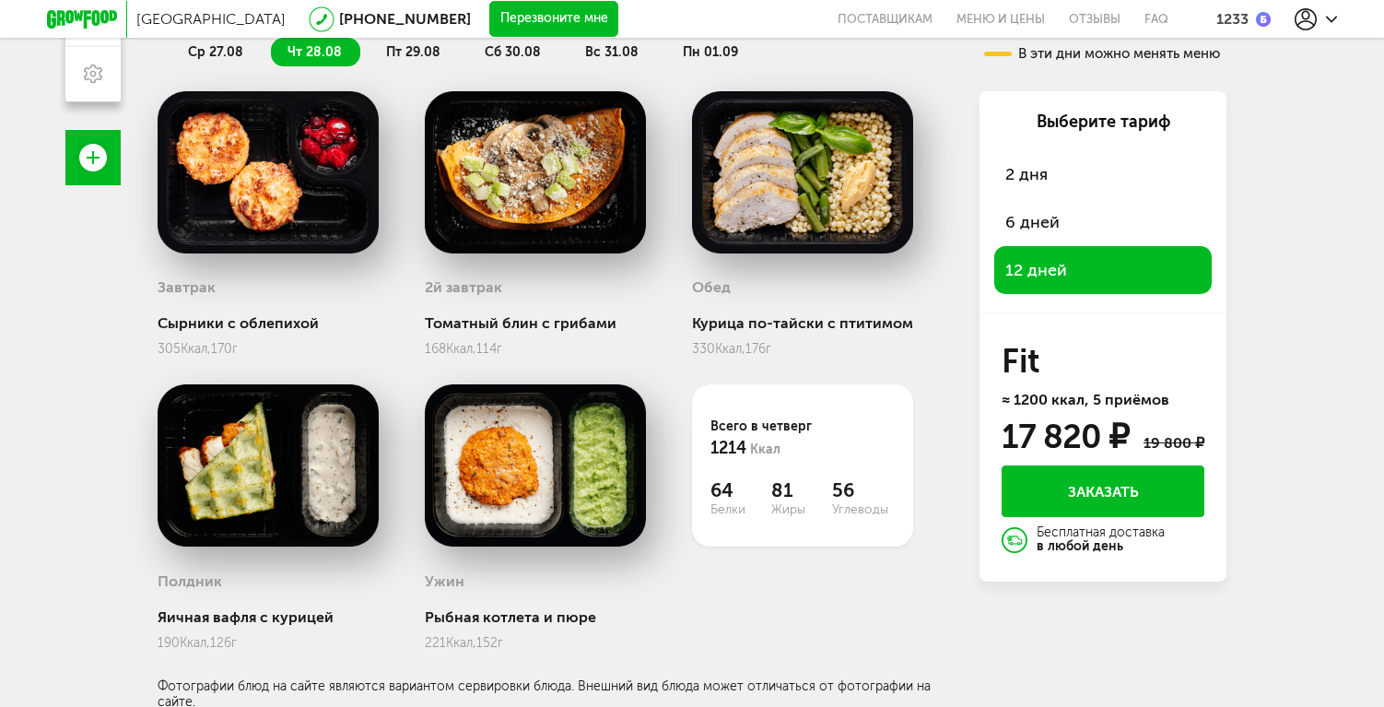
scroll to position [0, 0]
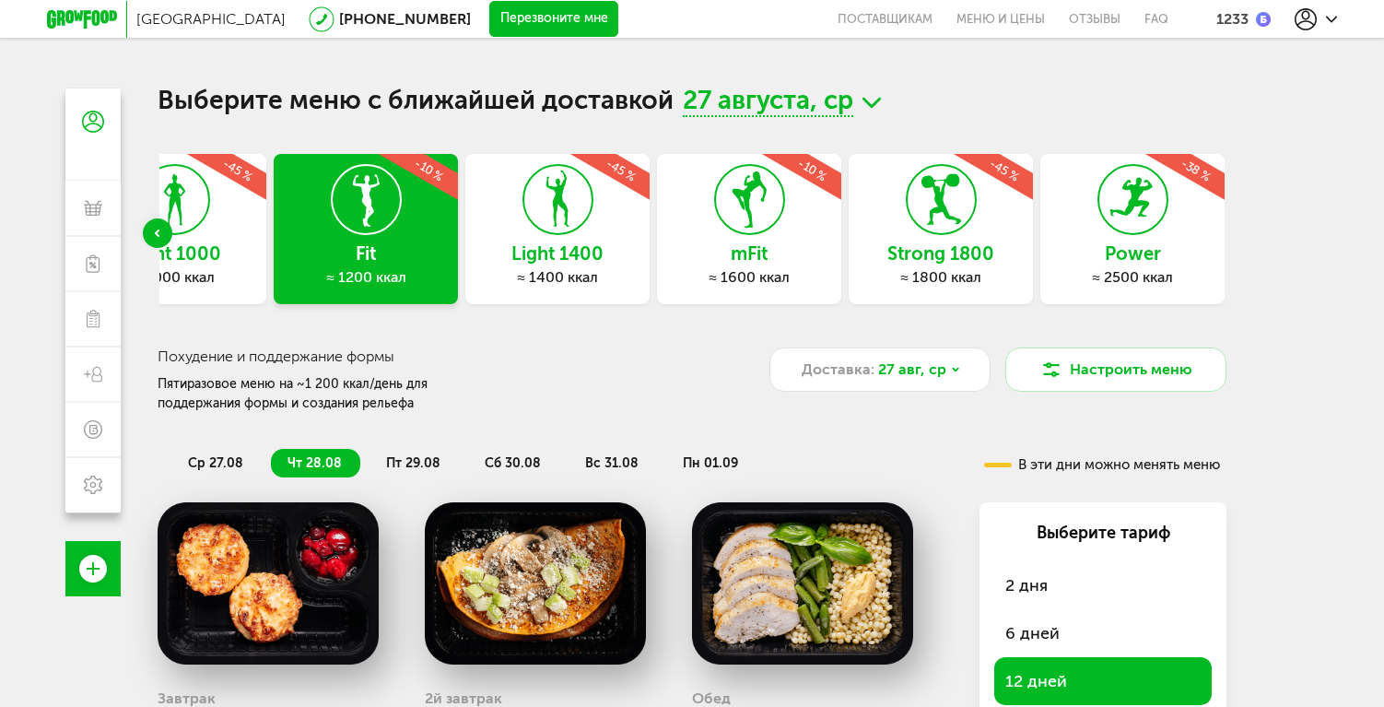
click at [148, 233] on div "Previous slide" at bounding box center [157, 232] width 29 height 29
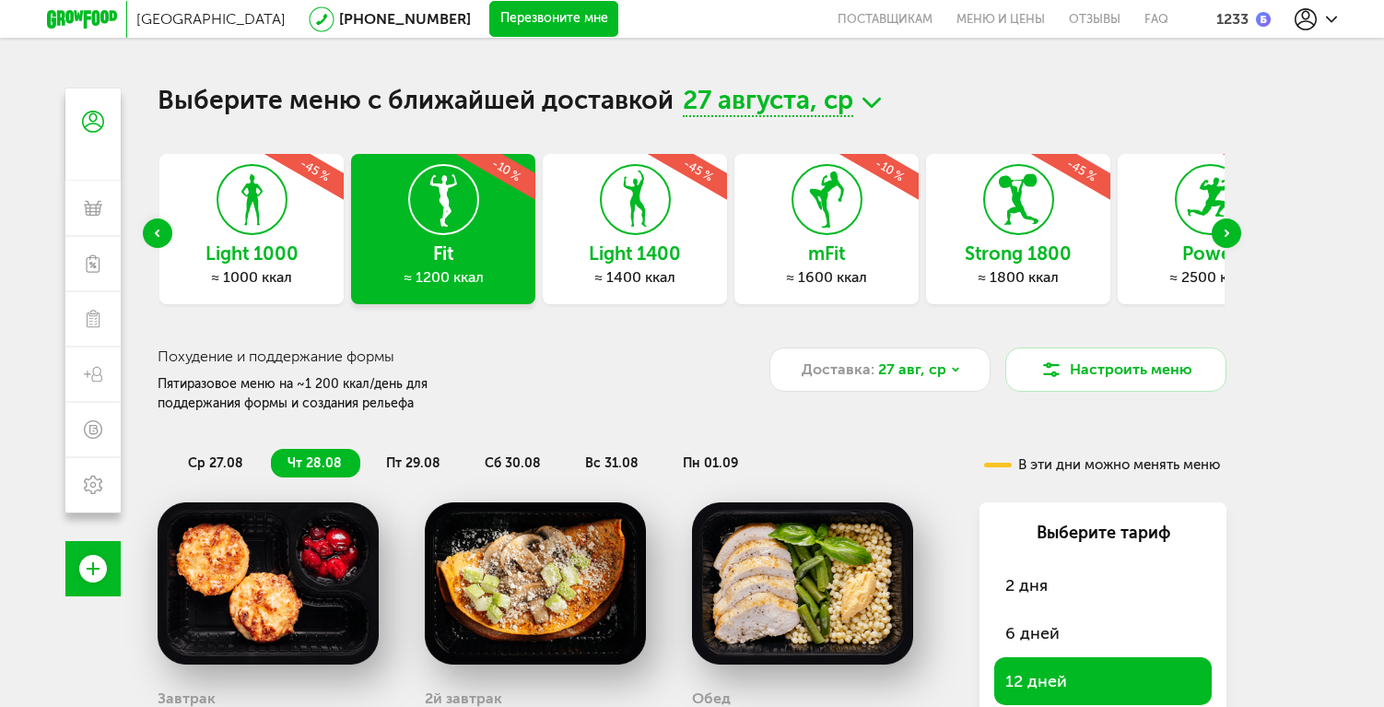
click at [275, 232] on icon at bounding box center [251, 199] width 67 height 69
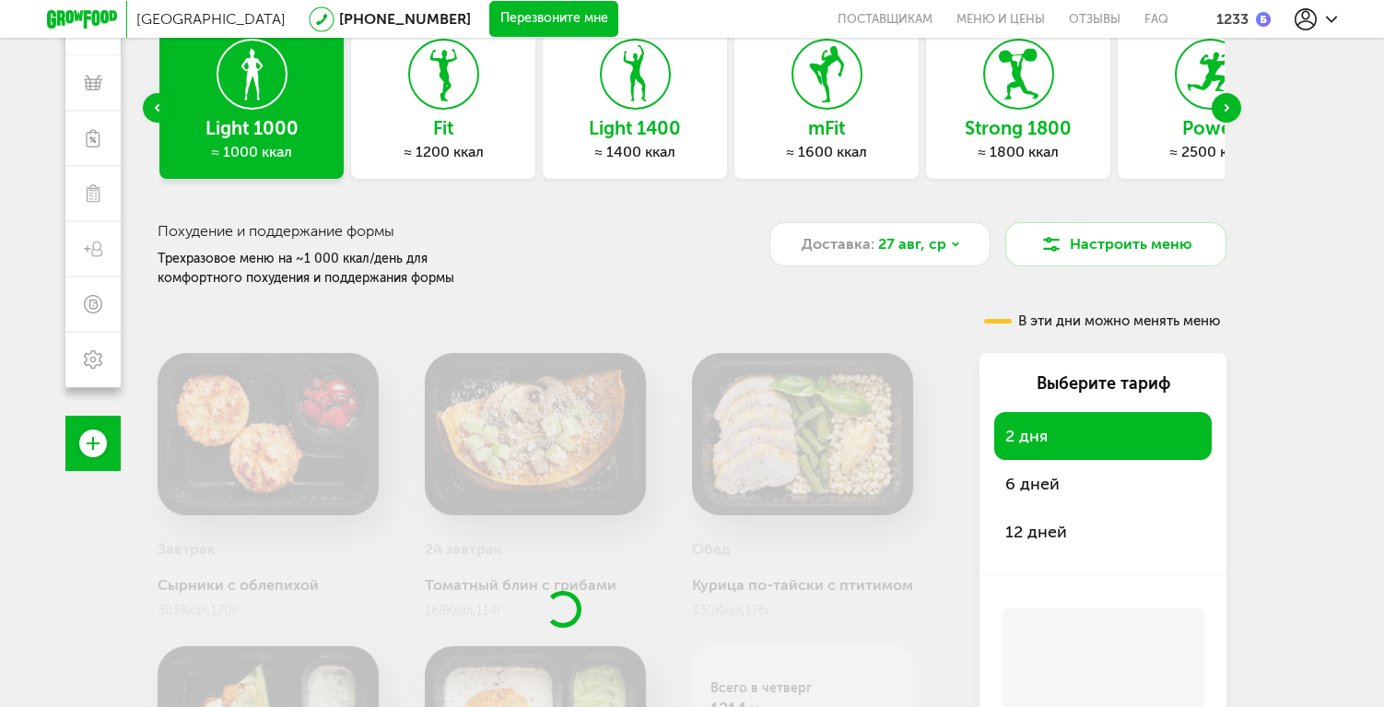
scroll to position [248, 0]
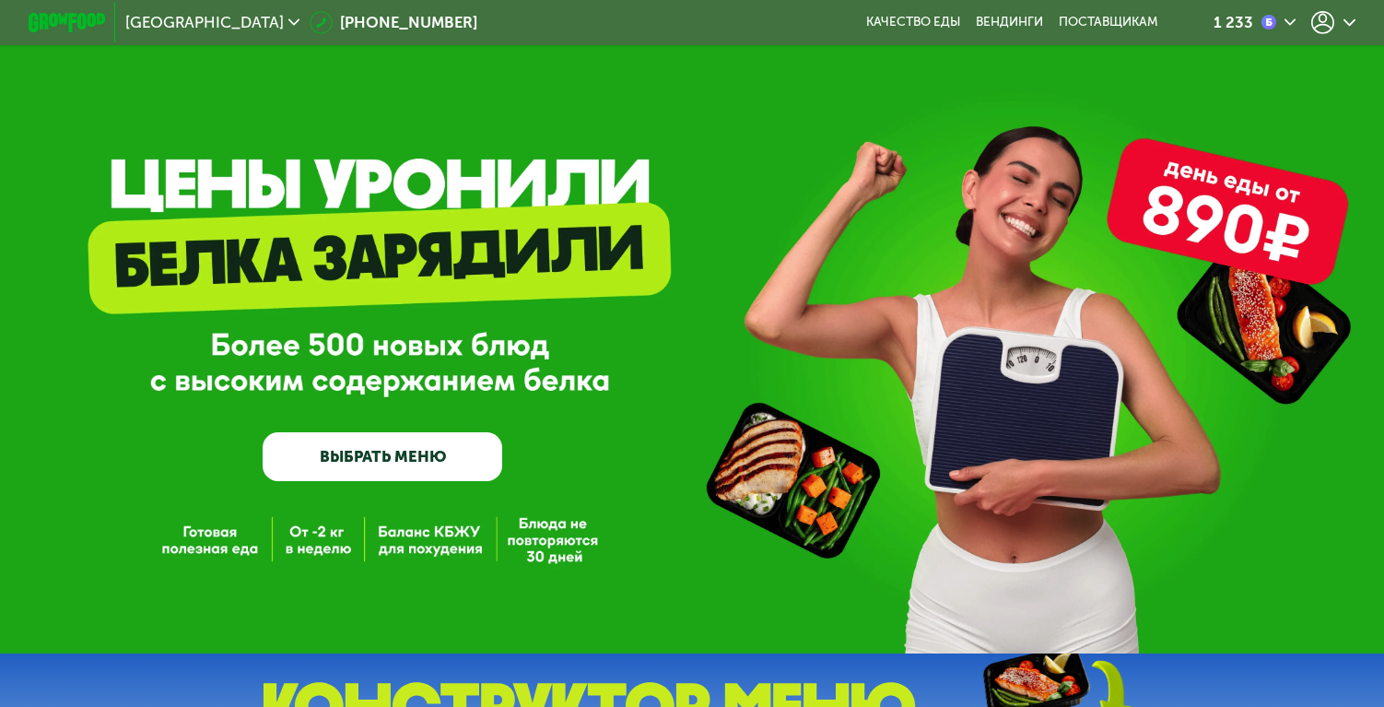
click at [1315, 21] on icon at bounding box center [1322, 22] width 23 height 23
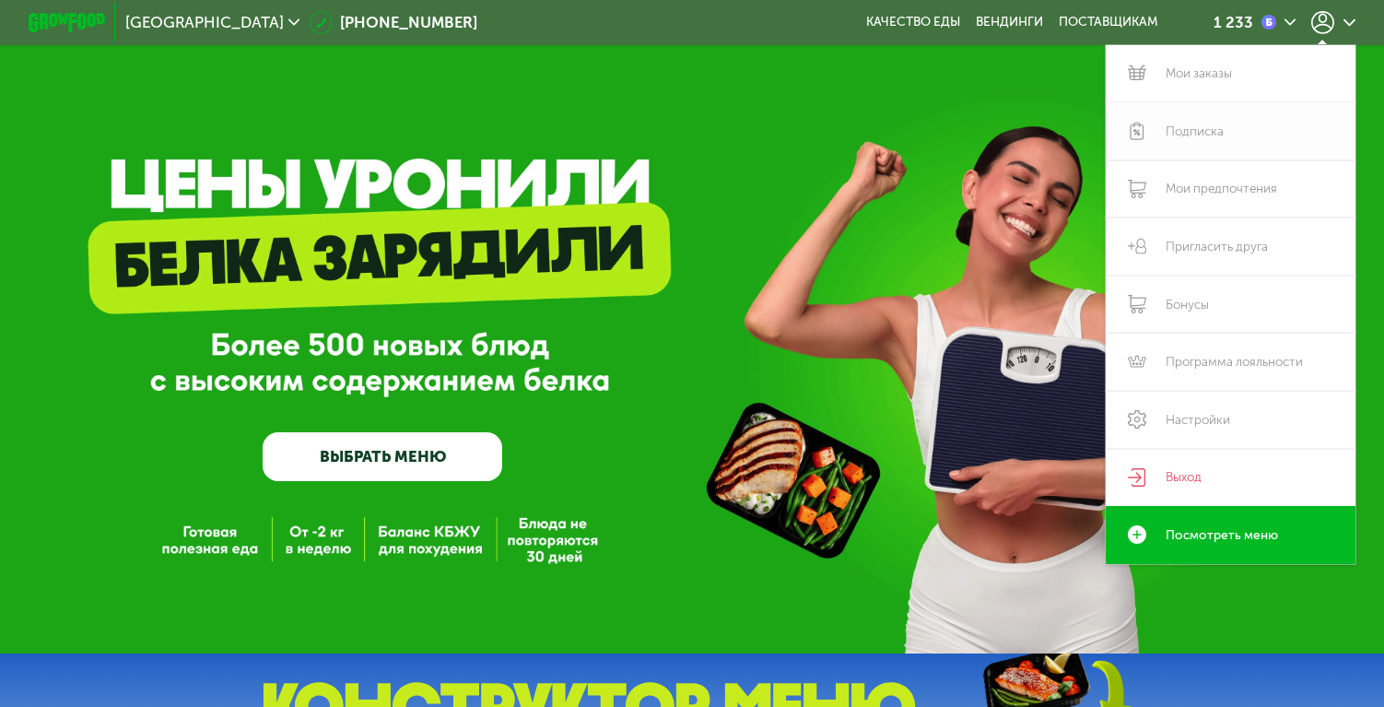
click at [1194, 115] on link "Подписка" at bounding box center [1231, 131] width 250 height 58
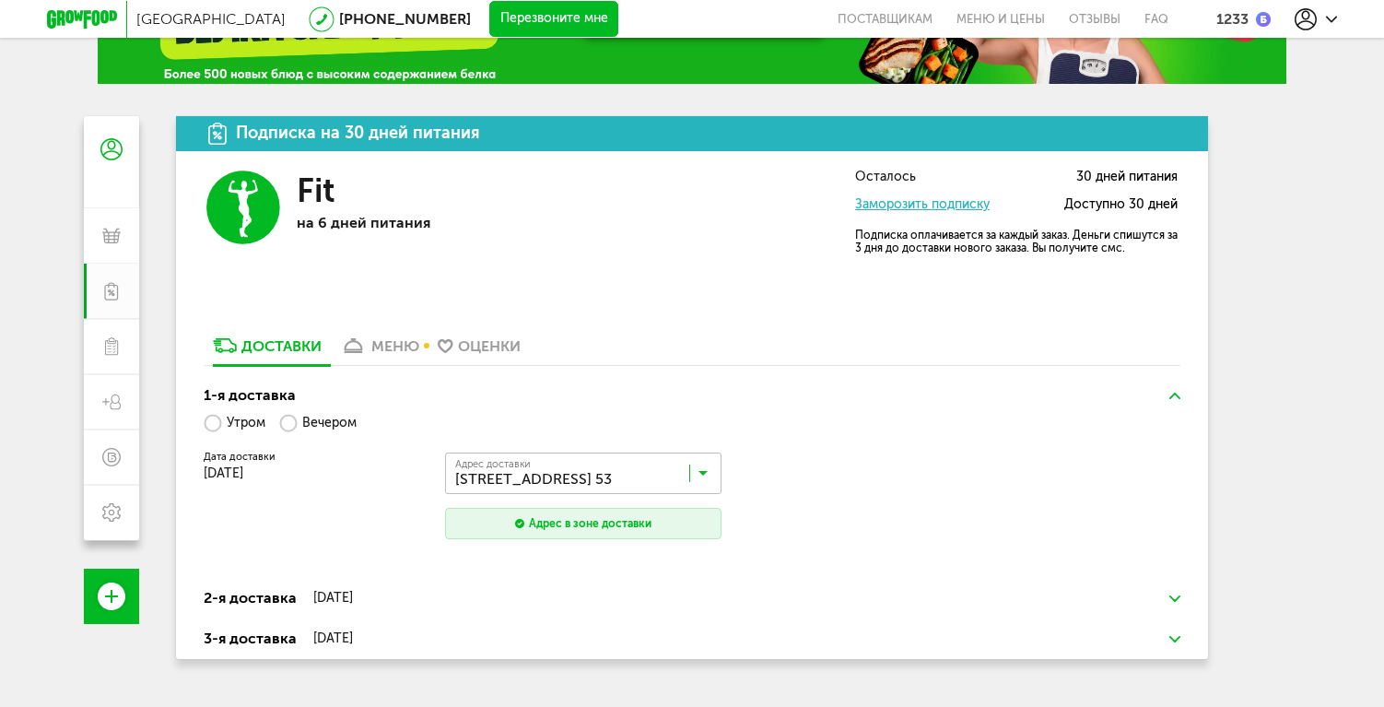
scroll to position [171, 0]
